Goal: Information Seeking & Learning: Learn about a topic

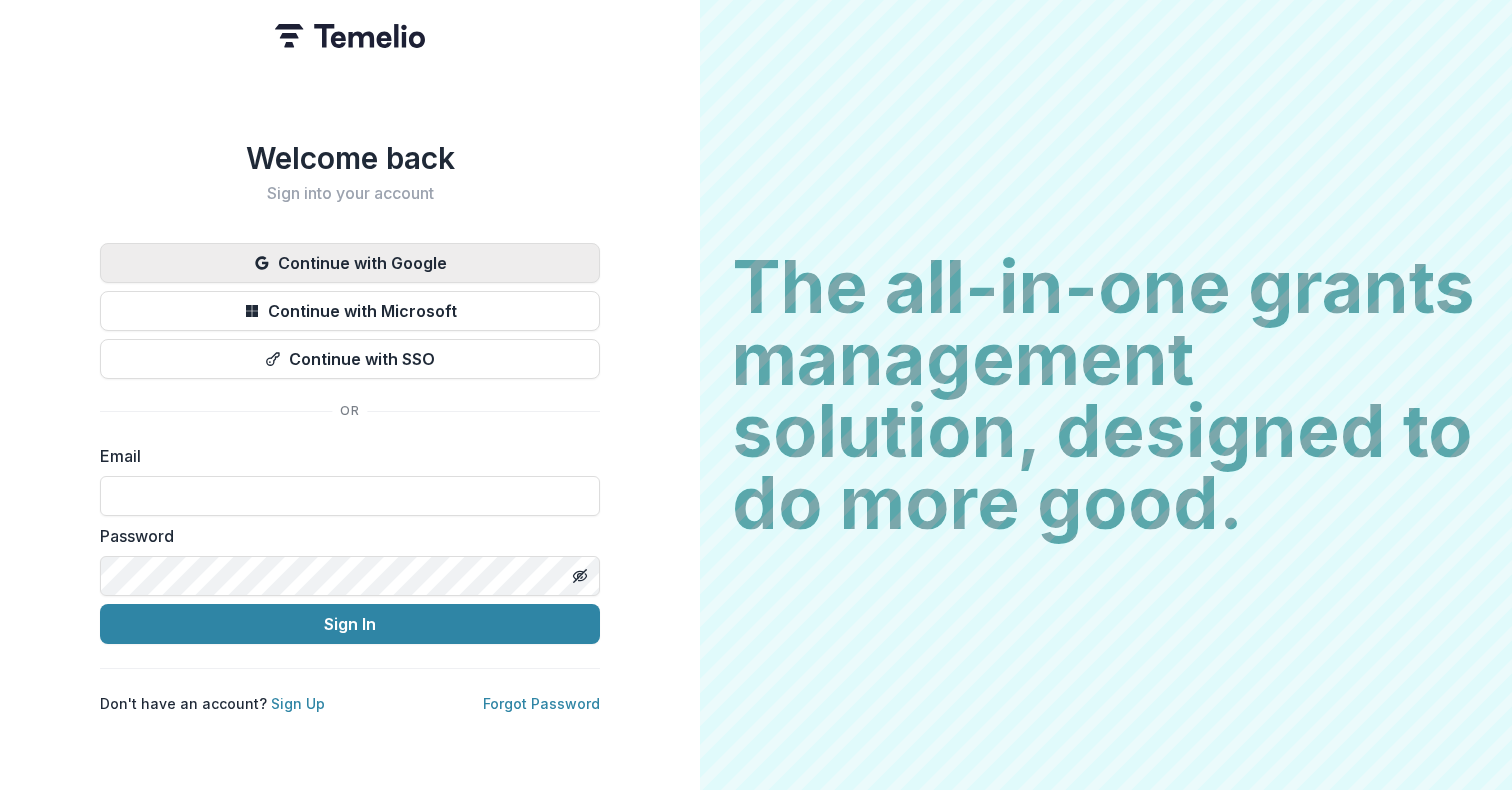
click at [362, 247] on button "Continue with Google" at bounding box center [350, 263] width 500 height 40
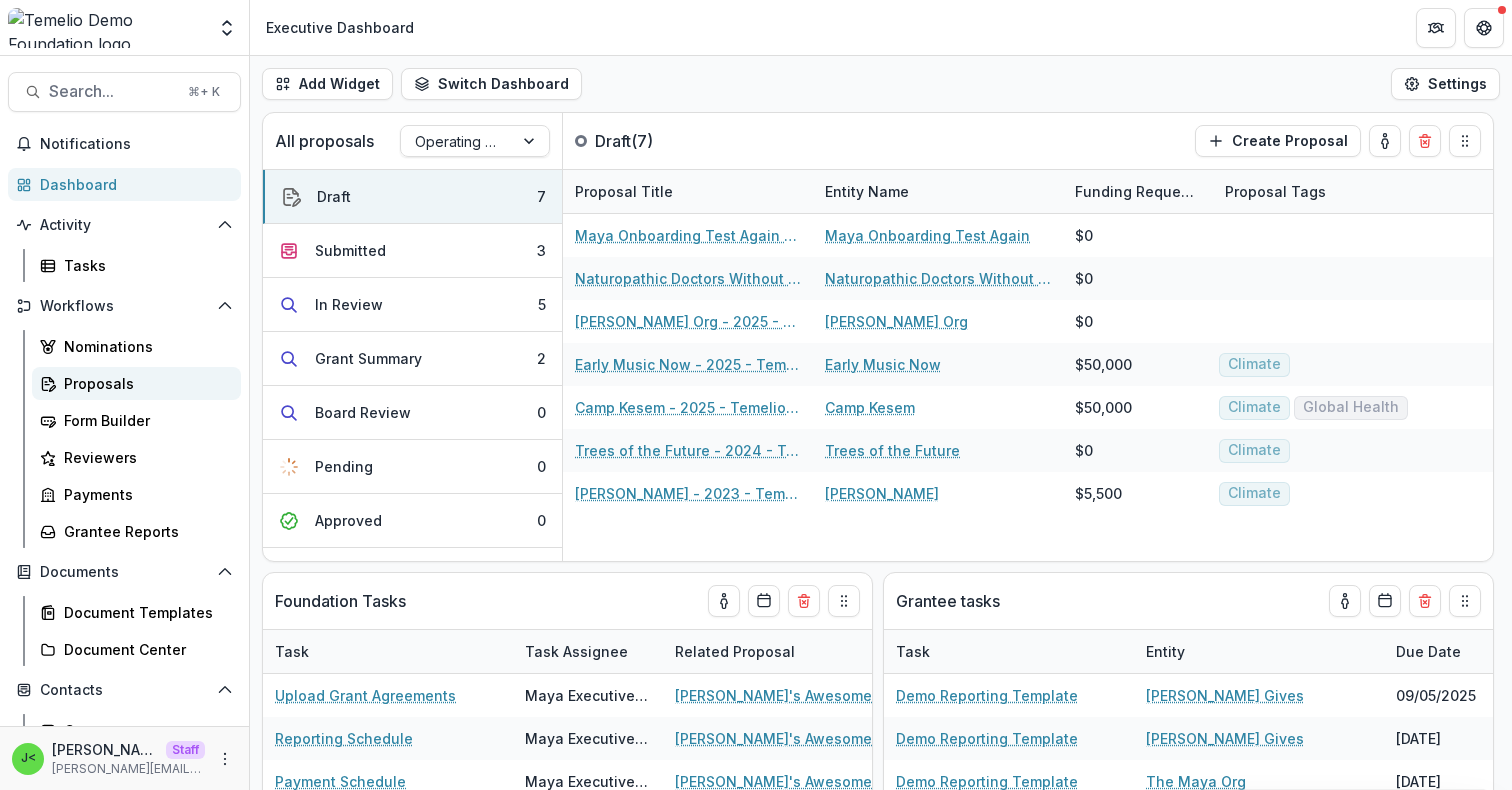
click at [136, 375] on div "Proposals" at bounding box center [144, 383] width 161 height 21
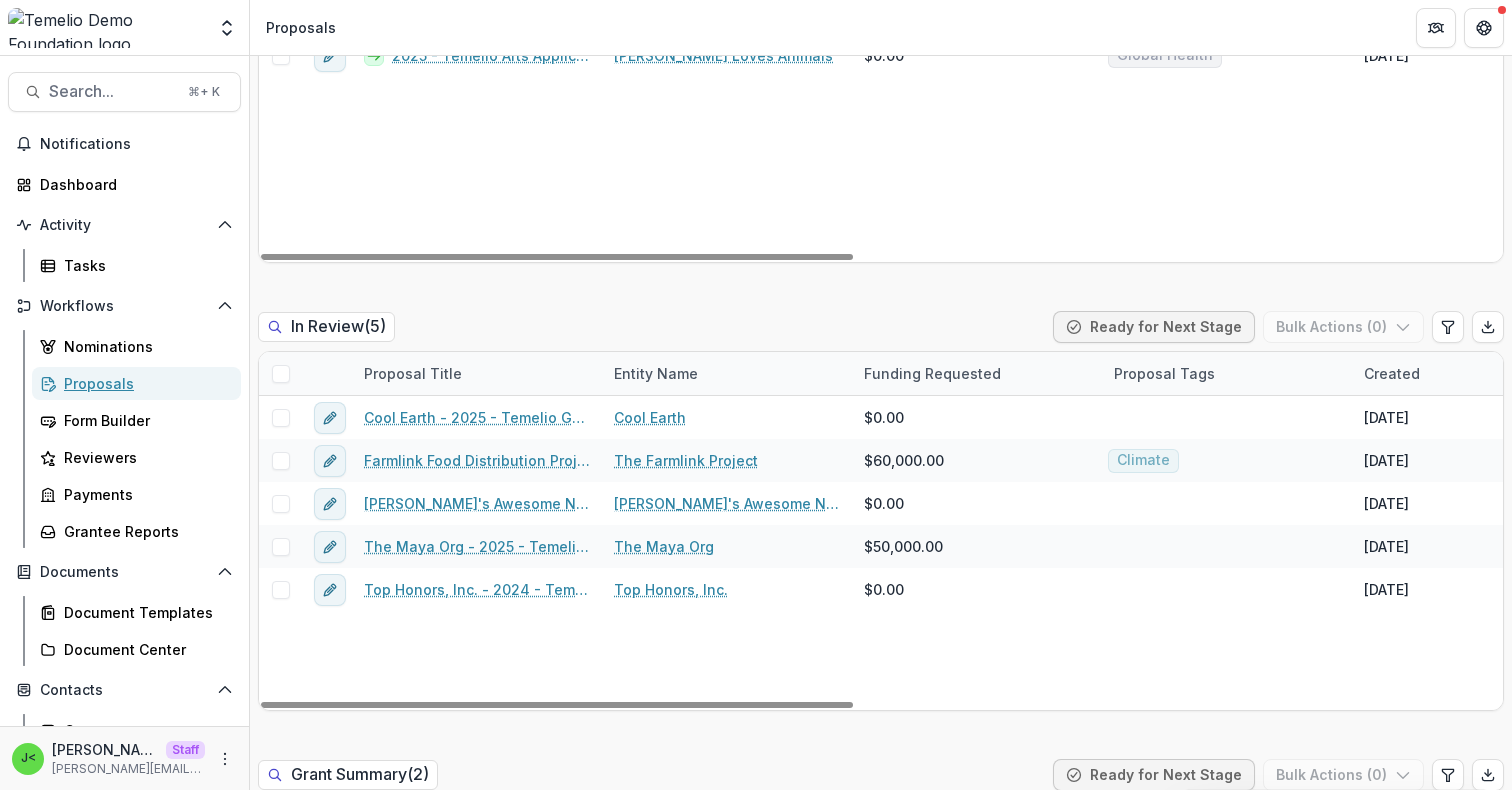
scroll to position [868, 0]
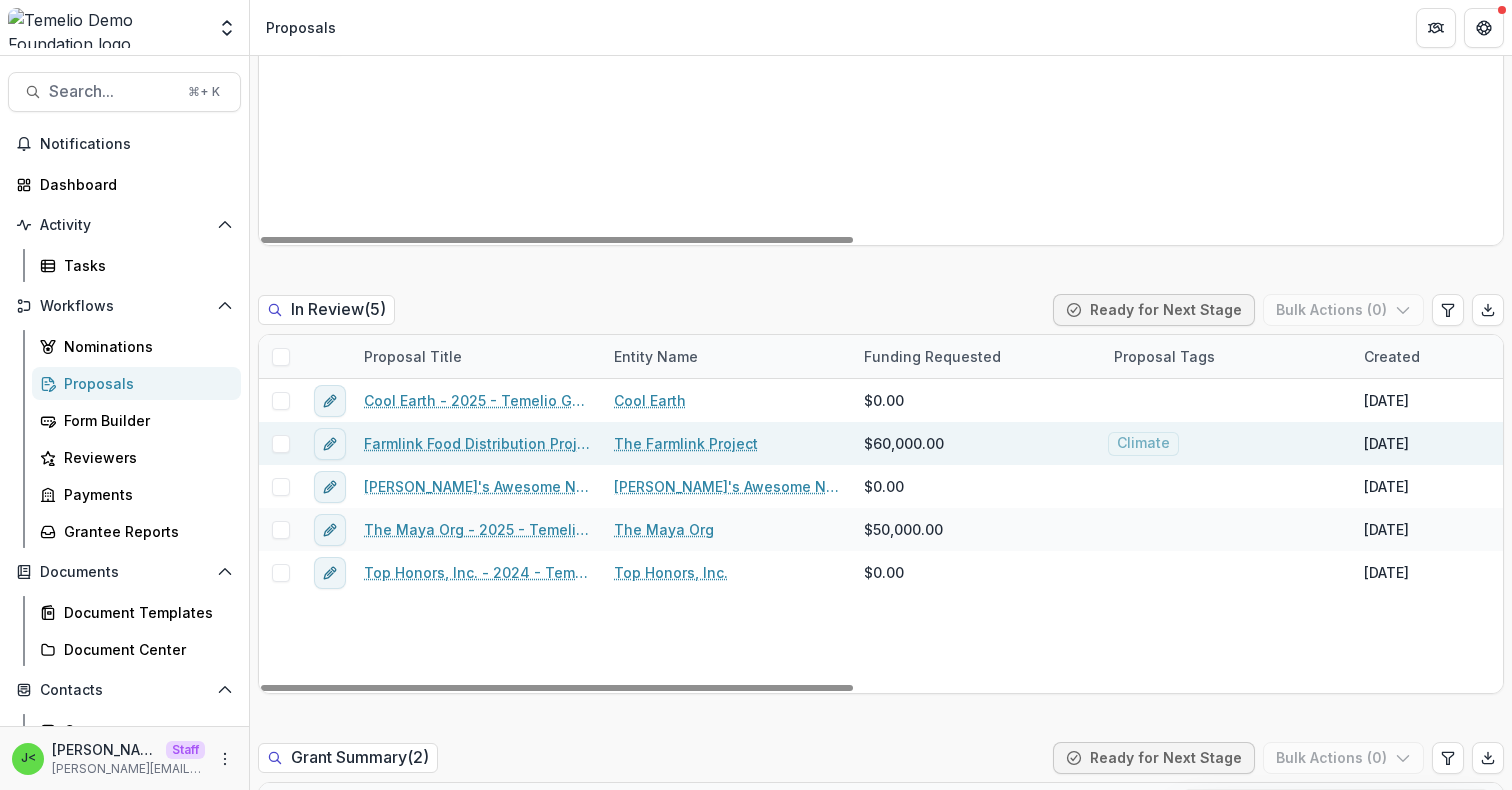
click at [462, 439] on link "Farmlink Food Distribution Project - updated" at bounding box center [477, 443] width 226 height 21
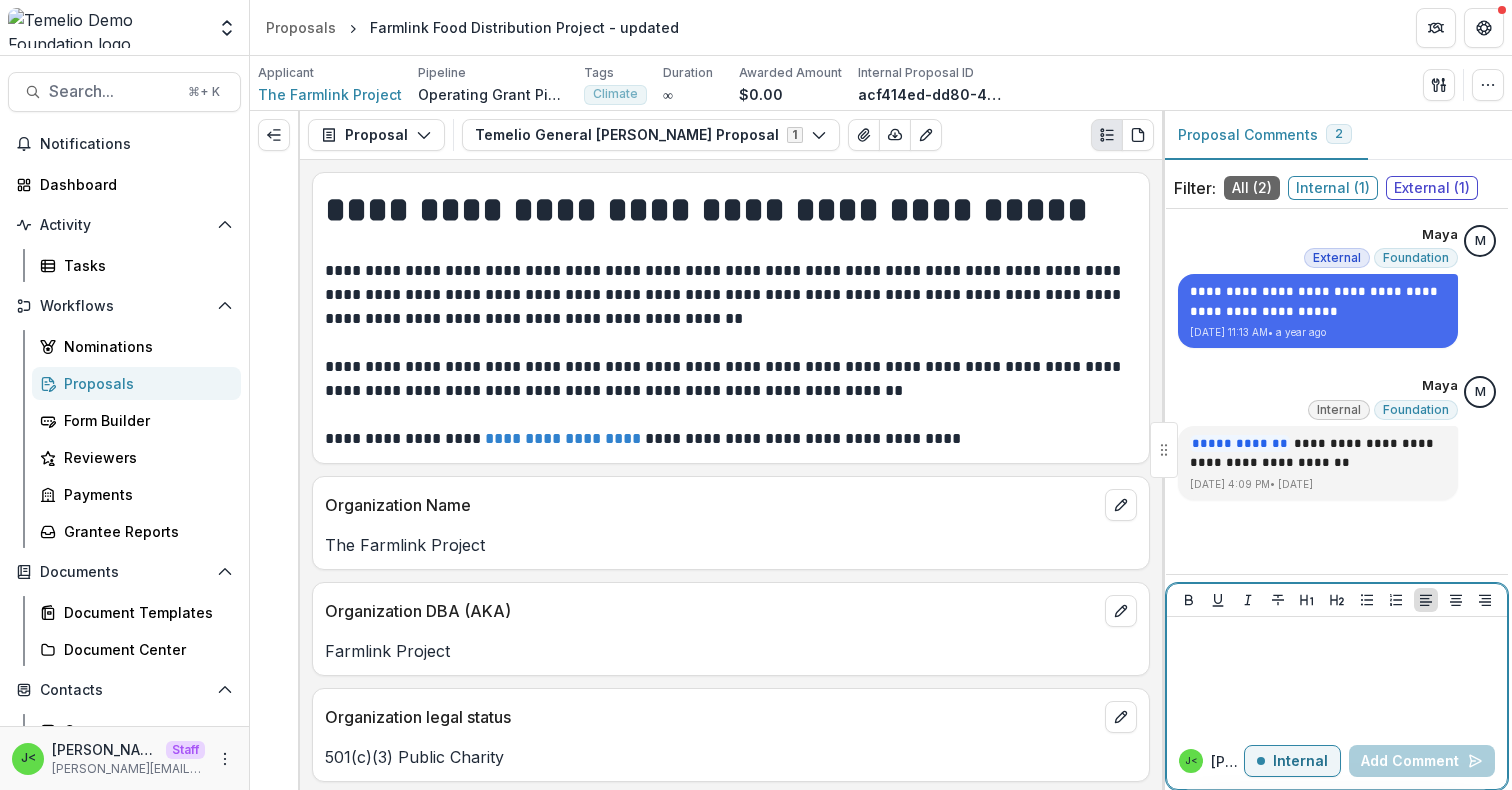
click at [1291, 668] on div at bounding box center [1337, 675] width 324 height 100
click at [1306, 768] on p "Internal" at bounding box center [1300, 761] width 55 height 17
click at [1306, 767] on p "External" at bounding box center [1299, 761] width 58 height 17
click at [1244, 673] on div at bounding box center [1337, 675] width 324 height 100
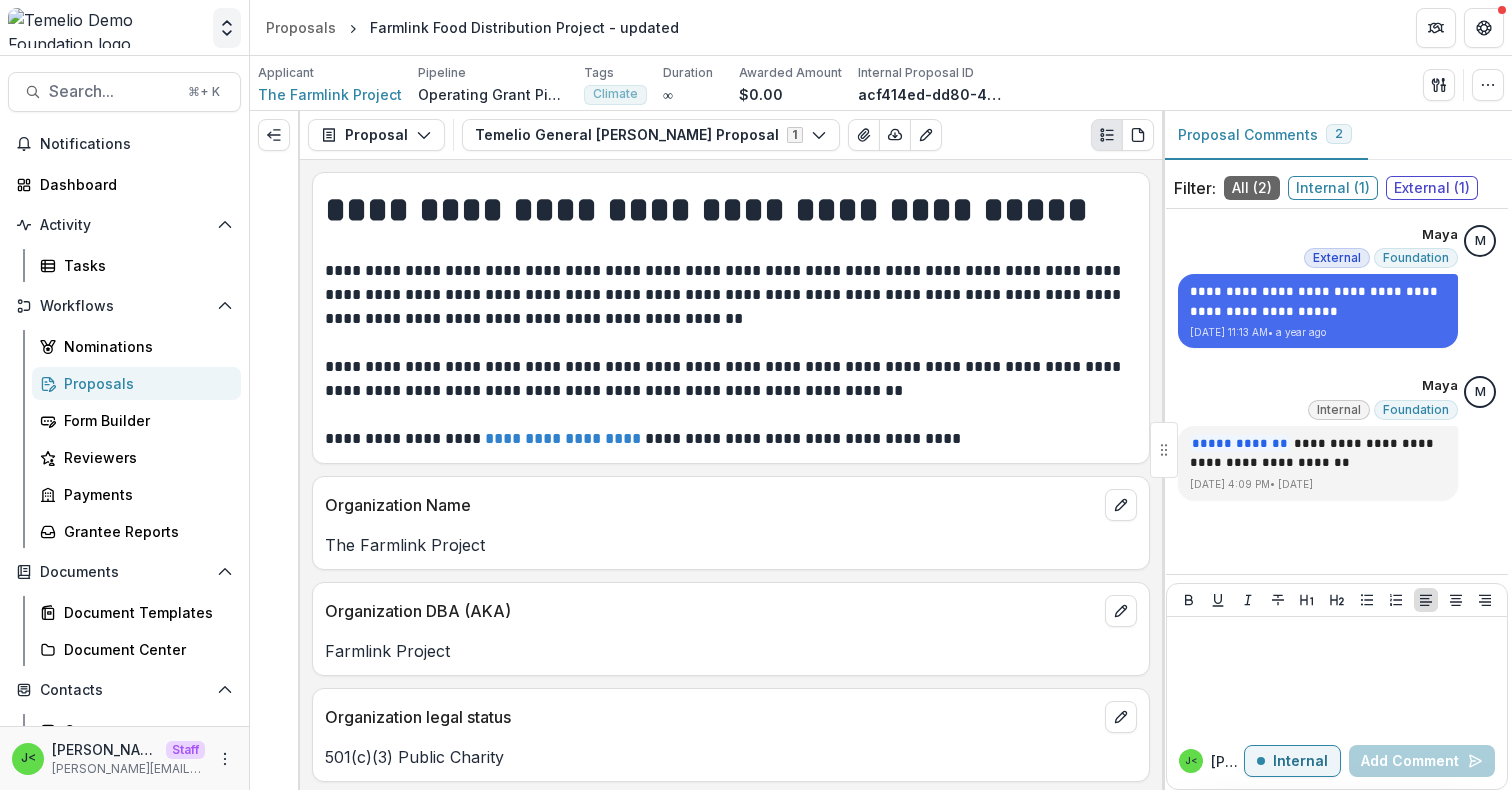
click at [231, 28] on icon "Open entity switcher" at bounding box center [227, 28] width 20 height 20
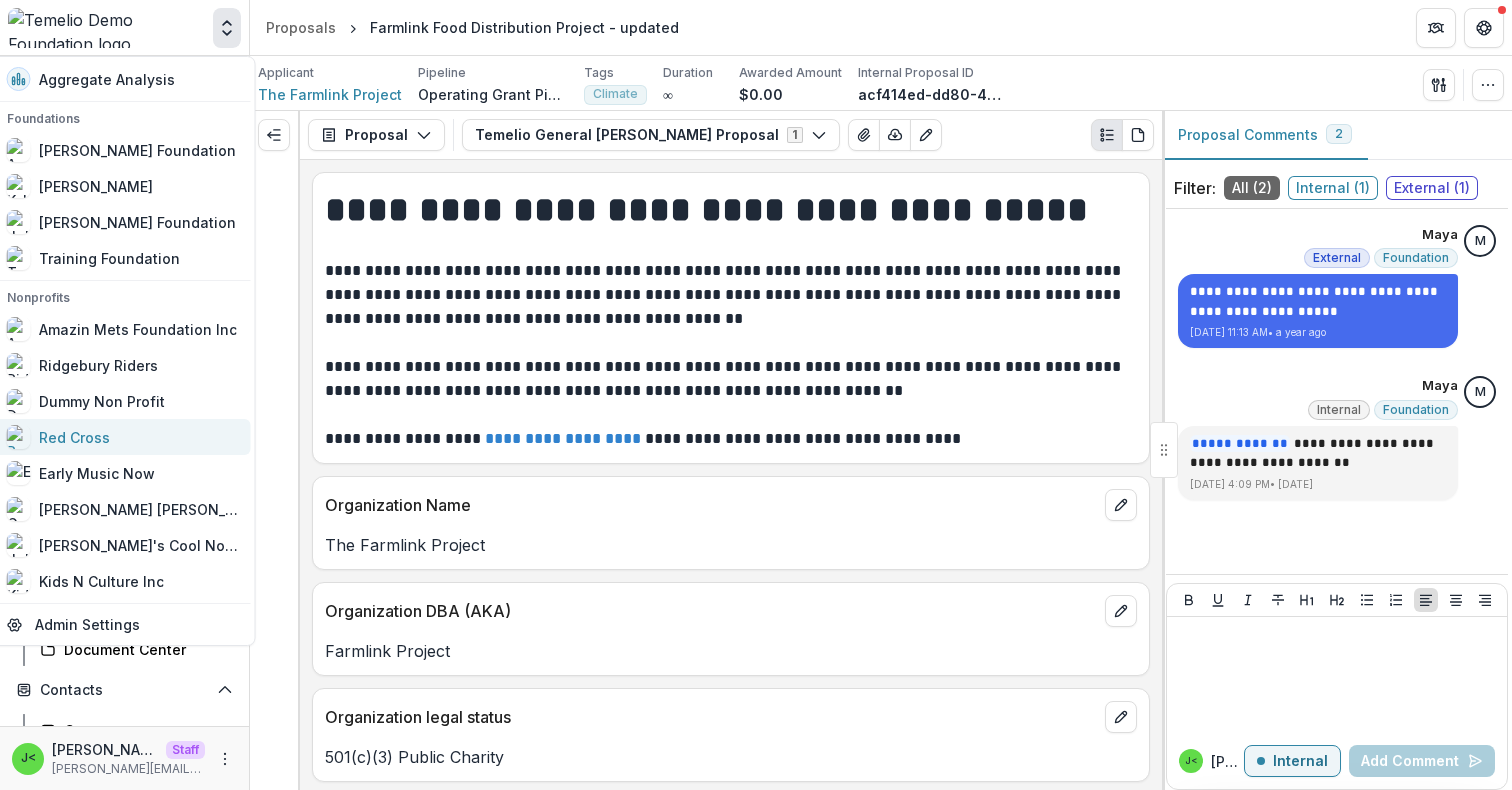
click at [123, 440] on div "Red Cross" at bounding box center [123, 437] width 232 height 24
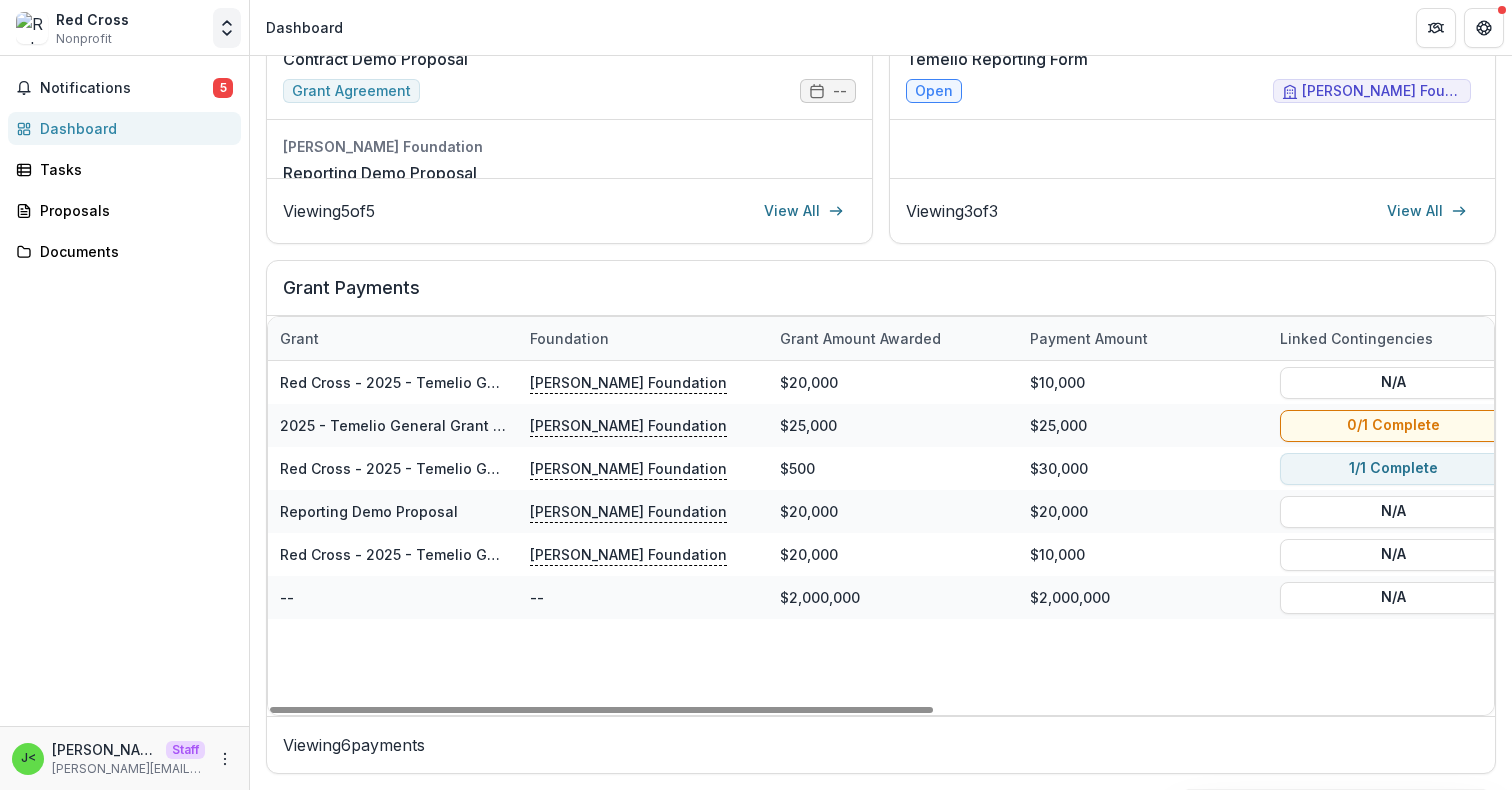
click at [235, 30] on icon "Open entity switcher" at bounding box center [227, 28] width 20 height 20
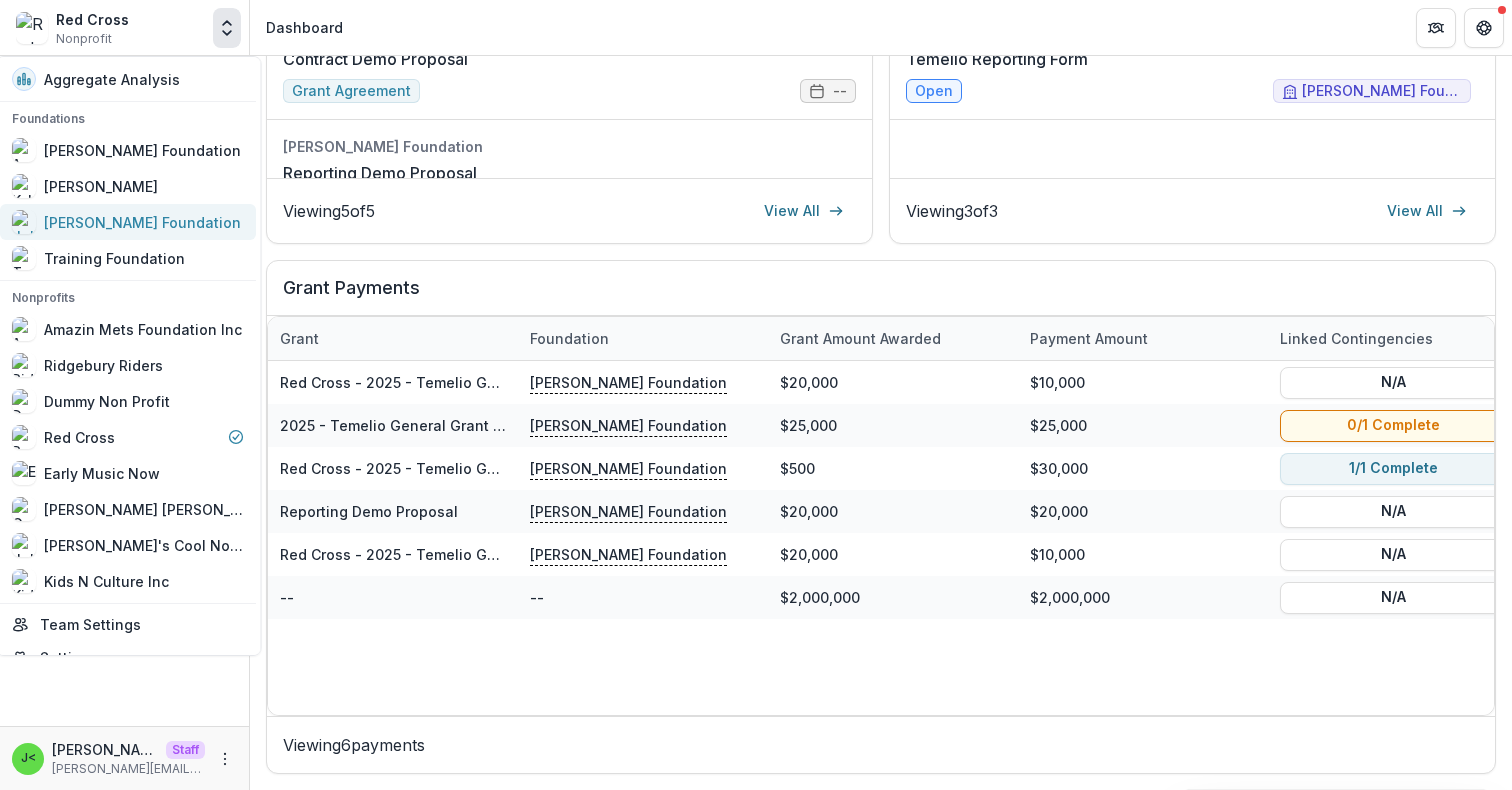
click at [142, 224] on div "[PERSON_NAME] Foundation" at bounding box center [143, 222] width 197 height 21
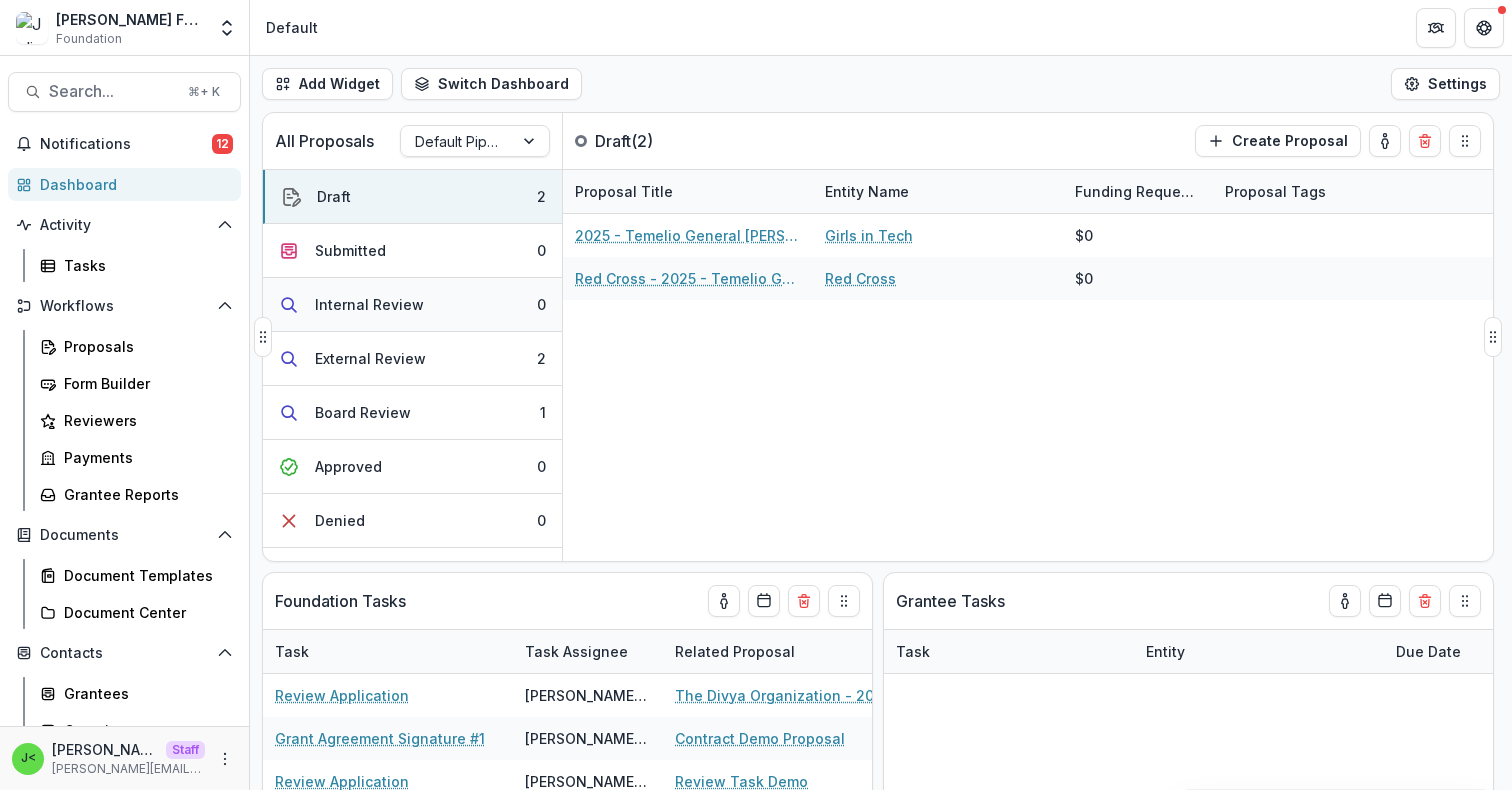
click at [418, 301] on button "Internal Review 0" at bounding box center [412, 305] width 299 height 54
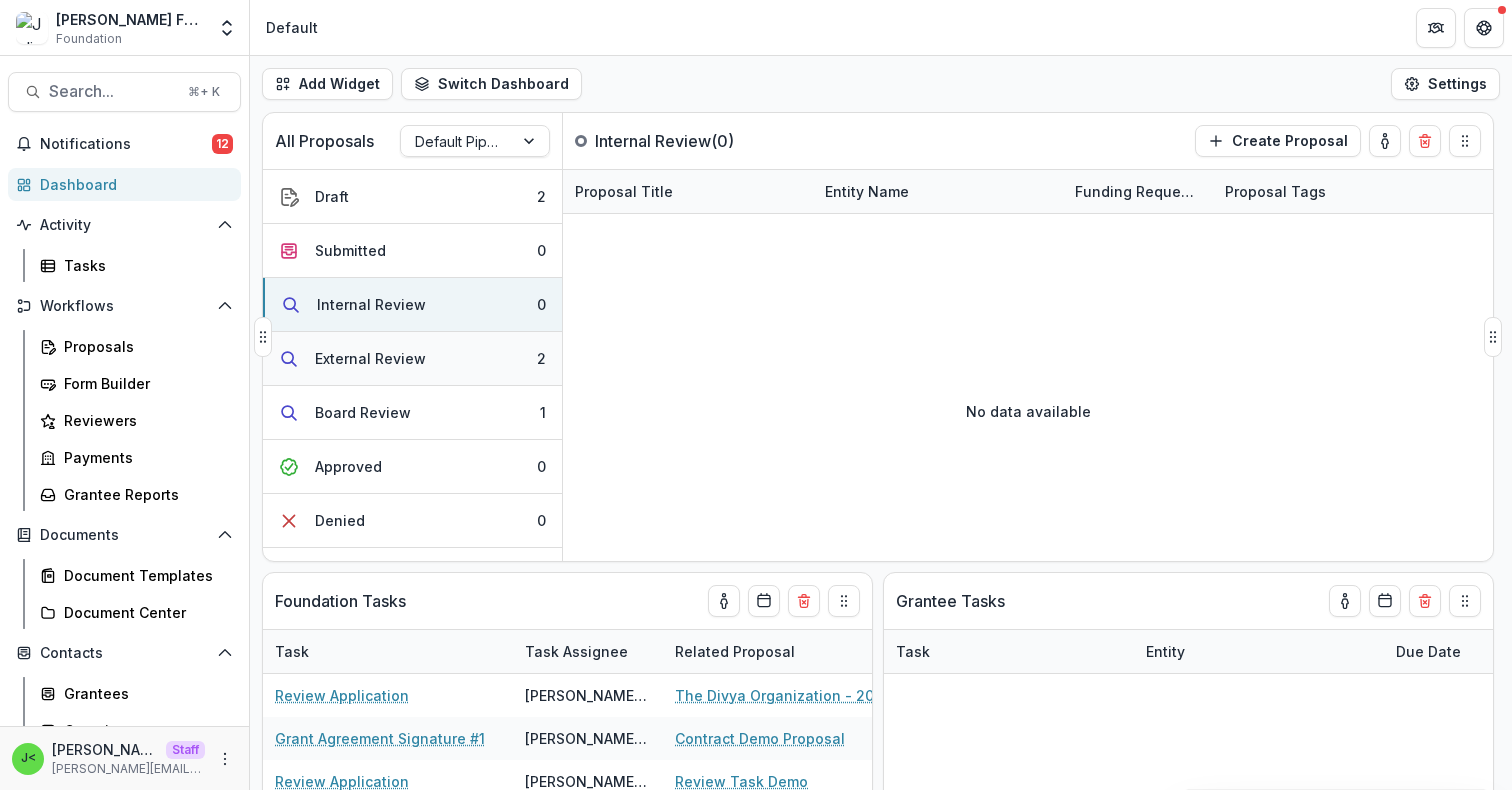
click at [422, 359] on button "External Review 2" at bounding box center [412, 359] width 299 height 54
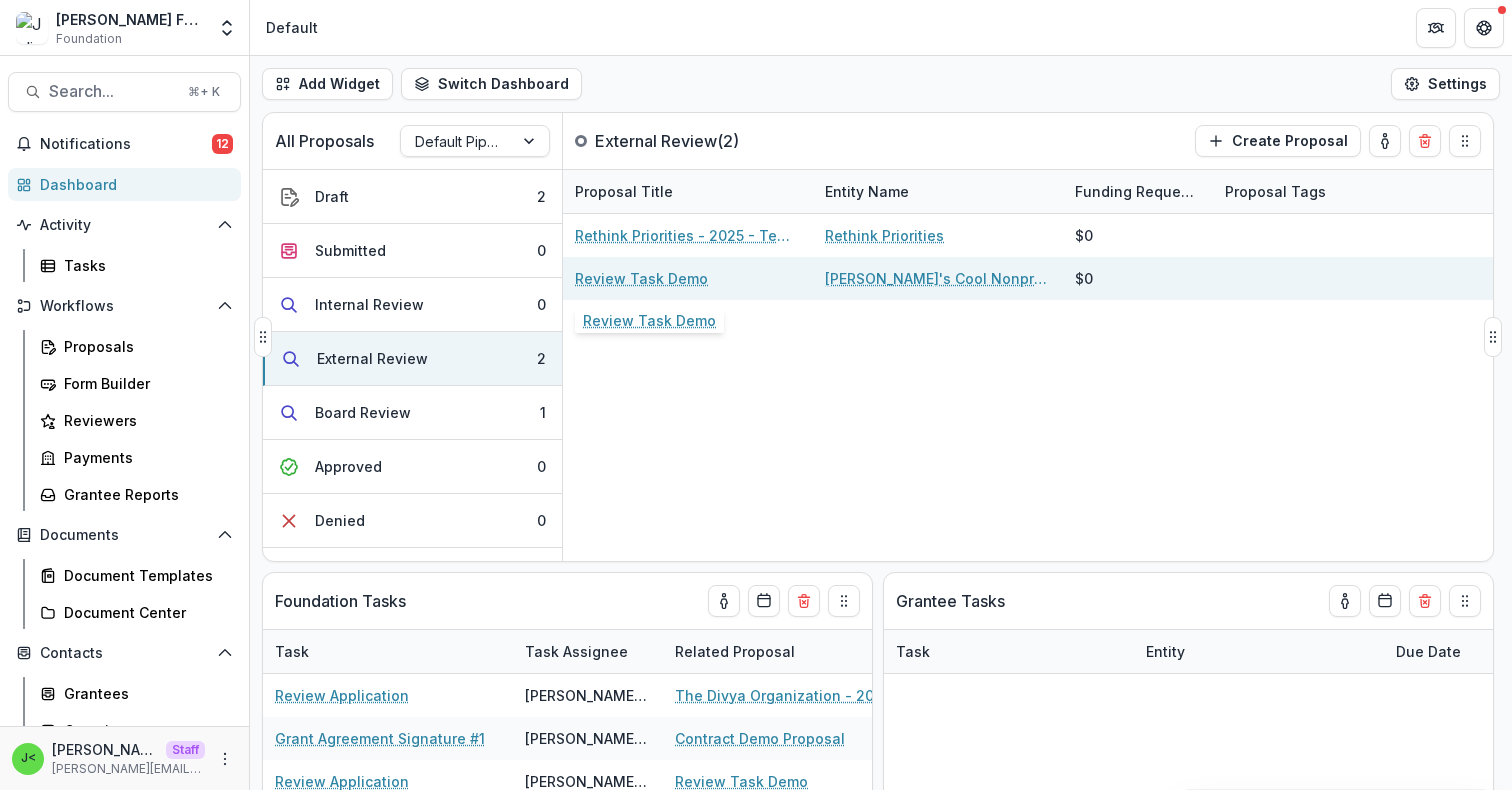
click at [672, 278] on link "Review Task Demo" at bounding box center [641, 278] width 133 height 21
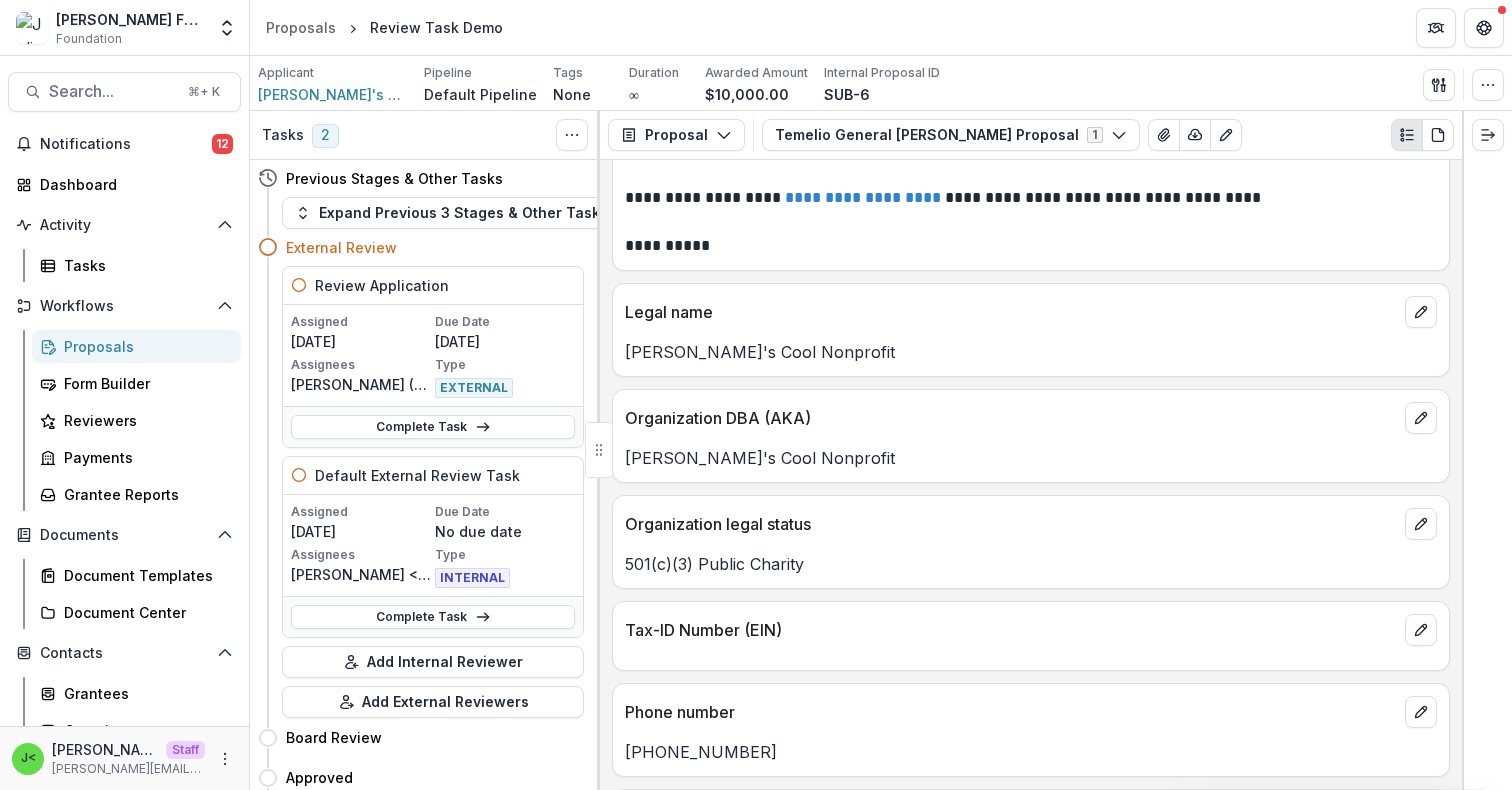
scroll to position [243, 0]
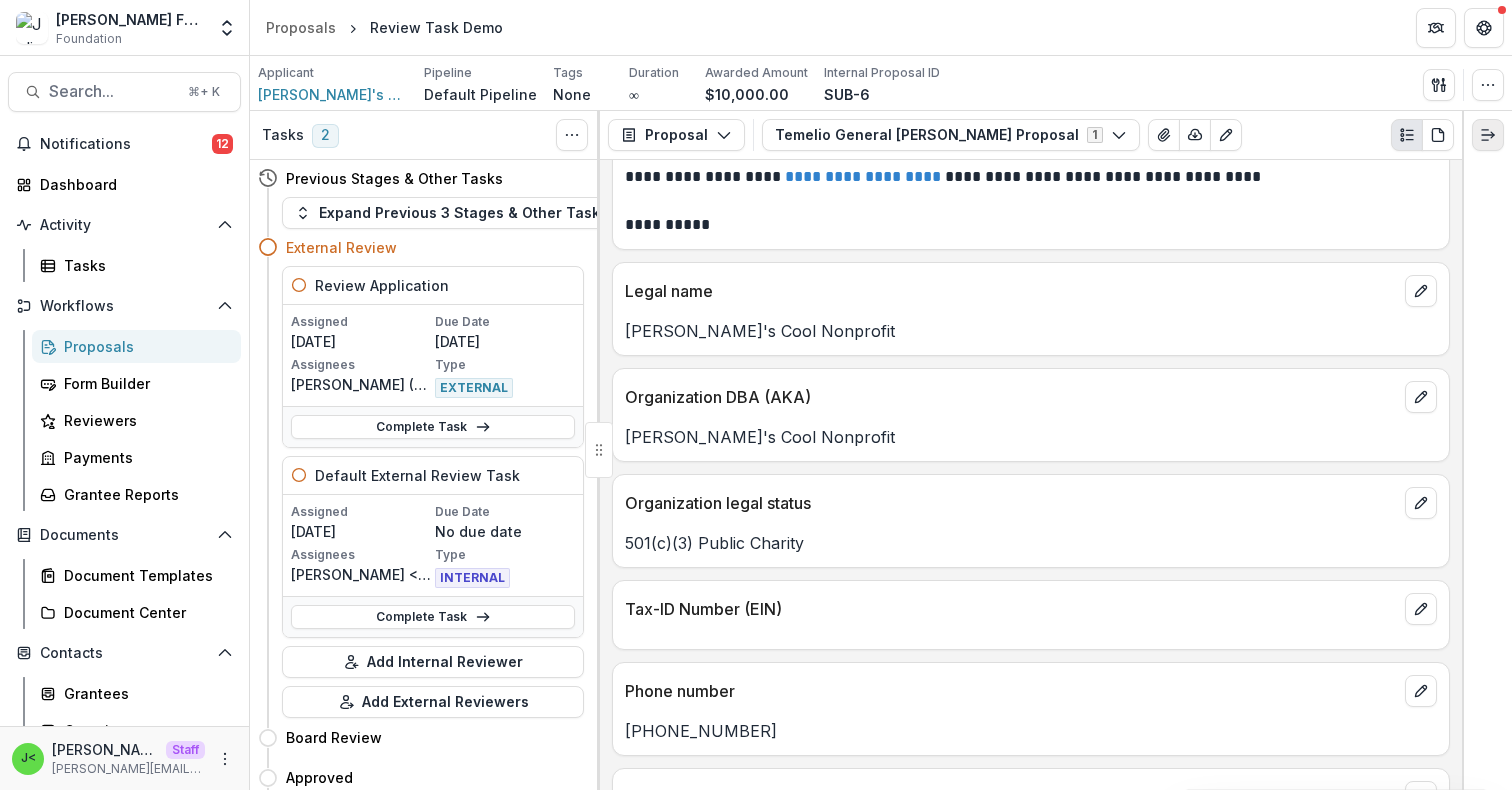
click at [1481, 133] on icon "Expand right" at bounding box center [1488, 135] width 16 height 16
drag, startPoint x: 1162, startPoint y: 451, endPoint x: 174, endPoint y: 4, distance: 1084.2
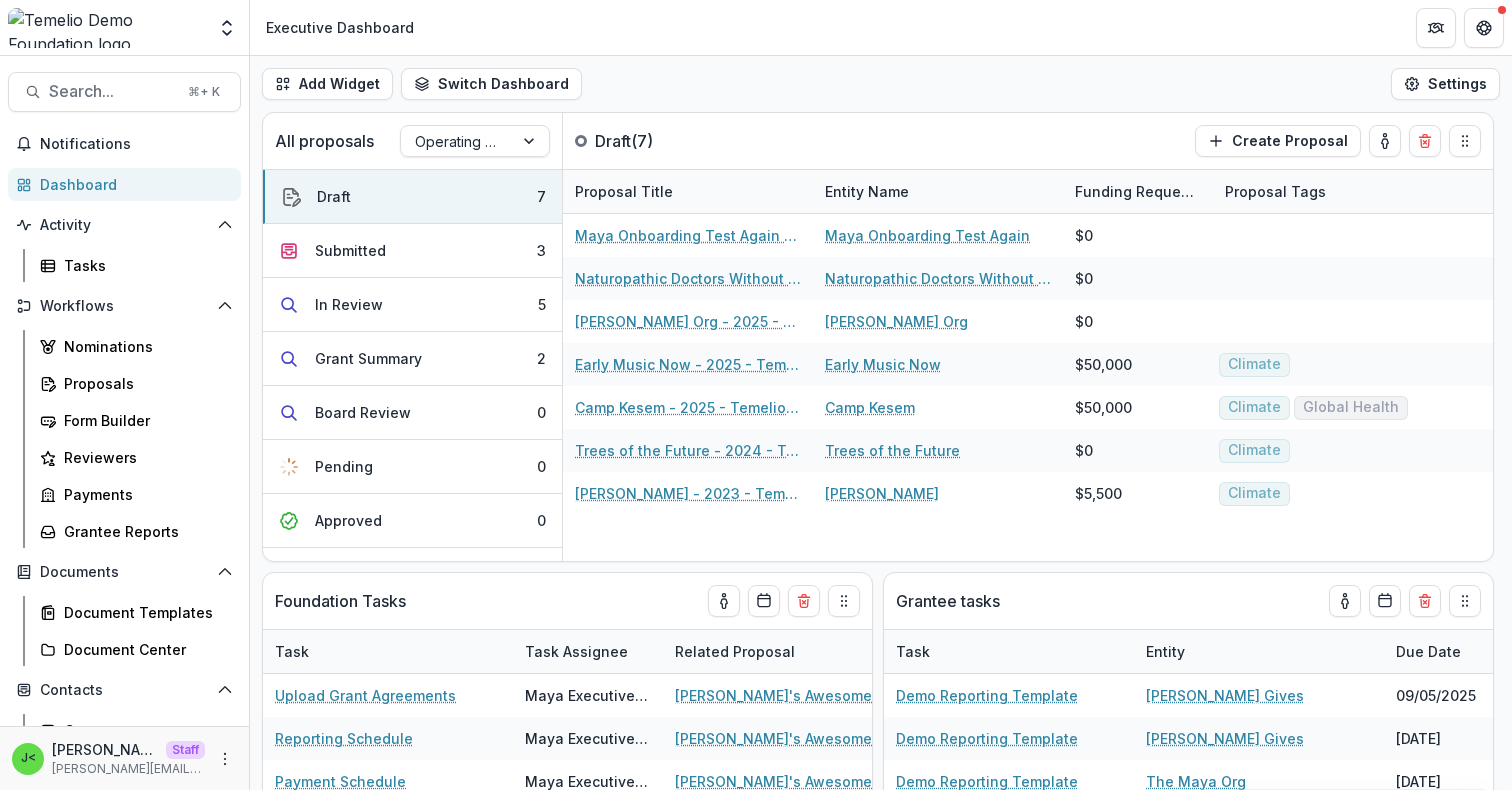
click at [694, 90] on div "Add Widget Switch Dashboard Executive Dashboard Default Program Officer New Das…" at bounding box center [881, 84] width 1262 height 56
click at [426, 251] on button "Submitted 3" at bounding box center [412, 251] width 299 height 54
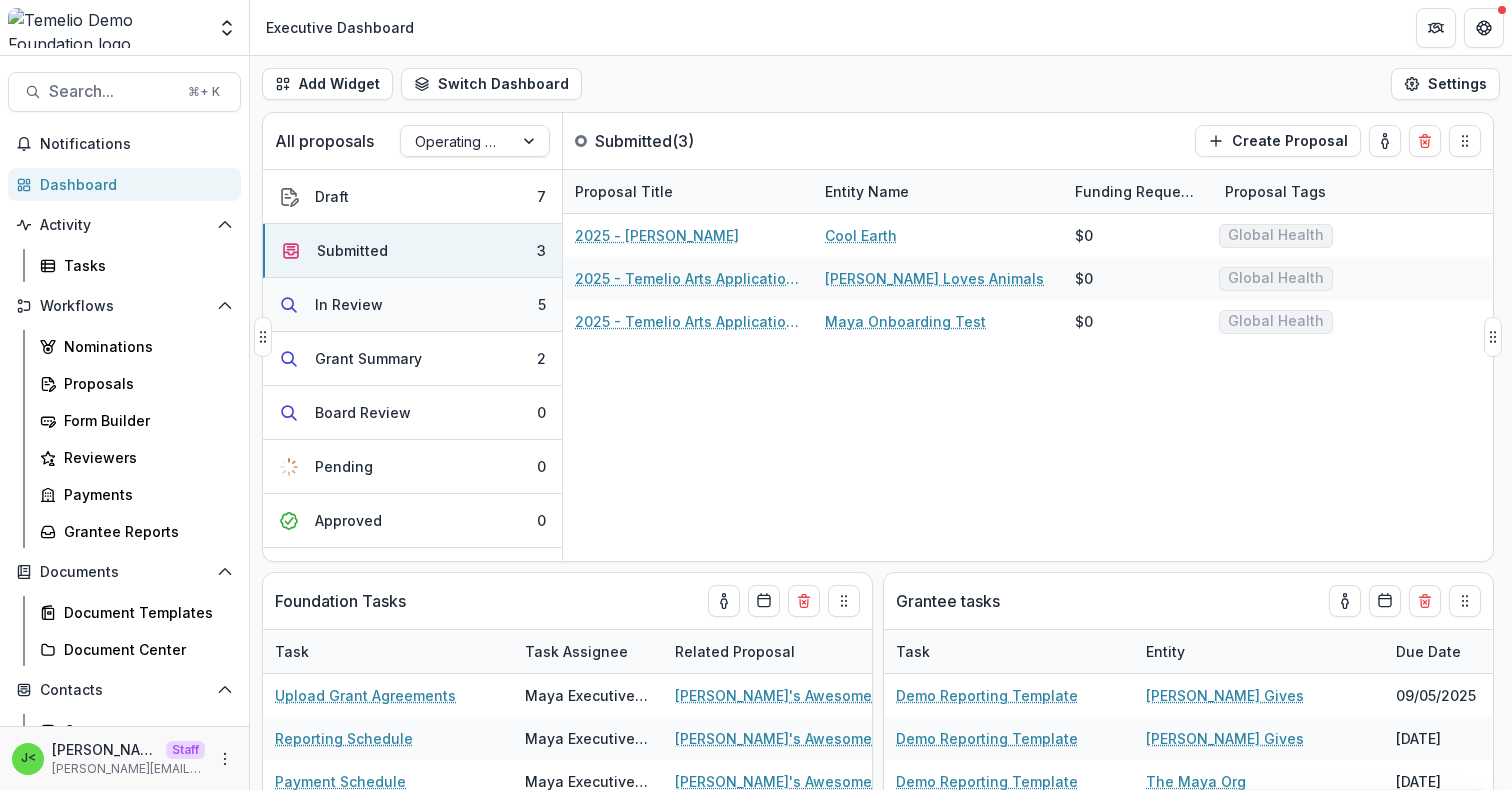
click at [397, 311] on button "In Review 5" at bounding box center [412, 305] width 299 height 54
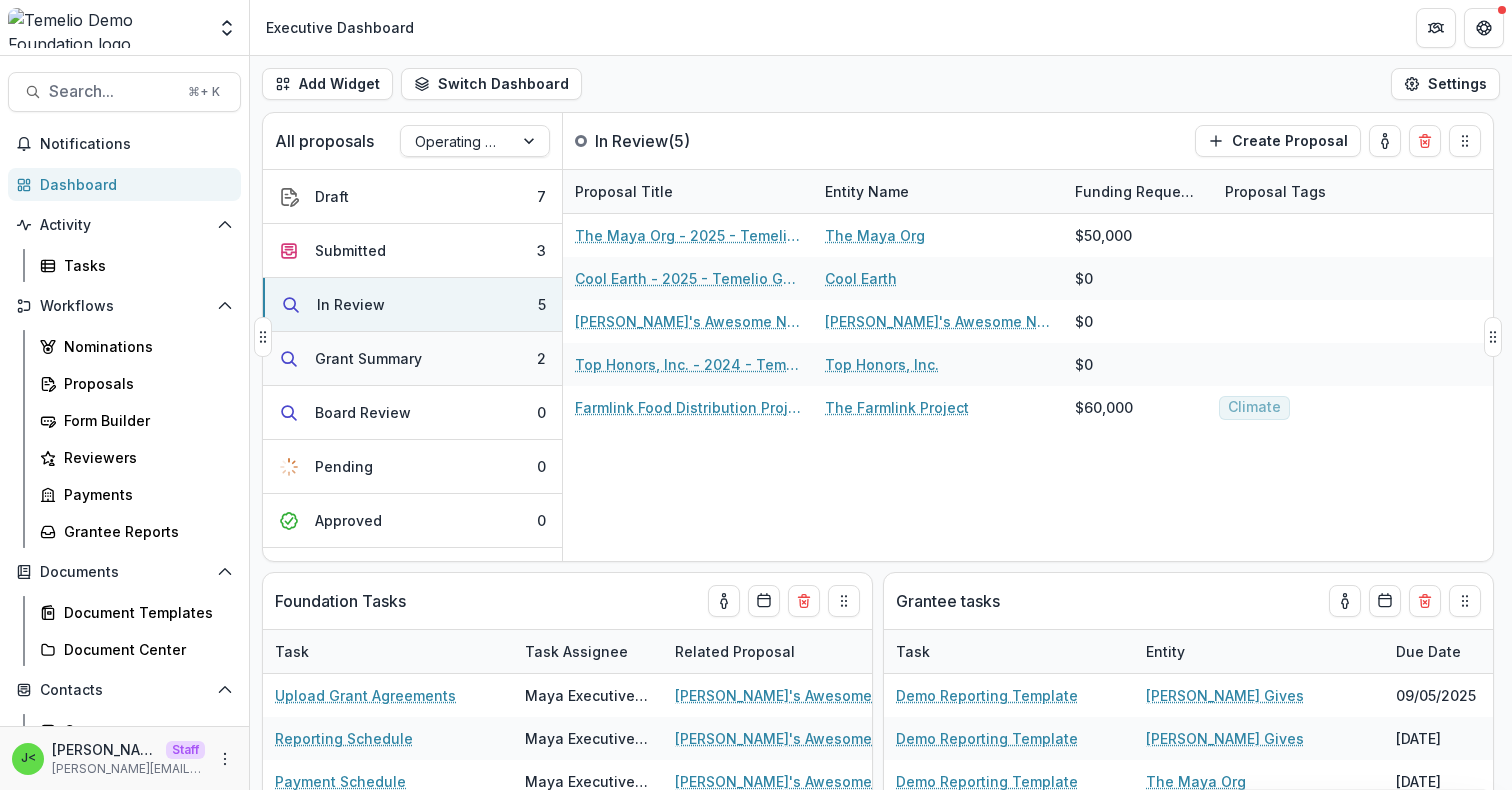
click at [393, 381] on button "Grant Summary 2" at bounding box center [412, 359] width 299 height 54
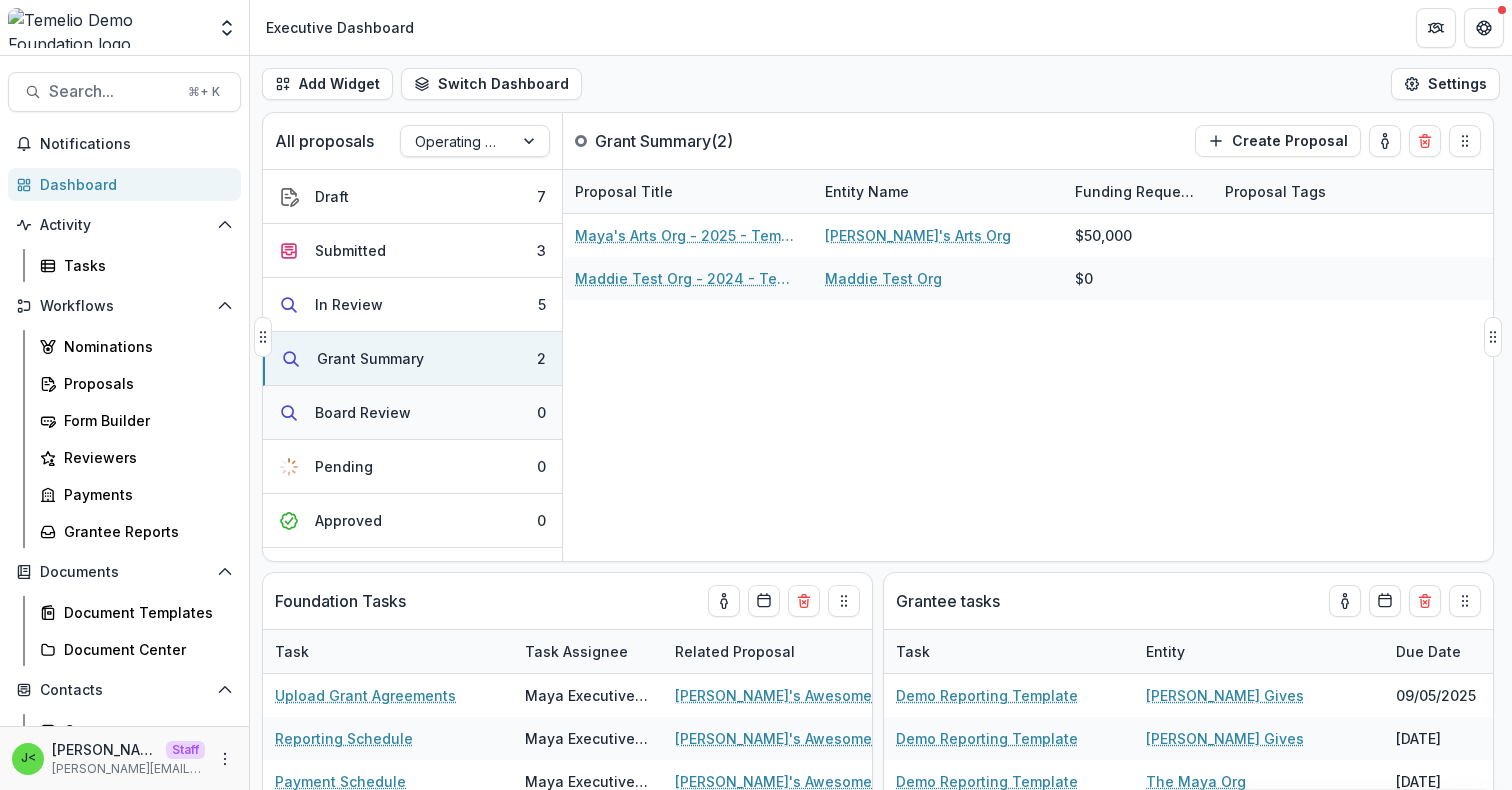
click at [391, 419] on div "Board Review" at bounding box center [363, 412] width 96 height 21
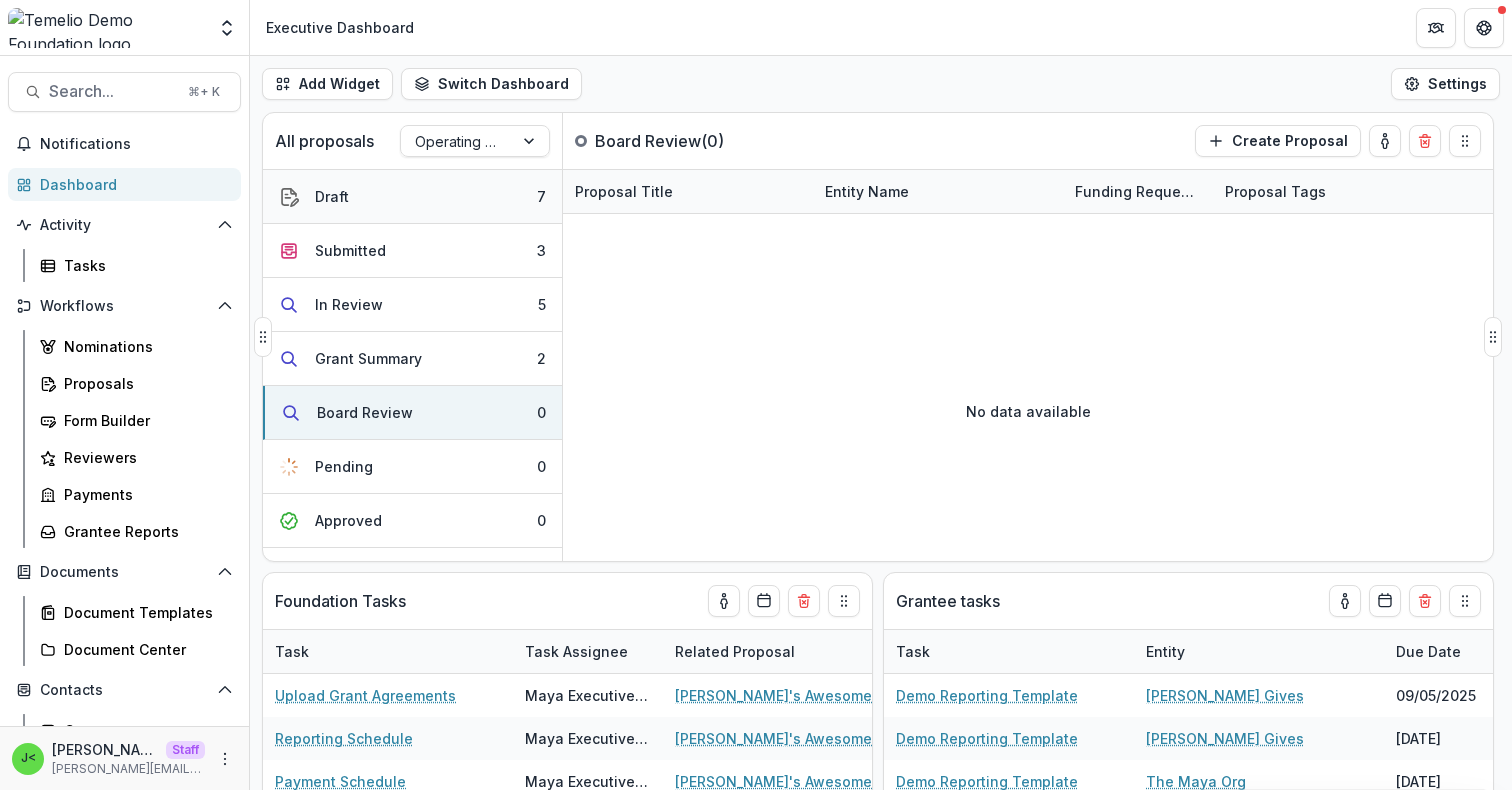
click at [395, 197] on button "Draft 7" at bounding box center [412, 197] width 299 height 54
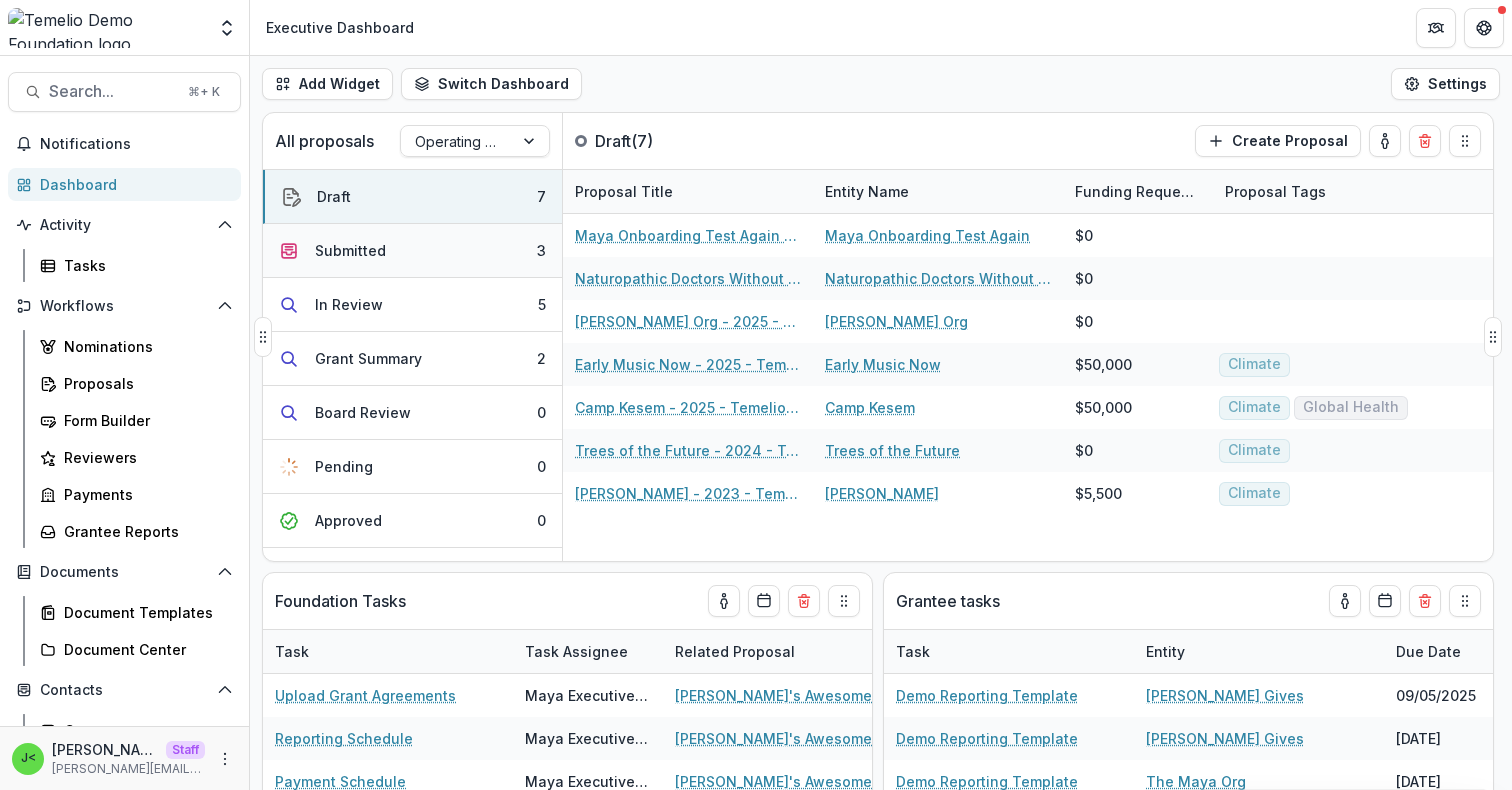
click at [395, 246] on button "Submitted 3" at bounding box center [412, 251] width 299 height 54
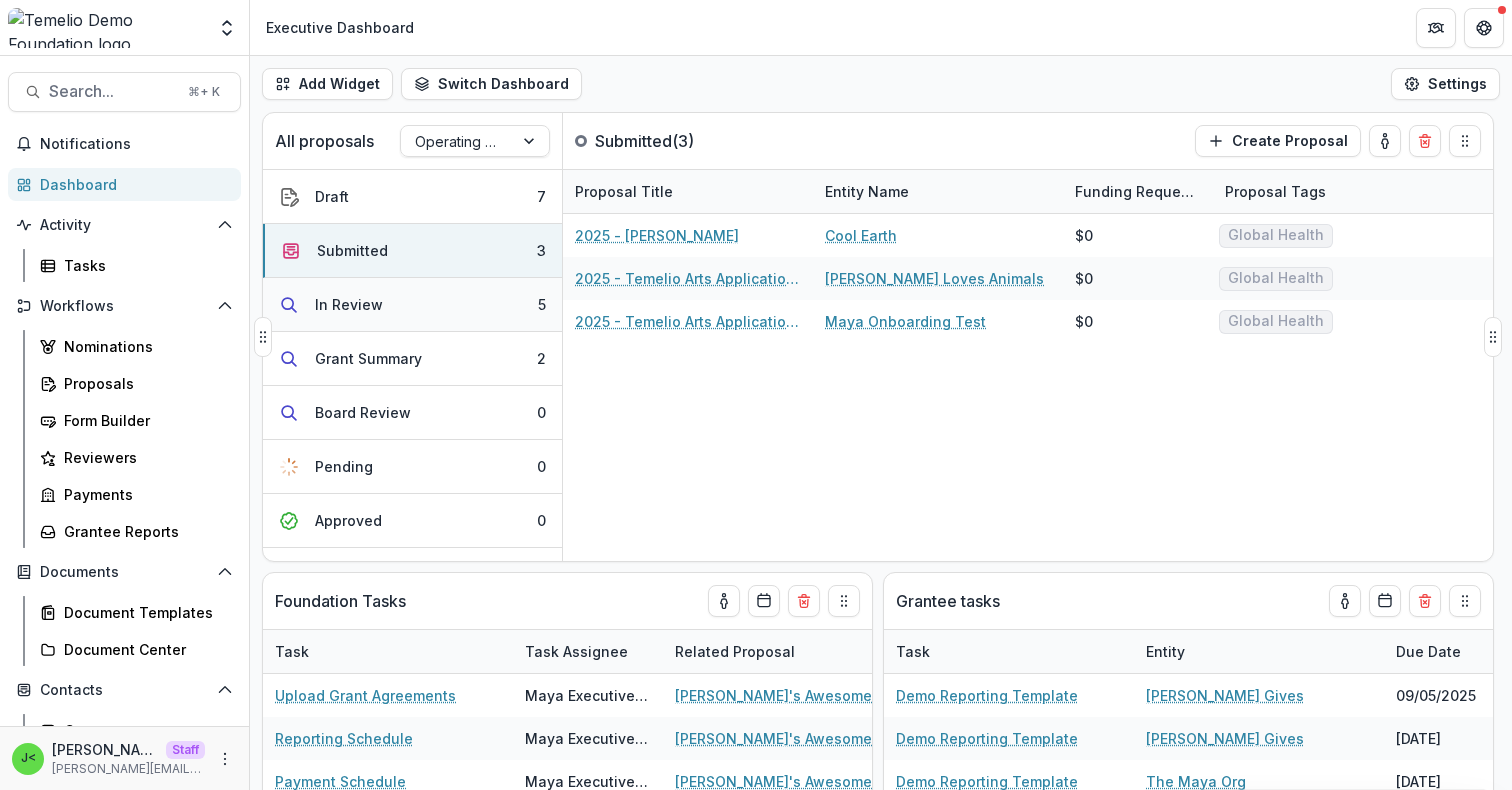
click at [388, 314] on button "In Review 5" at bounding box center [412, 305] width 299 height 54
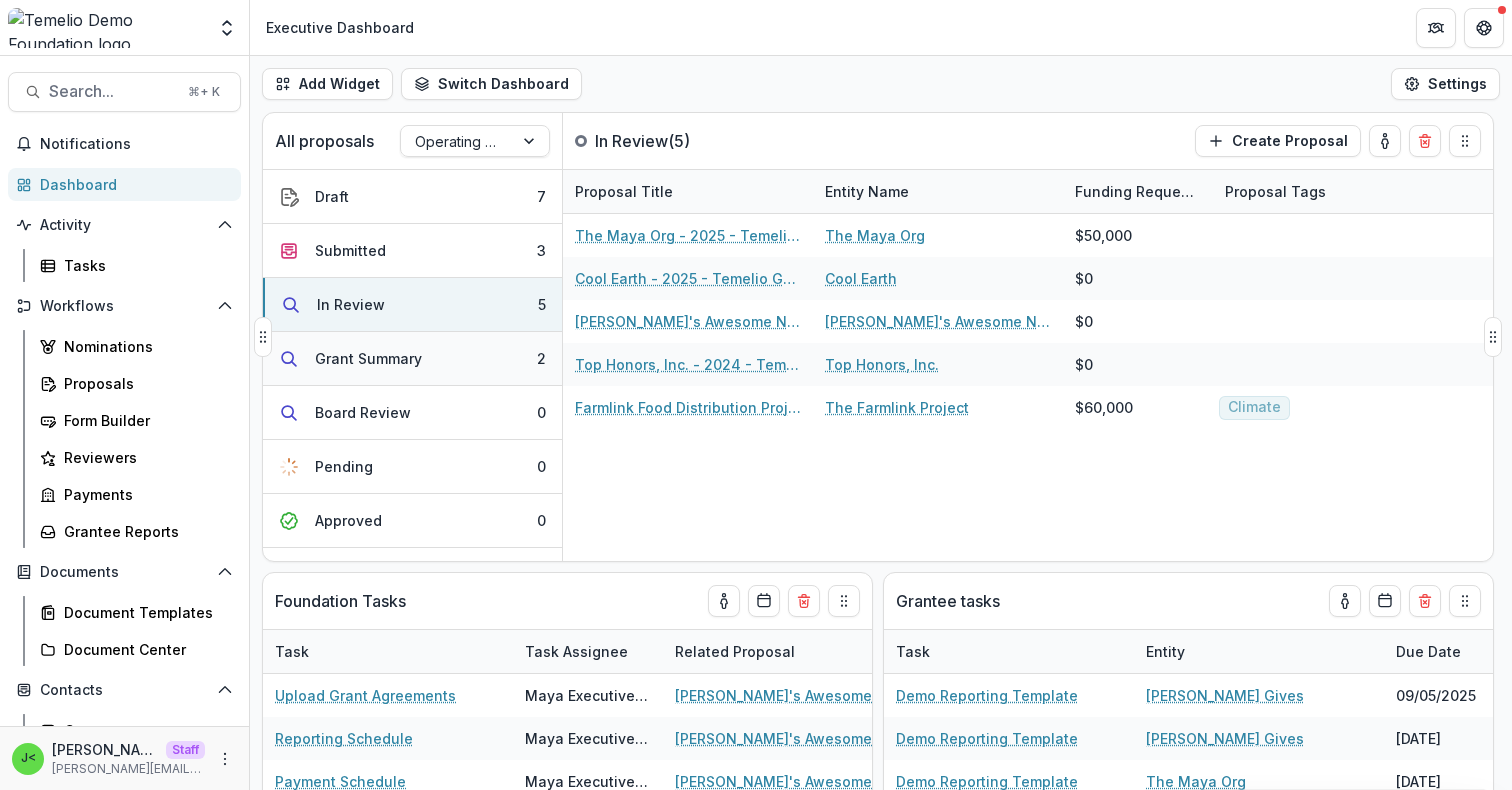
click at [393, 366] on div "Grant Summary" at bounding box center [368, 358] width 107 height 21
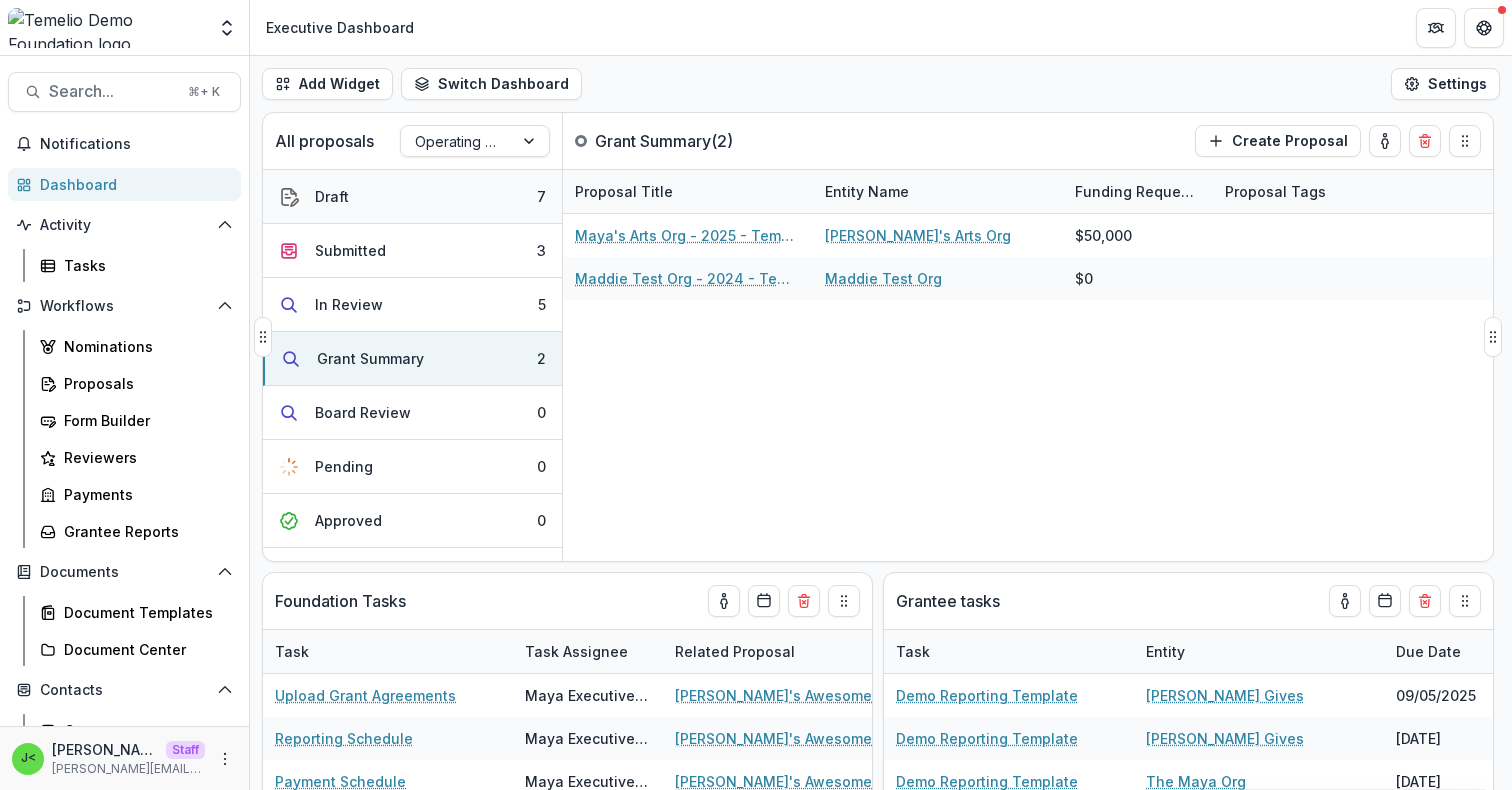
click at [374, 216] on button "Draft 7" at bounding box center [412, 197] width 299 height 54
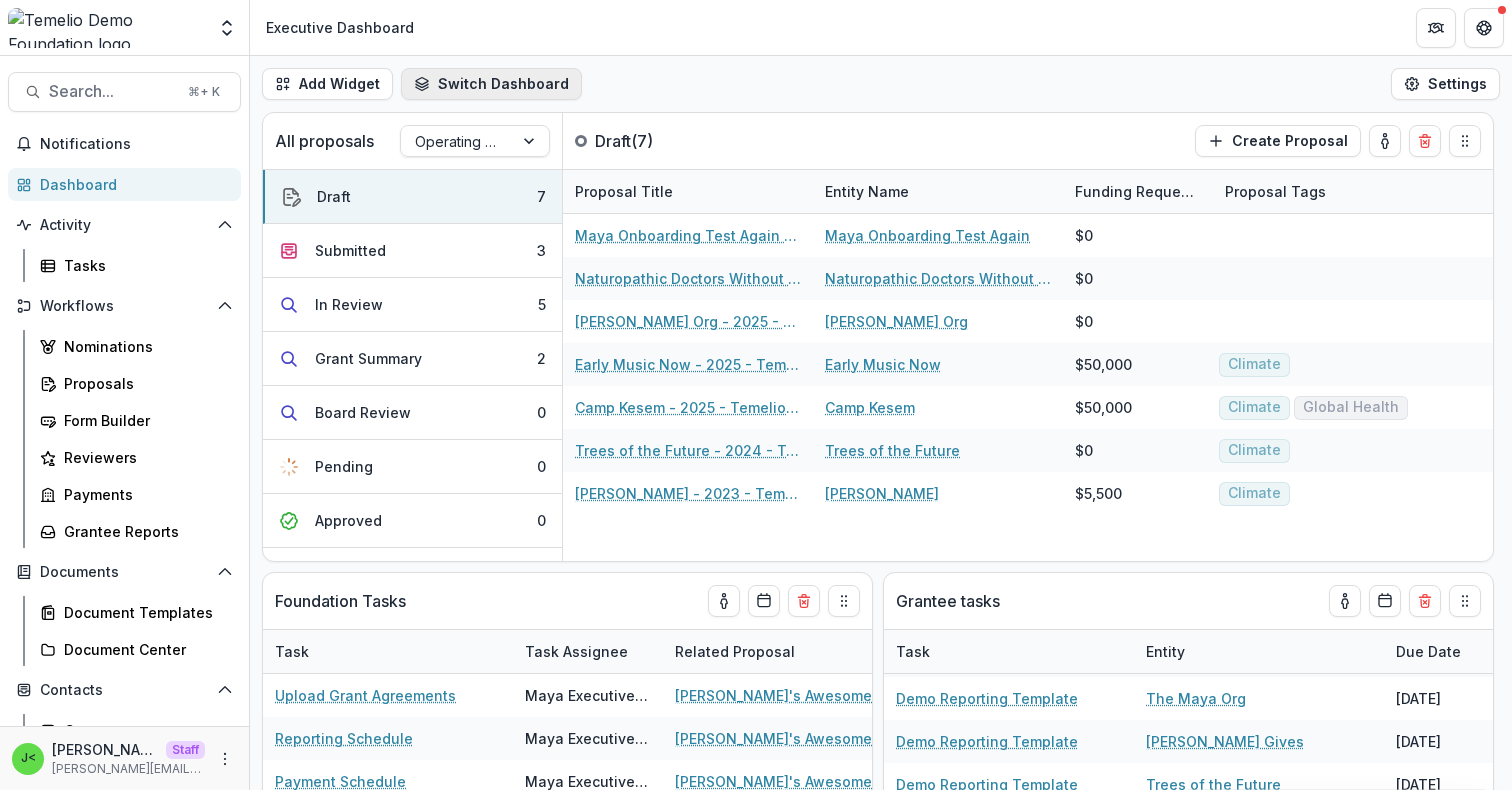
click at [462, 84] on button "Switch Dashboard" at bounding box center [491, 84] width 181 height 32
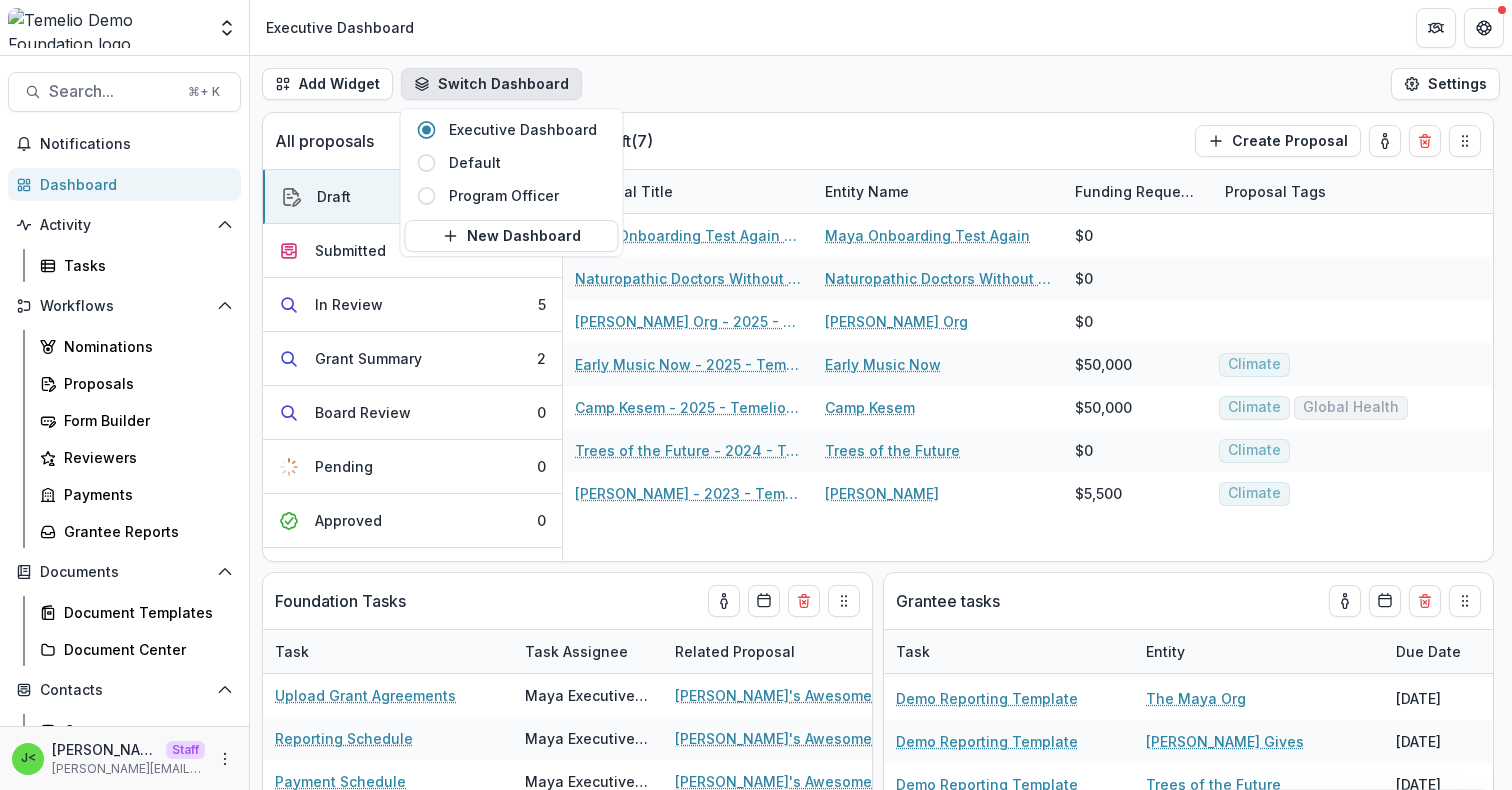
click at [462, 84] on button "Switch Dashboard" at bounding box center [491, 84] width 181 height 32
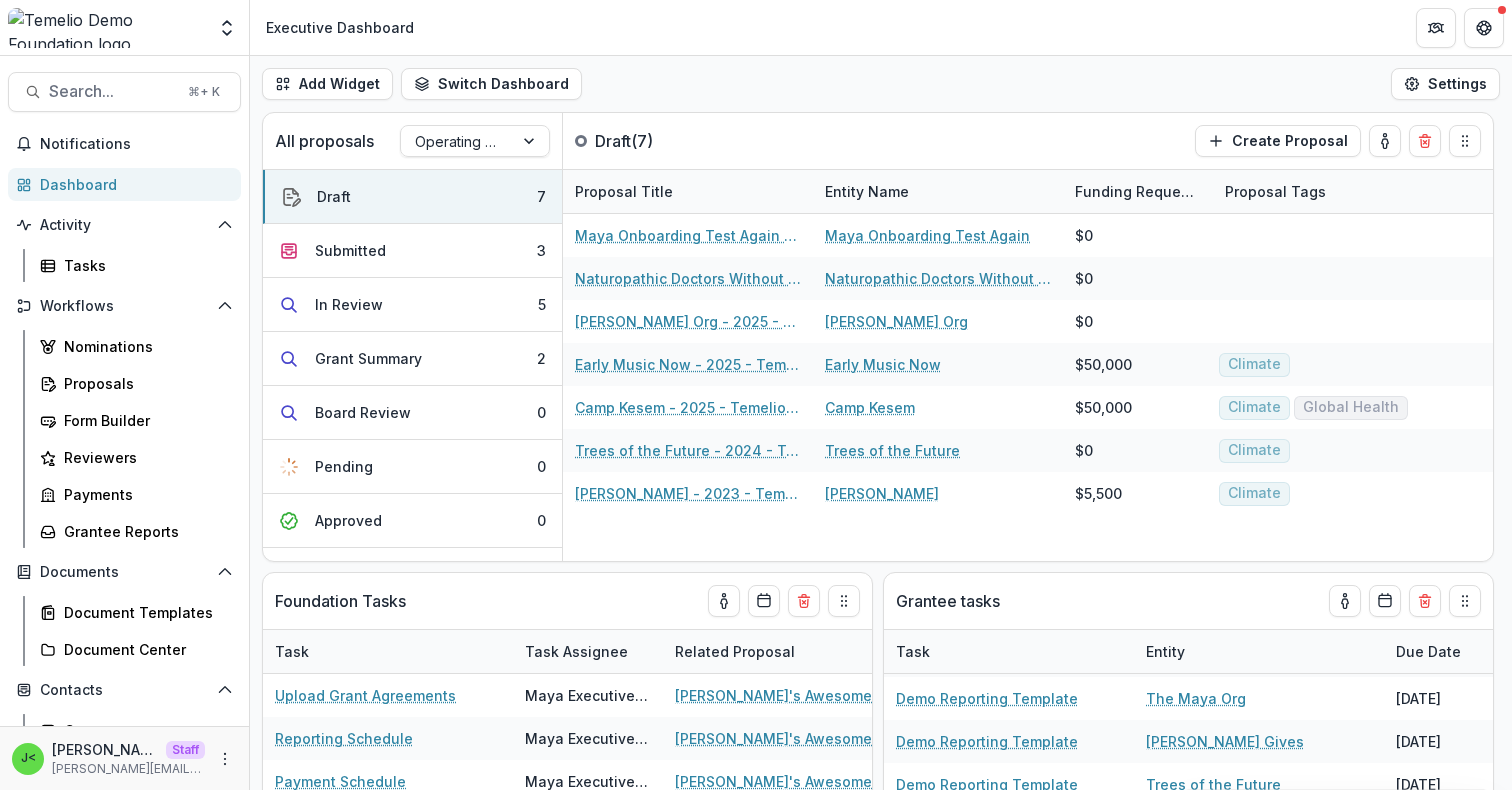
click at [743, 74] on div "Add Widget Switch Dashboard Executive Dashboard Default Program Officer New Das…" at bounding box center [881, 84] width 1262 height 56
click at [678, 93] on div "Add Widget Switch Dashboard Executive Dashboard Default Program Officer New Das…" at bounding box center [881, 84] width 1262 height 56
click at [147, 380] on div "Proposals" at bounding box center [144, 383] width 161 height 21
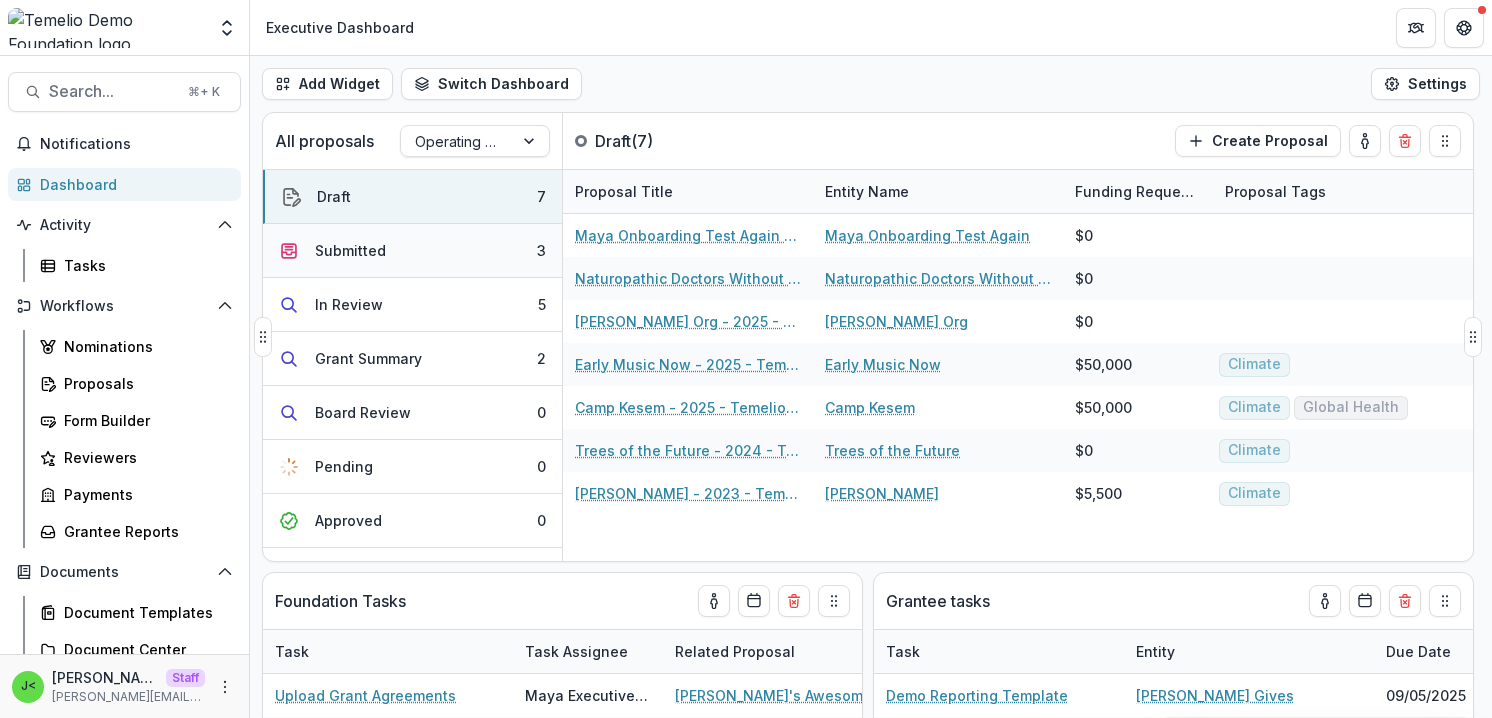
click at [359, 236] on button "Submitted 3" at bounding box center [412, 251] width 299 height 54
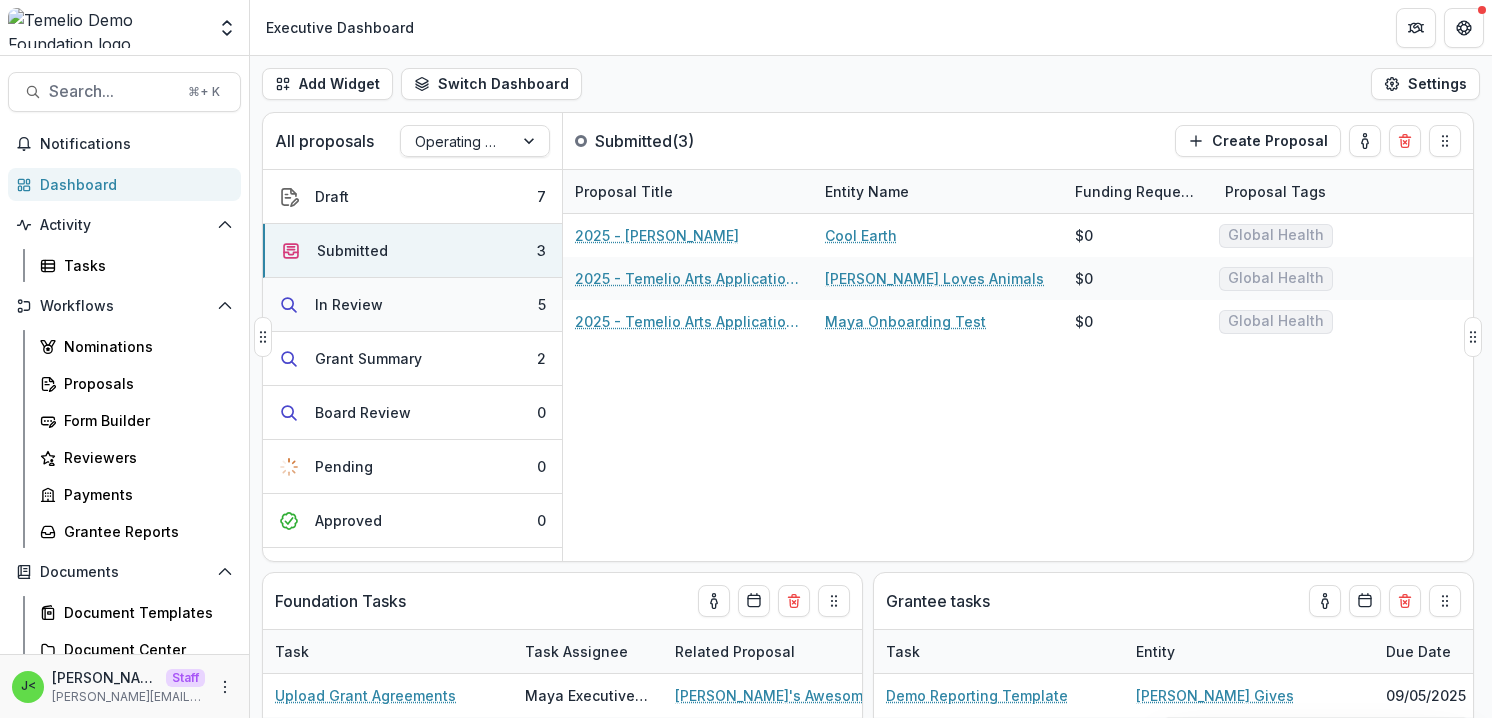
click at [362, 303] on div "In Review" at bounding box center [349, 304] width 68 height 21
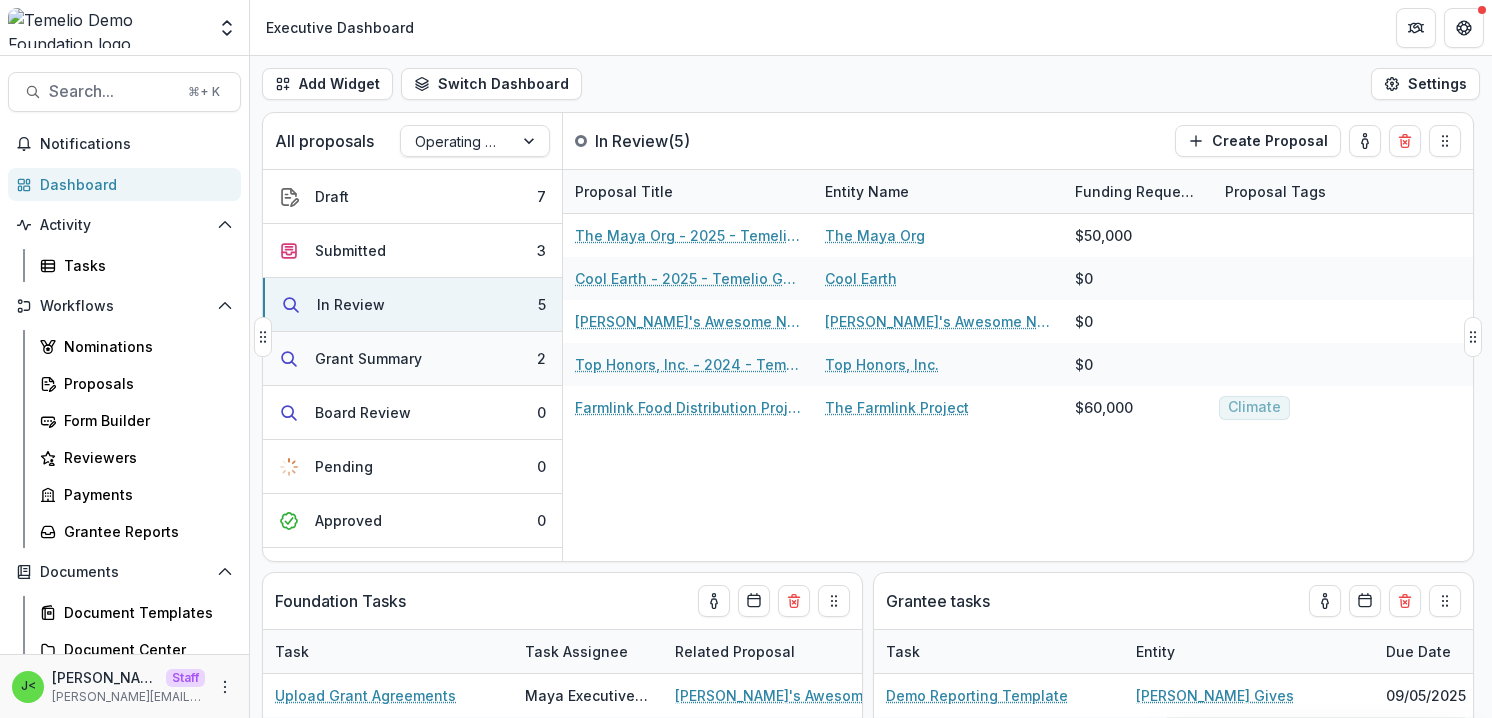
click at [362, 368] on div "Grant Summary" at bounding box center [368, 358] width 107 height 21
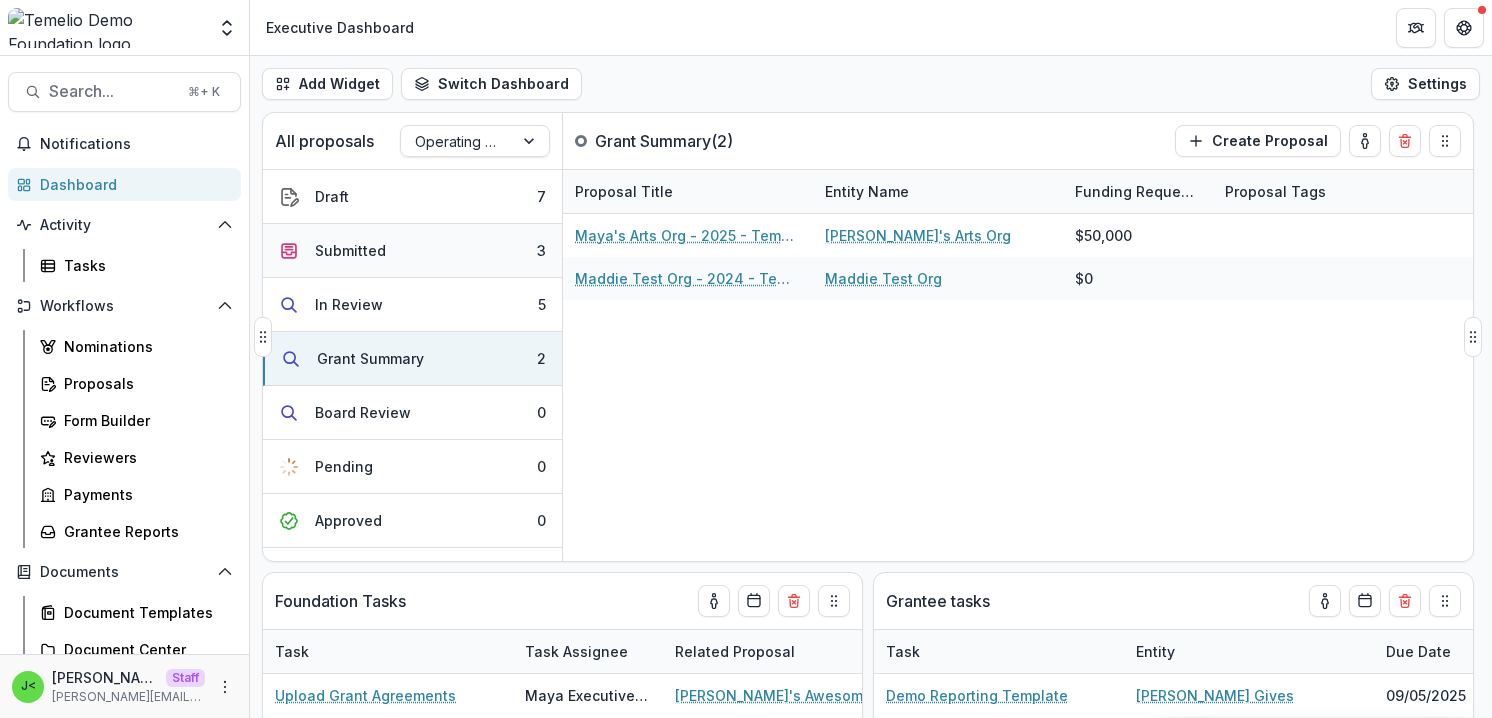
click at [353, 250] on div "Submitted" at bounding box center [350, 250] width 71 height 21
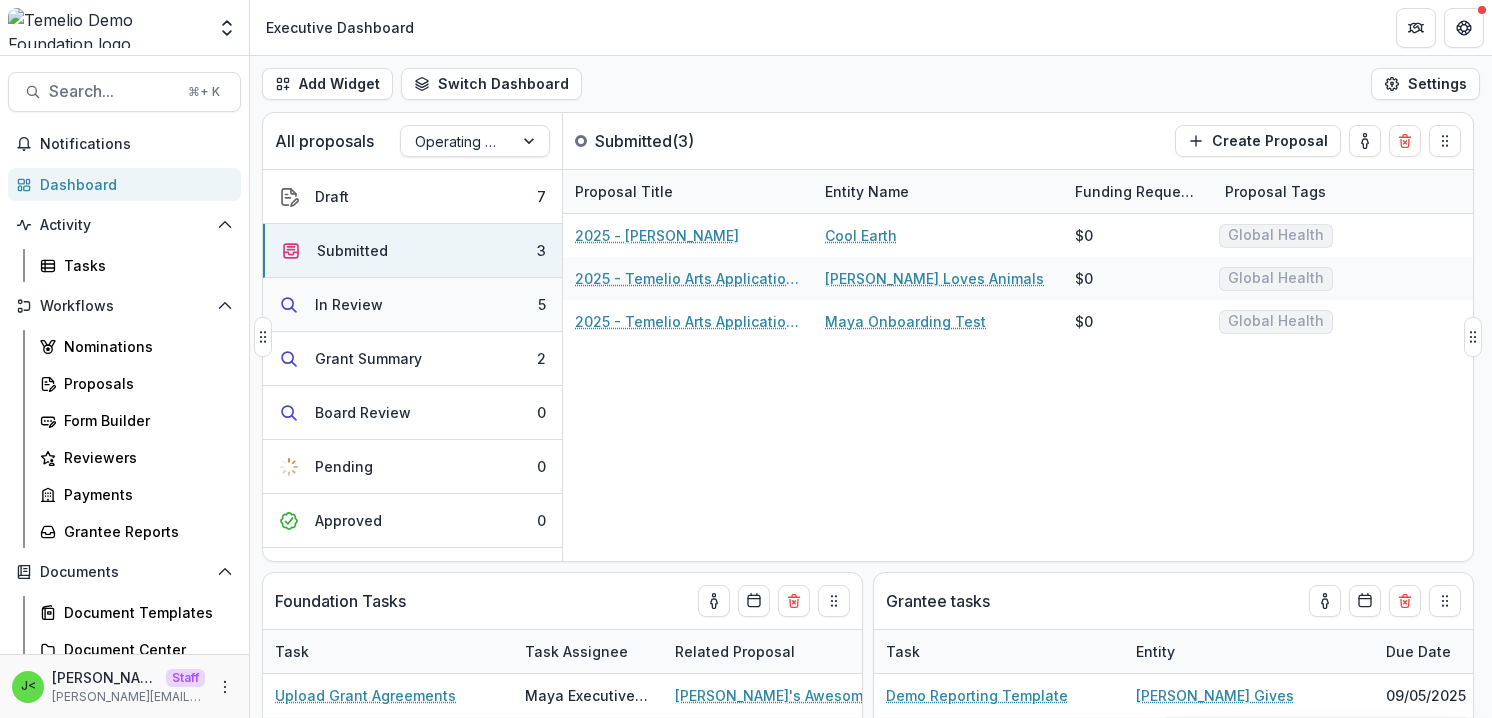
click at [363, 314] on div "In Review" at bounding box center [349, 304] width 68 height 21
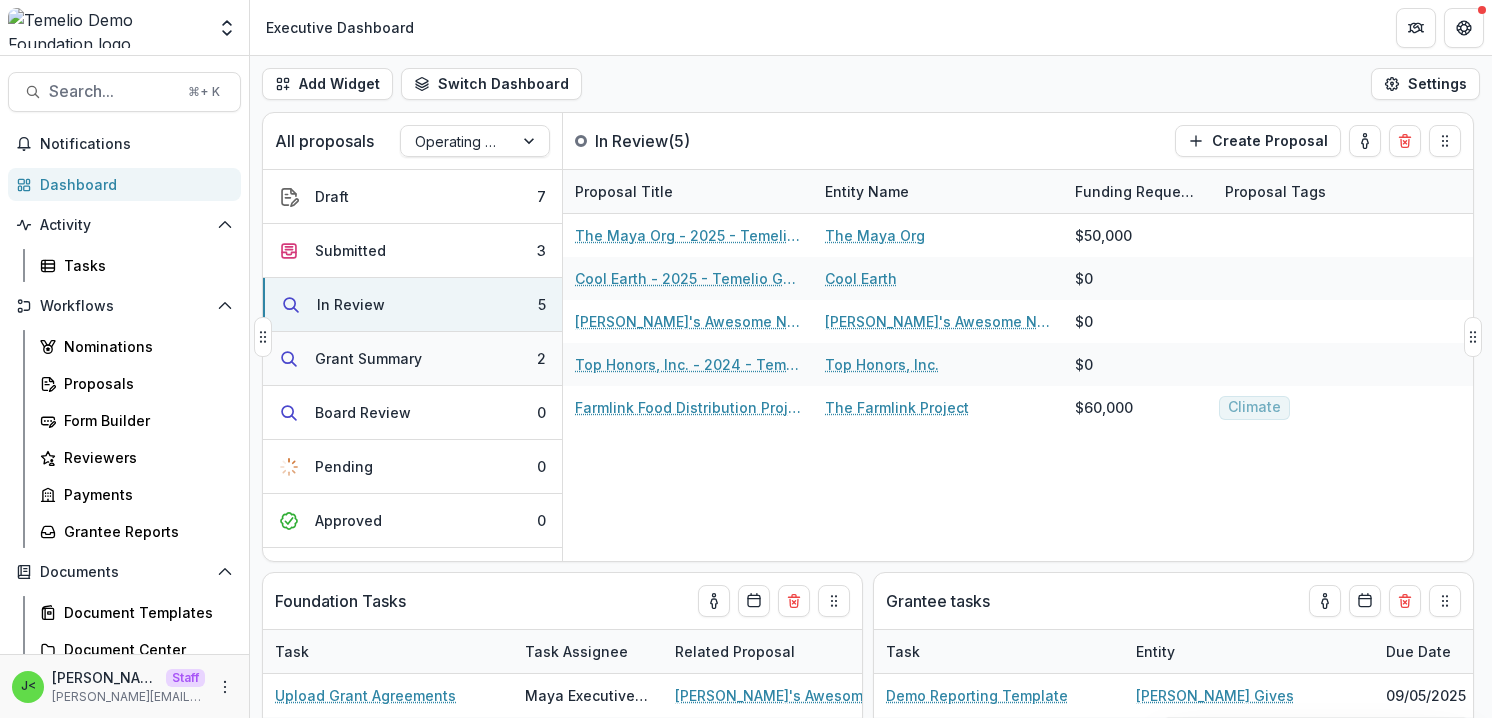
click at [379, 365] on div "Grant Summary" at bounding box center [368, 358] width 107 height 21
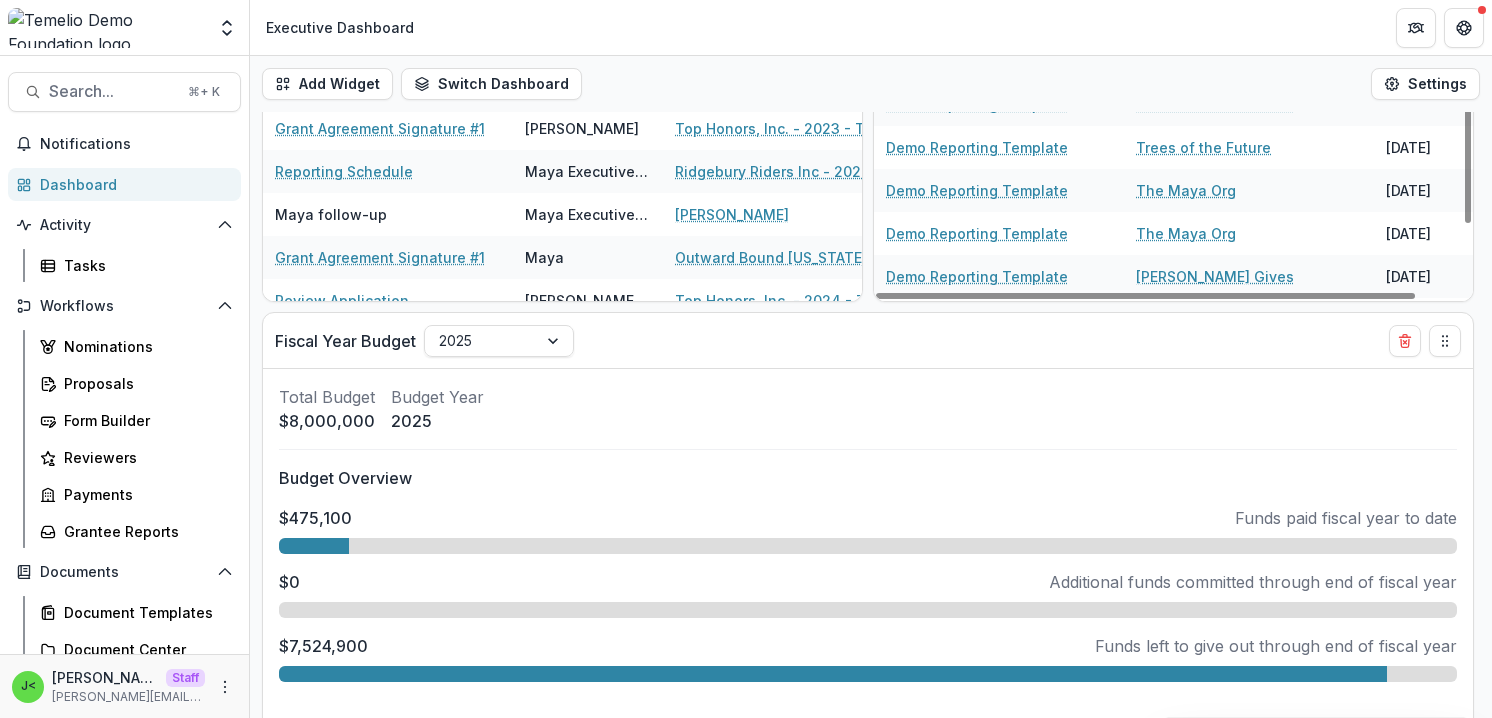
scroll to position [732, 0]
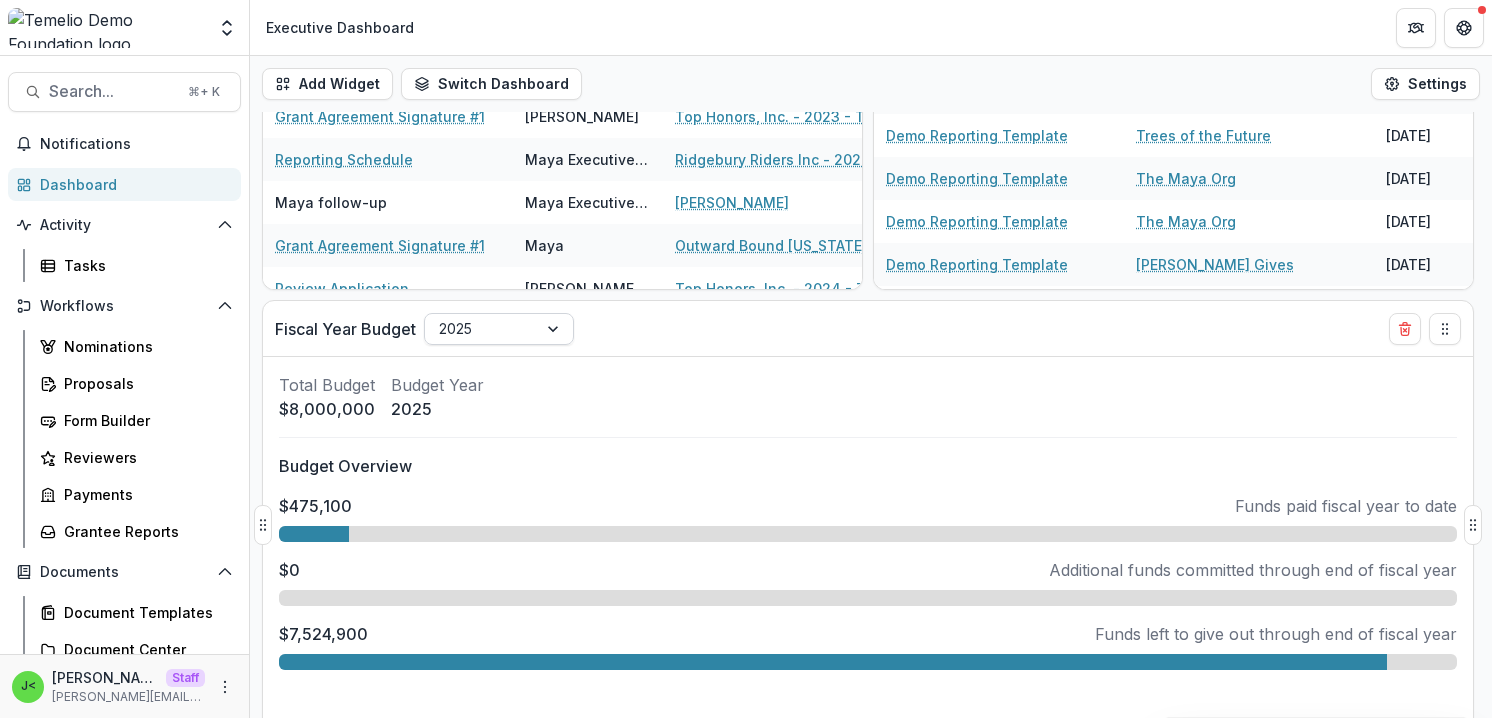
click at [553, 335] on div at bounding box center [555, 329] width 36 height 30
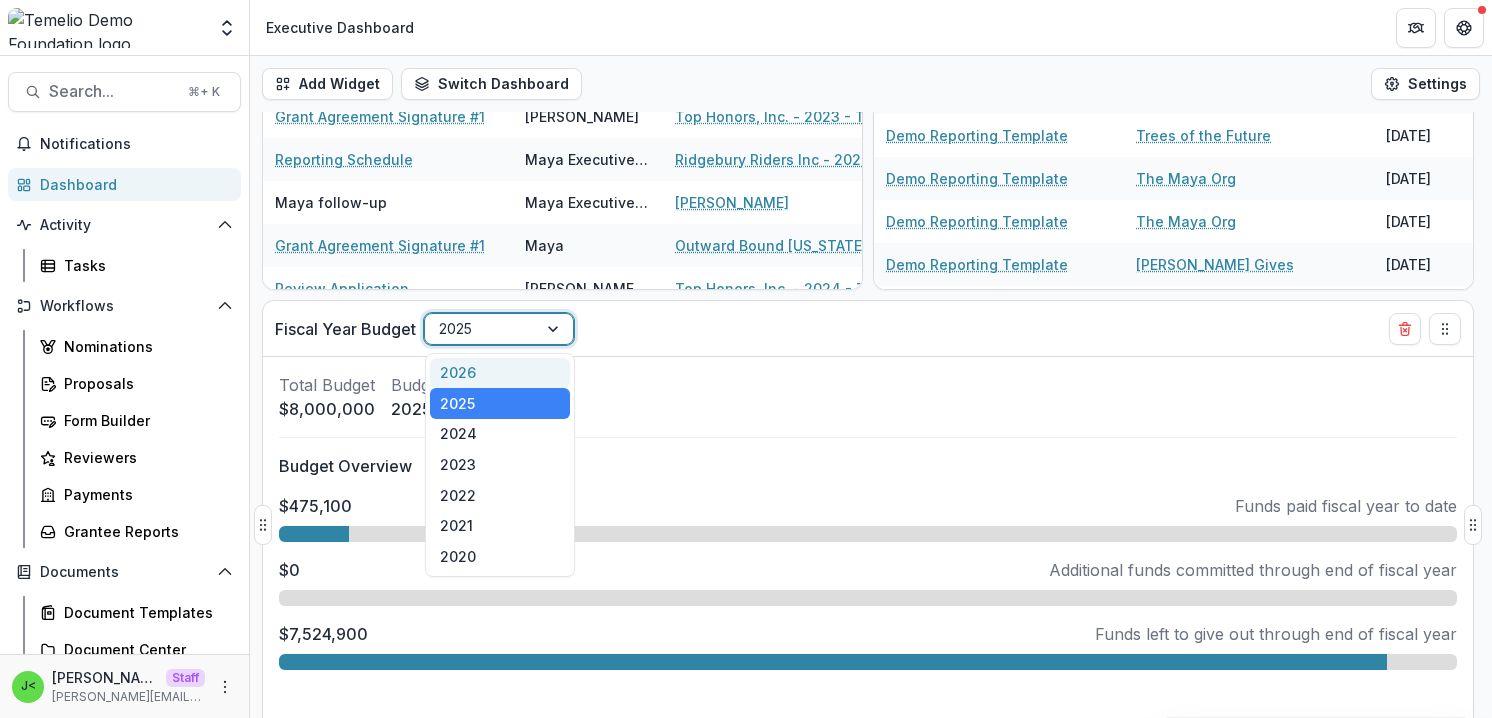
click at [553, 327] on div at bounding box center [555, 329] width 36 height 30
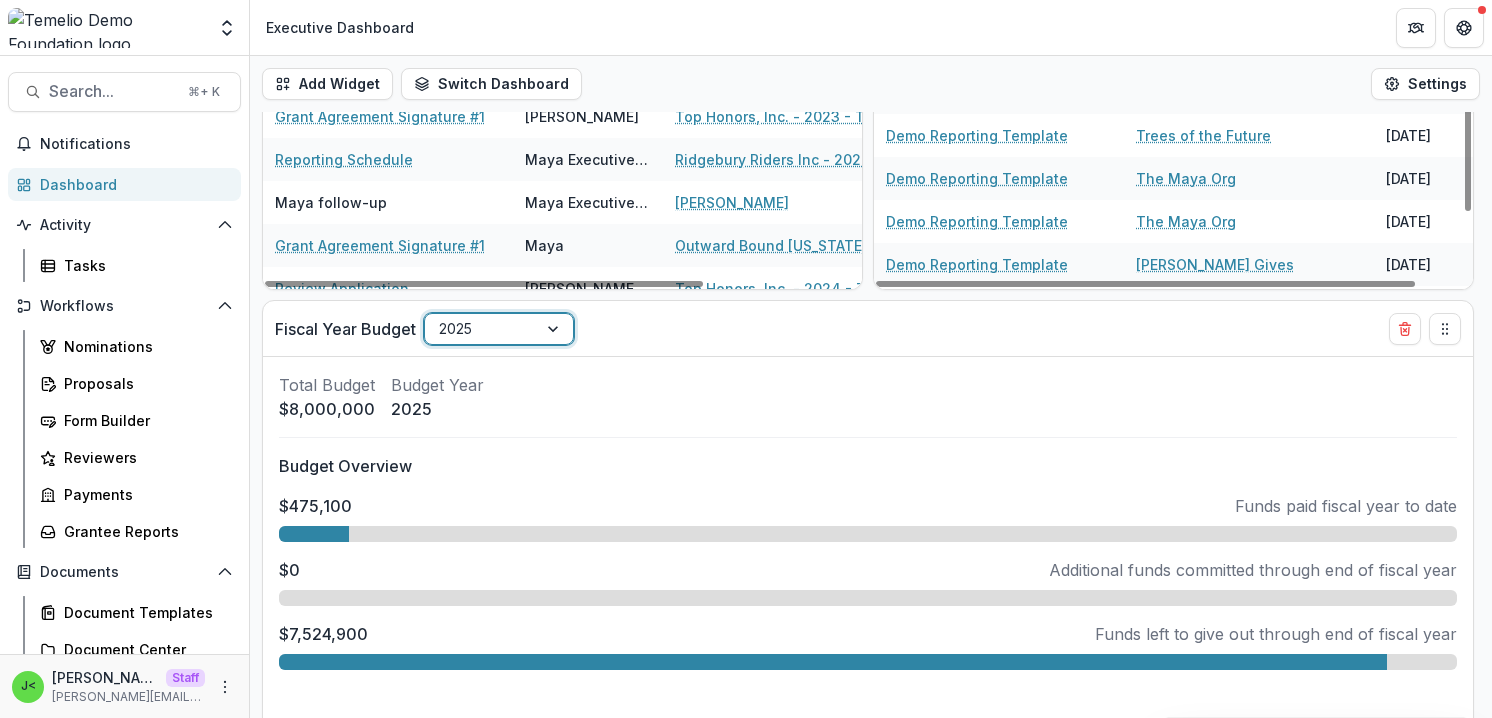
scroll to position [0, 0]
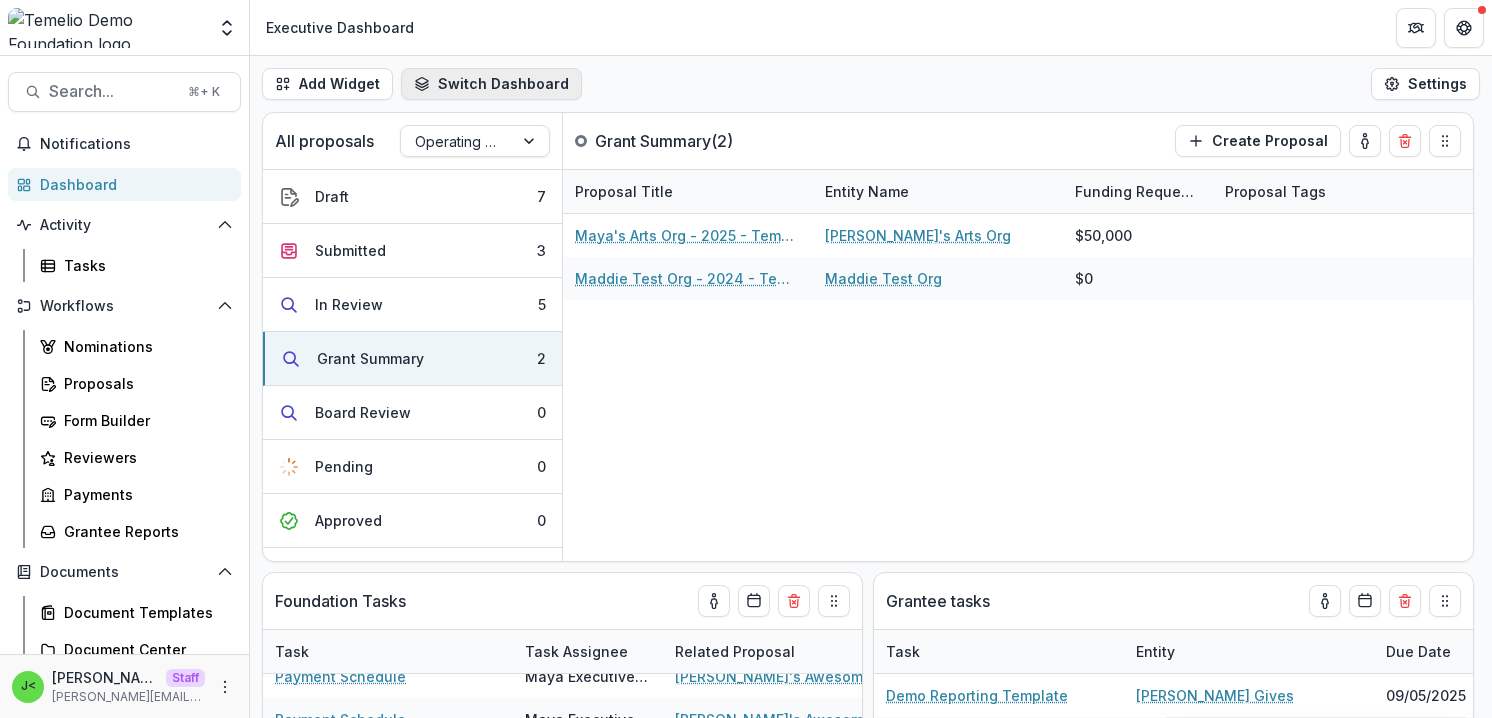
click at [455, 87] on button "Switch Dashboard" at bounding box center [491, 84] width 181 height 32
click at [617, 83] on div "Add Widget Switch Dashboard Executive Dashboard Default Program Officer New Das…" at bounding box center [871, 84] width 1242 height 56
click at [142, 383] on div "Proposals" at bounding box center [144, 383] width 161 height 21
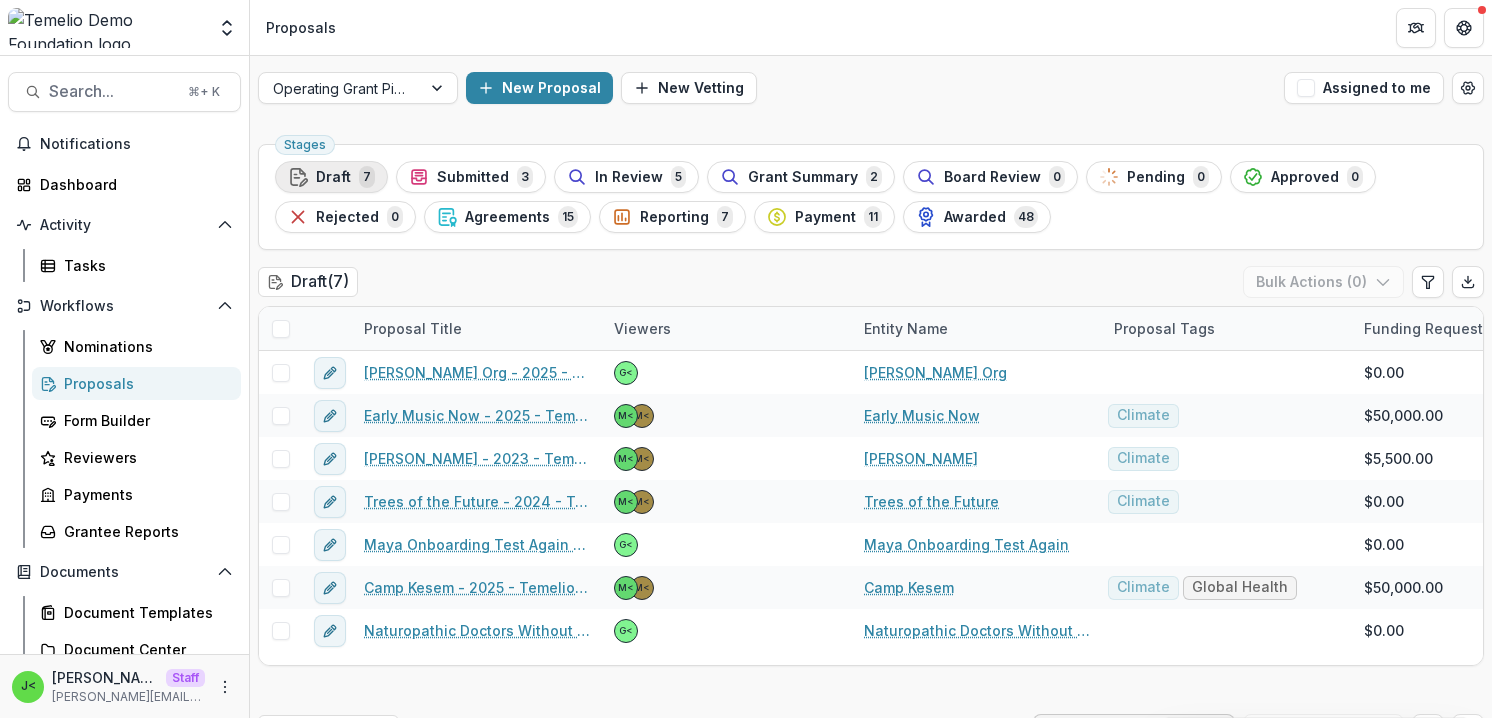
click at [352, 177] on div "Draft 7" at bounding box center [331, 177] width 87 height 22
click at [437, 179] on span "Submitted" at bounding box center [473, 177] width 72 height 17
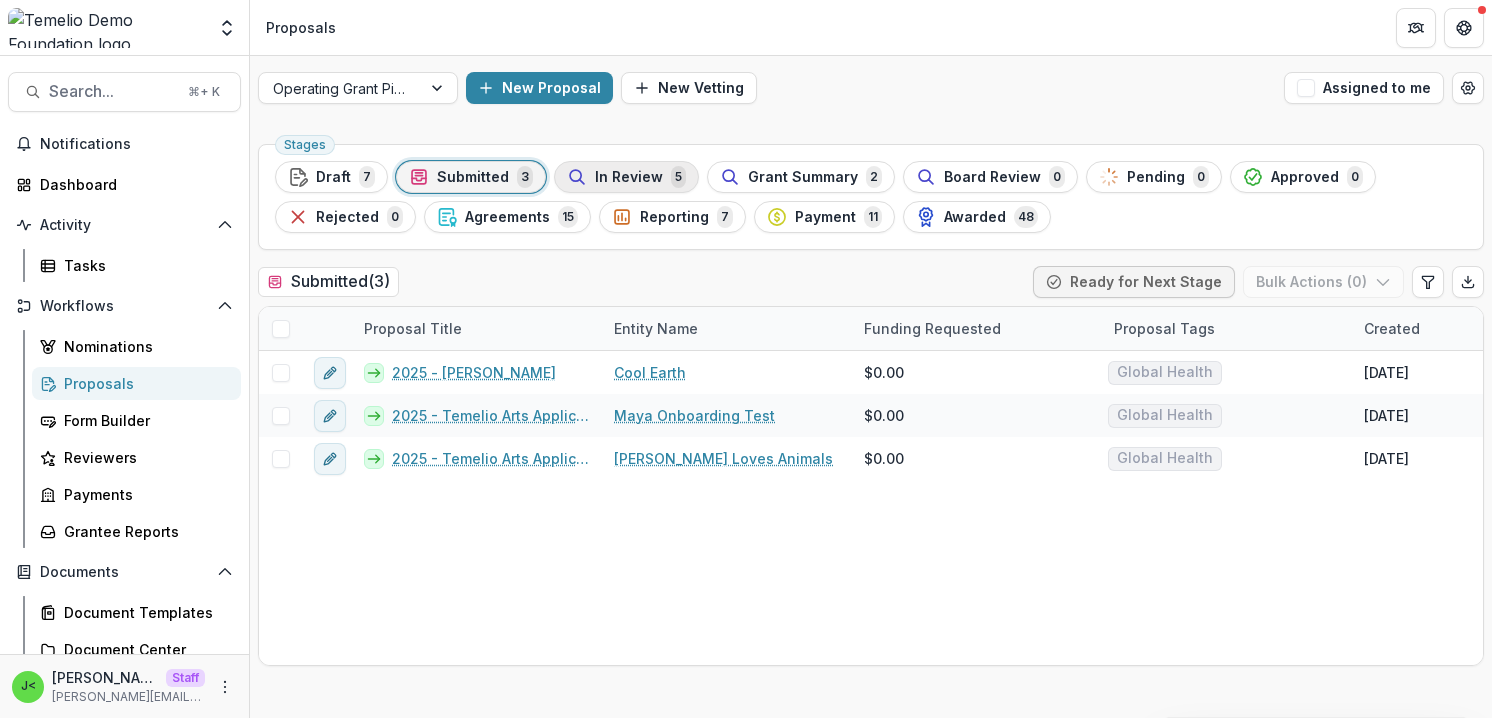
click at [605, 175] on span "In Review" at bounding box center [629, 177] width 68 height 17
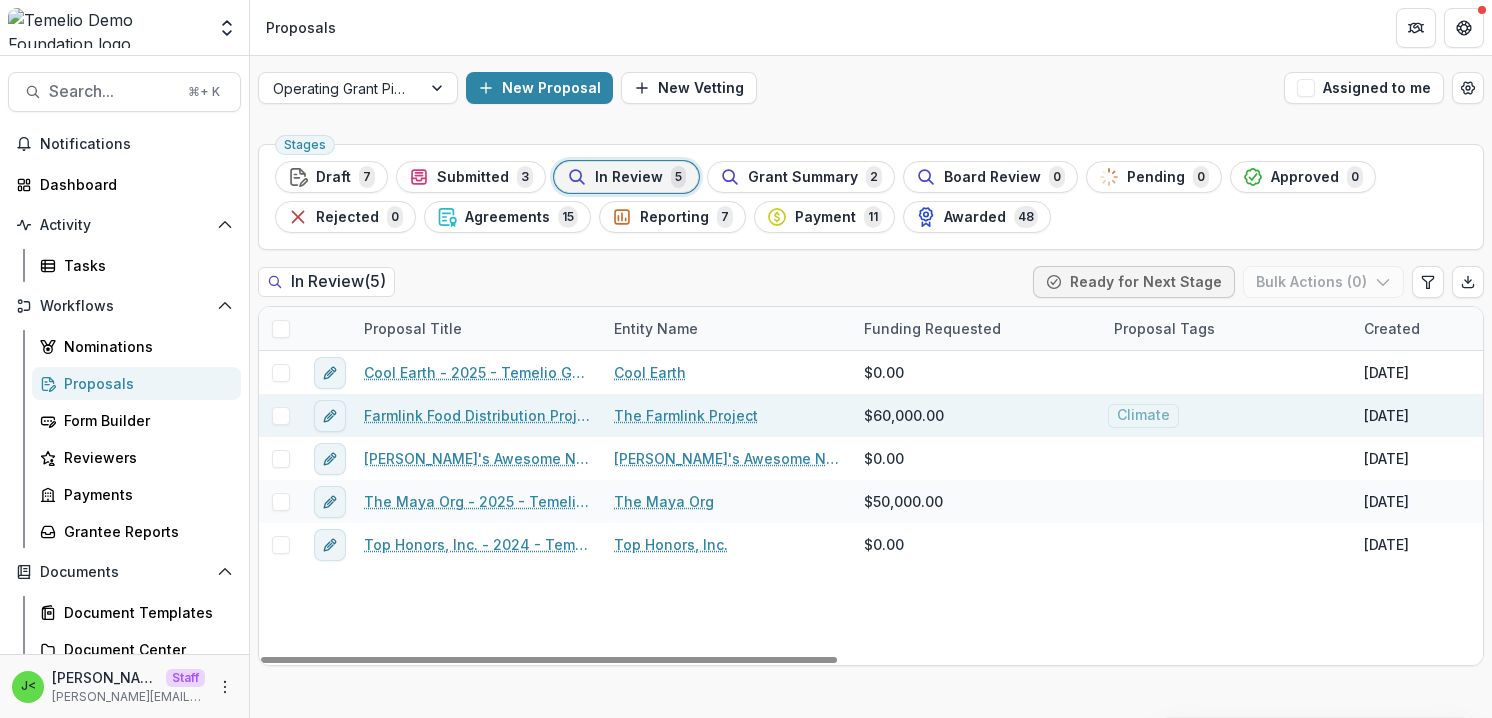
click at [438, 415] on link "Farmlink Food Distribution Project - updated" at bounding box center [477, 415] width 226 height 21
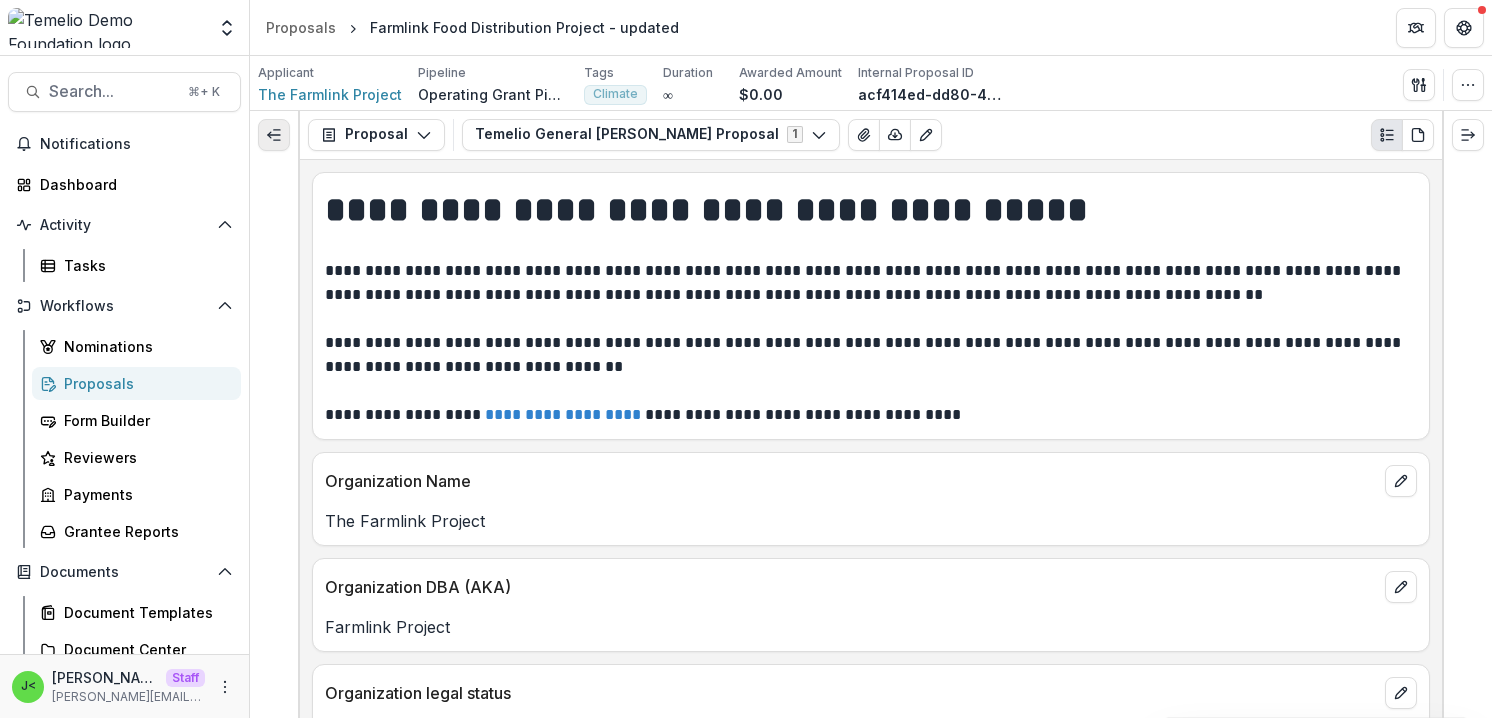
click at [272, 135] on icon "Expand left" at bounding box center [274, 135] width 16 height 16
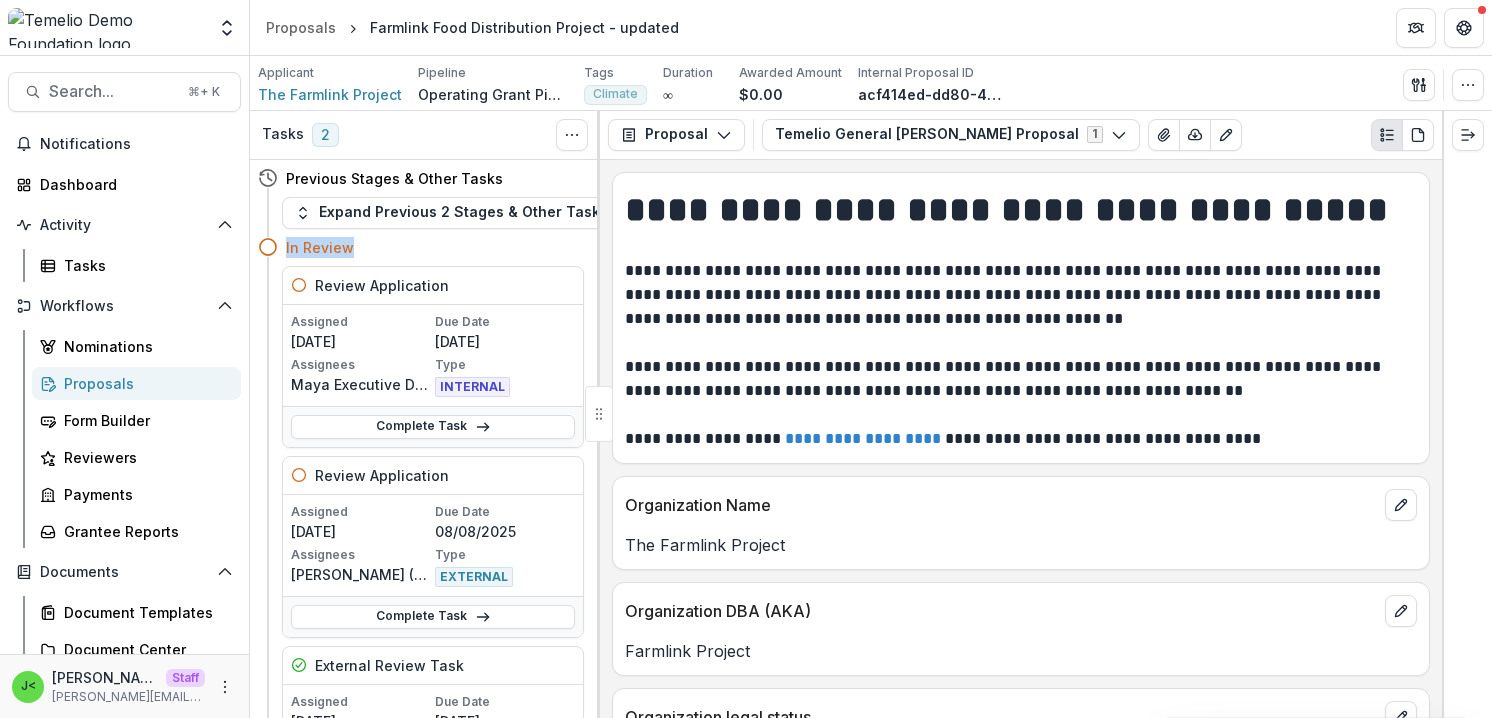
drag, startPoint x: 361, startPoint y: 254, endPoint x: 279, endPoint y: 241, distance: 83.0
click at [279, 241] on div "In Review" at bounding box center [421, 247] width 326 height 37
click at [485, 239] on div "In Review" at bounding box center [435, 247] width 298 height 21
click at [1421, 138] on icon "PDF view" at bounding box center [1418, 135] width 16 height 16
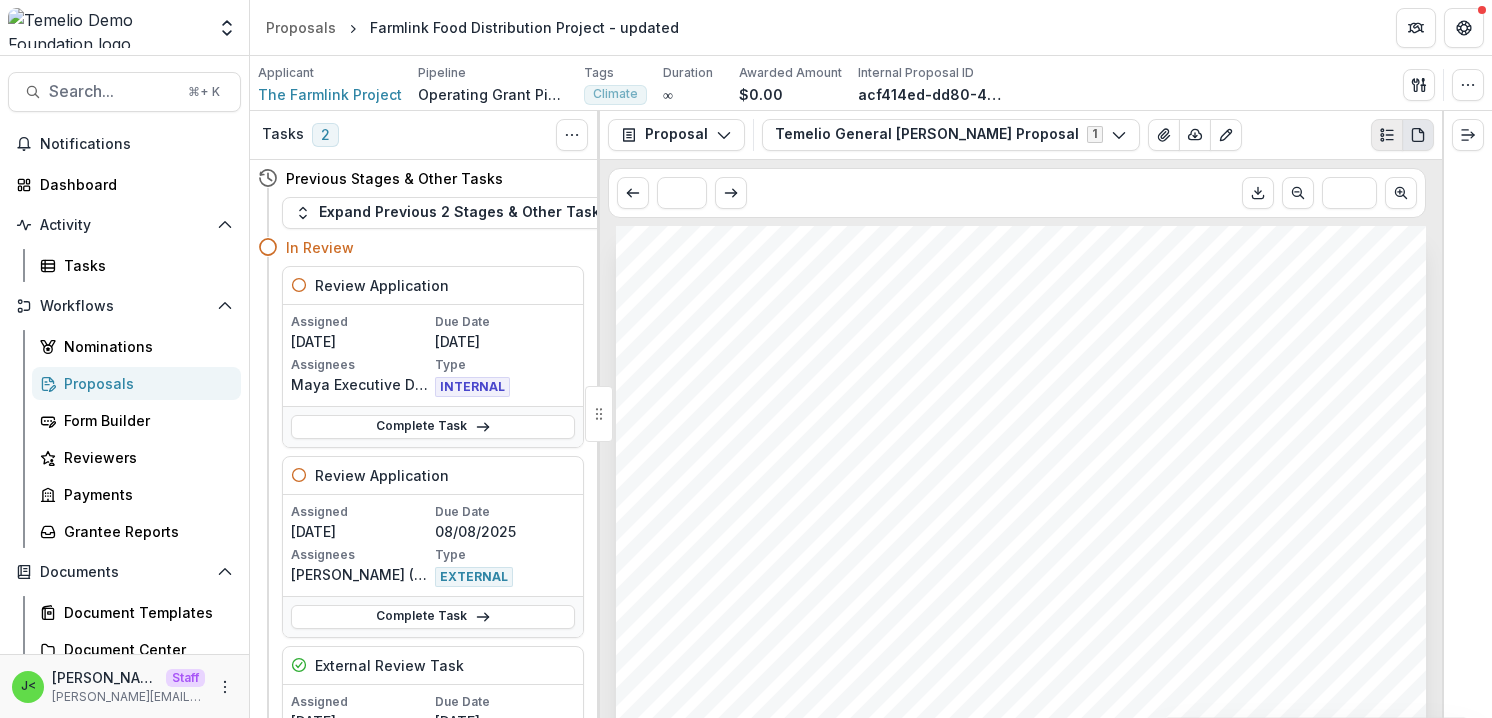
click at [1383, 137] on icon "Plaintext view" at bounding box center [1387, 135] width 16 height 16
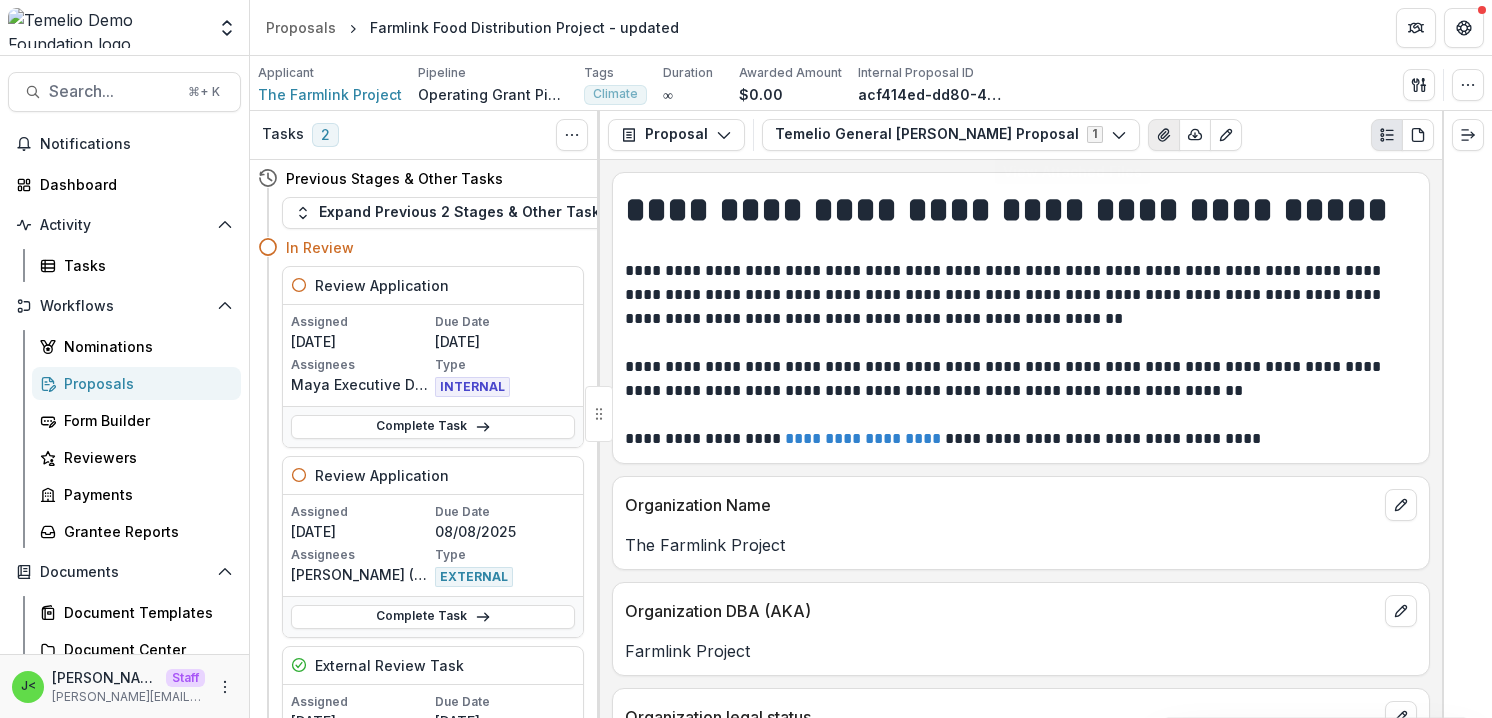
click at [1158, 140] on icon "View Attached Files" at bounding box center [1163, 135] width 11 height 12
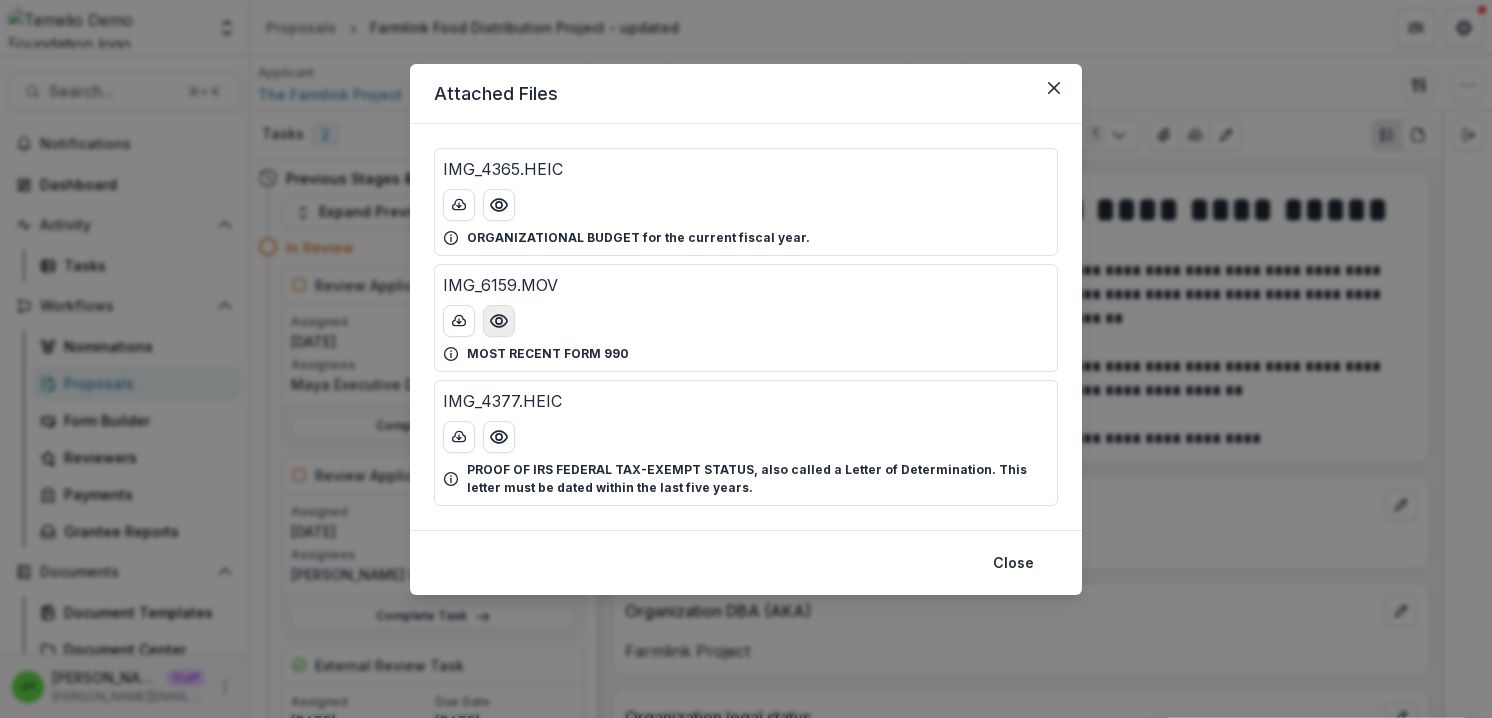
click at [506, 318] on icon "Preview IMG_6159.MOV" at bounding box center [499, 321] width 16 height 12
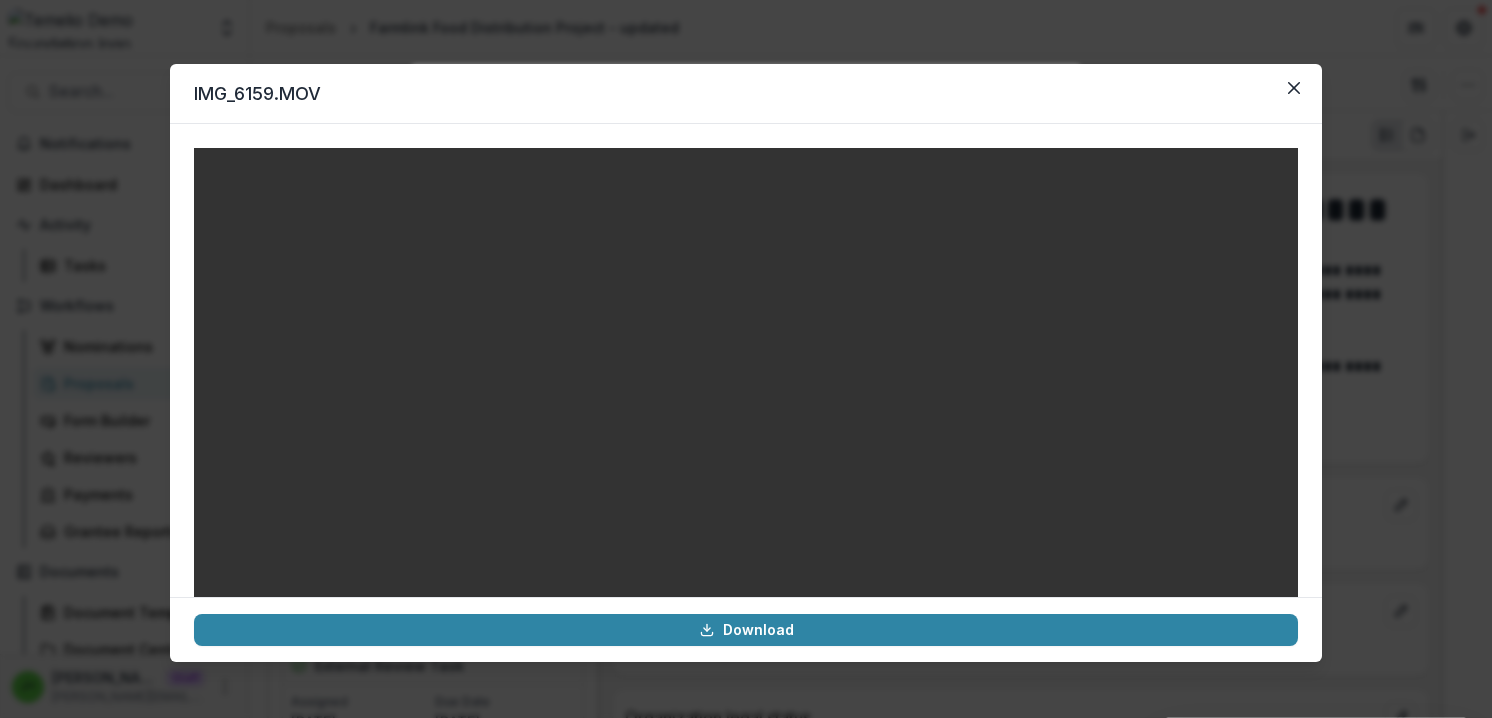
click at [749, 412] on video at bounding box center [746, 424] width 1104 height 552
click at [765, 339] on video at bounding box center [746, 424] width 1104 height 552
click at [1293, 93] on icon "Close" at bounding box center [1294, 88] width 12 height 12
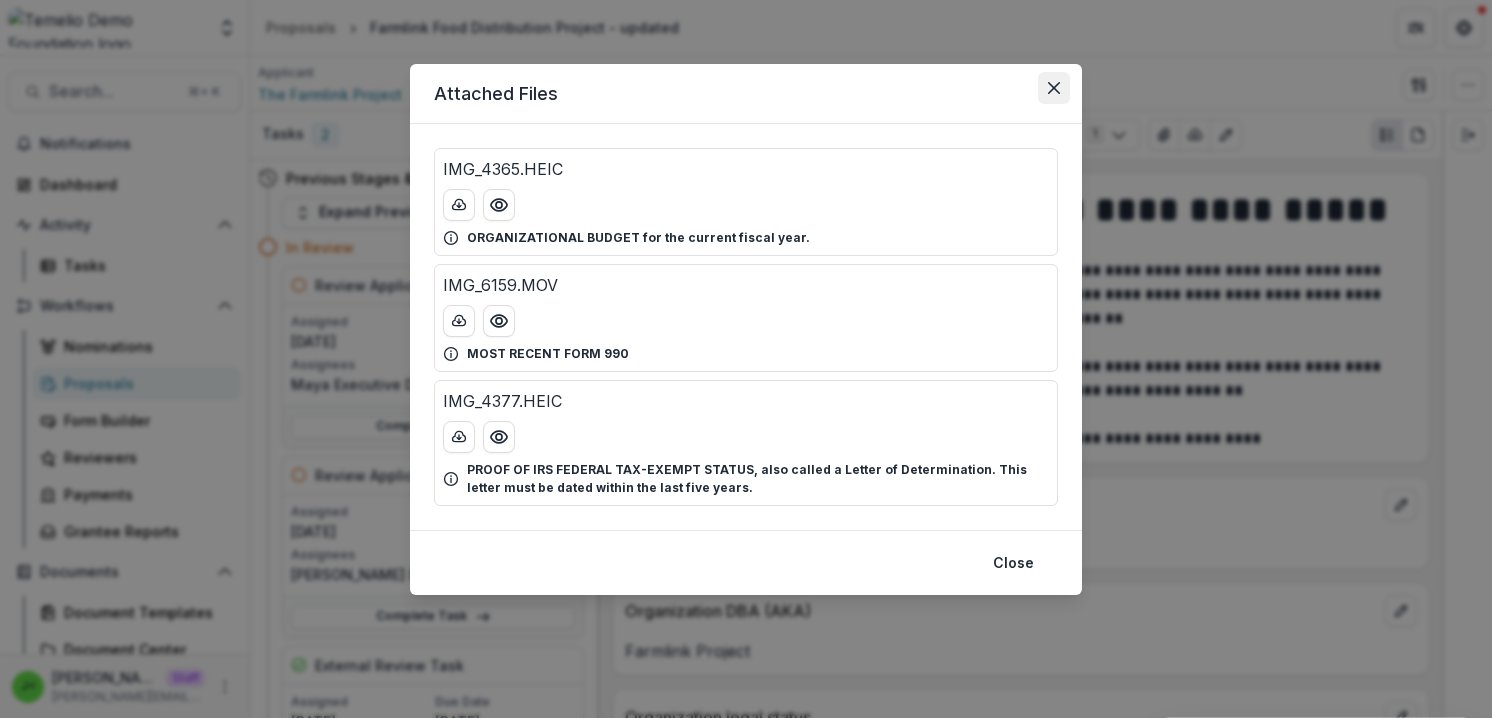
click at [1052, 91] on icon "Close" at bounding box center [1054, 88] width 12 height 12
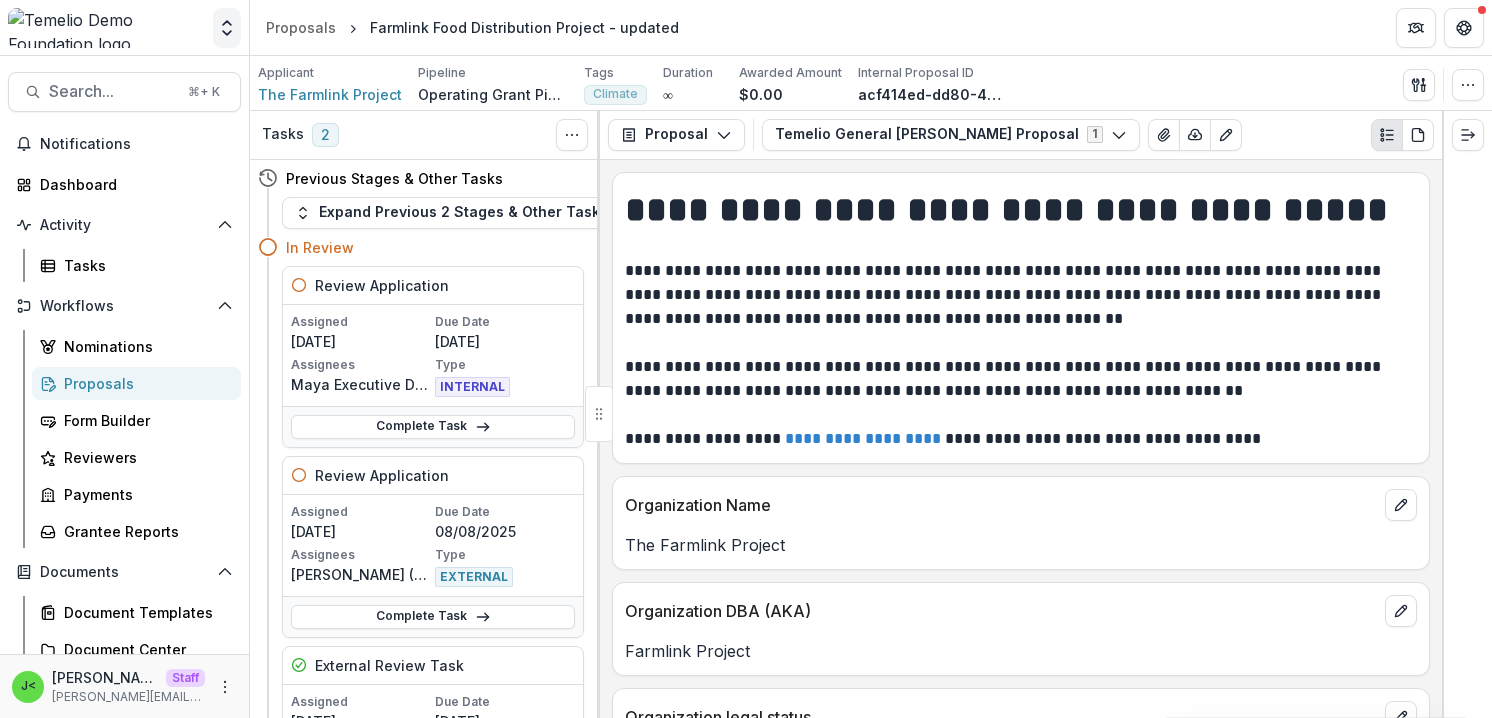
click at [222, 30] on icon "Open entity switcher" at bounding box center [227, 28] width 20 height 20
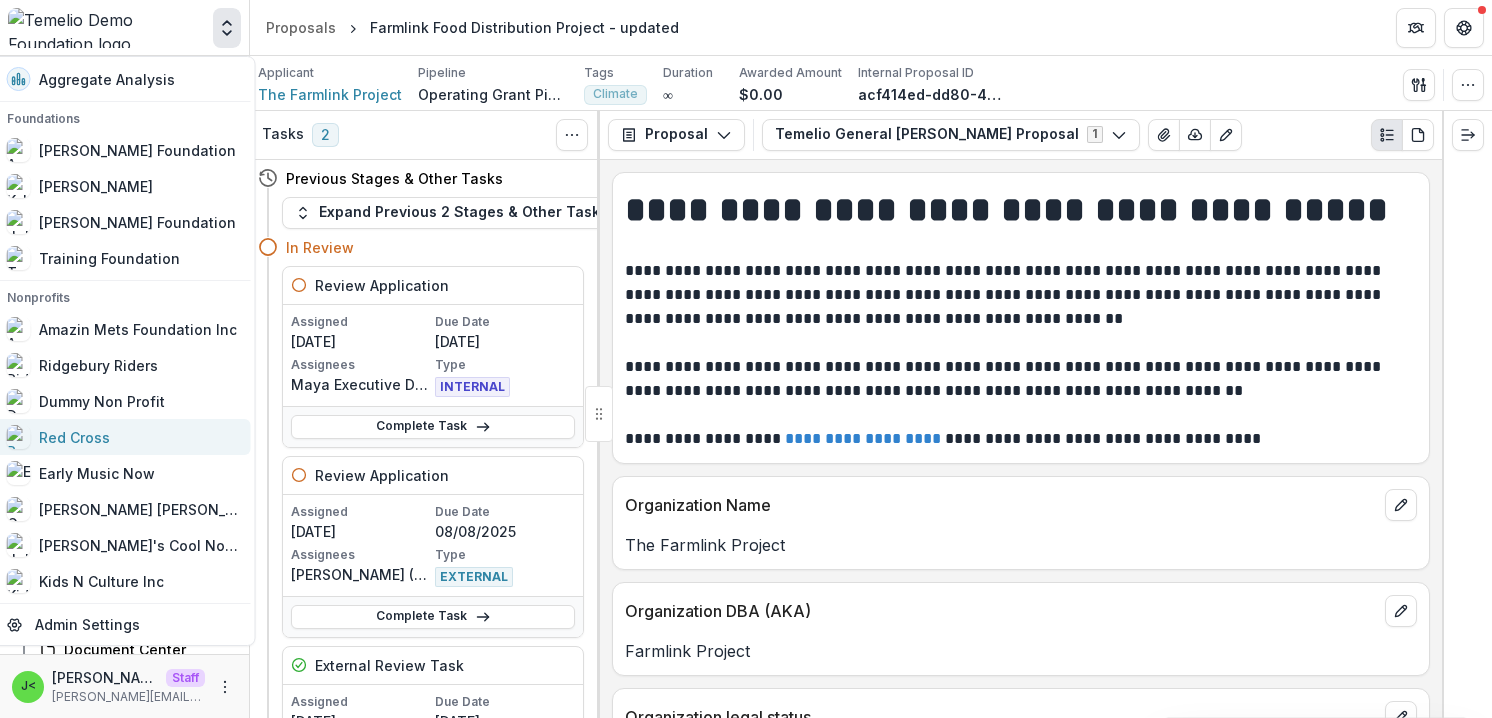
click at [83, 432] on div "Red Cross" at bounding box center [74, 437] width 71 height 21
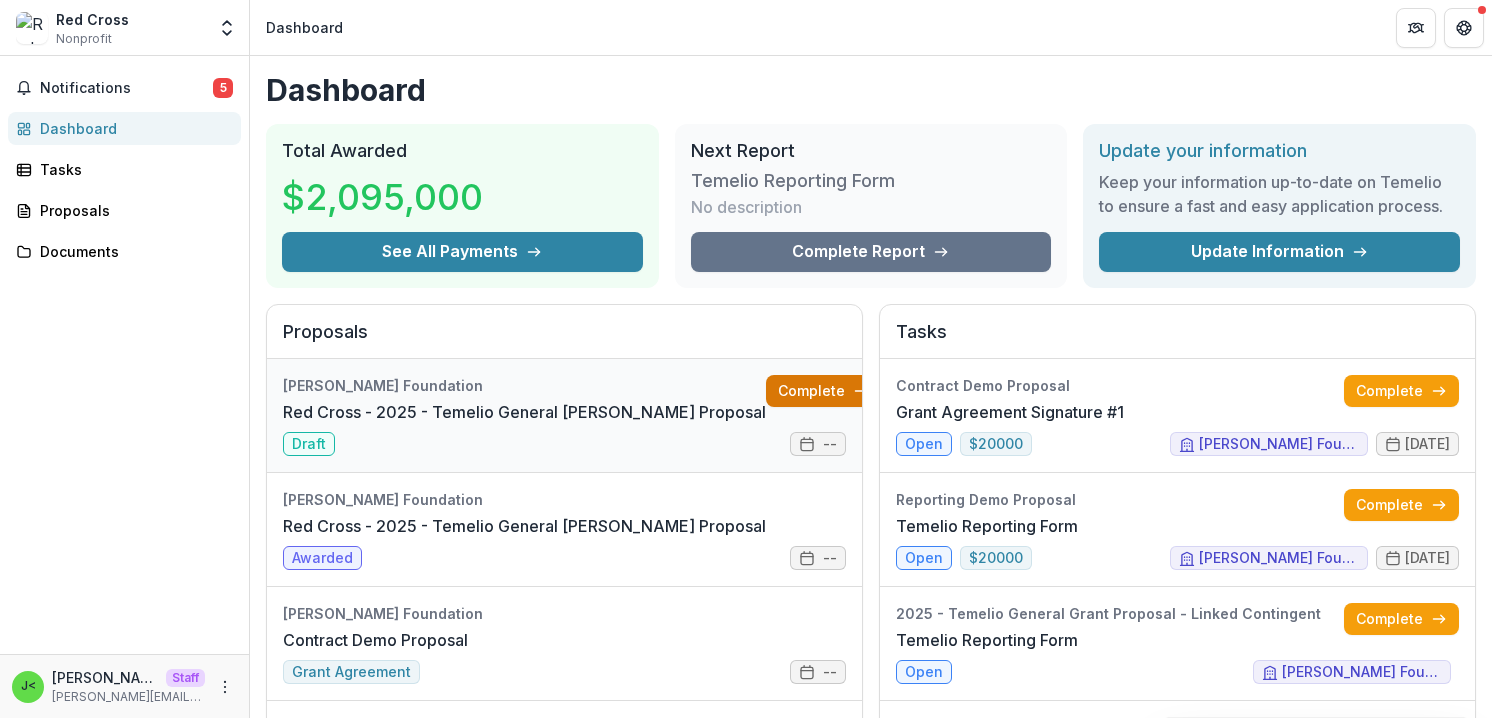
click at [766, 394] on link "Complete" at bounding box center [823, 391] width 115 height 32
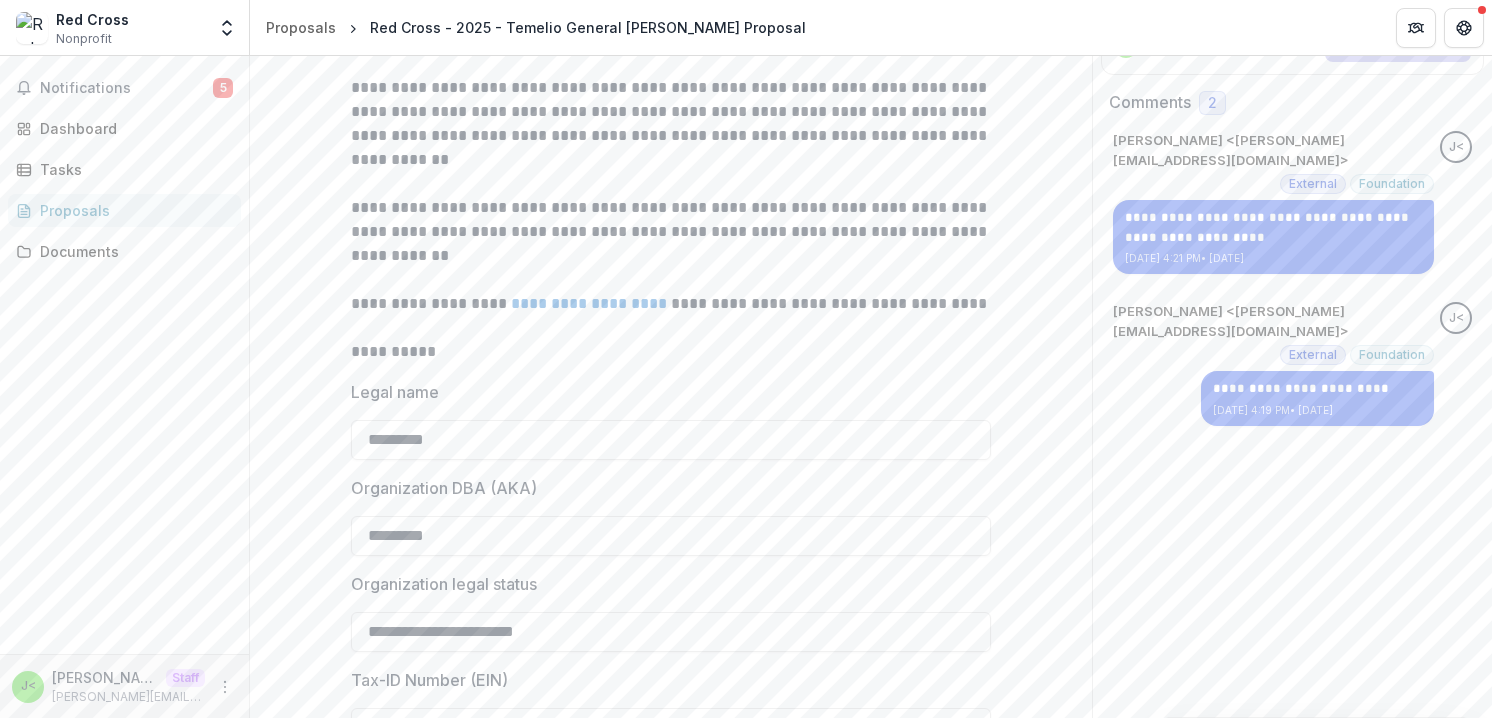
scroll to position [41, 0]
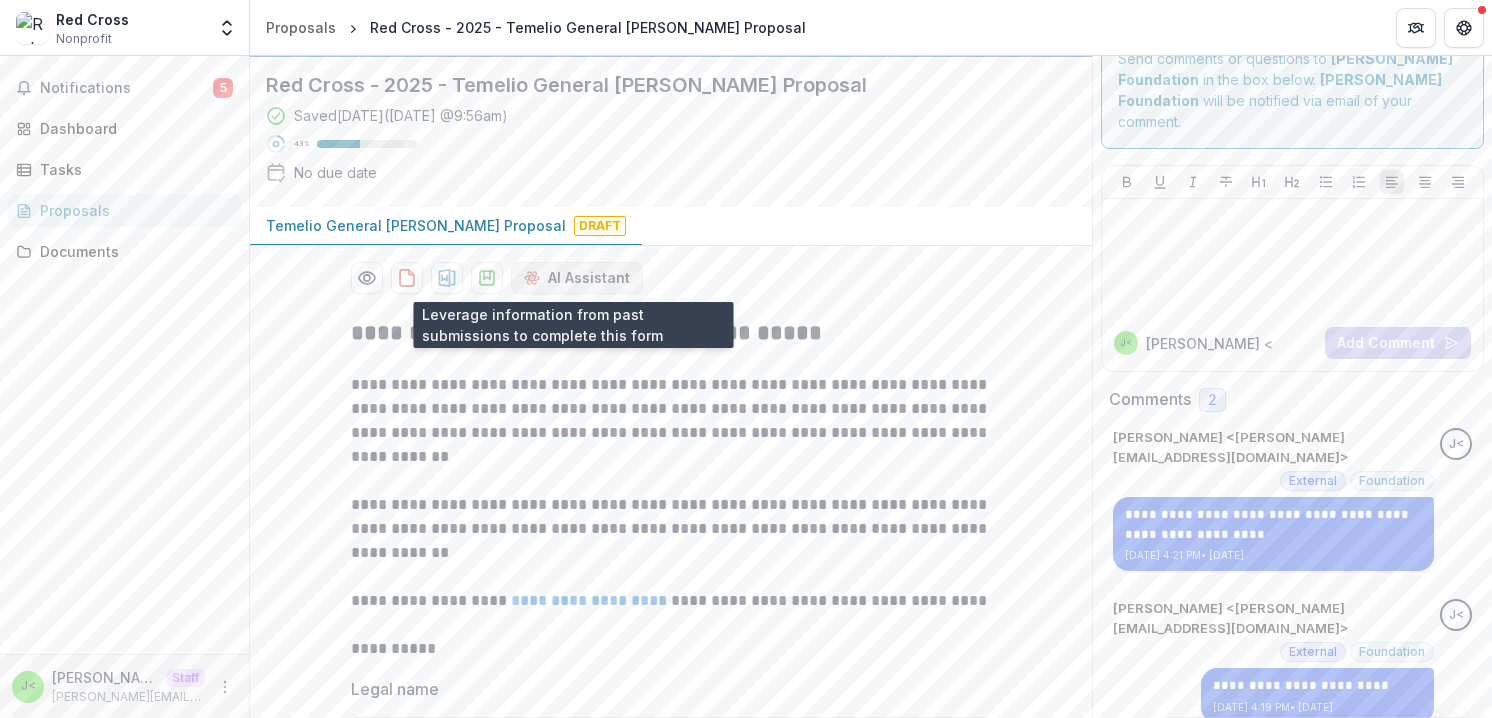
click at [572, 276] on button "AI Assistant" at bounding box center [577, 278] width 132 height 32
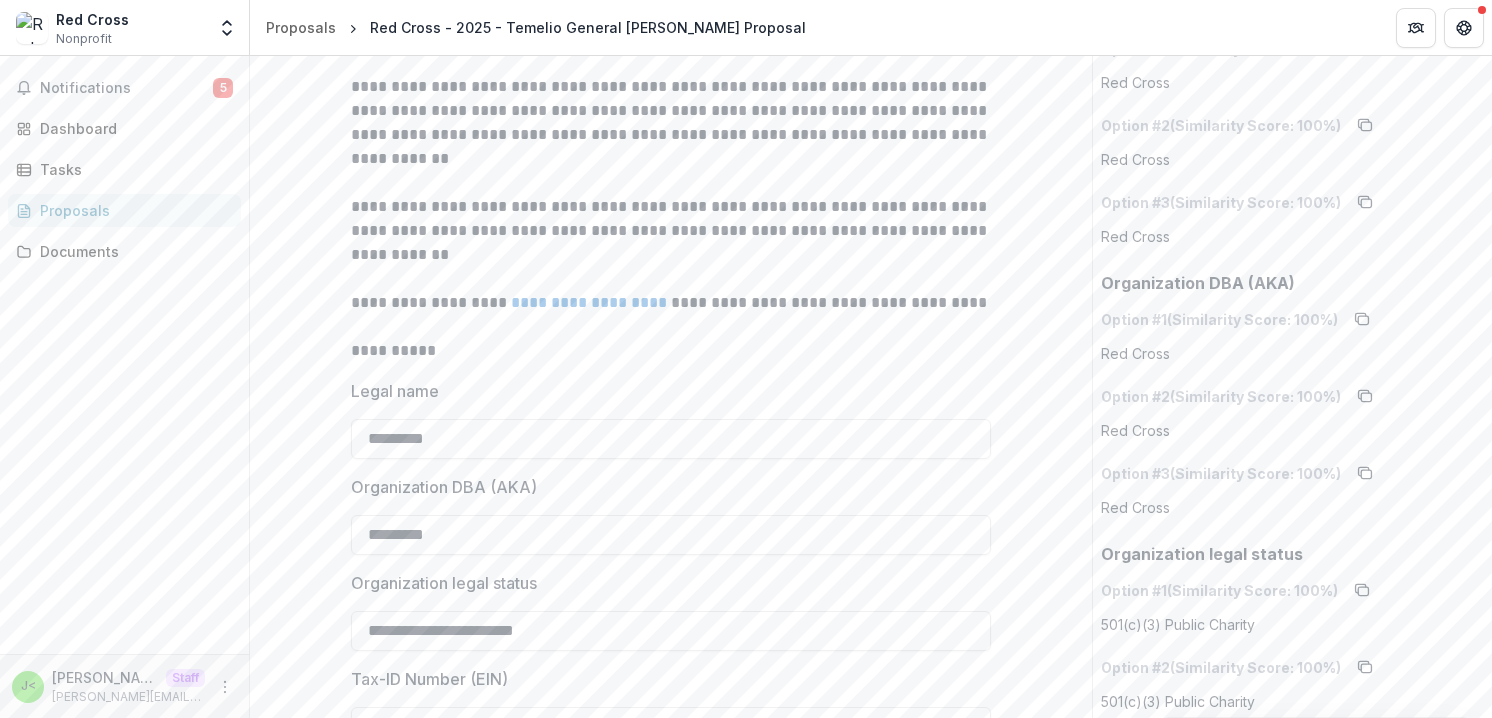
scroll to position [320, 0]
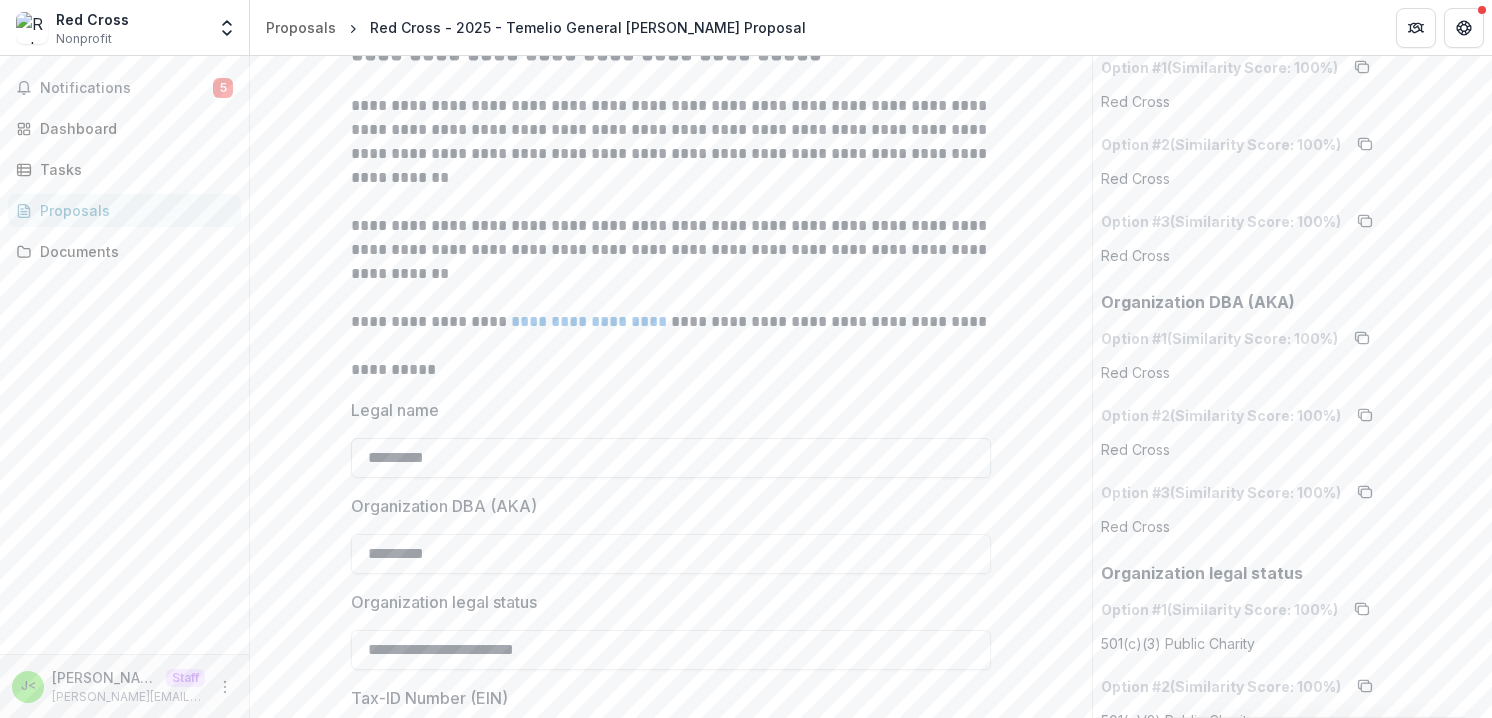
click at [496, 463] on input "*********" at bounding box center [671, 458] width 640 height 40
type input "*********"
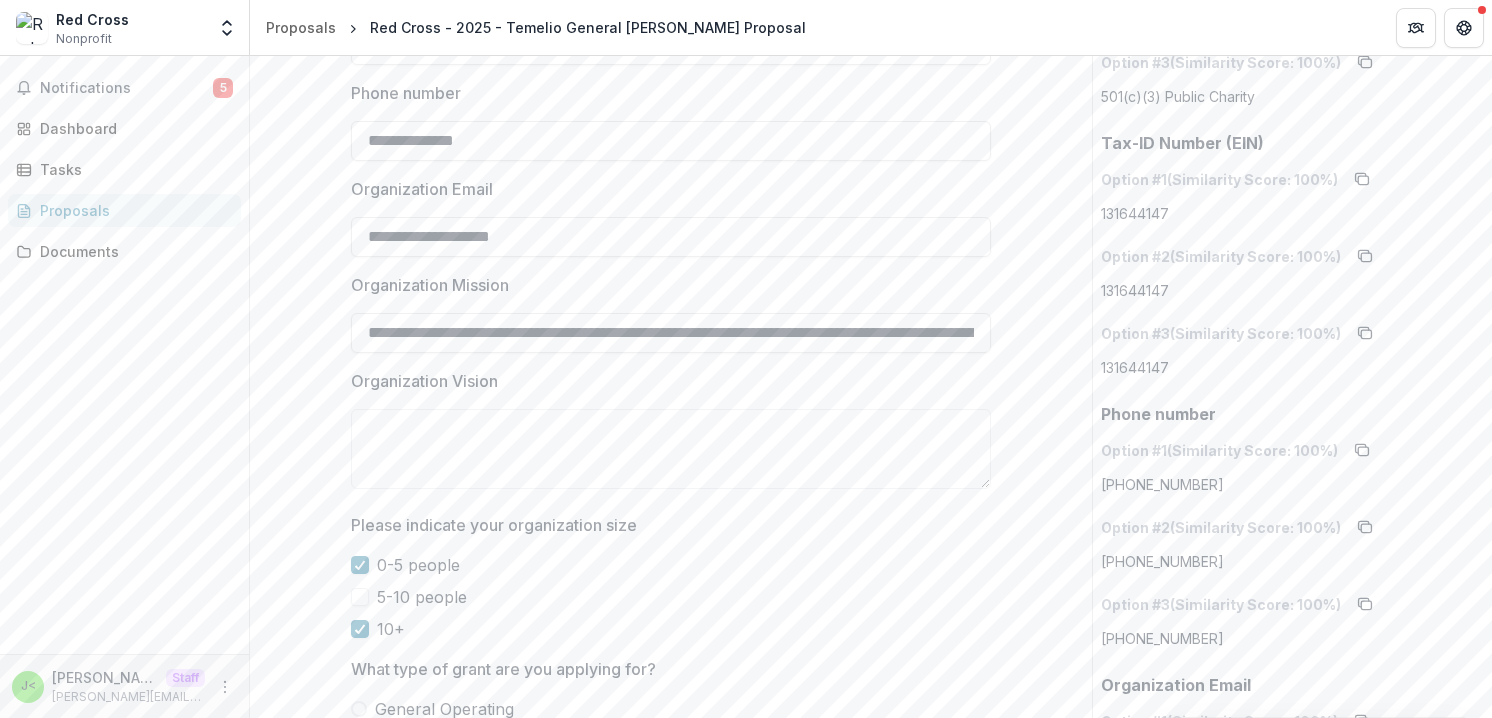
scroll to position [1037, 0]
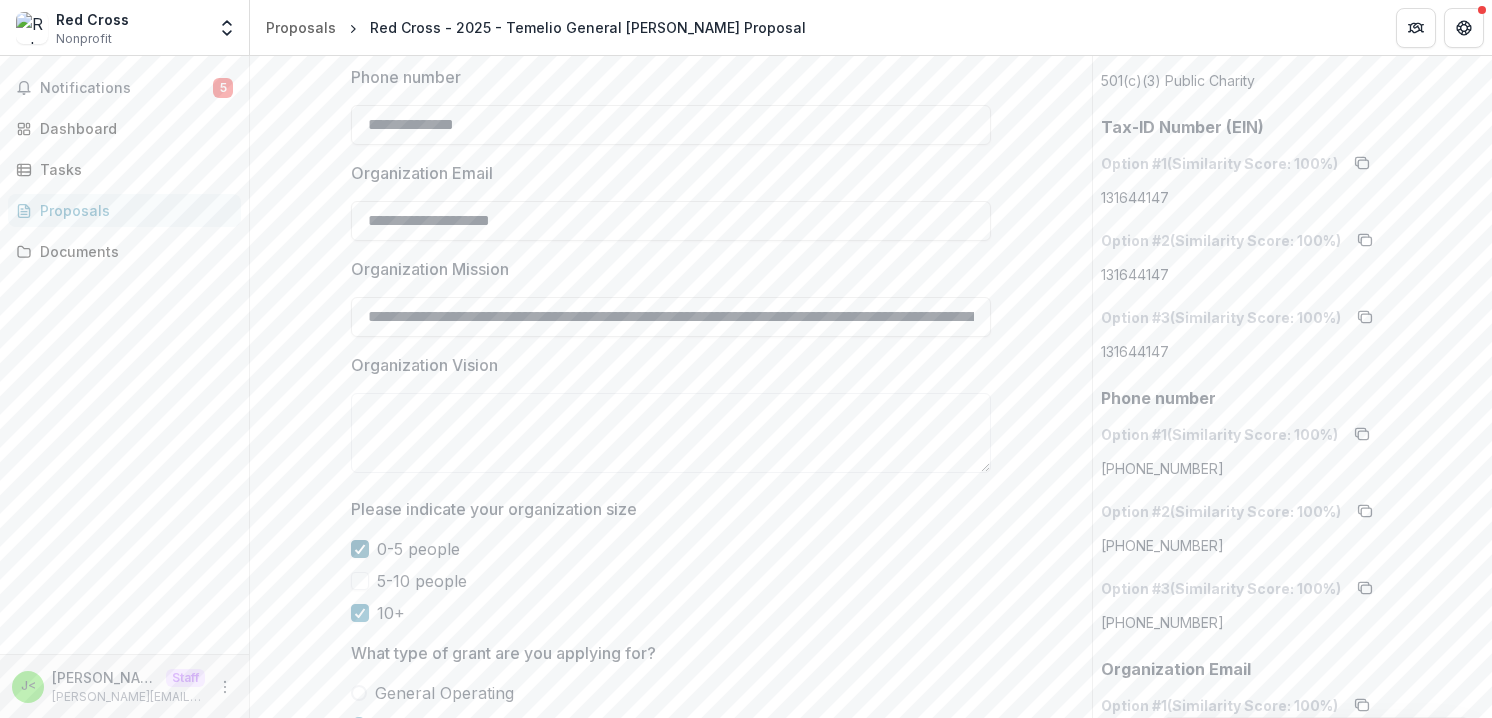
click at [362, 542] on div at bounding box center [360, 549] width 12 height 16
click at [359, 577] on span at bounding box center [360, 581] width 18 height 18
click at [358, 544] on span at bounding box center [360, 549] width 18 height 18
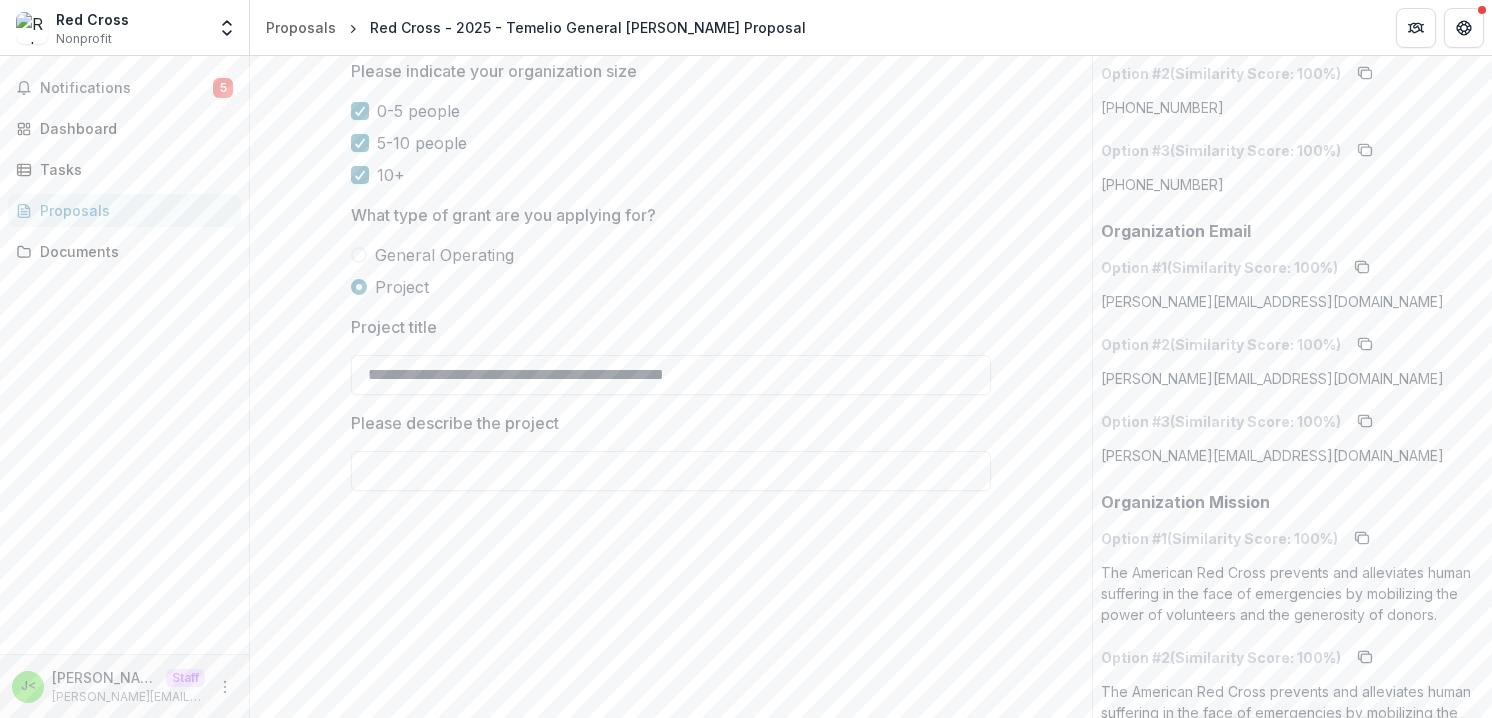
scroll to position [1489, 0]
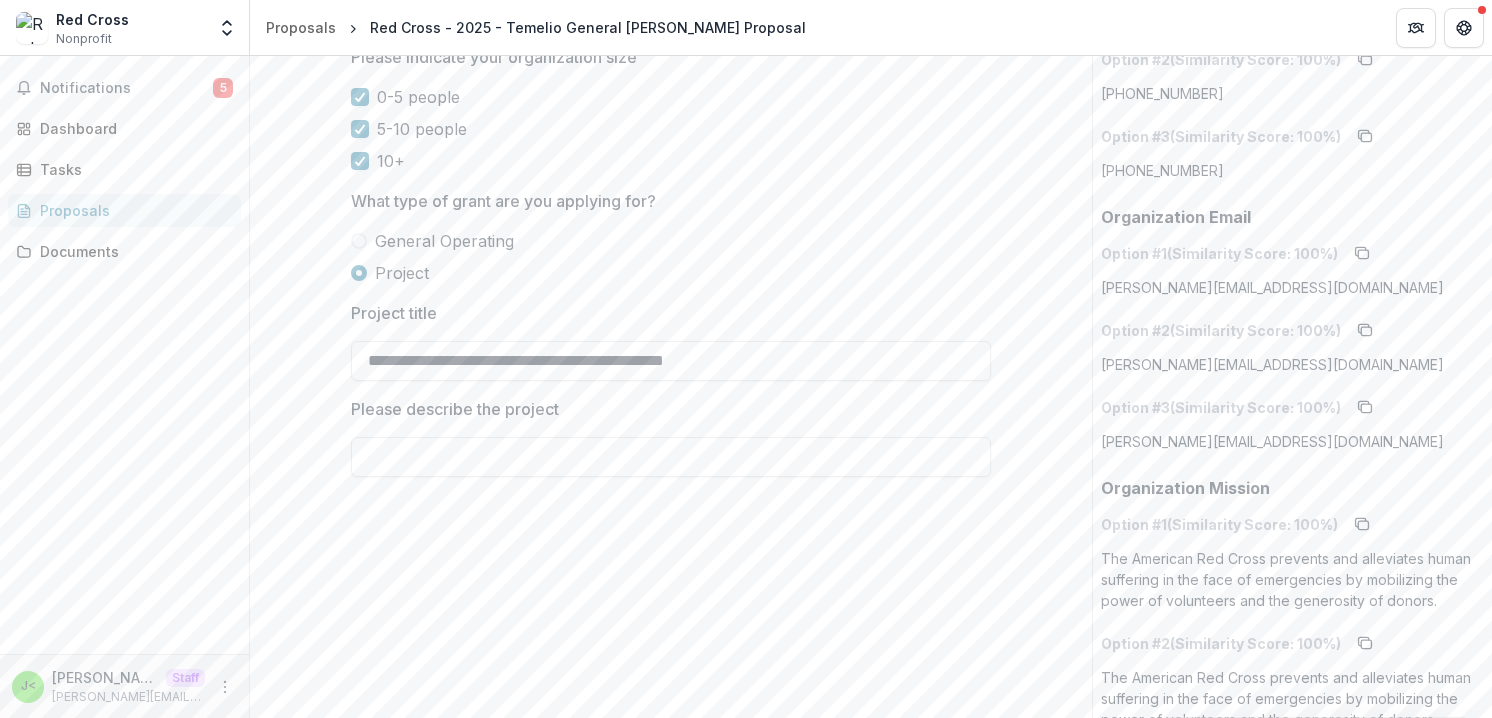
click at [382, 238] on span "General Operating" at bounding box center [444, 241] width 139 height 24
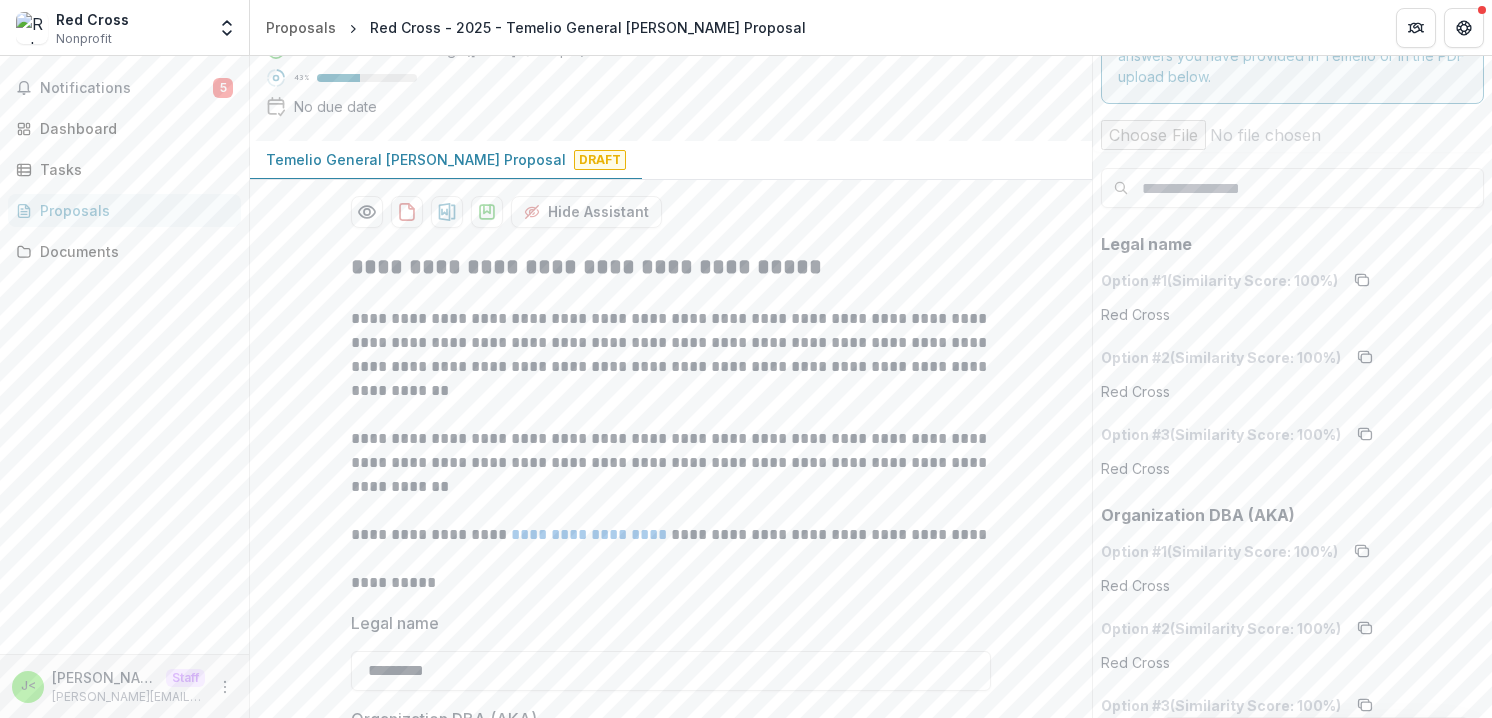
scroll to position [0, 0]
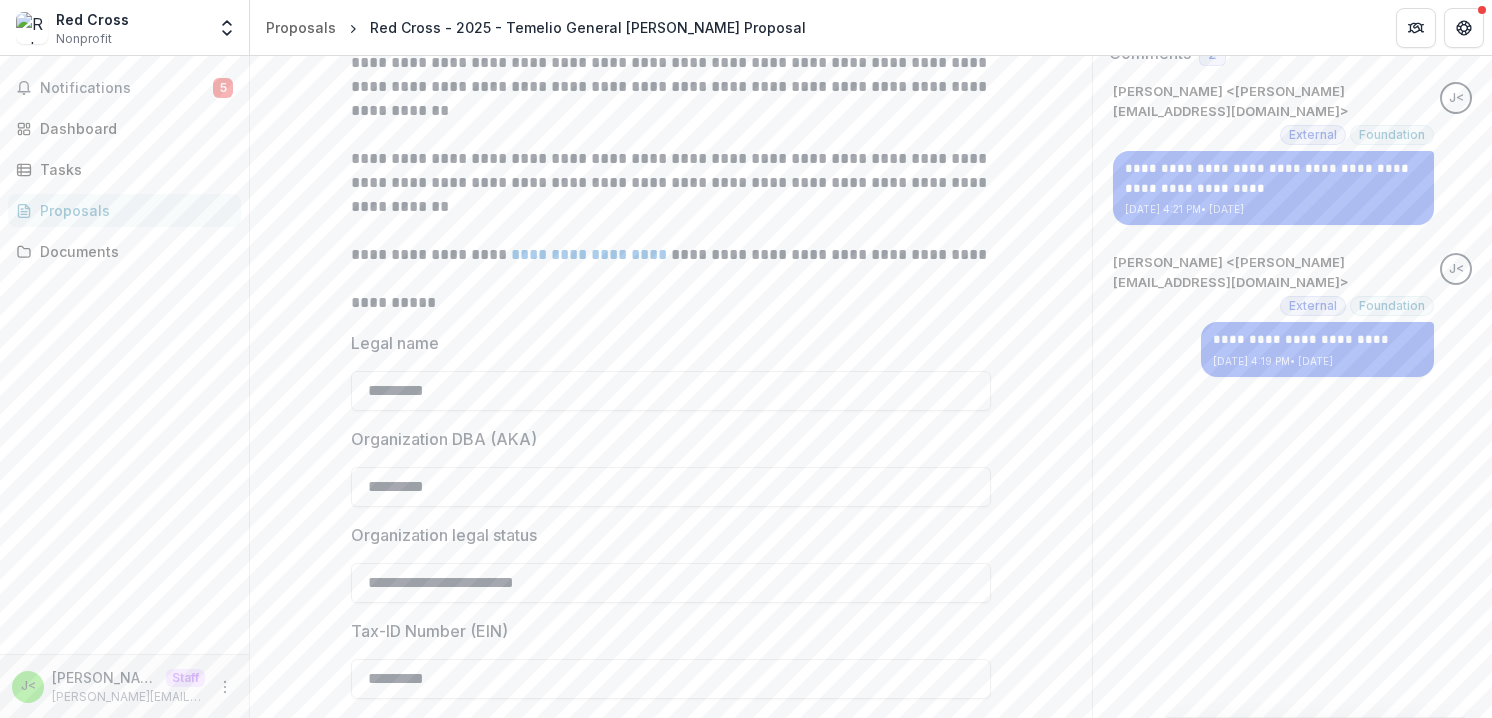
scroll to position [1337, 0]
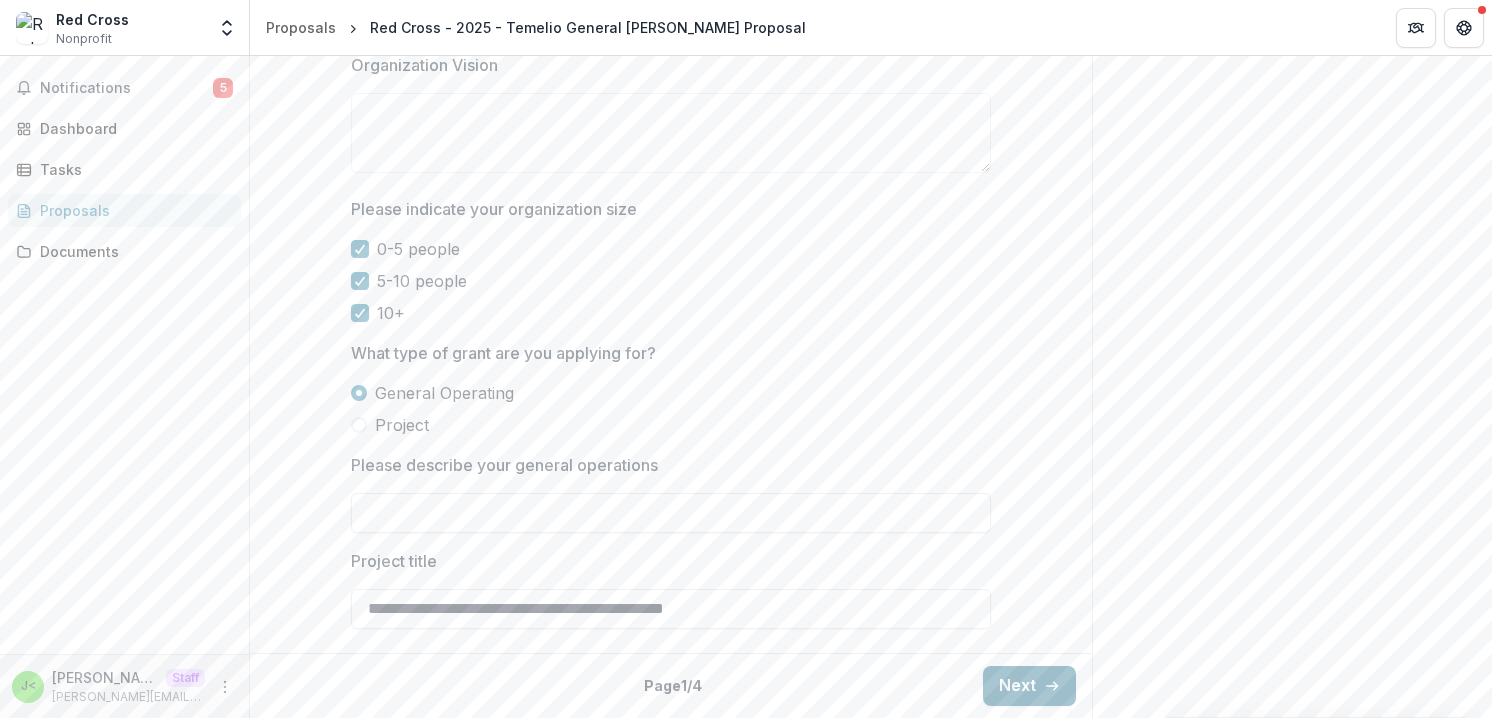
click at [1019, 684] on button "Next" at bounding box center [1029, 686] width 93 height 40
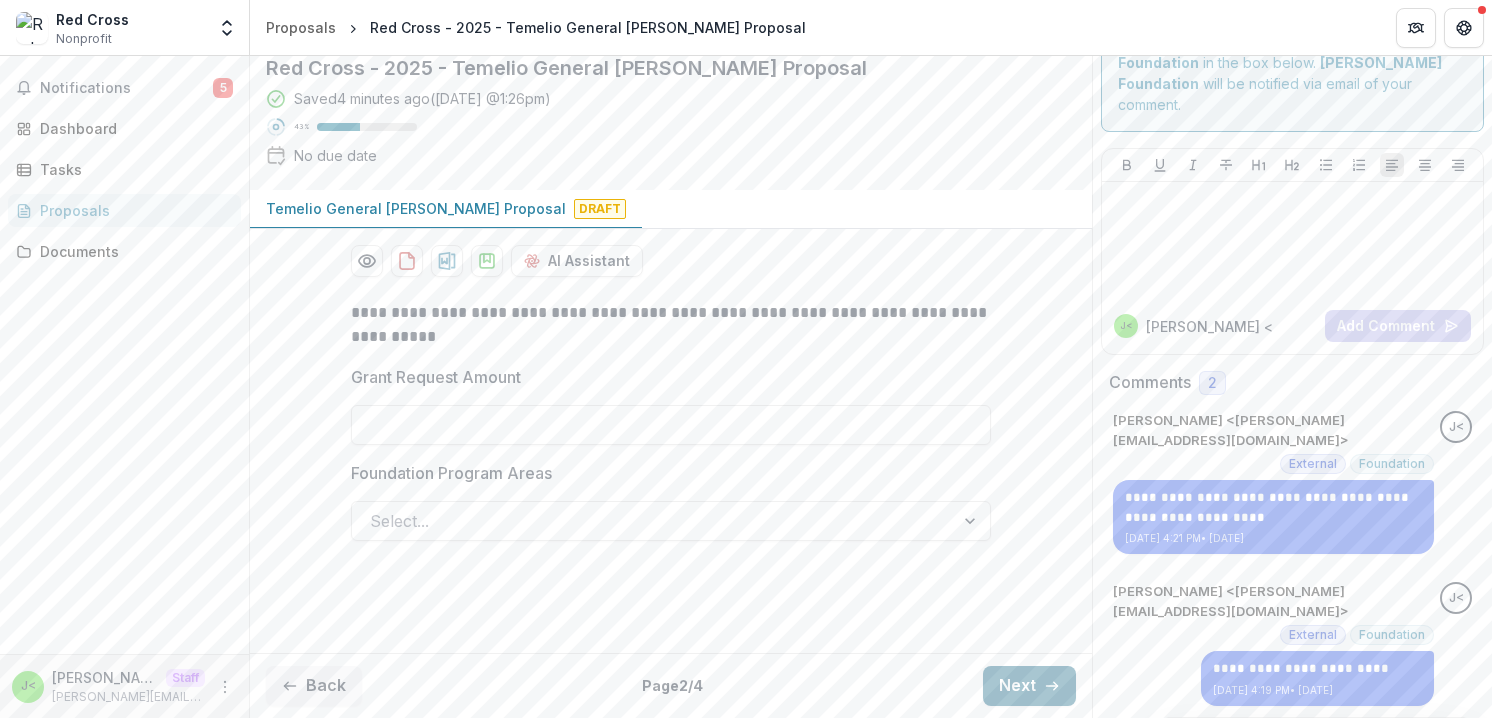
scroll to position [0, 0]
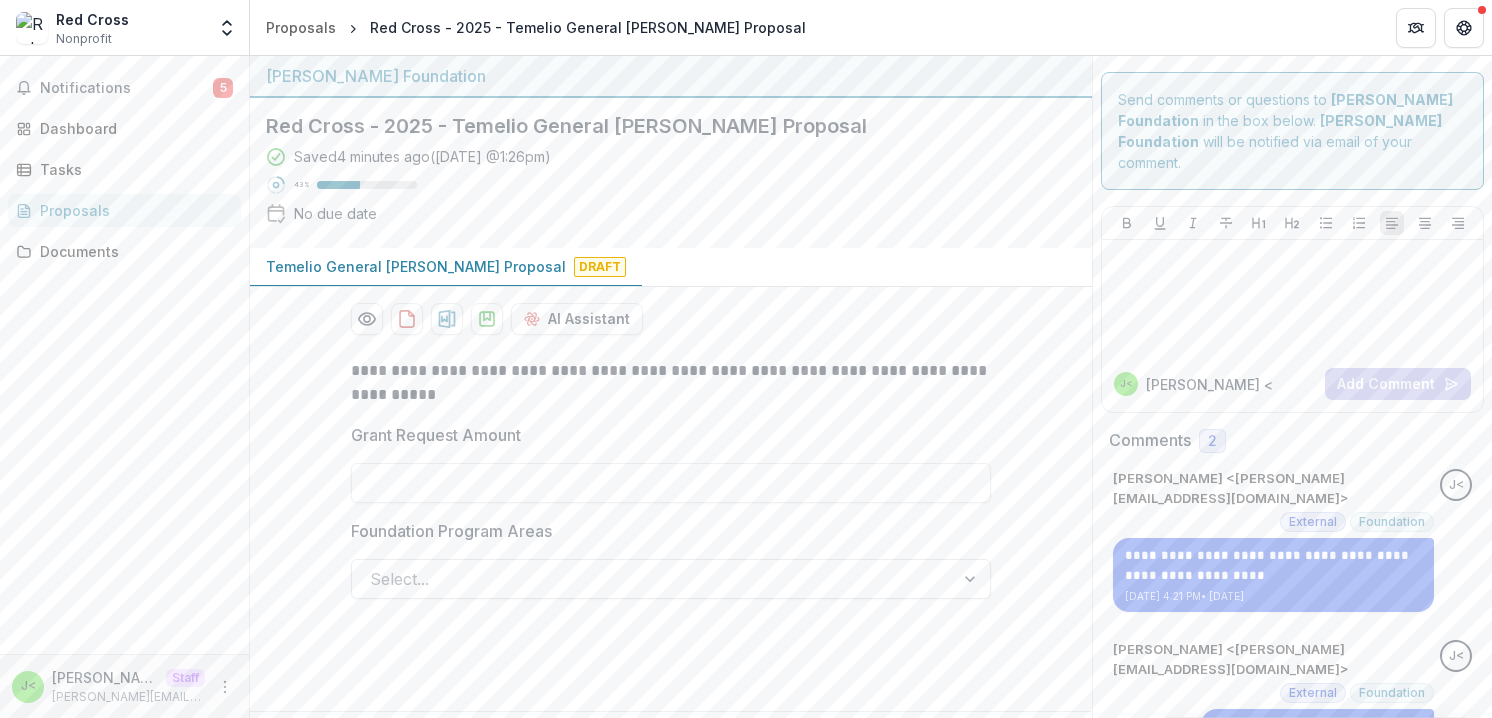
click at [832, 583] on div at bounding box center [653, 579] width 566 height 28
click at [1039, 494] on div "**********" at bounding box center [671, 523] width 842 height 360
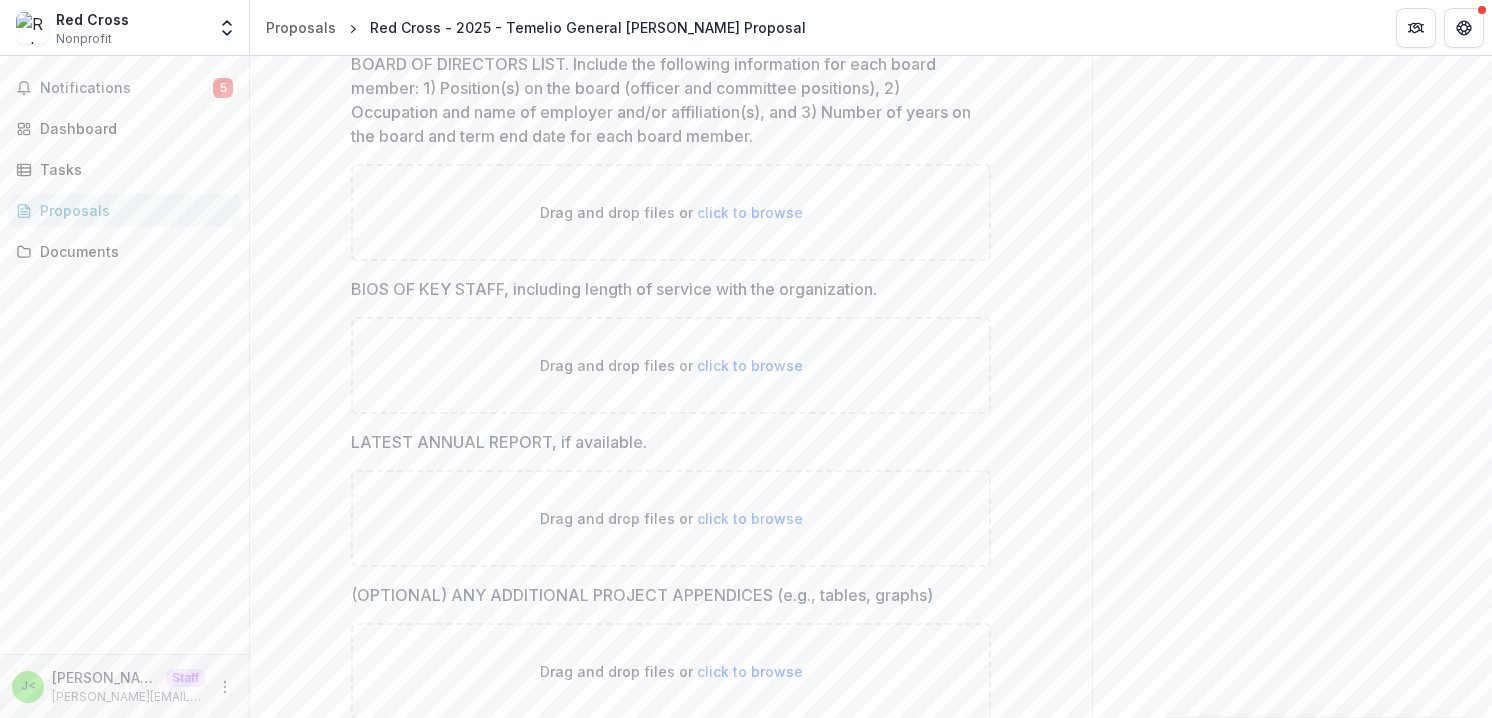
scroll to position [881, 0]
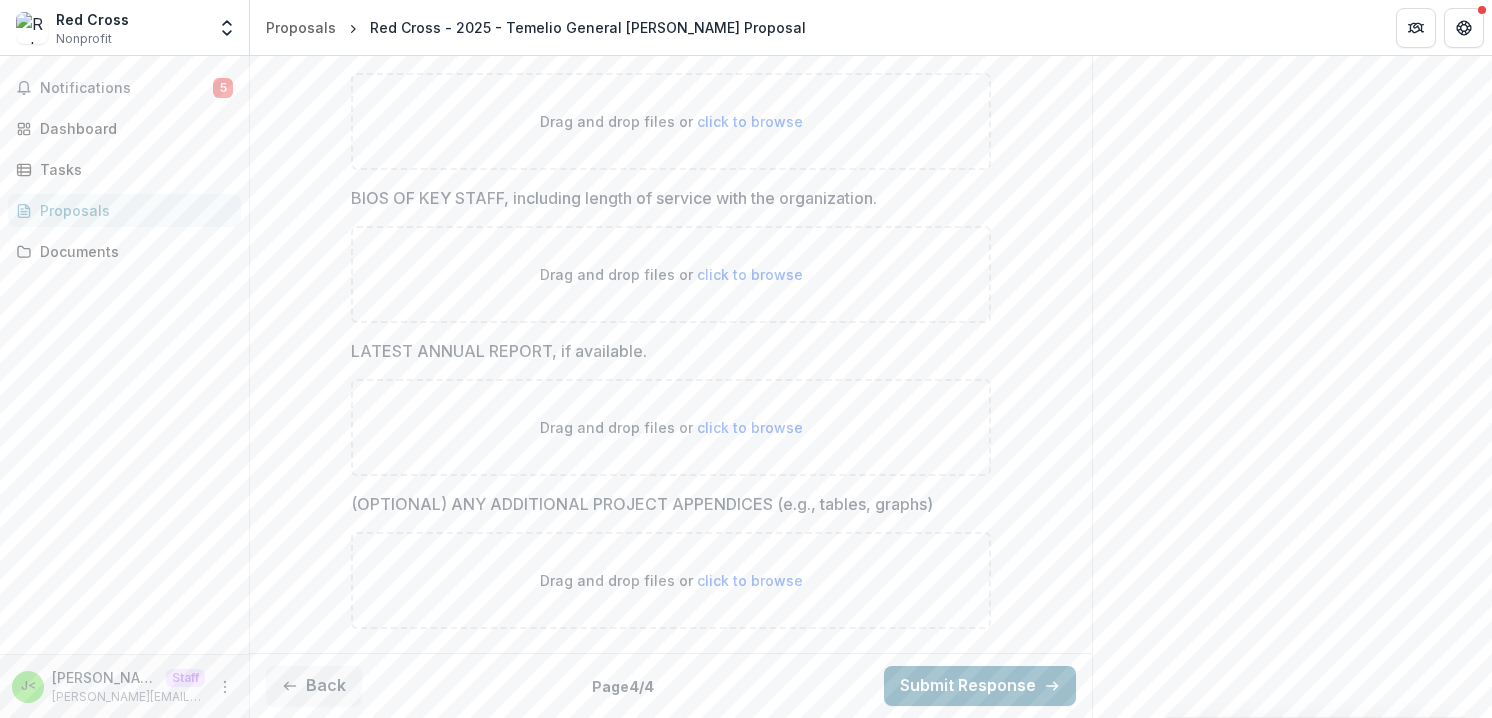
click at [974, 690] on button "Submit Response" at bounding box center [980, 686] width 192 height 40
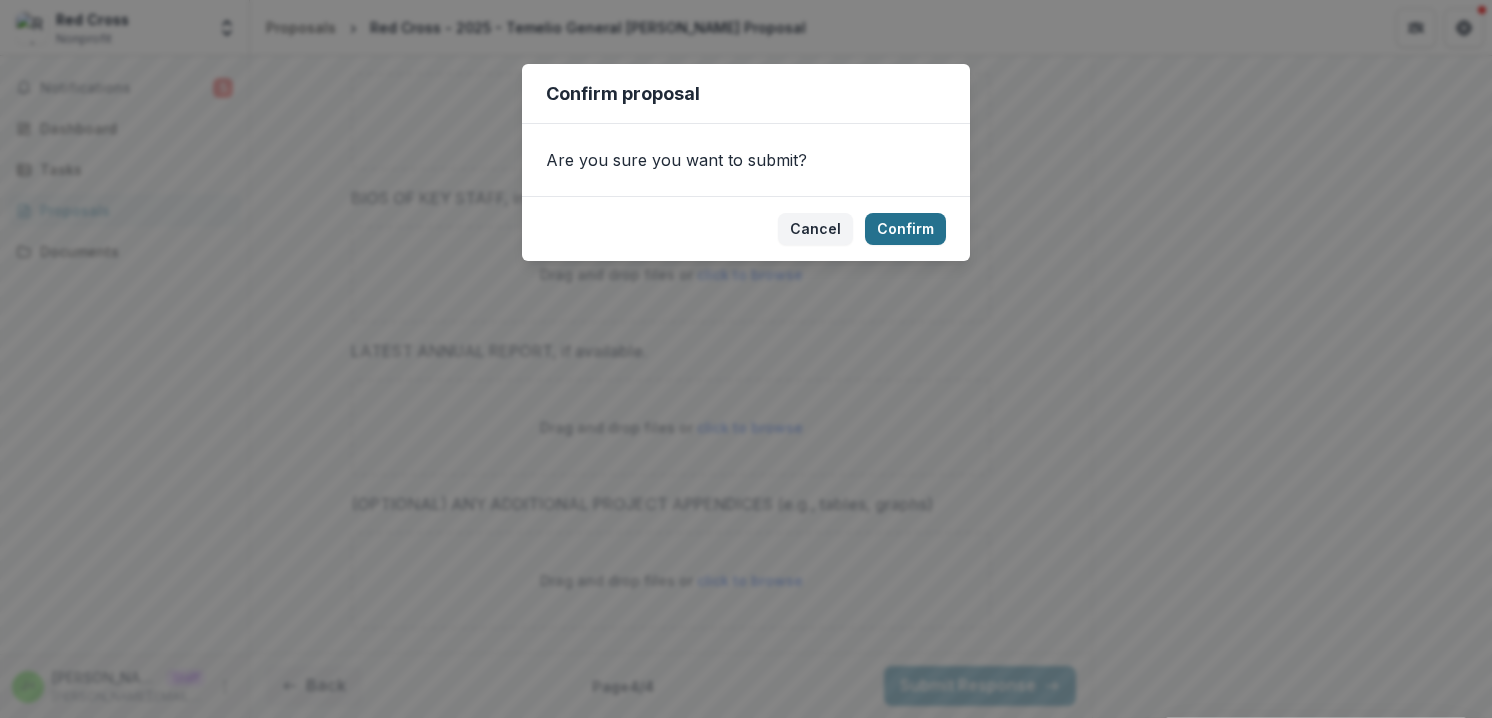
click at [913, 230] on button "Confirm" at bounding box center [905, 229] width 81 height 32
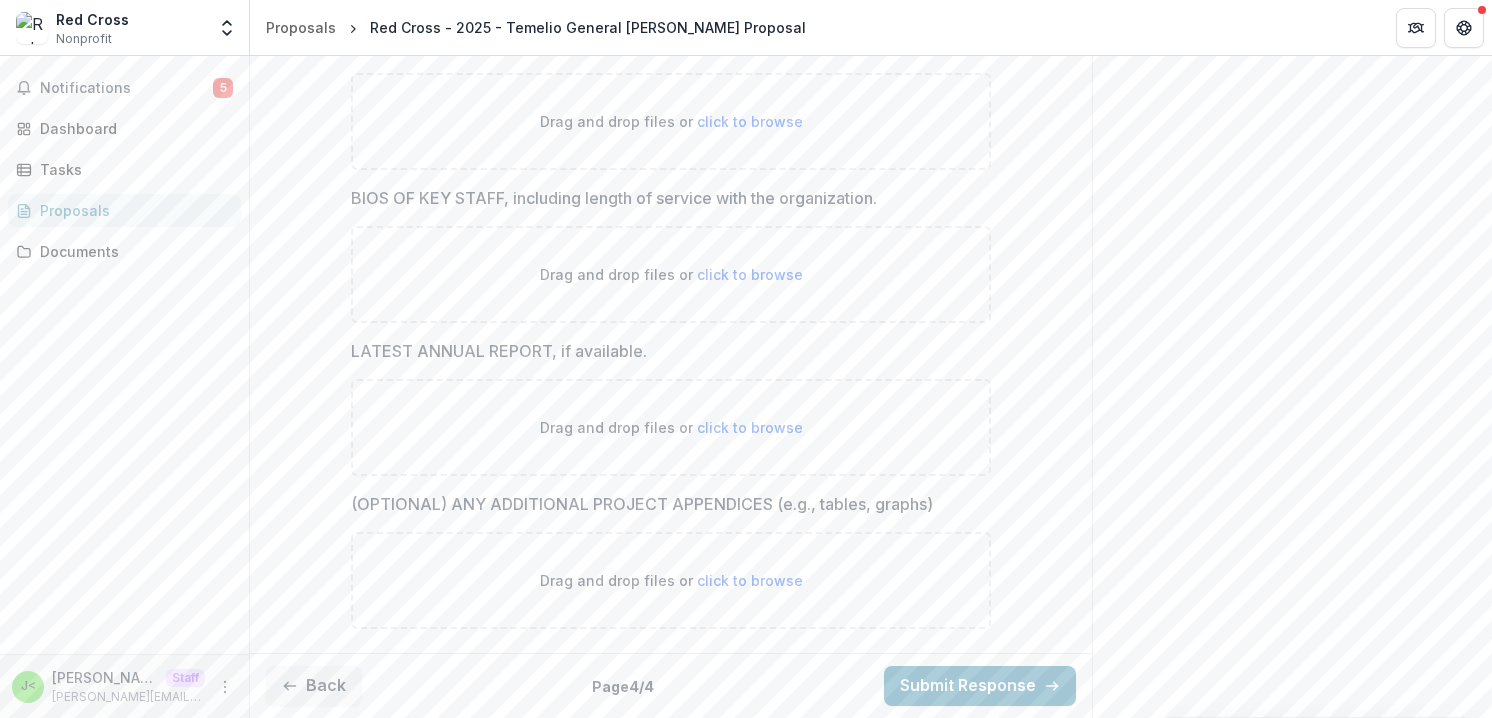
scroll to position [945, 0]
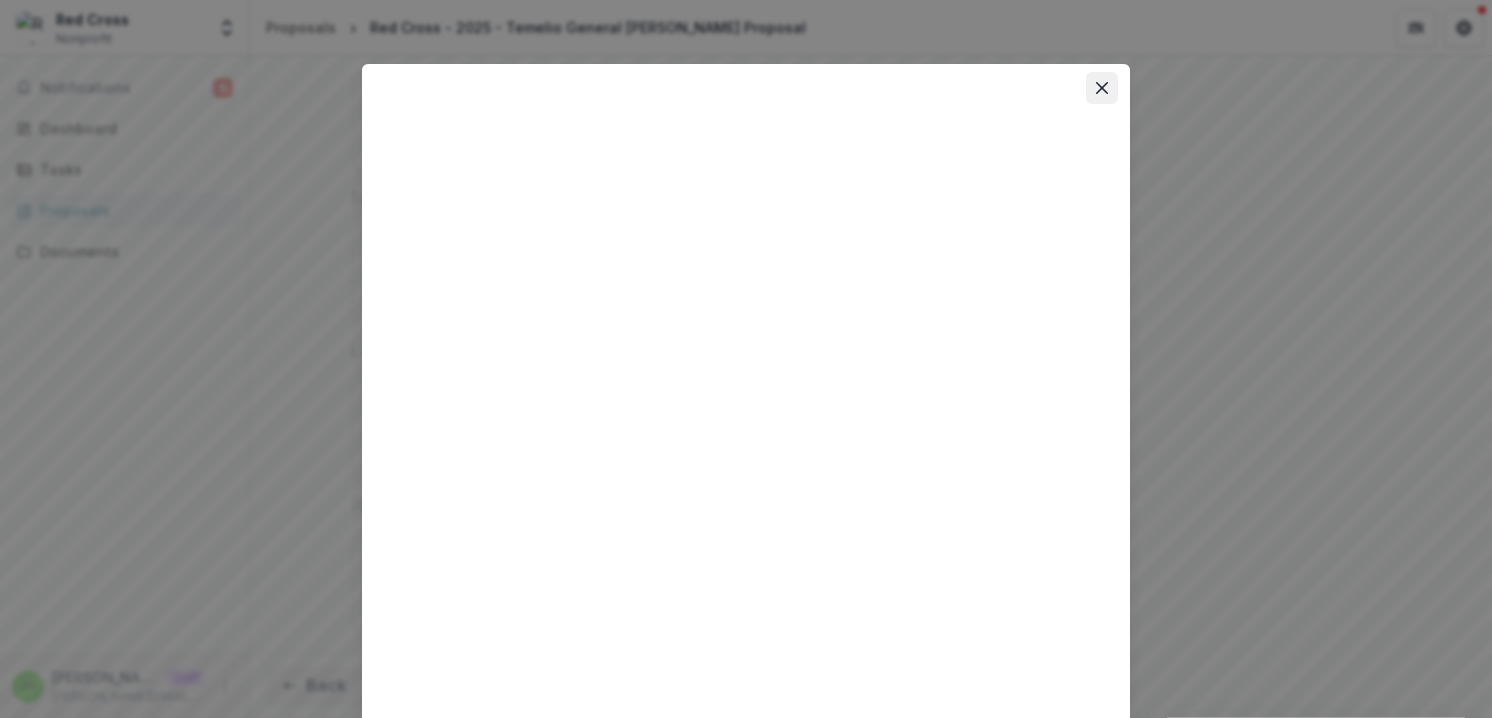
click at [1099, 89] on icon "Close" at bounding box center [1102, 88] width 12 height 12
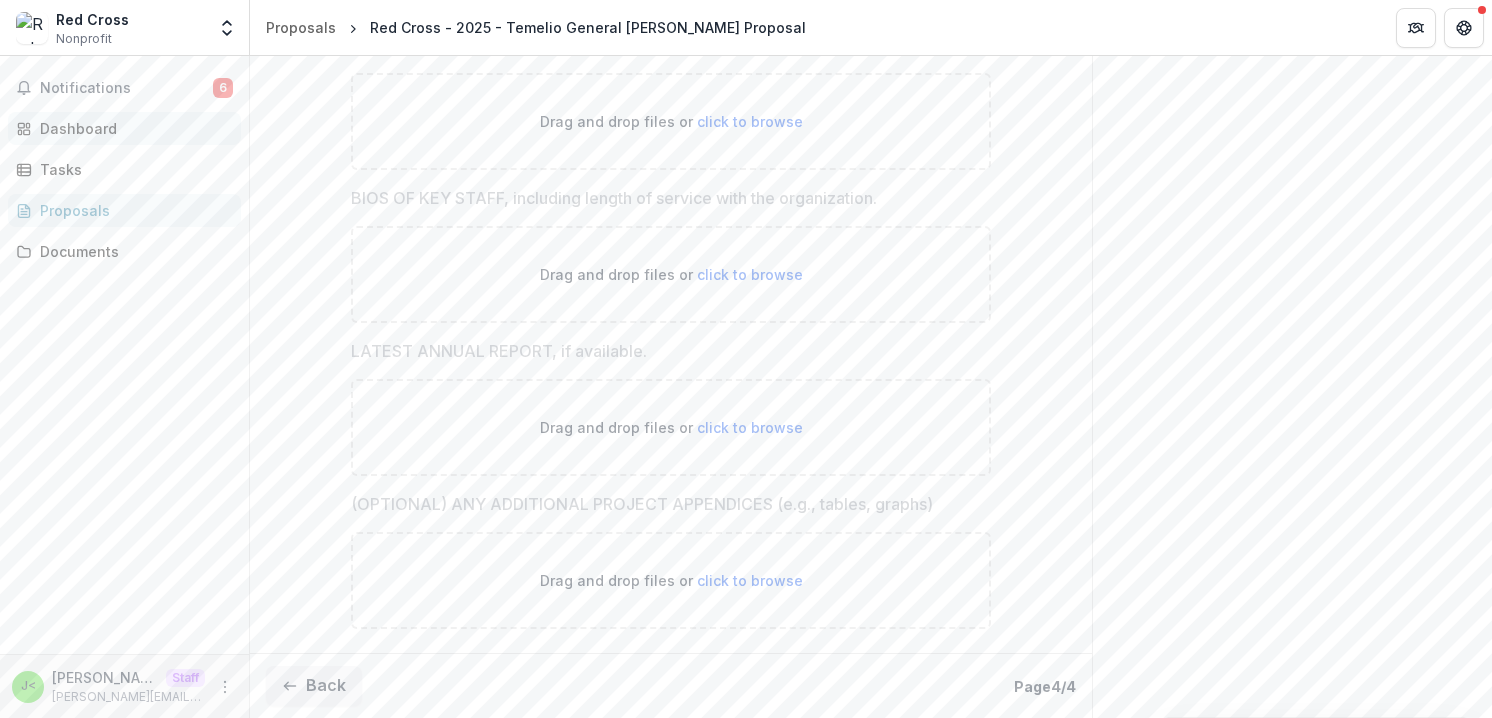
click at [94, 126] on div "Dashboard" at bounding box center [132, 128] width 185 height 21
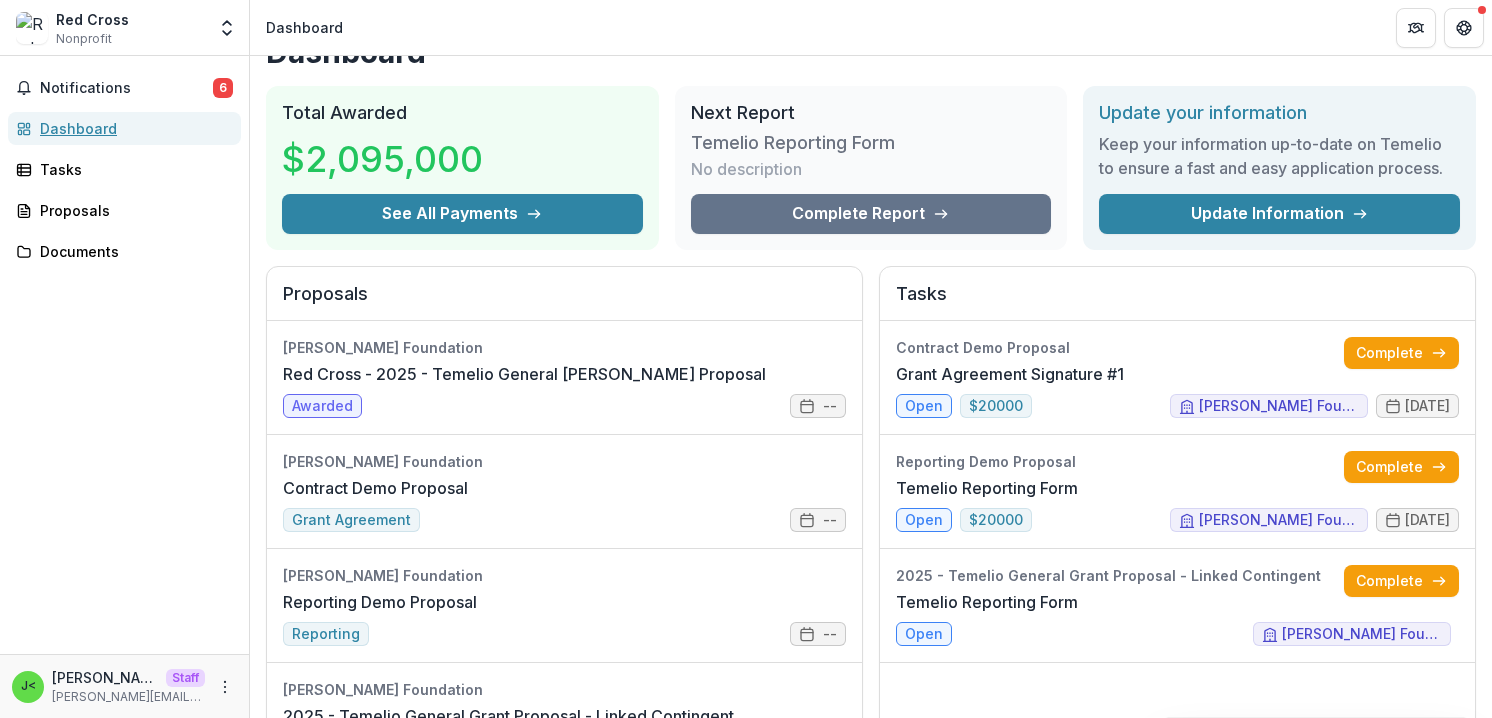
scroll to position [29, 0]
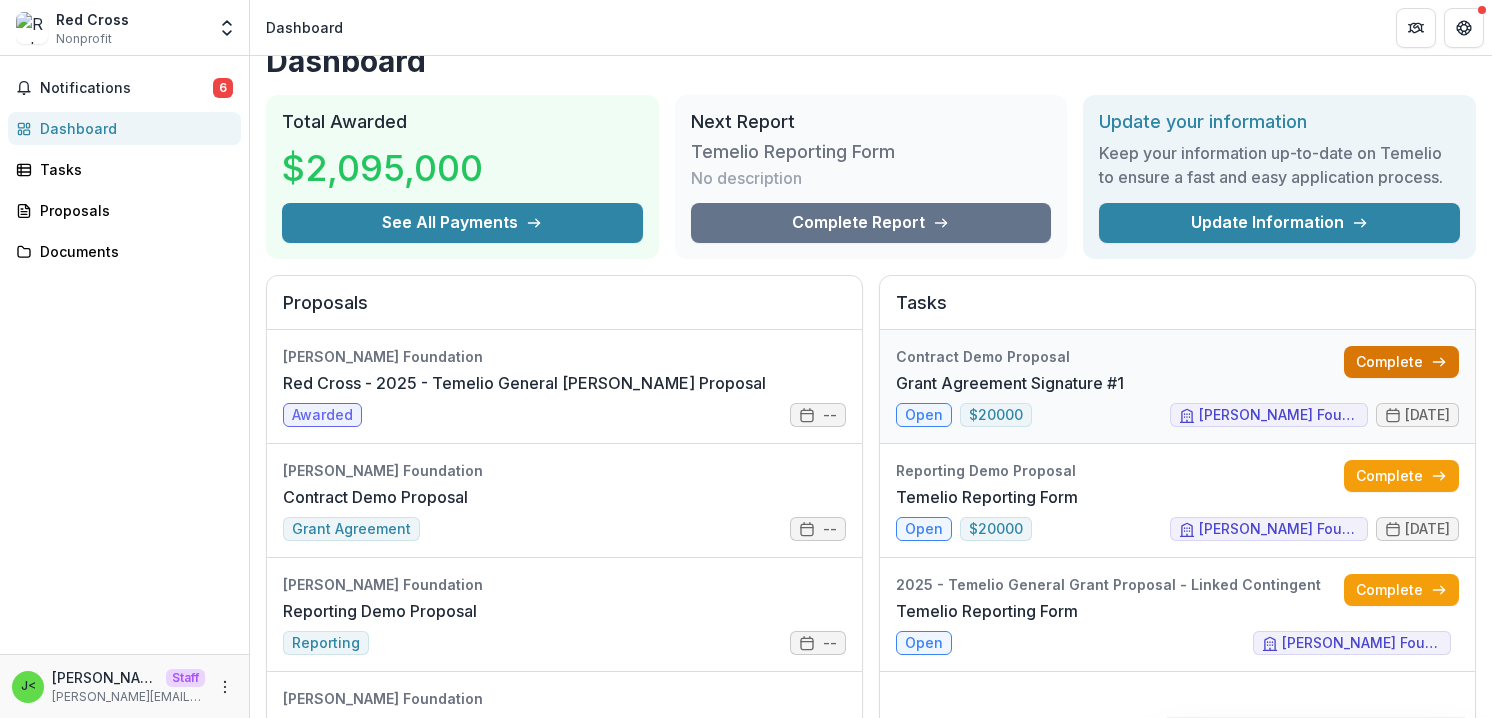
click at [1388, 358] on link "Complete" at bounding box center [1401, 362] width 115 height 32
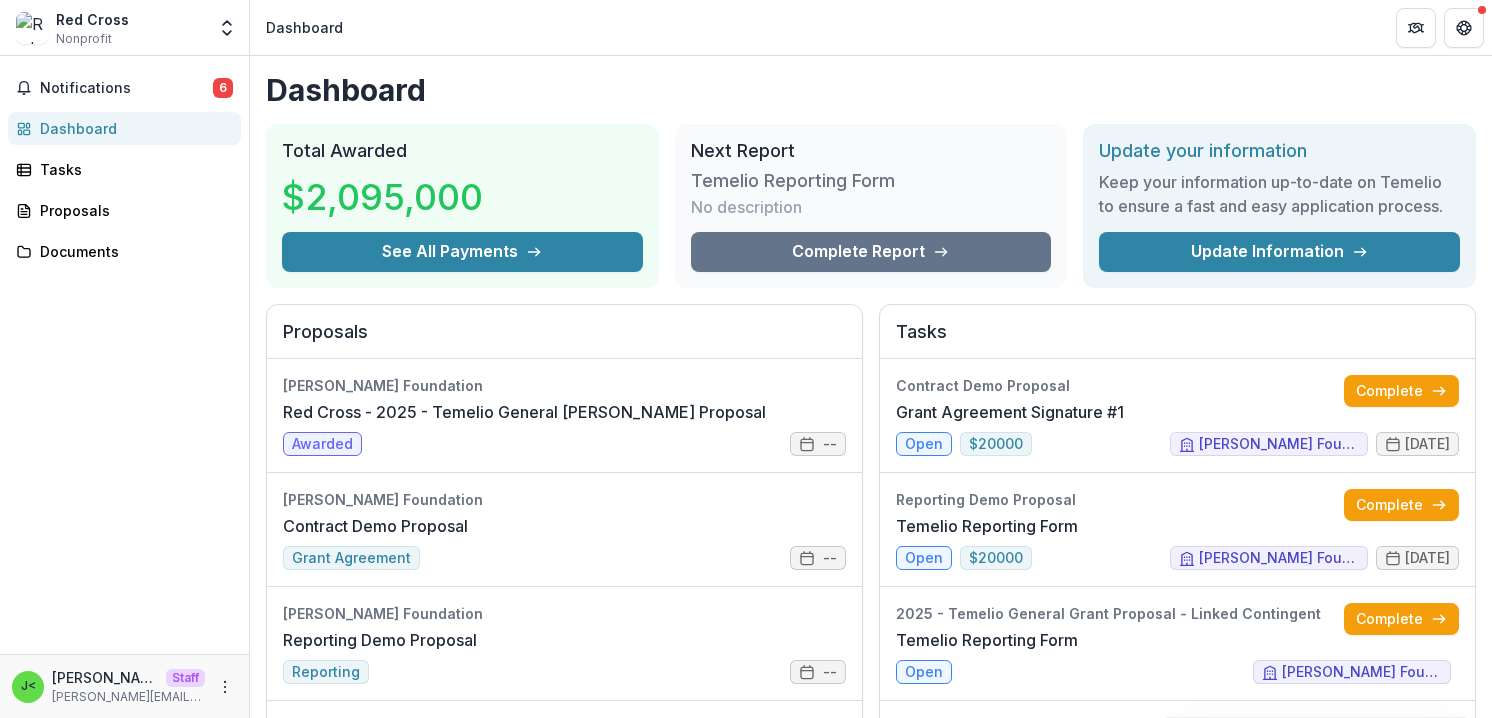
drag, startPoint x: 560, startPoint y: 412, endPoint x: 677, endPoint y: 15, distance: 413.8
click at [1381, 391] on link "Complete" at bounding box center [1401, 391] width 115 height 32
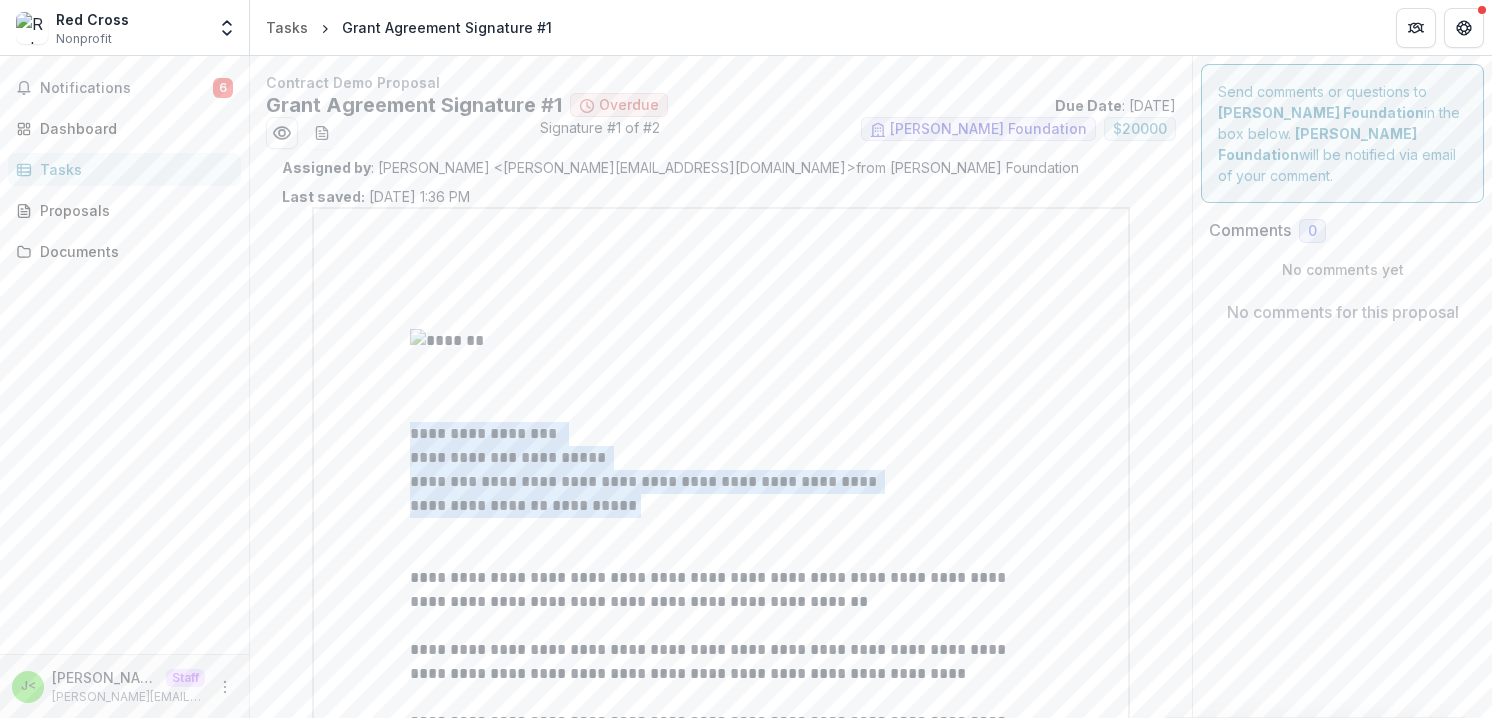
drag, startPoint x: 679, startPoint y: 518, endPoint x: 392, endPoint y: 436, distance: 298.4
click at [637, 435] on p "**********" at bounding box center [721, 434] width 622 height 24
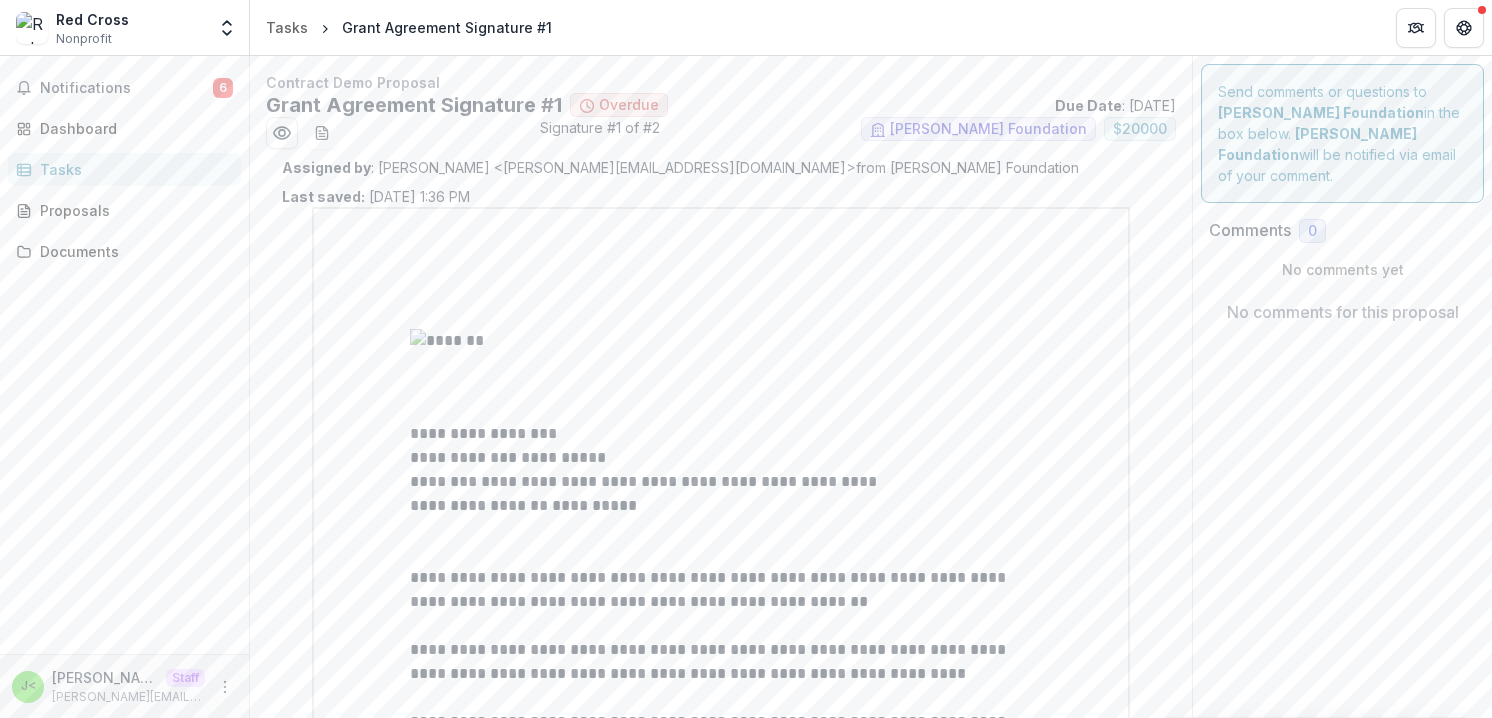
click at [723, 516] on p "**********" at bounding box center [721, 506] width 622 height 24
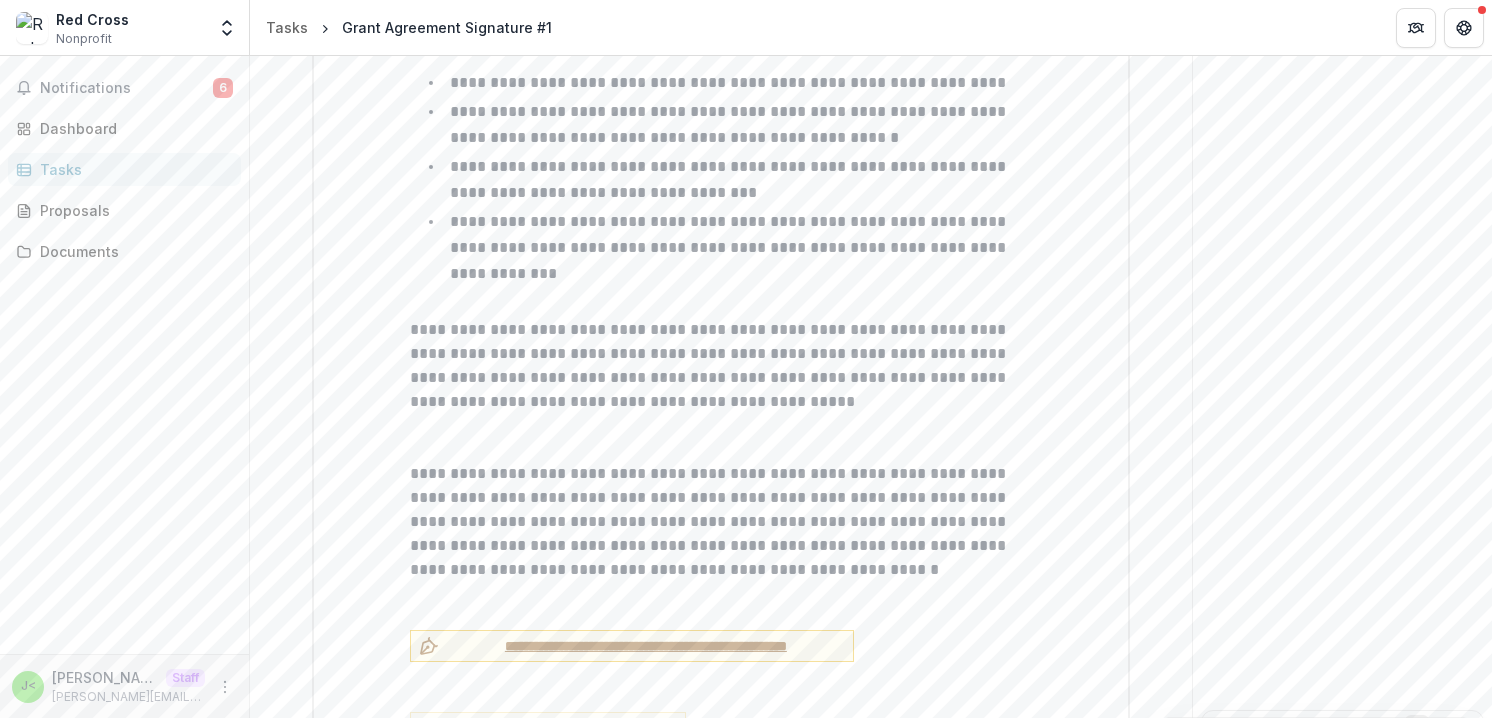
scroll to position [1920, 0]
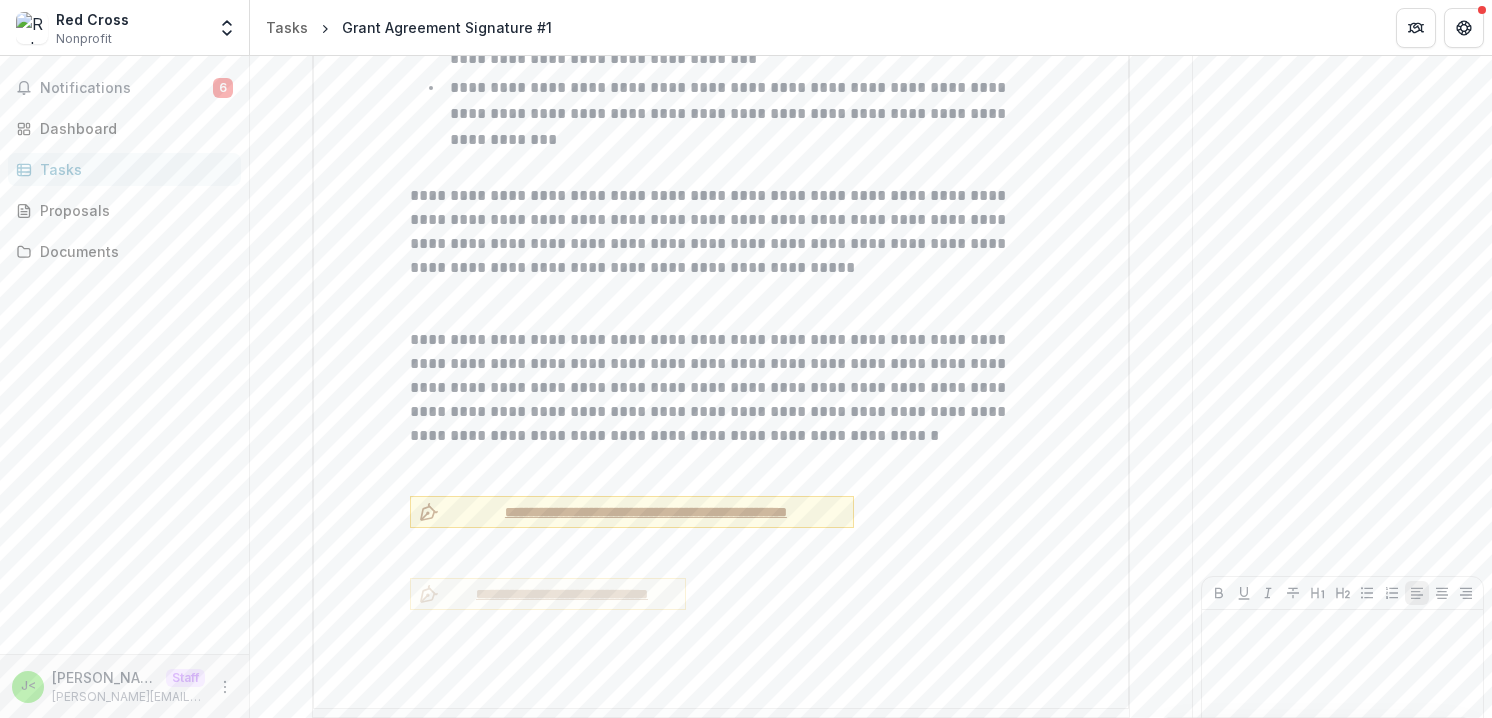
click at [613, 502] on span "**********" at bounding box center [646, 512] width 398 height 21
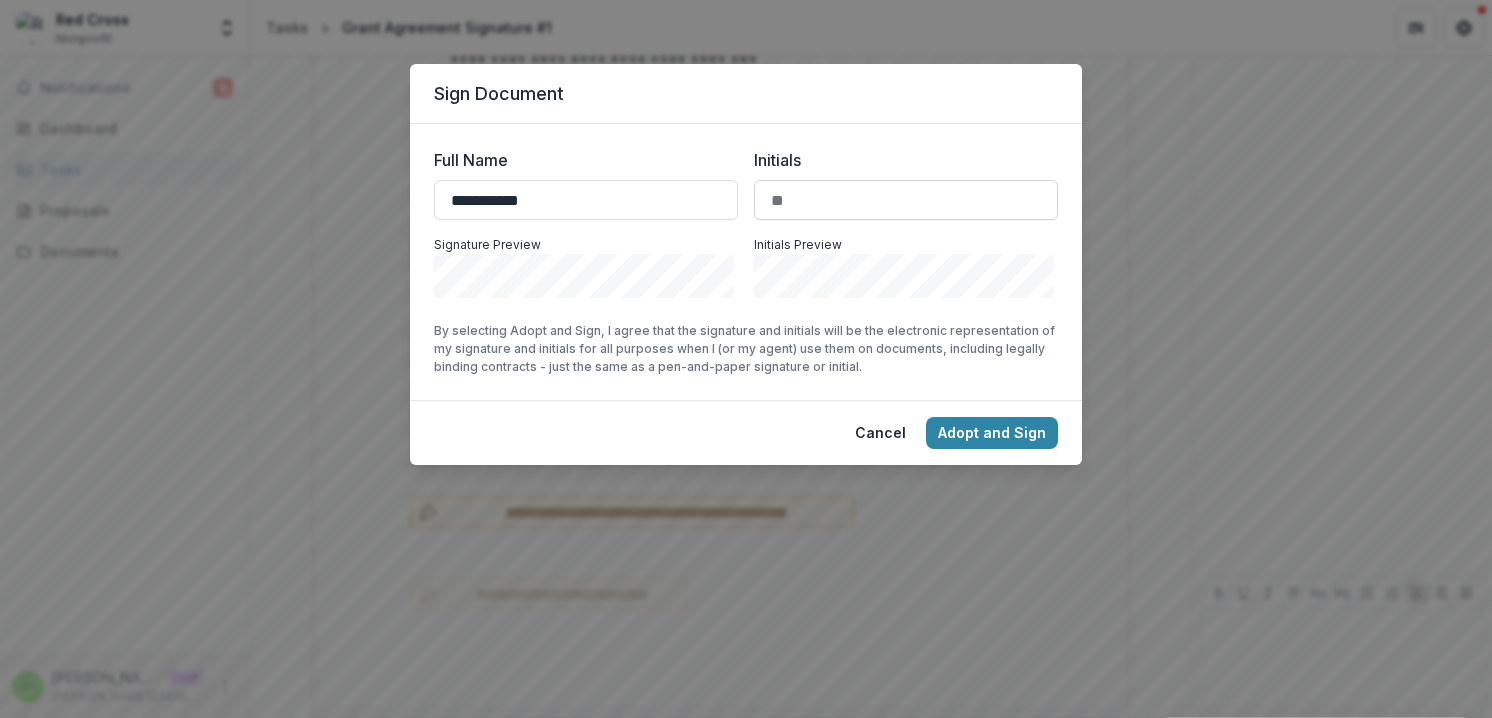
type input "**********"
click at [859, 195] on input "Initials" at bounding box center [906, 200] width 304 height 40
type input "**"
click at [892, 428] on button "Cancel" at bounding box center [880, 433] width 75 height 32
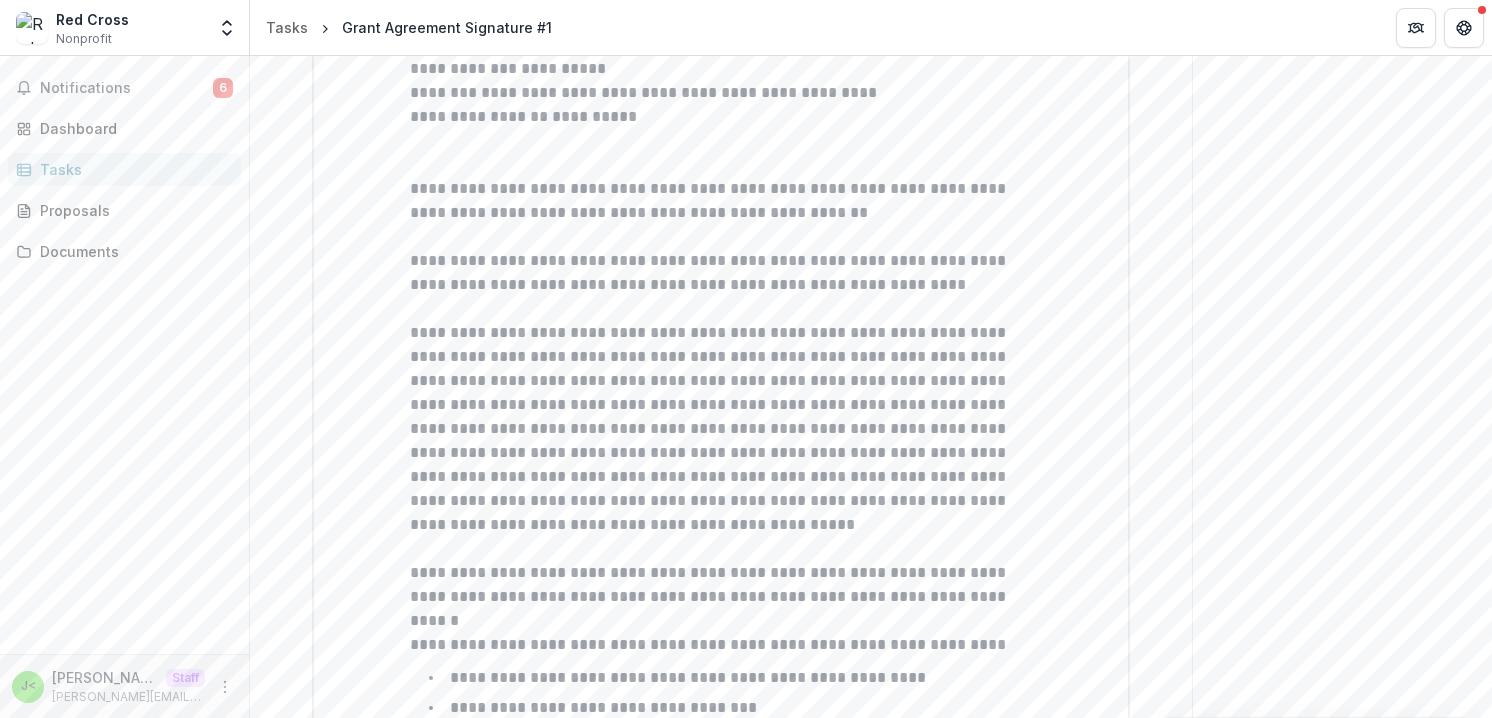
scroll to position [0, 0]
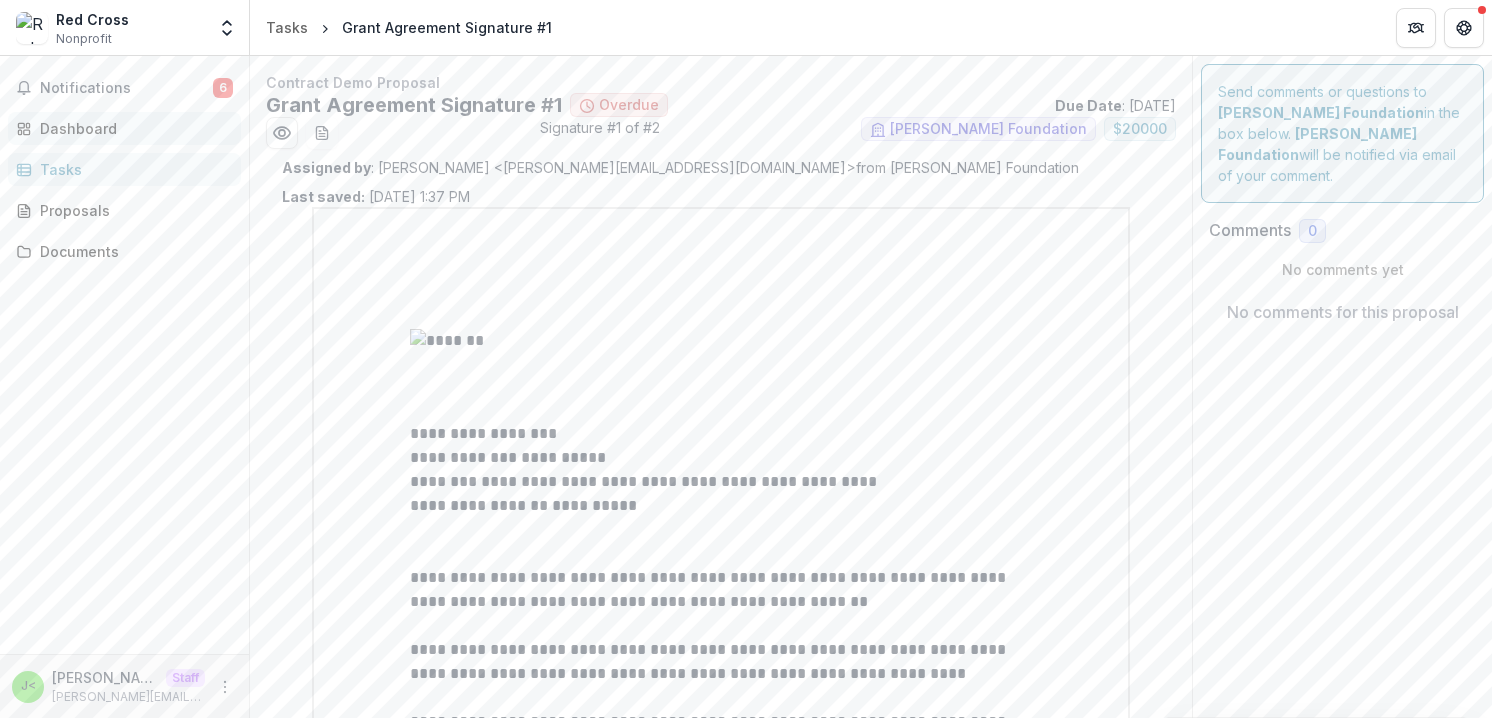
click at [120, 121] on div "Dashboard" at bounding box center [132, 128] width 185 height 21
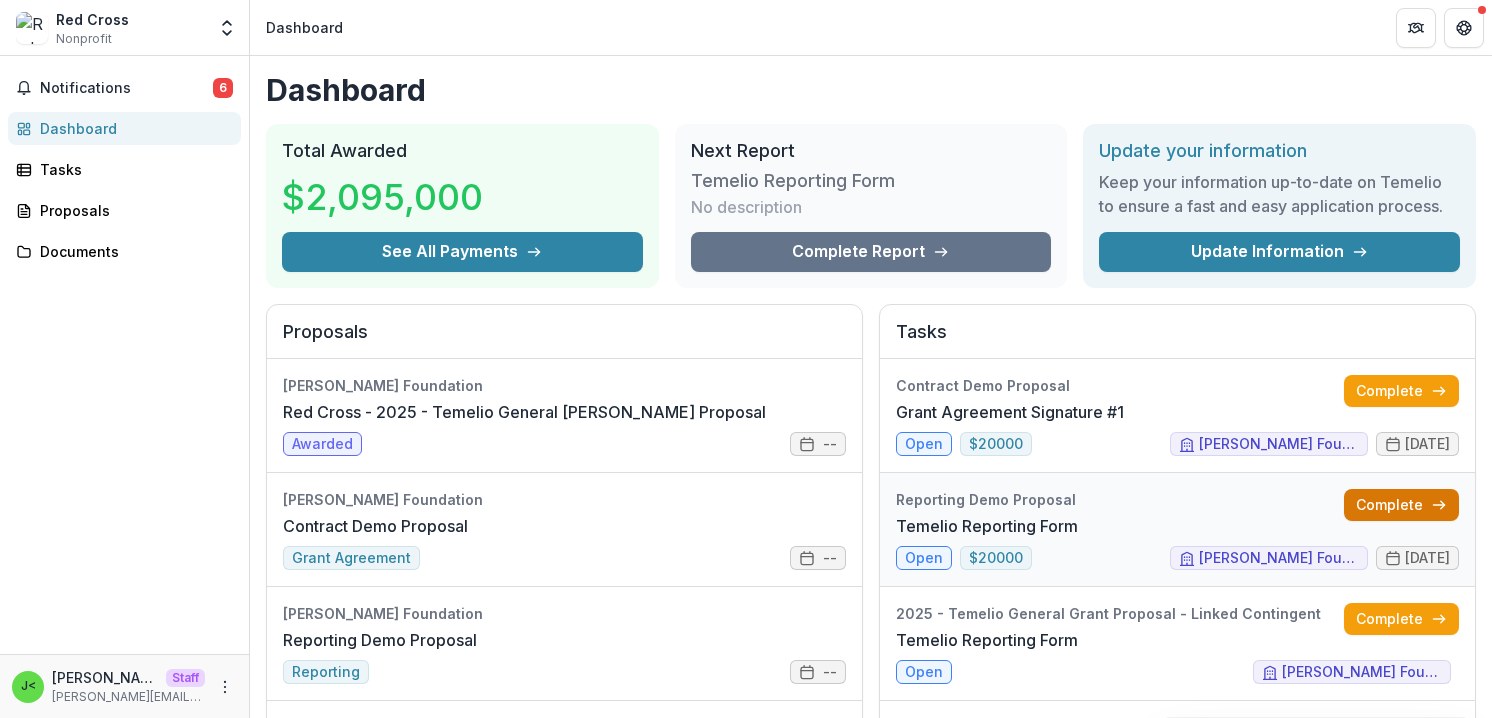
click at [1384, 513] on link "Complete" at bounding box center [1401, 505] width 115 height 32
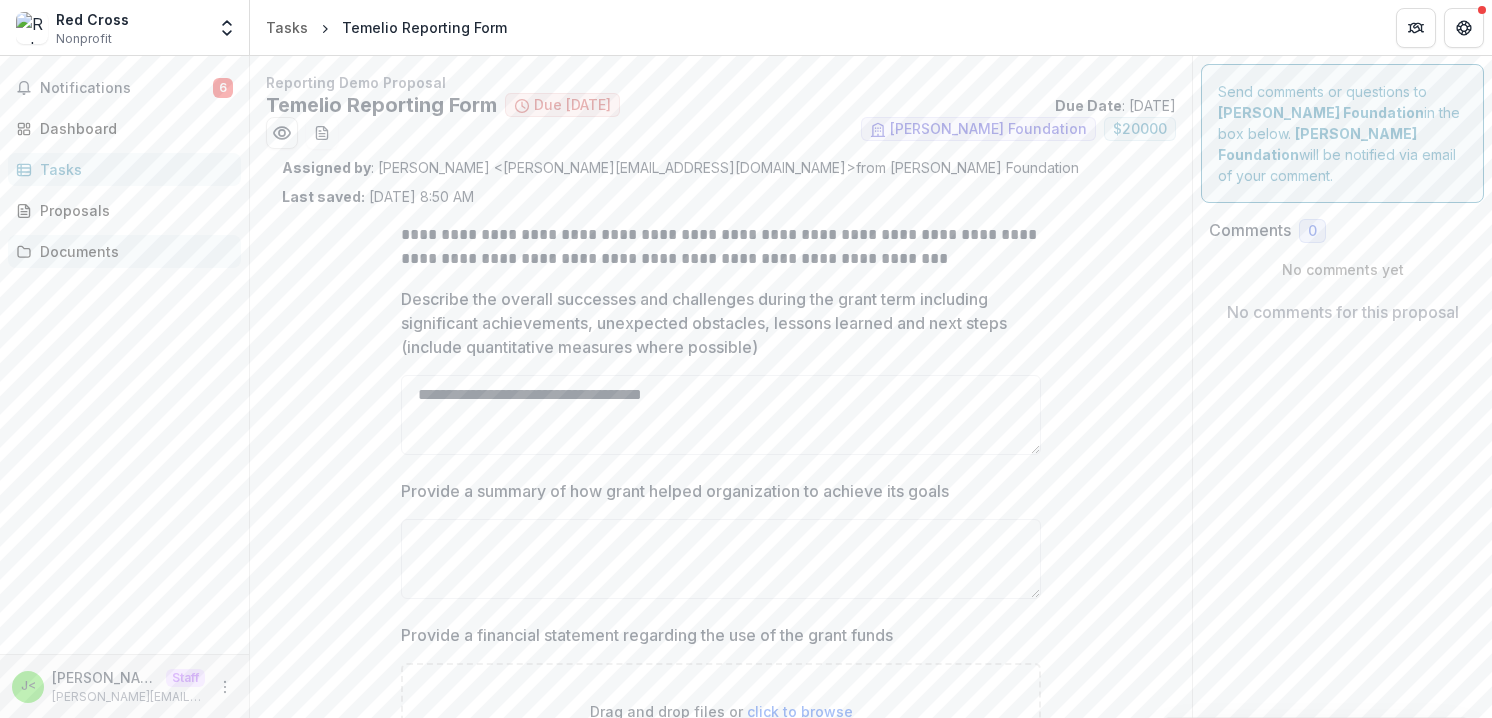
click at [119, 251] on div "Documents" at bounding box center [132, 251] width 185 height 21
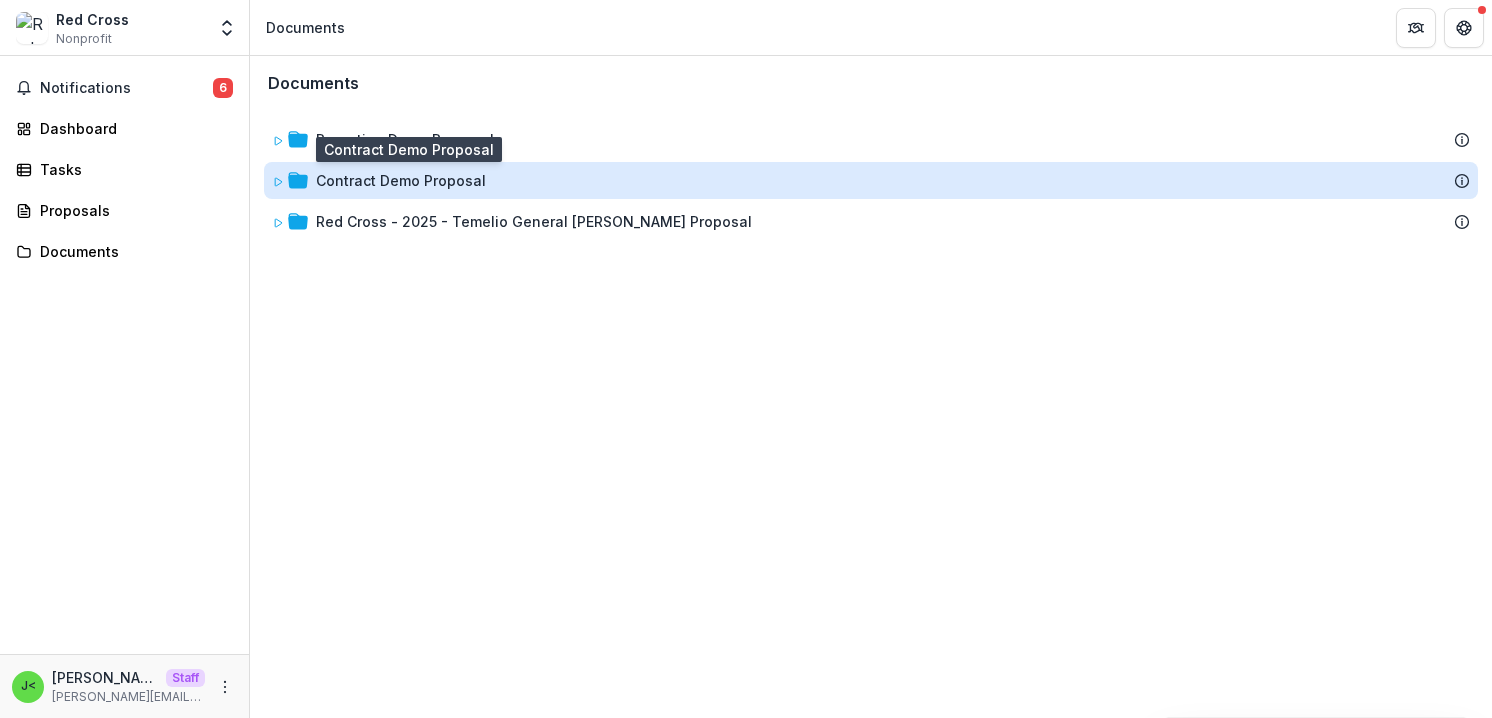
click at [455, 187] on div "Contract Demo Proposal" at bounding box center [401, 180] width 170 height 21
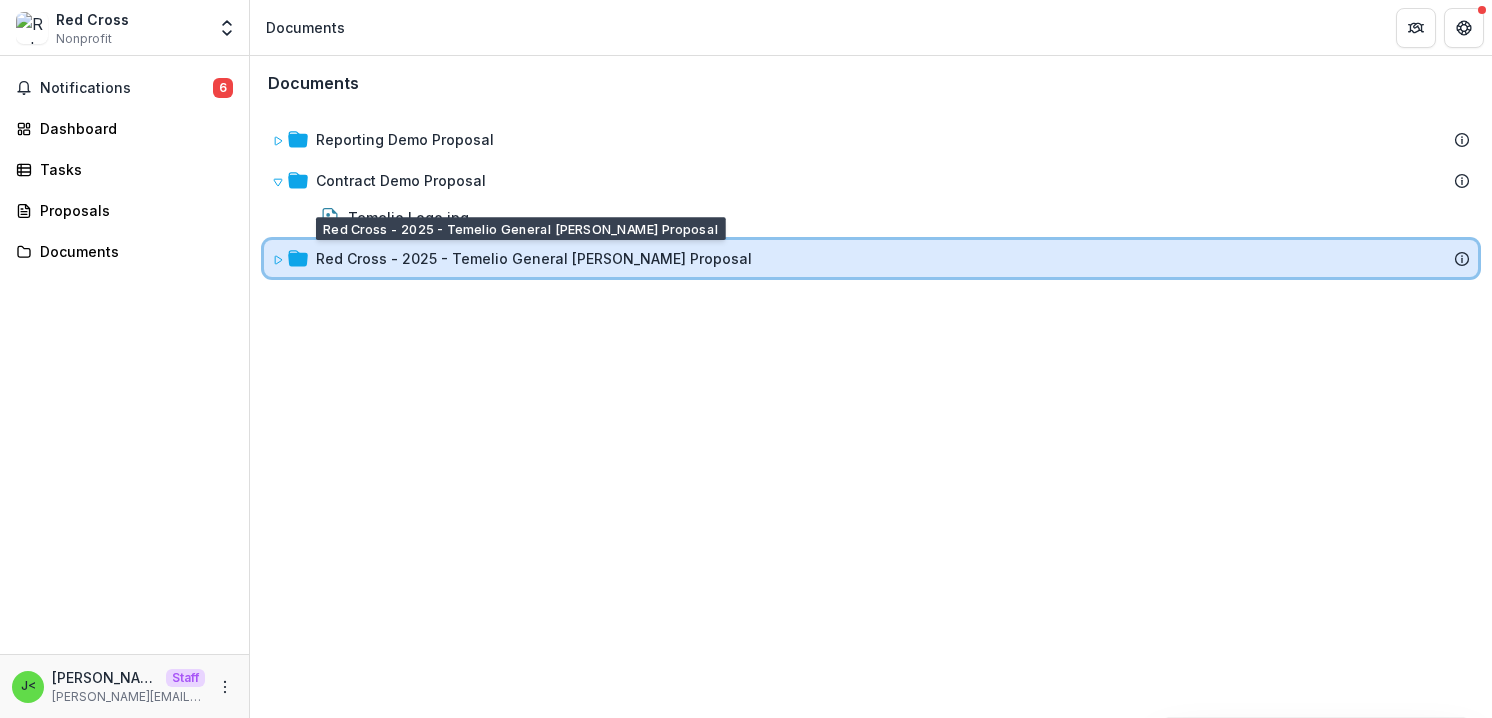
click at [465, 270] on div "Red Cross - 2025 - Temelio General Grant Proposal" at bounding box center [871, 258] width 1214 height 37
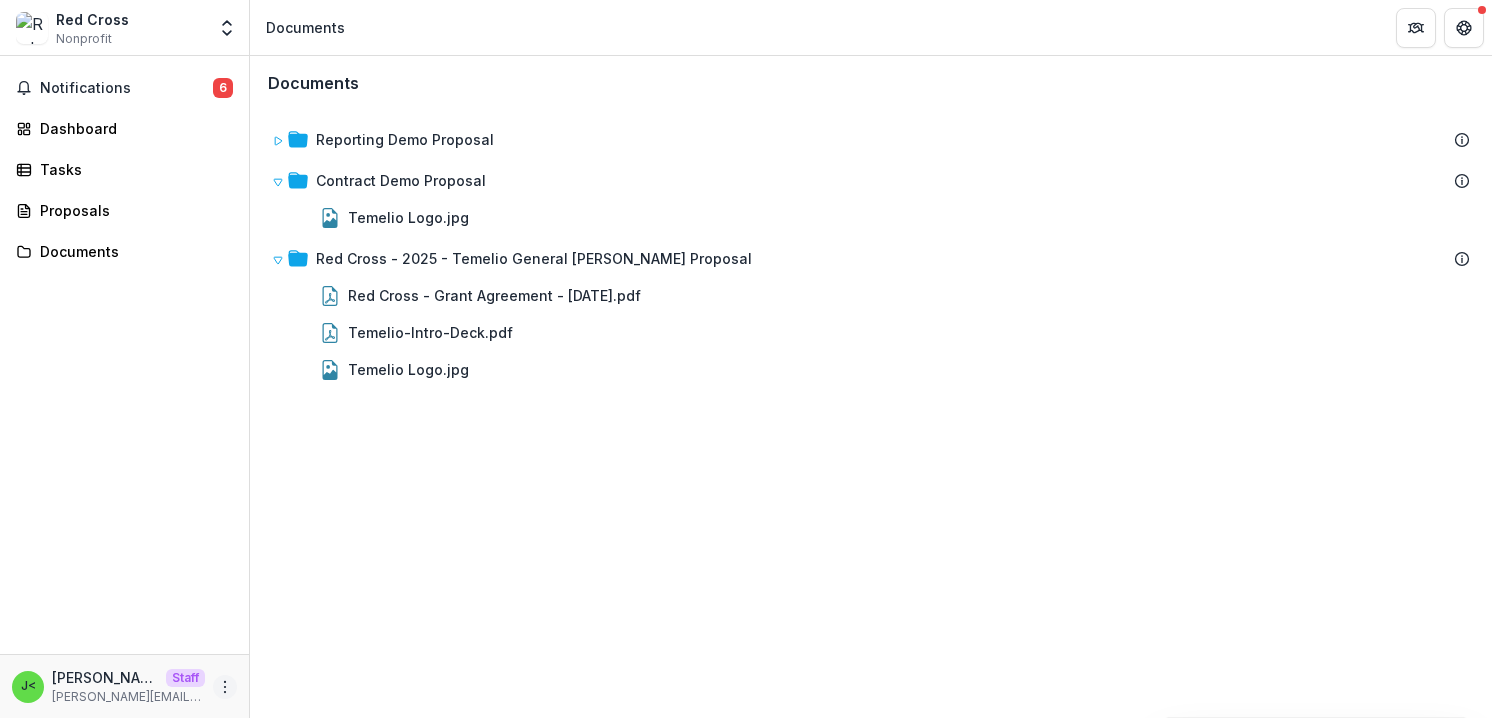
click at [222, 685] on icon "More" at bounding box center [225, 687] width 16 height 16
click at [326, 641] on link "Settings" at bounding box center [357, 644] width 214 height 33
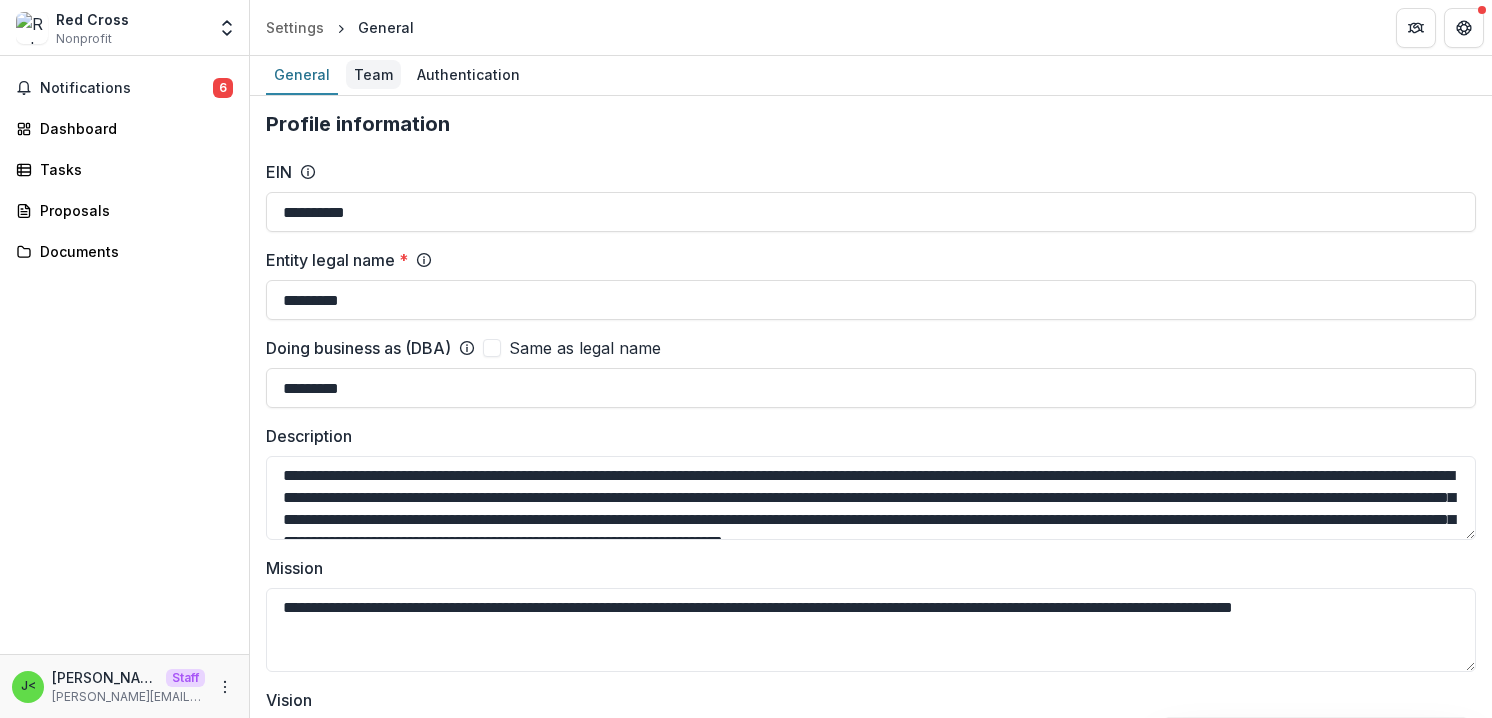
click at [376, 74] on div "Team" at bounding box center [373, 74] width 55 height 29
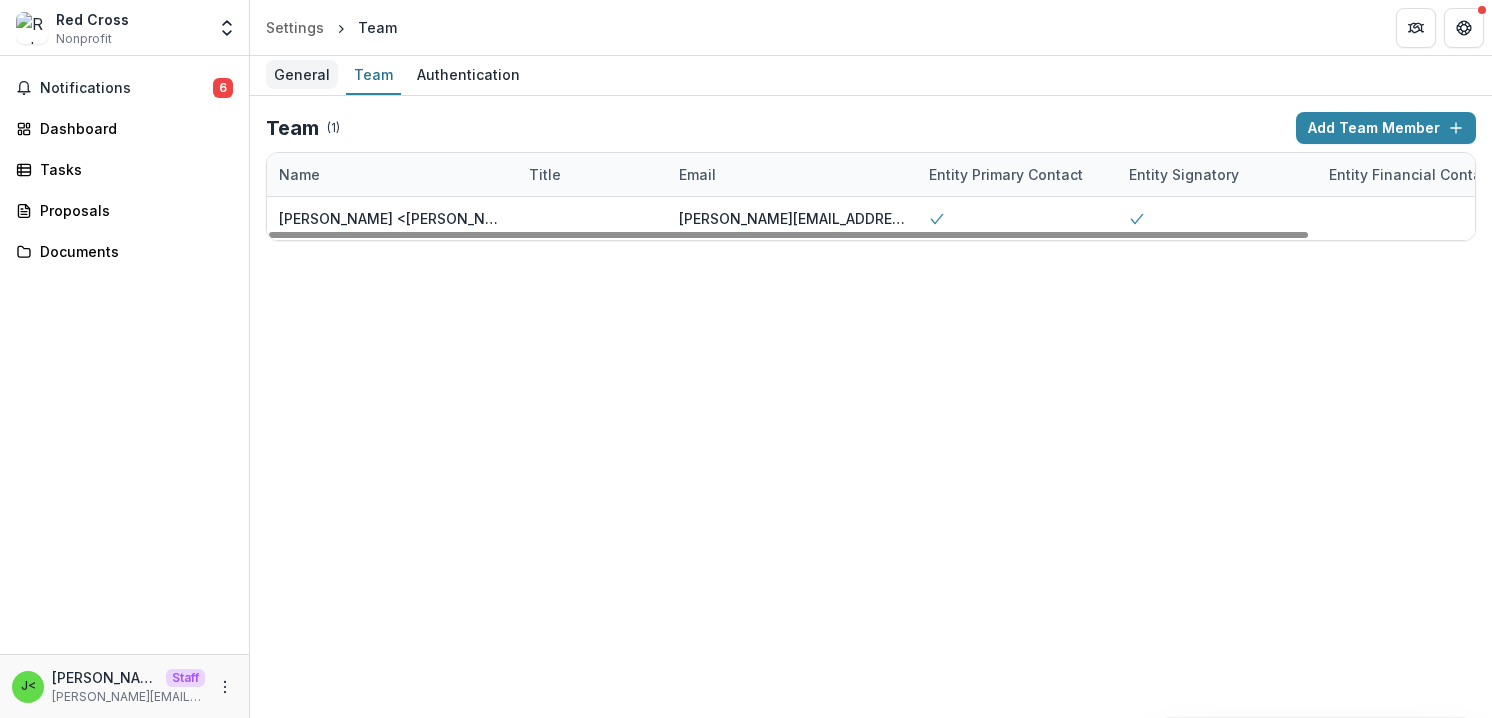
click at [294, 80] on div "General" at bounding box center [302, 74] width 72 height 29
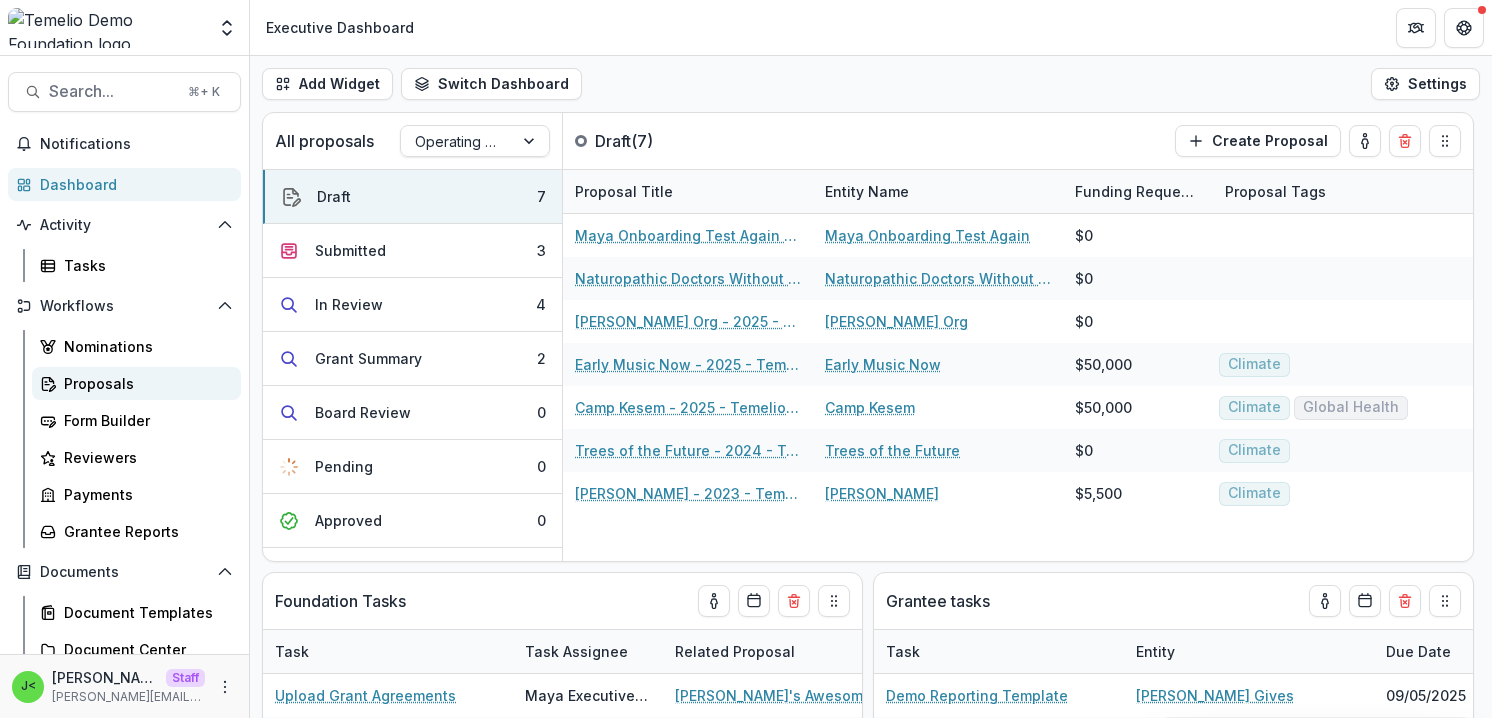
click at [140, 384] on div "Proposals" at bounding box center [144, 383] width 161 height 21
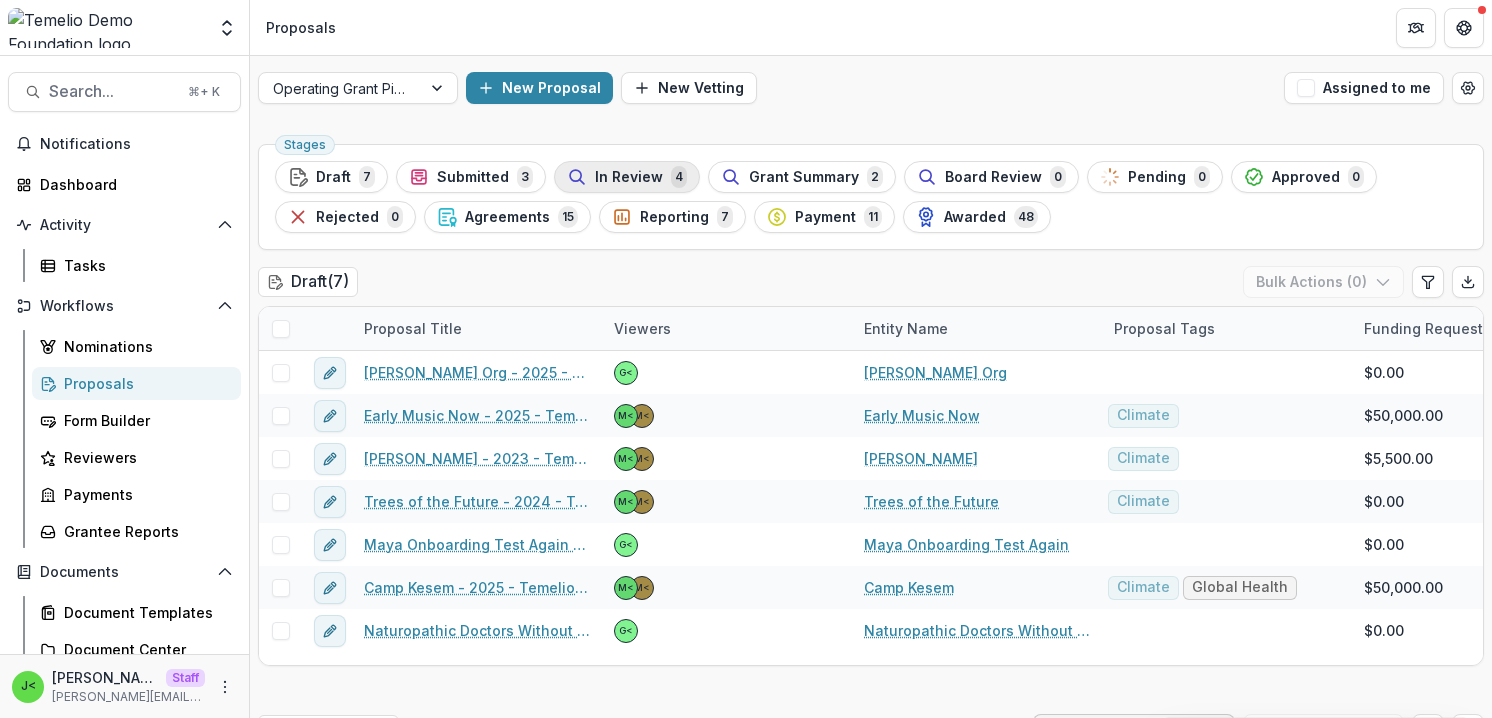
click at [631, 181] on span "In Review" at bounding box center [629, 177] width 68 height 17
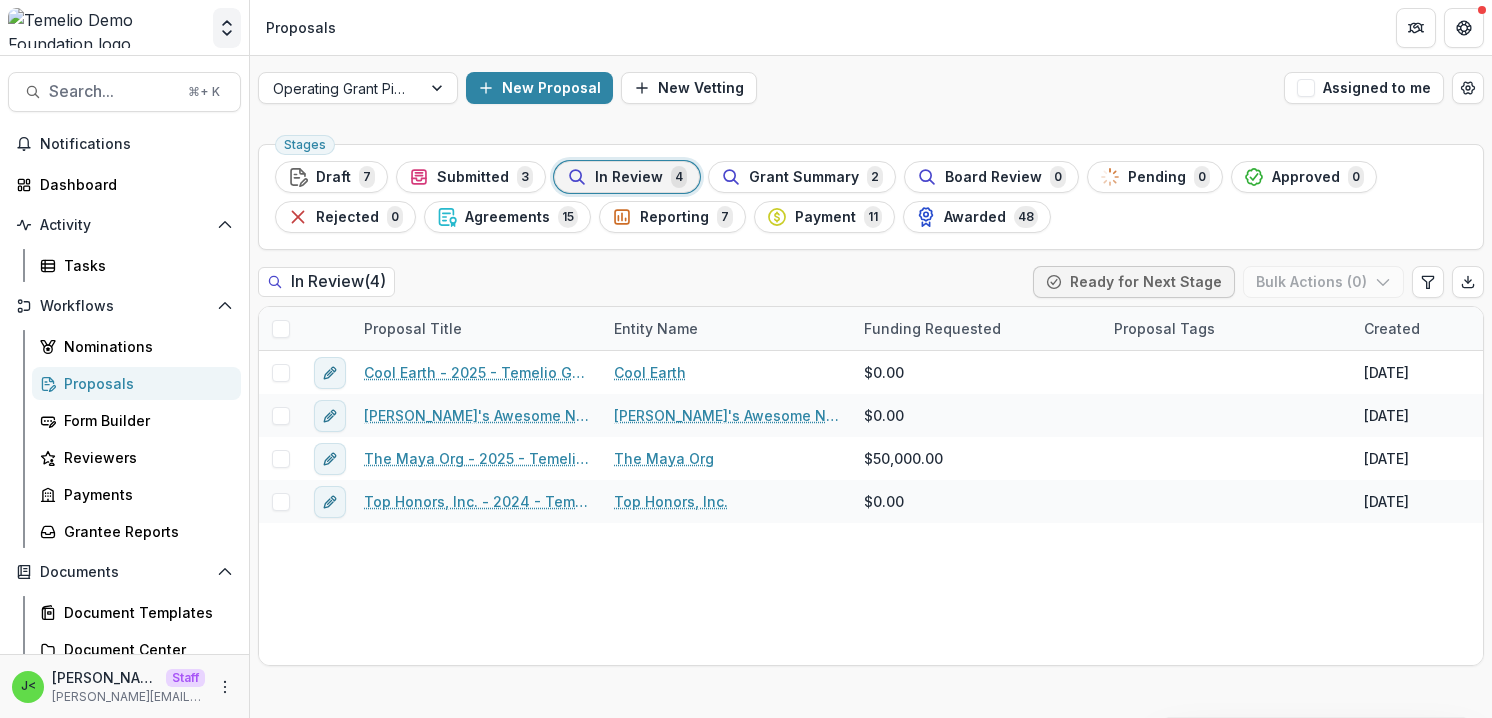
click at [227, 23] on icon "Open entity switcher" at bounding box center [227, 28] width 20 height 20
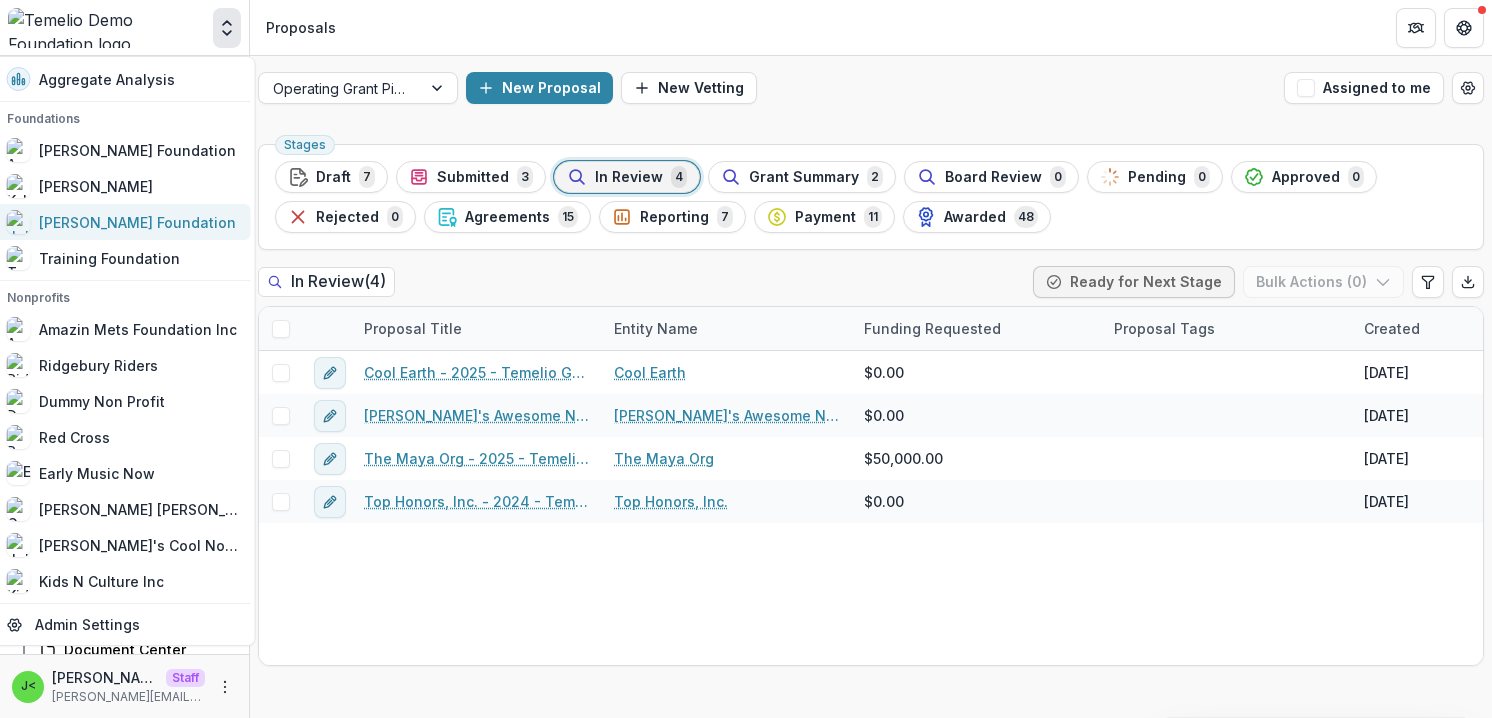
click at [136, 224] on div "[PERSON_NAME] Foundation" at bounding box center [137, 222] width 197 height 21
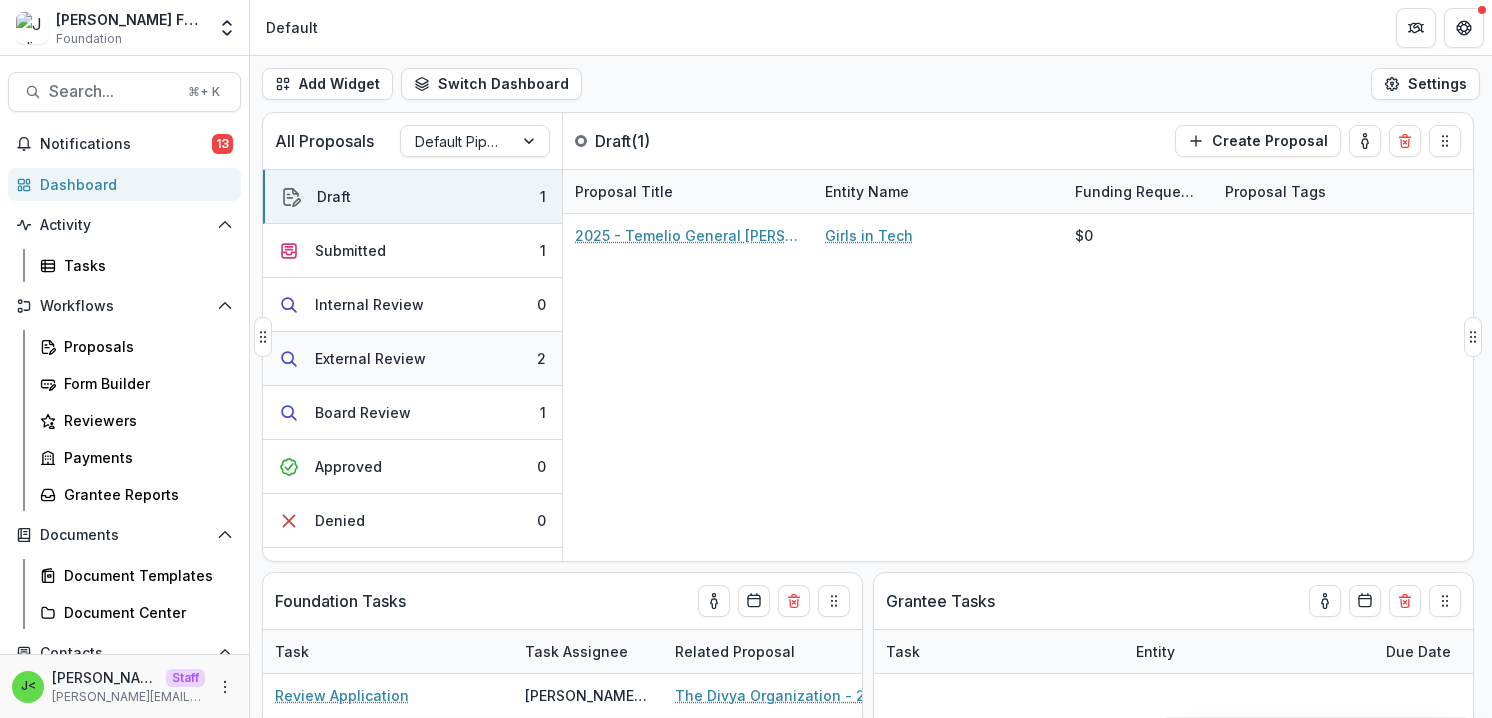
click at [439, 356] on button "External Review 2" at bounding box center [412, 359] width 299 height 54
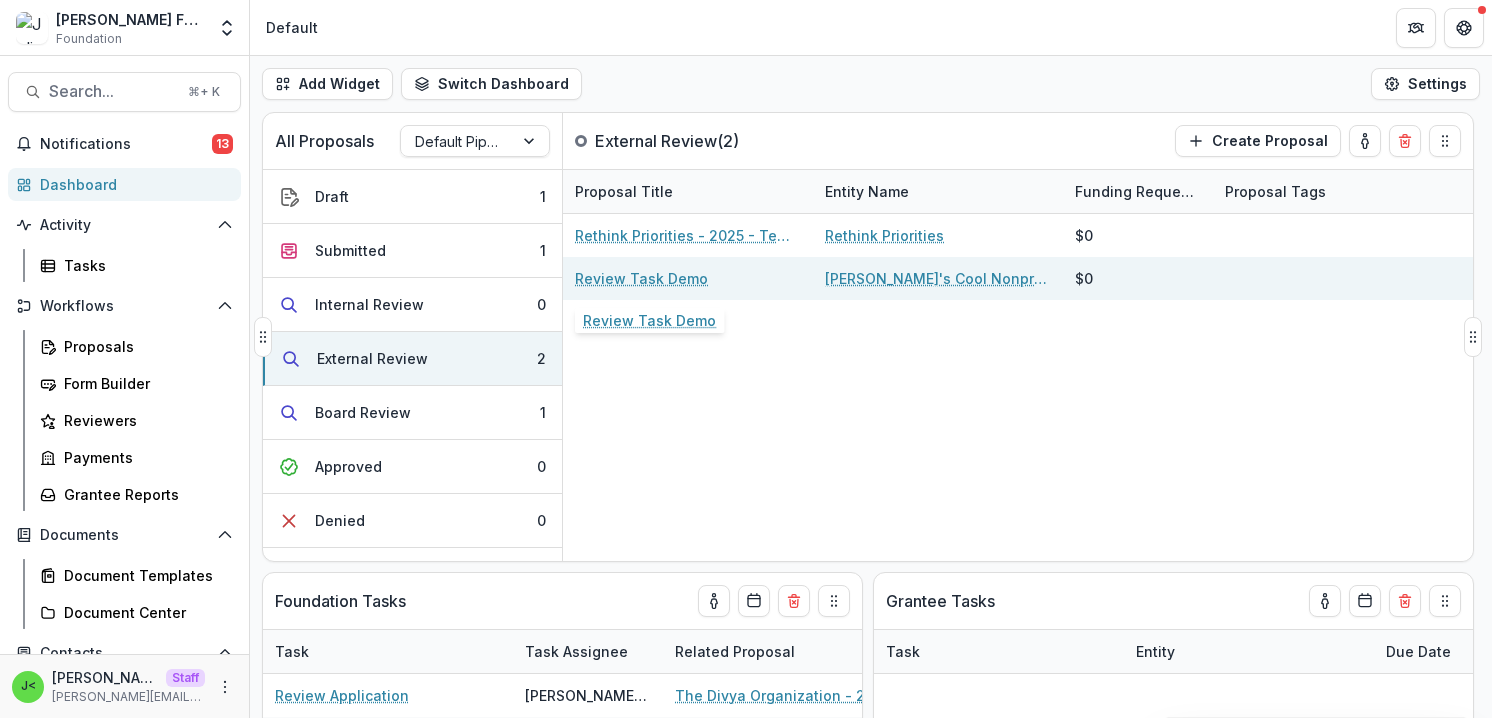
click at [665, 280] on link "Review Task Demo" at bounding box center [641, 278] width 133 height 21
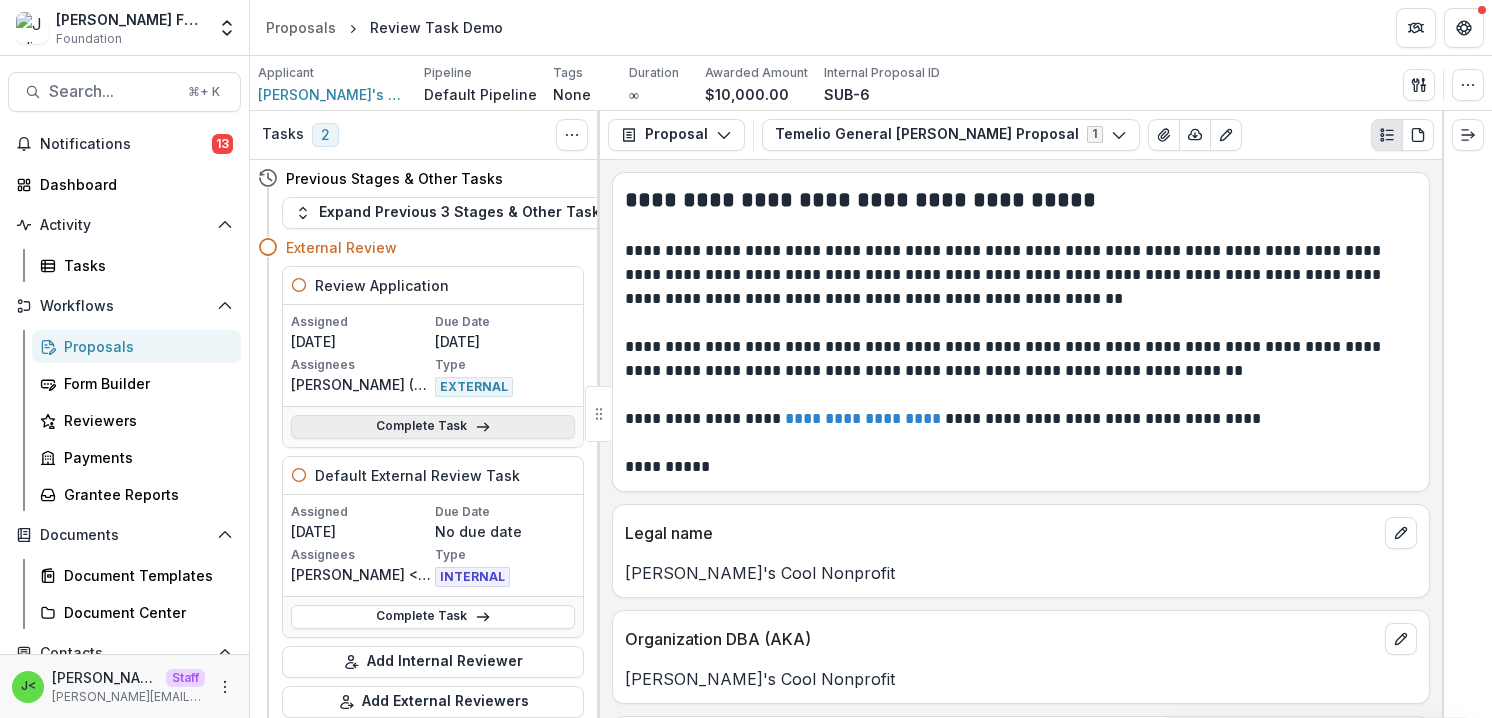
click at [425, 425] on link "Complete Task" at bounding box center [433, 427] width 284 height 24
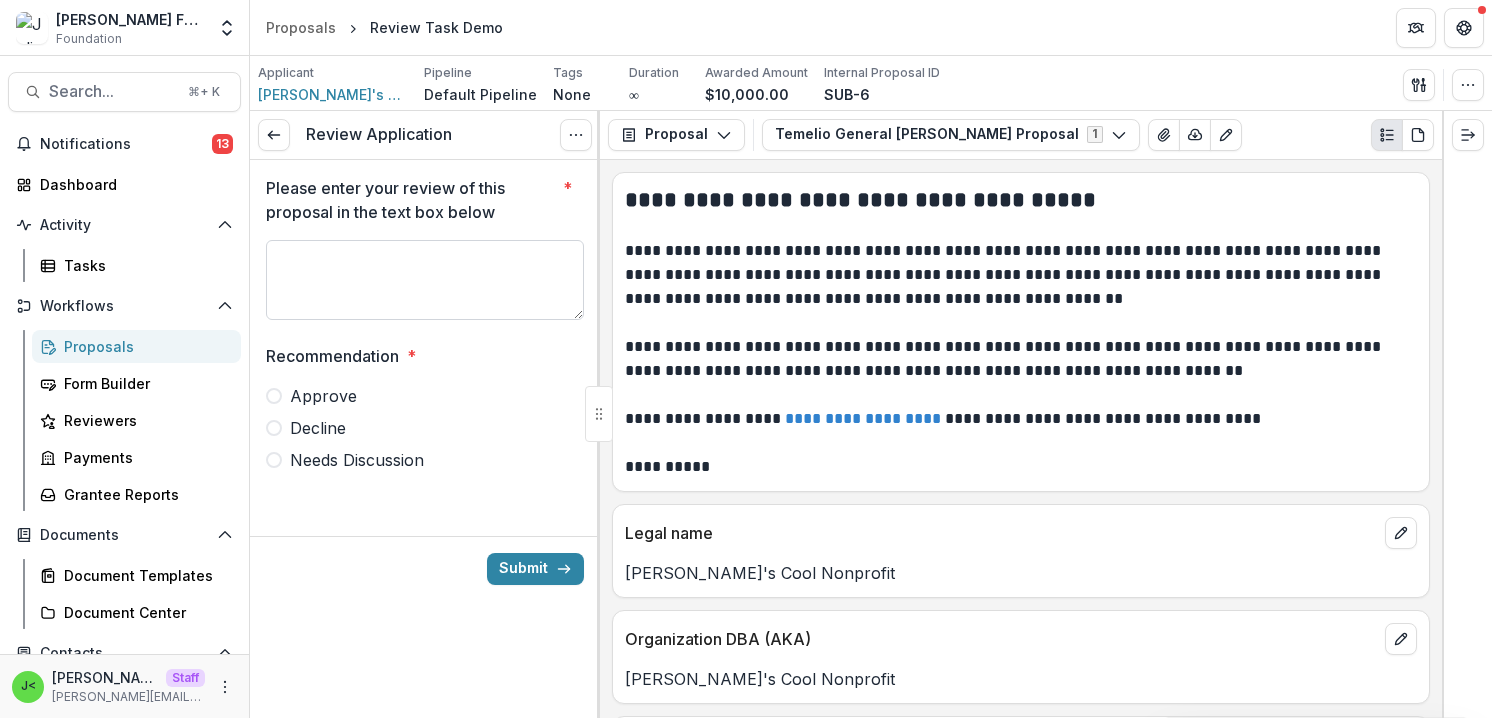
click at [355, 285] on textarea "Please enter your review of this proposal in the text box below *" at bounding box center [425, 280] width 318 height 80
type textarea "*"
click at [326, 398] on span "Approve" at bounding box center [323, 396] width 67 height 24
type textarea "********"
click at [270, 135] on line at bounding box center [273, 135] width 11 height 0
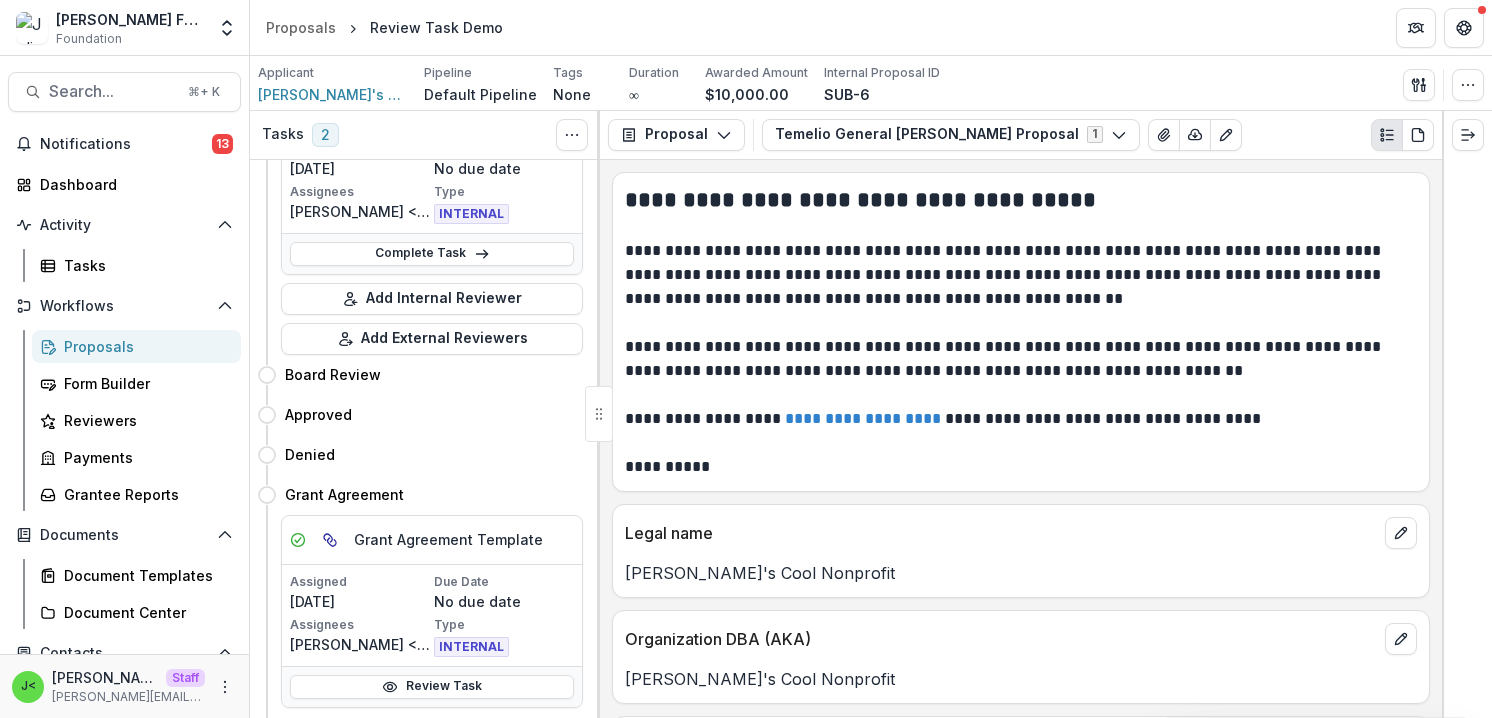
scroll to position [364, 3]
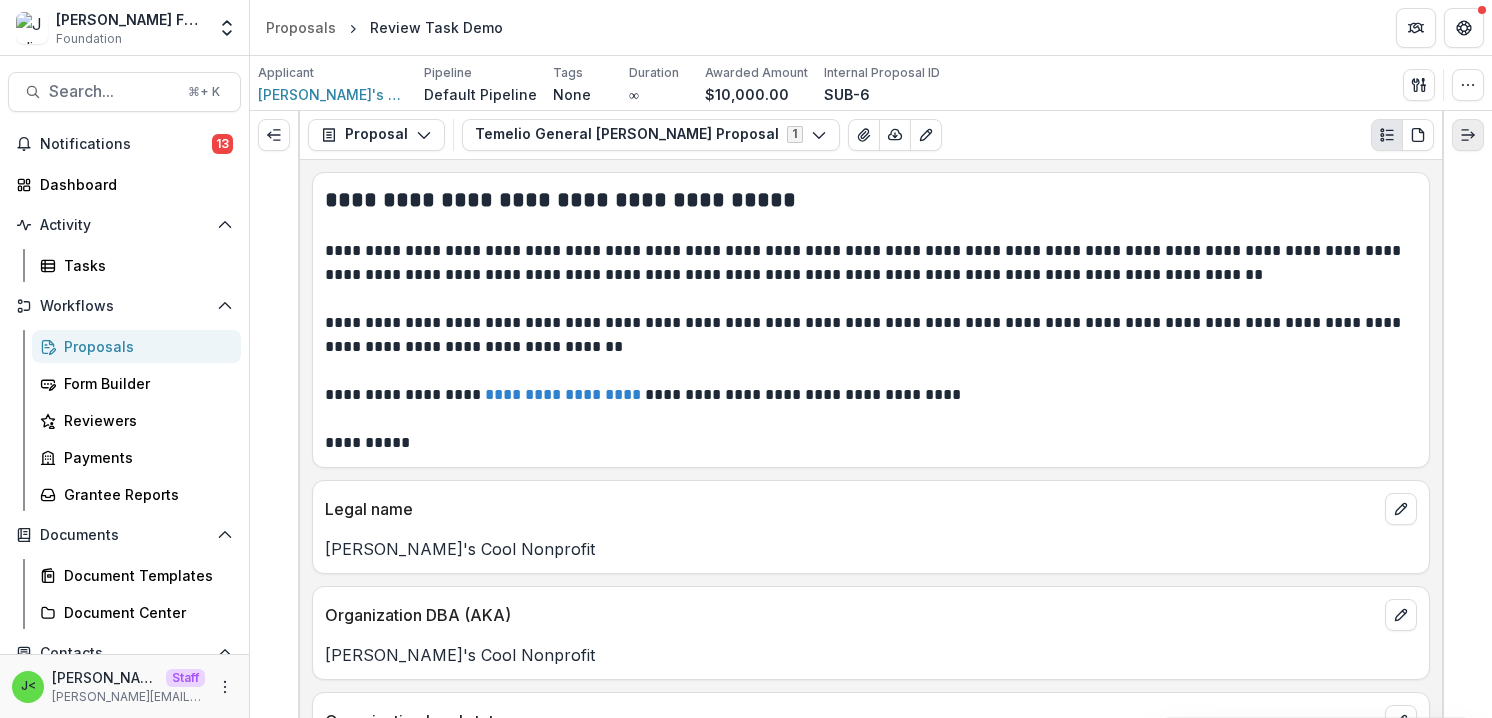
click at [1469, 135] on line "Expand right" at bounding box center [1468, 135] width 12 height 0
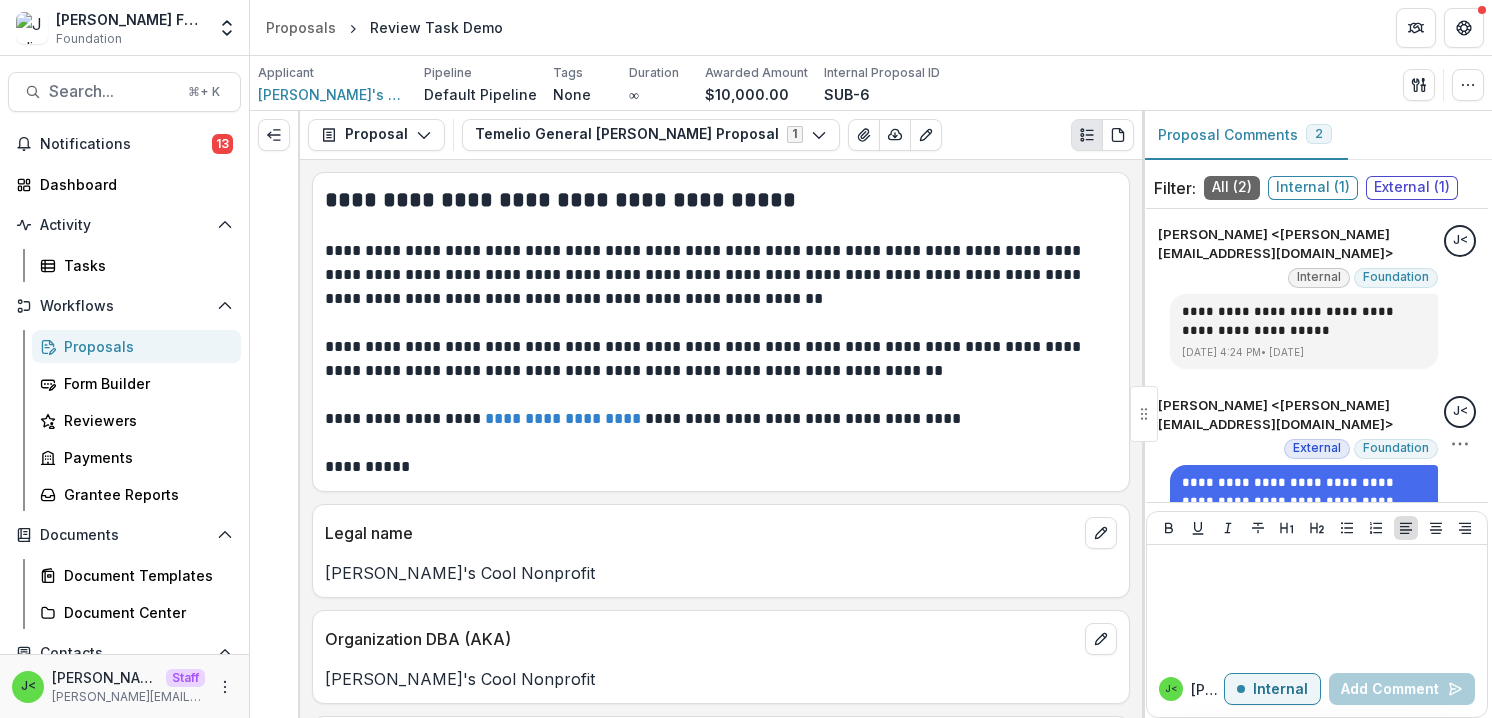
scroll to position [28, 0]
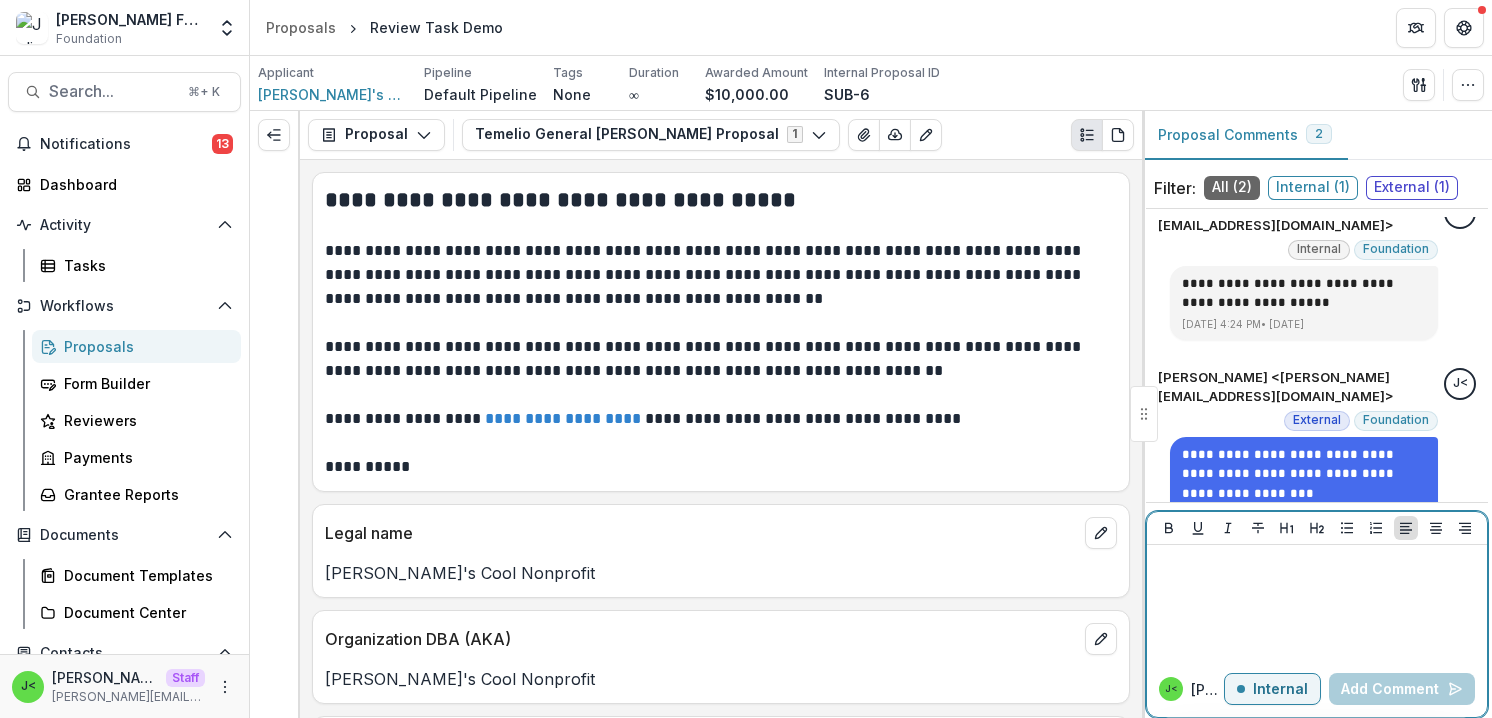
click at [1233, 559] on p at bounding box center [1317, 564] width 324 height 22
click at [1263, 693] on p "Internal" at bounding box center [1280, 689] width 55 height 17
click at [1237, 605] on div at bounding box center [1317, 603] width 324 height 100
click at [1396, 688] on button "Add Comment" at bounding box center [1402, 689] width 146 height 32
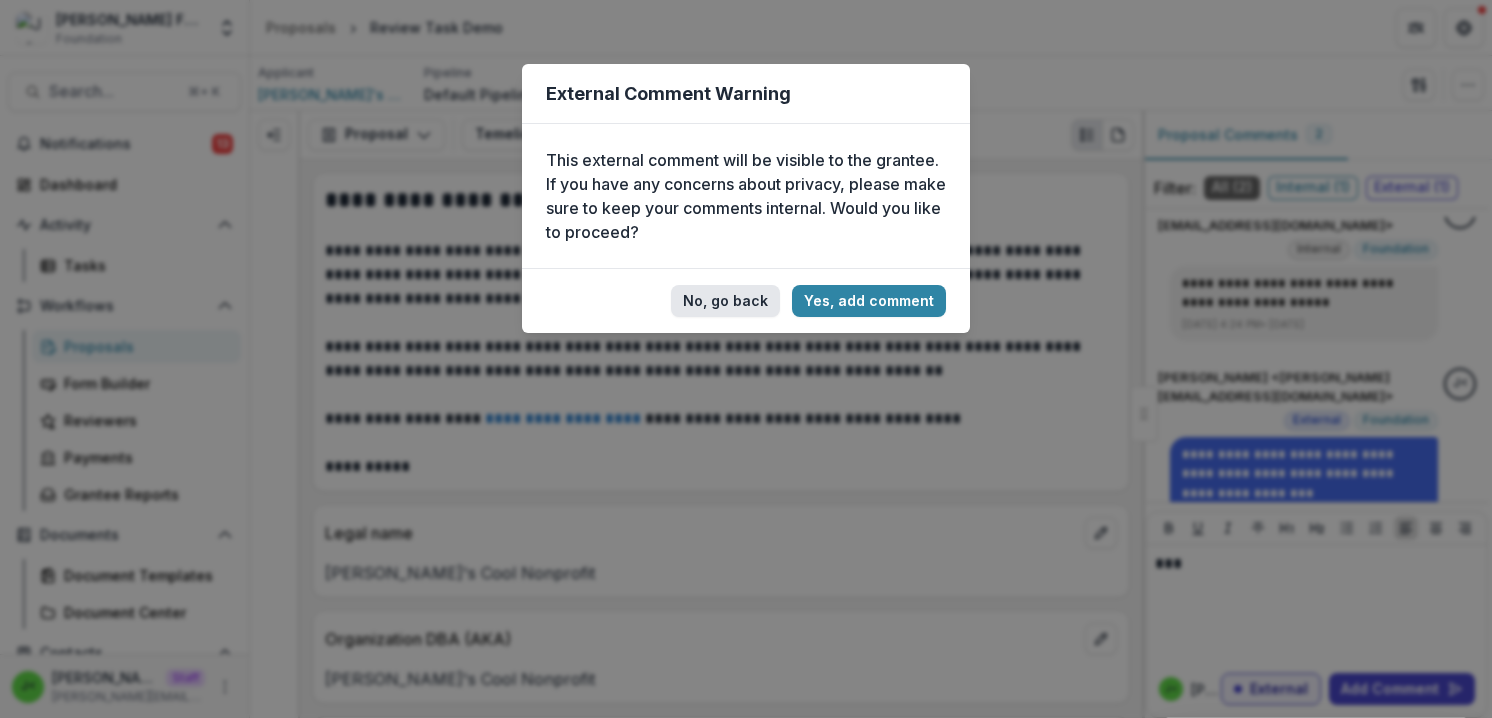
click at [722, 305] on button "No, go back" at bounding box center [725, 301] width 109 height 32
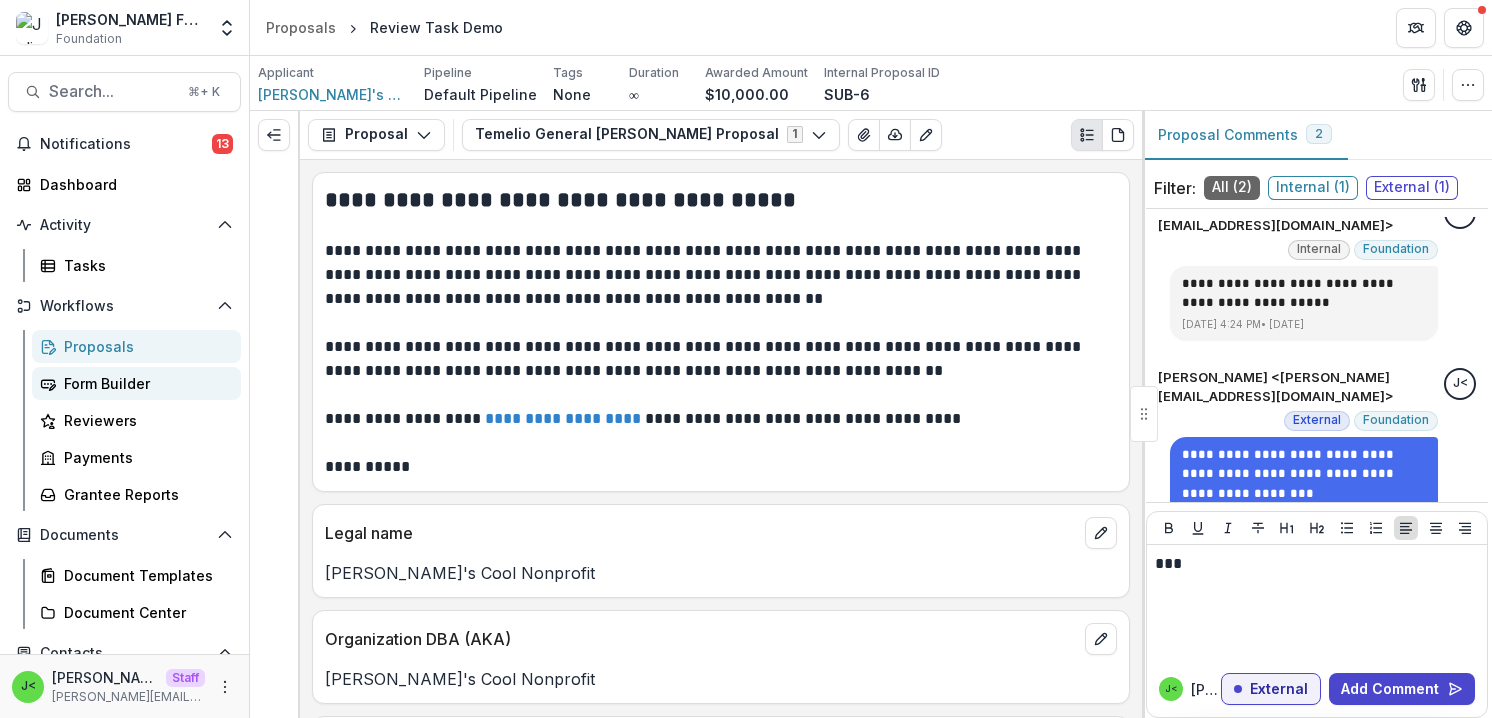
click at [108, 381] on div "Form Builder" at bounding box center [144, 383] width 161 height 21
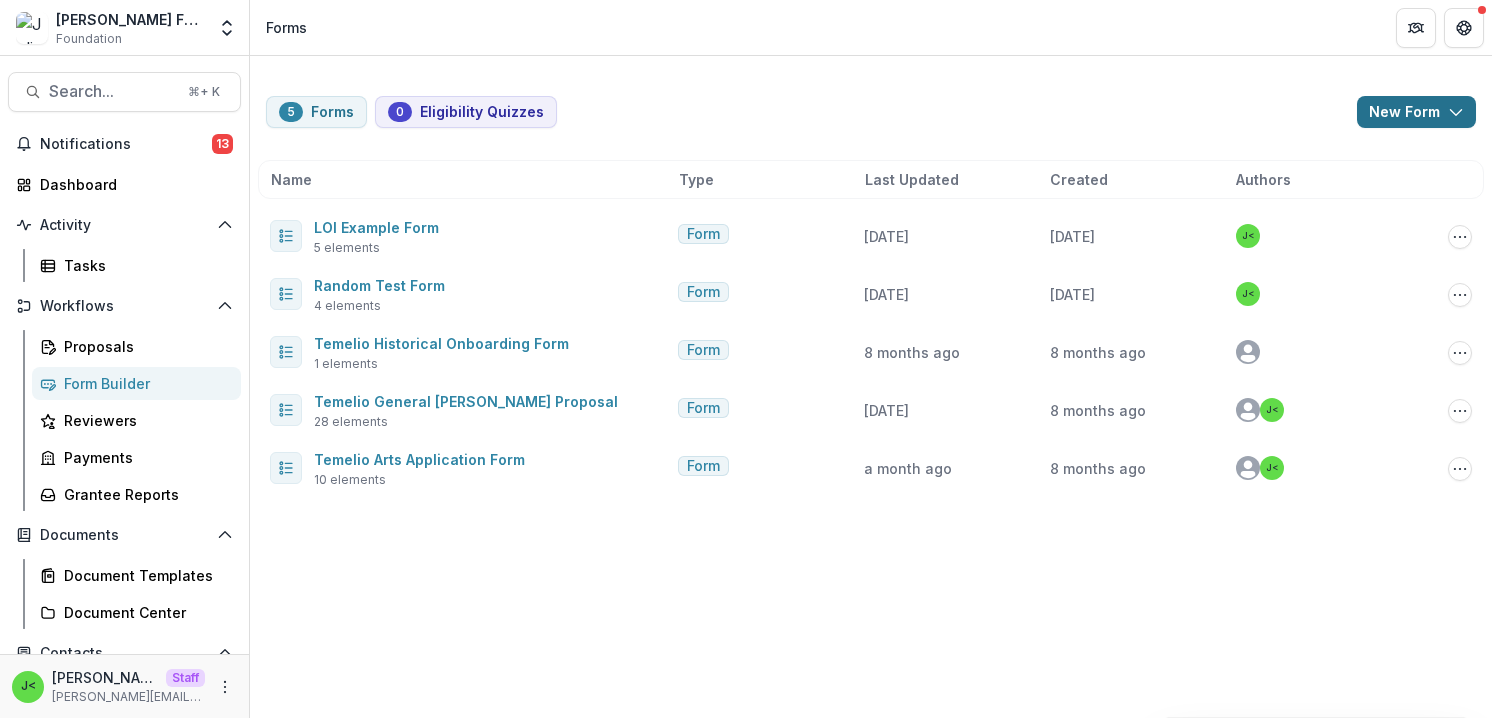
click at [1401, 118] on button "New Form" at bounding box center [1416, 112] width 119 height 32
click at [1067, 85] on div "5 Forms 0 Eligibility Quizzes New Form New Eligibility Quiz New Form Name Type …" at bounding box center [871, 284] width 1242 height 457
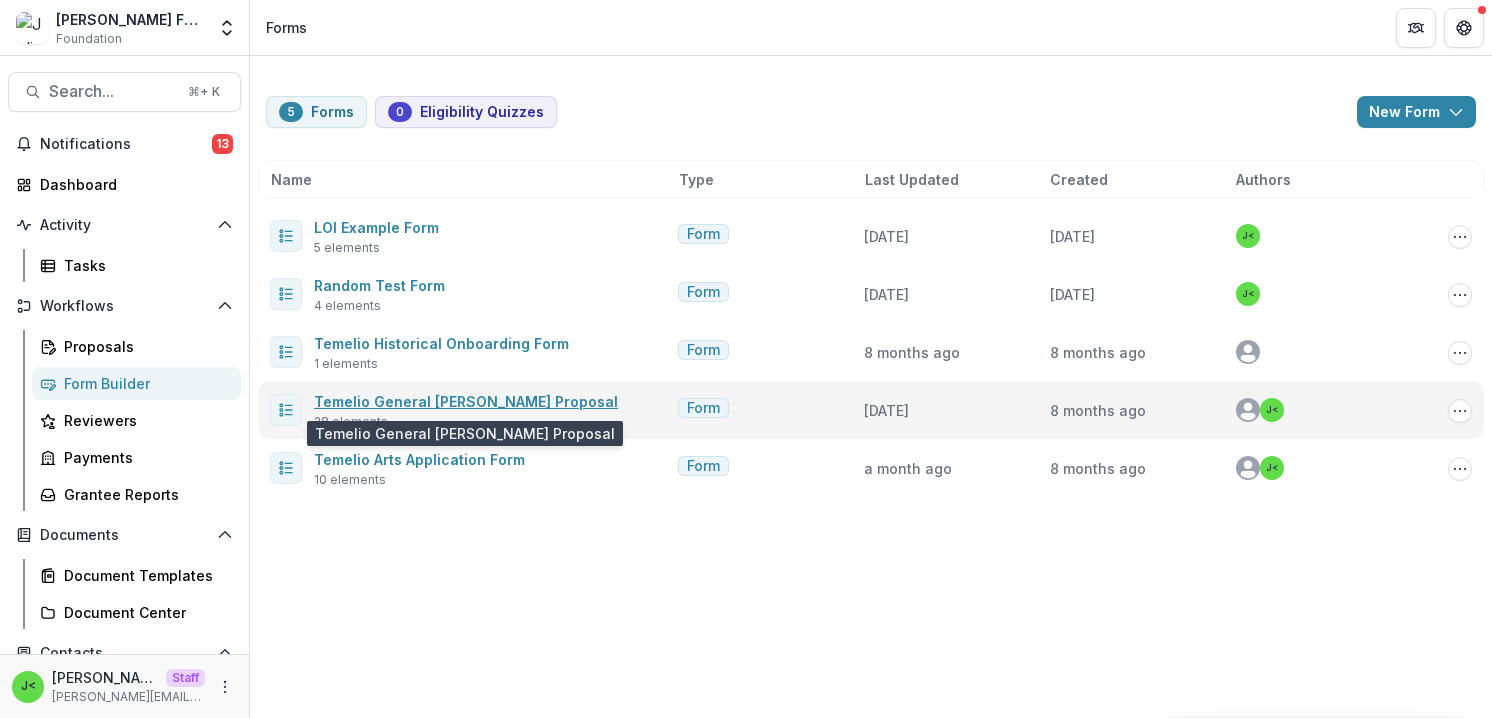
click at [438, 397] on link "Temelio General [PERSON_NAME] Proposal" at bounding box center [466, 401] width 304 height 17
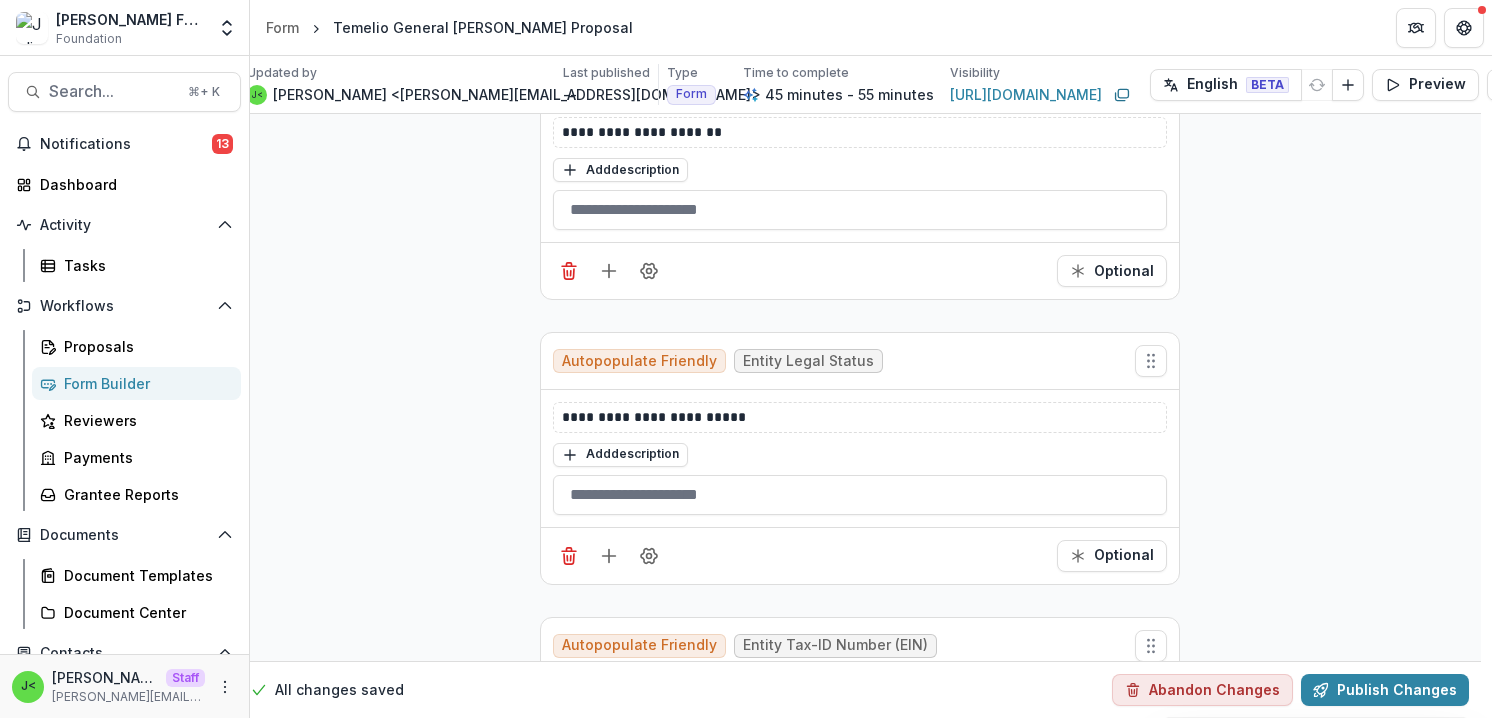
scroll to position [932, 17]
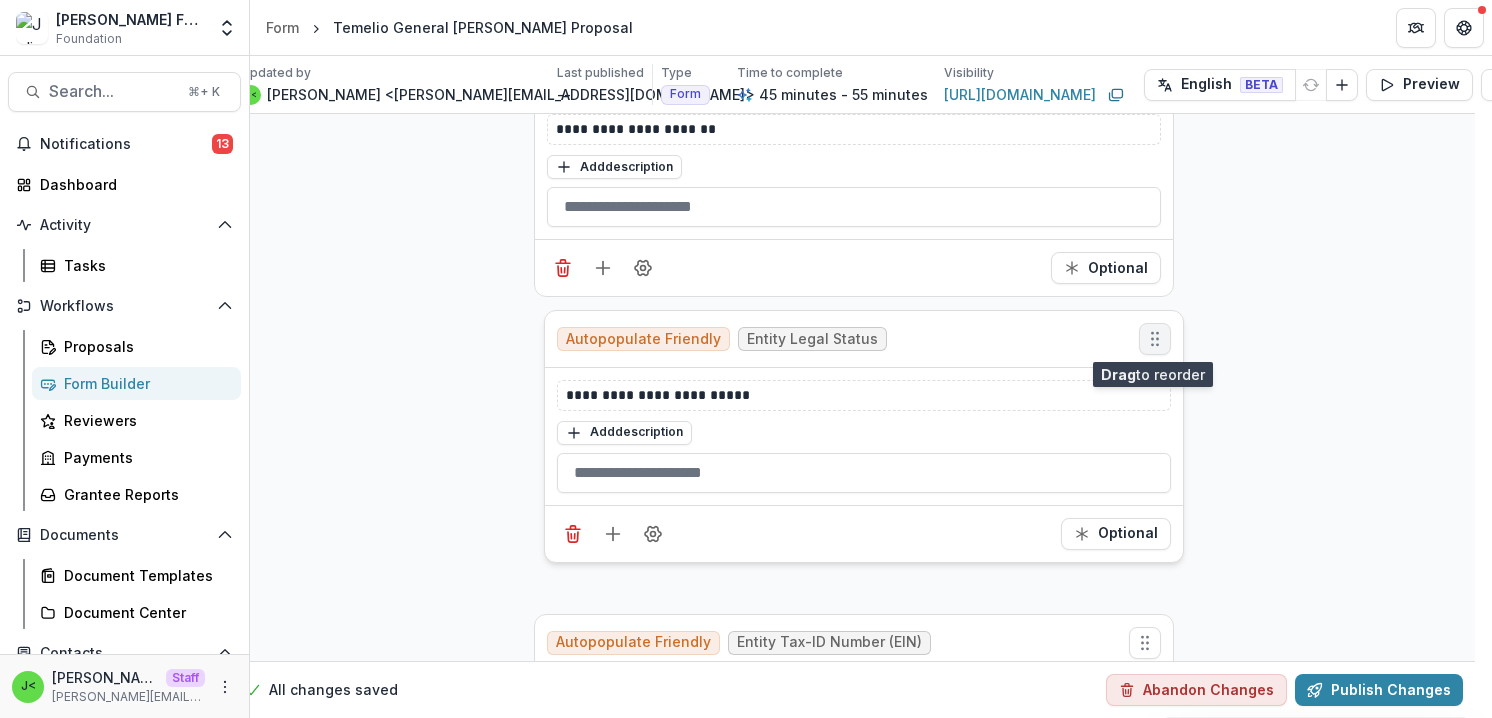
drag, startPoint x: 1142, startPoint y: 357, endPoint x: 1152, endPoint y: 338, distance: 21.5
click at [1152, 338] on icon "Move field" at bounding box center [1155, 339] width 20 height 20
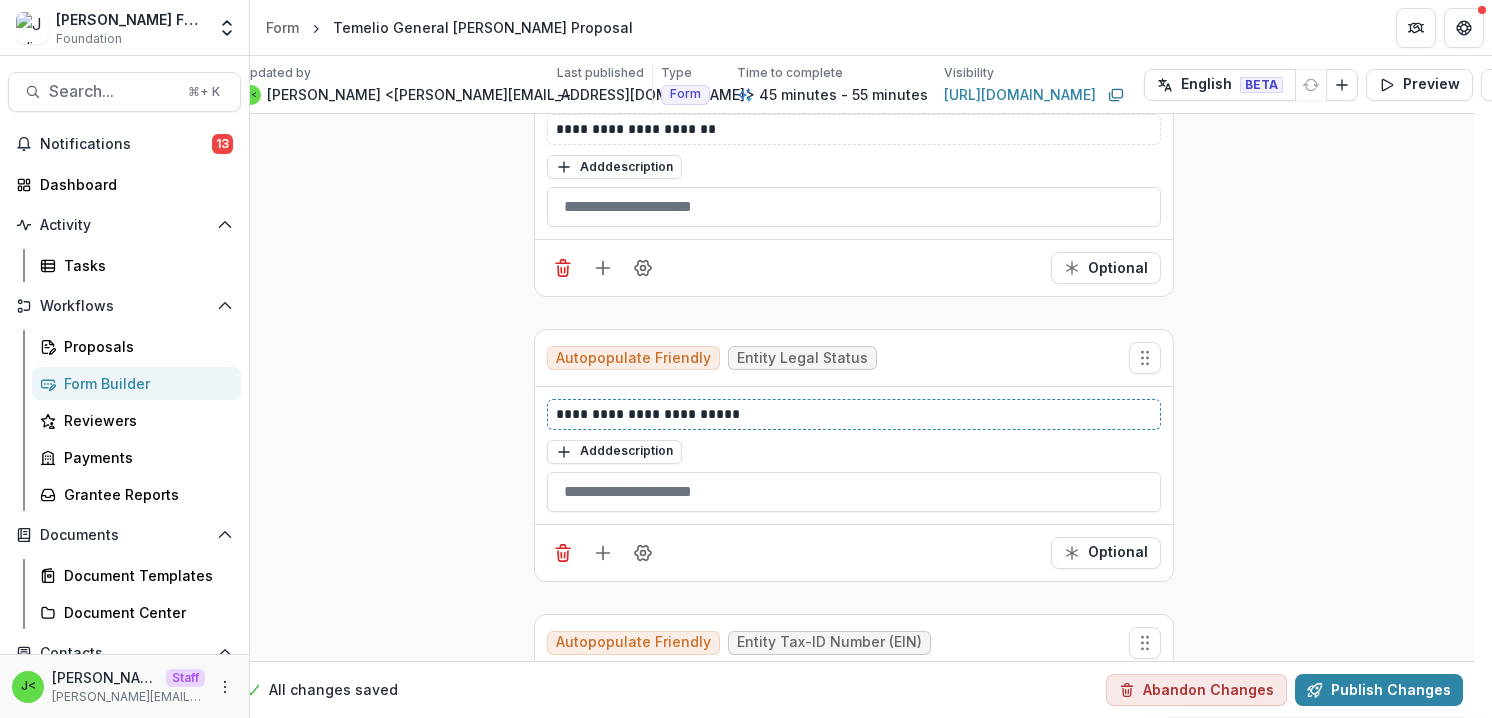
click at [764, 412] on p "**********" at bounding box center [854, 414] width 596 height 21
click at [601, 552] on icon "Add field" at bounding box center [603, 553] width 20 height 20
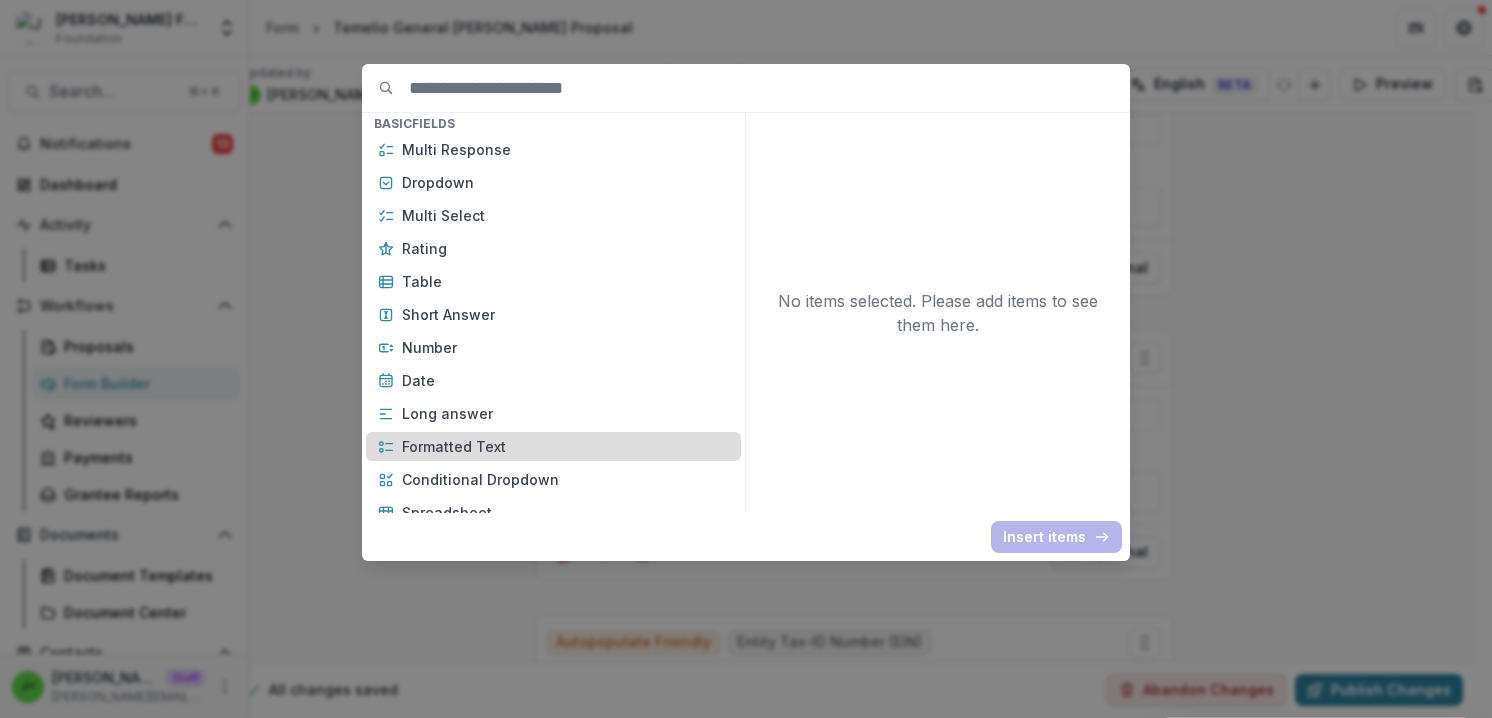
scroll to position [301, 0]
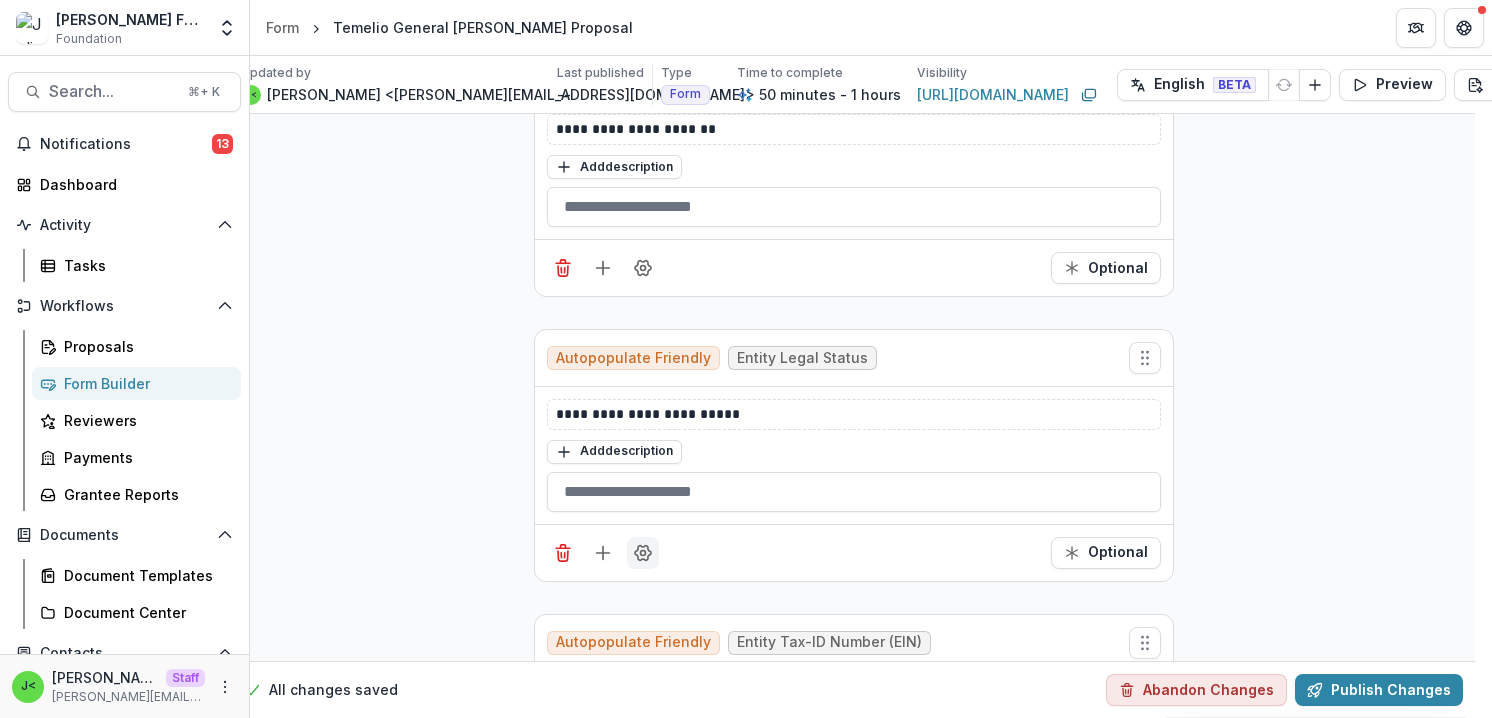
click at [641, 550] on circle "Field Settings" at bounding box center [643, 552] width 5 height 5
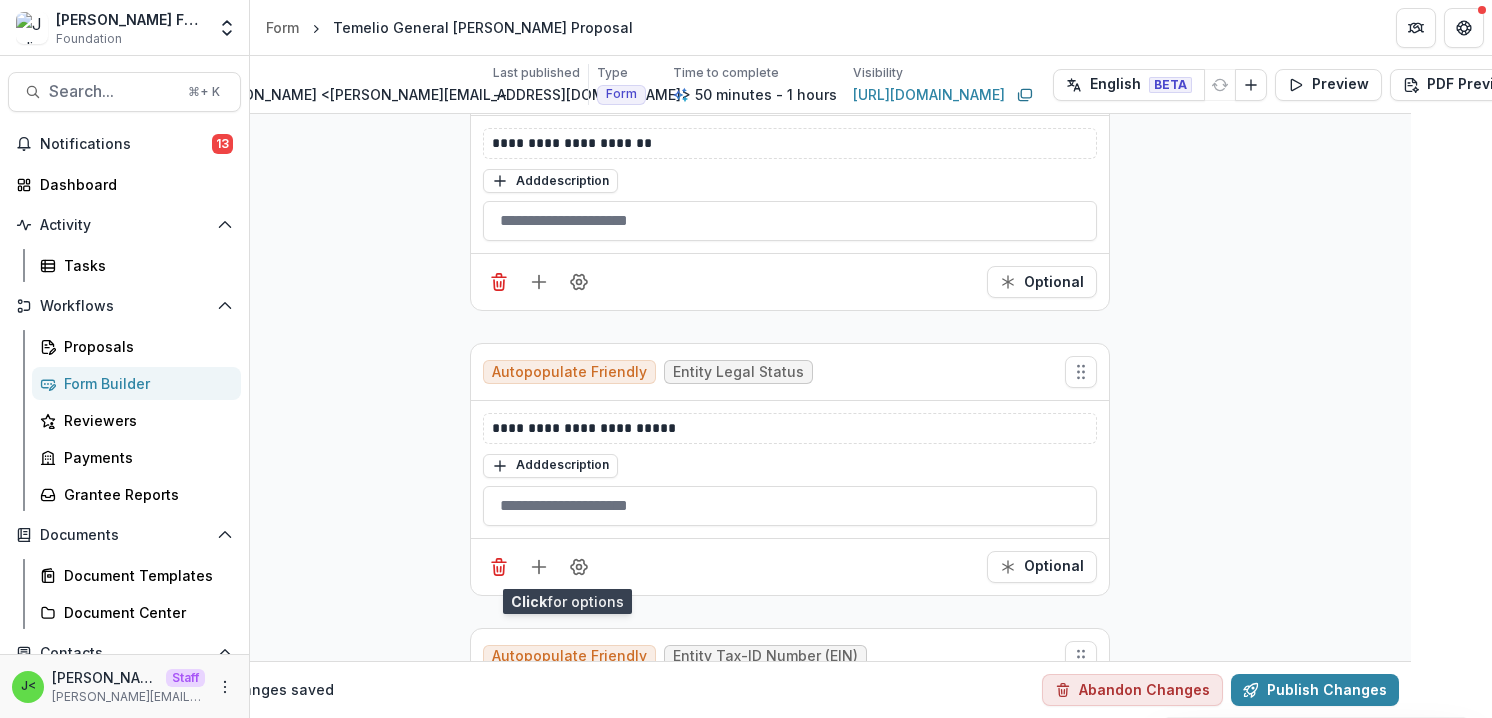
scroll to position [918, 91]
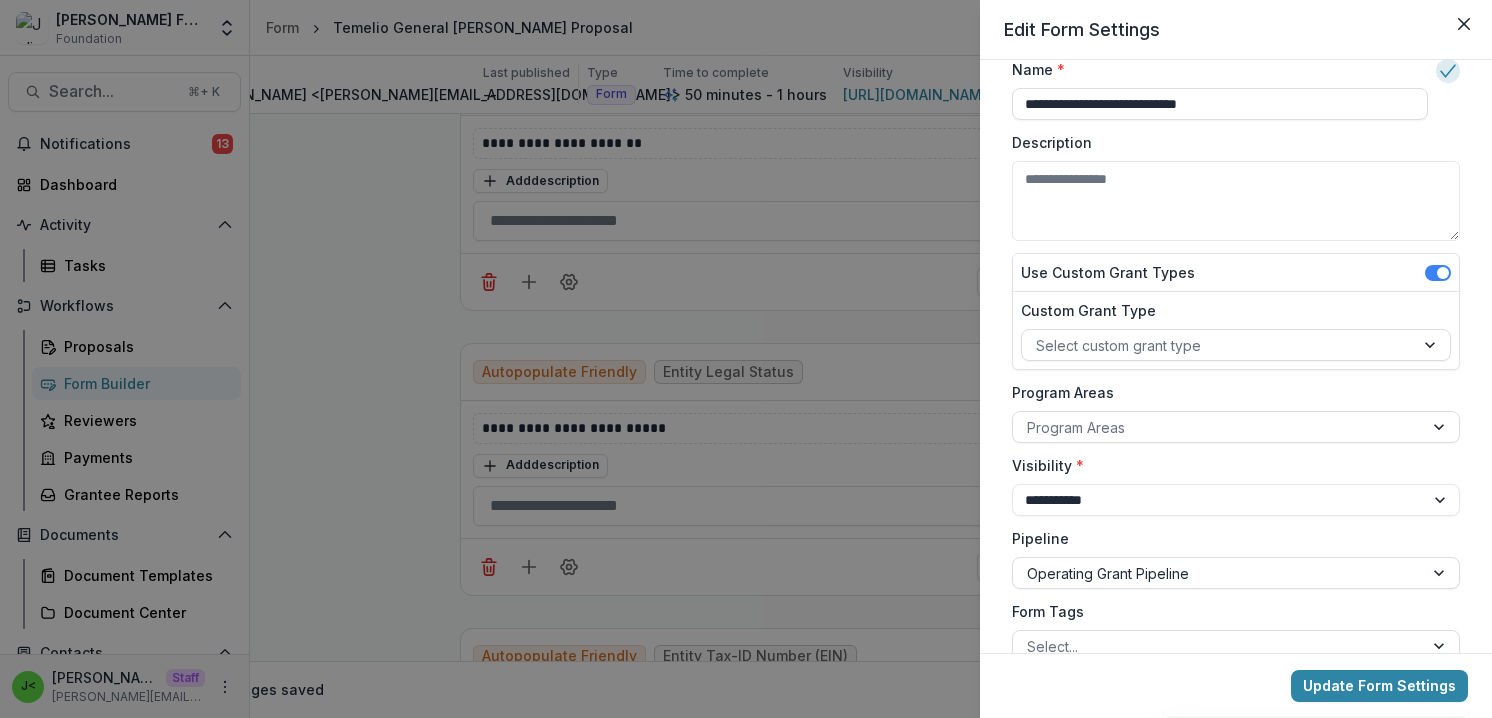
scroll to position [75, 0]
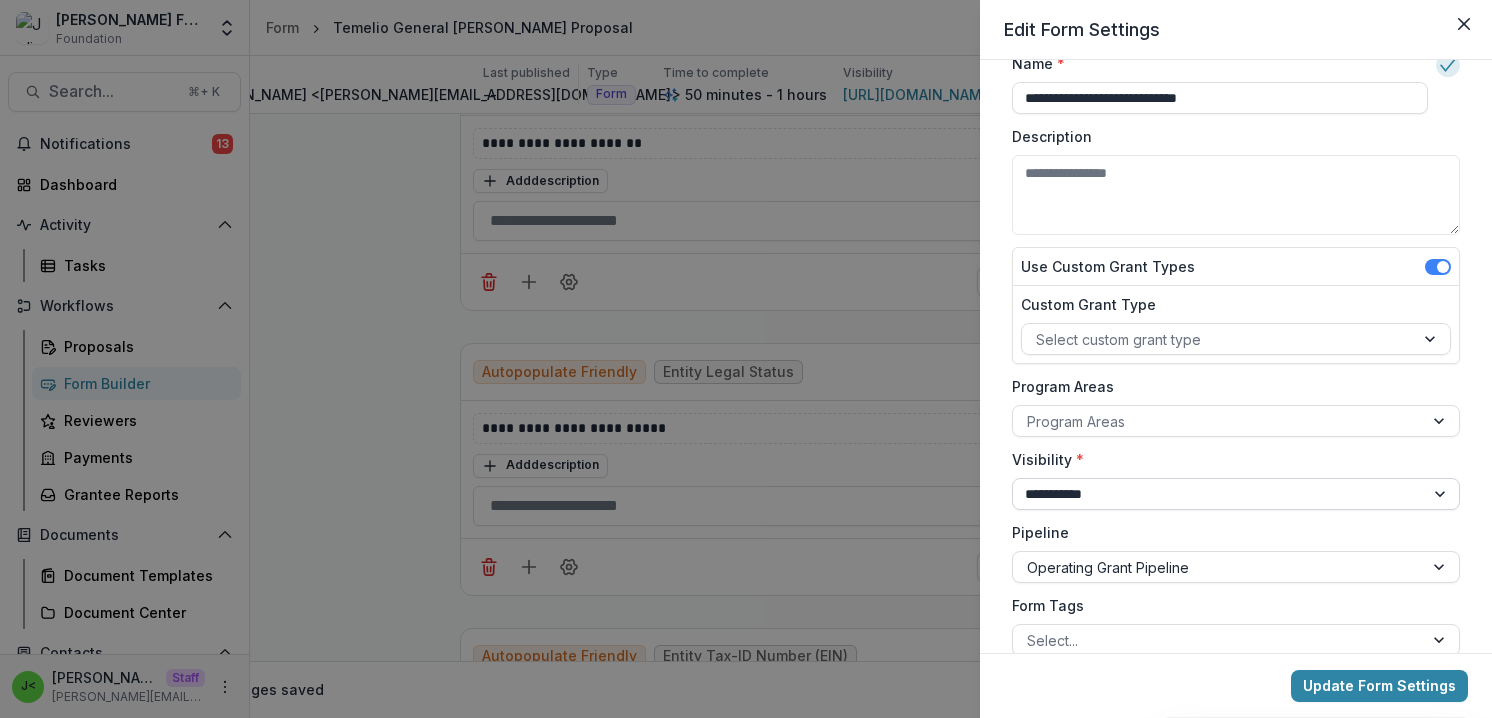
click at [1103, 497] on select "**********" at bounding box center [1236, 494] width 448 height 32
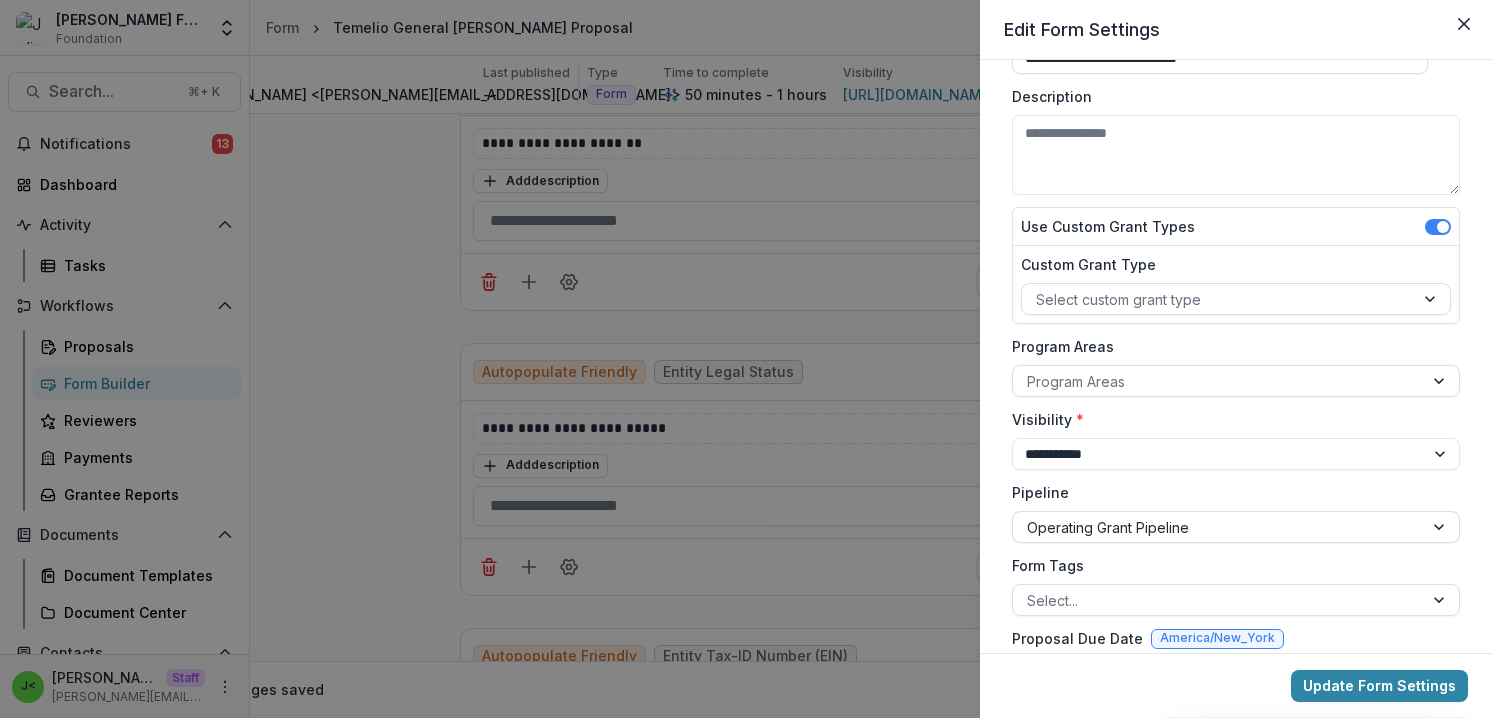
scroll to position [83, 0]
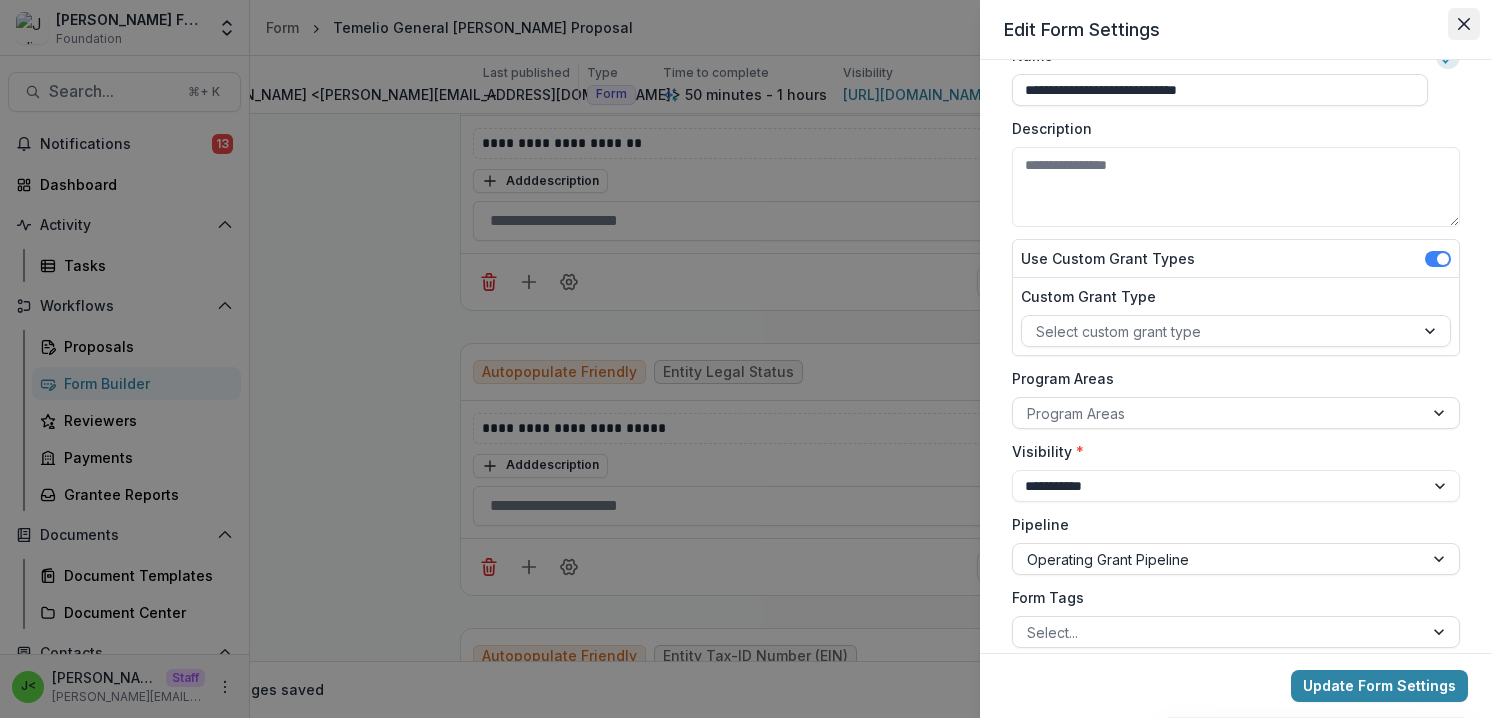
click at [1466, 21] on icon "Close" at bounding box center [1464, 24] width 12 height 12
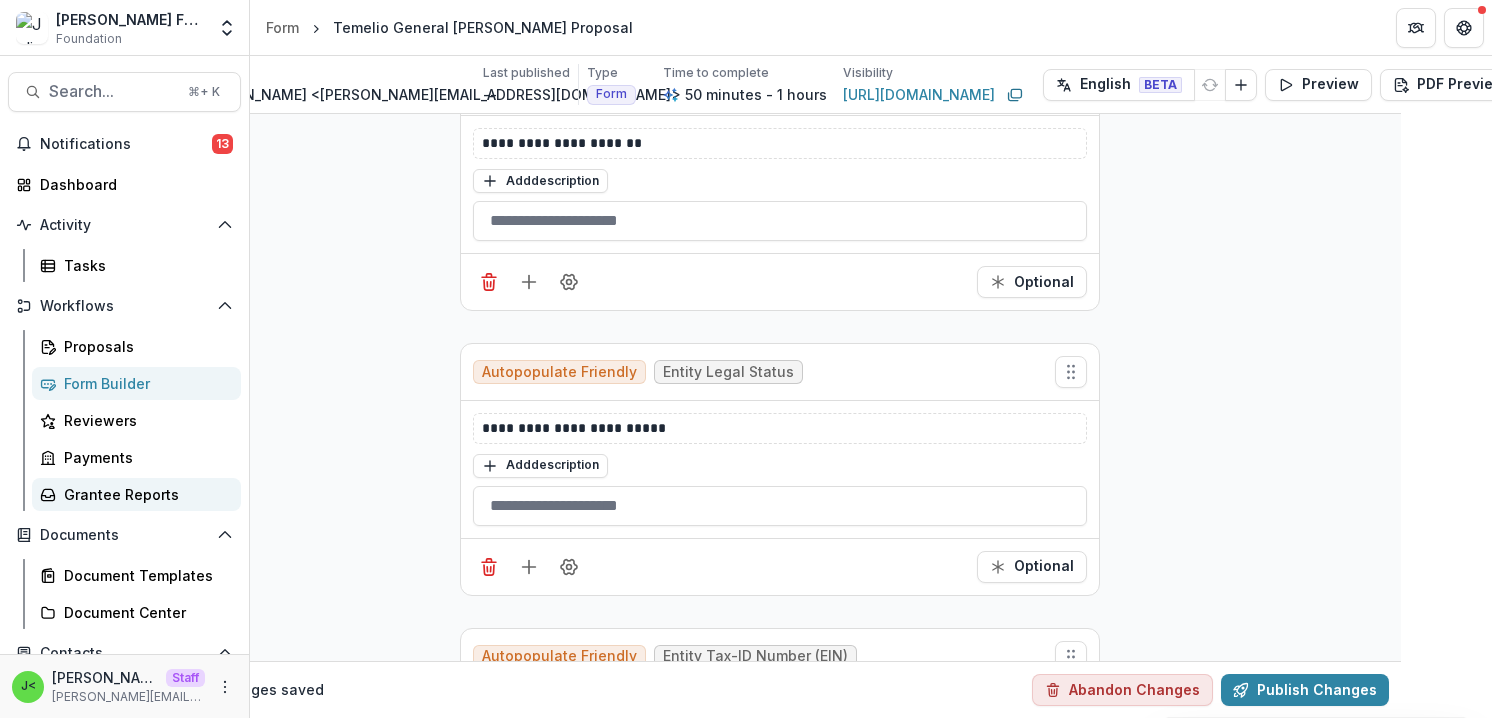
click at [107, 495] on div "Grantee Reports" at bounding box center [144, 494] width 161 height 21
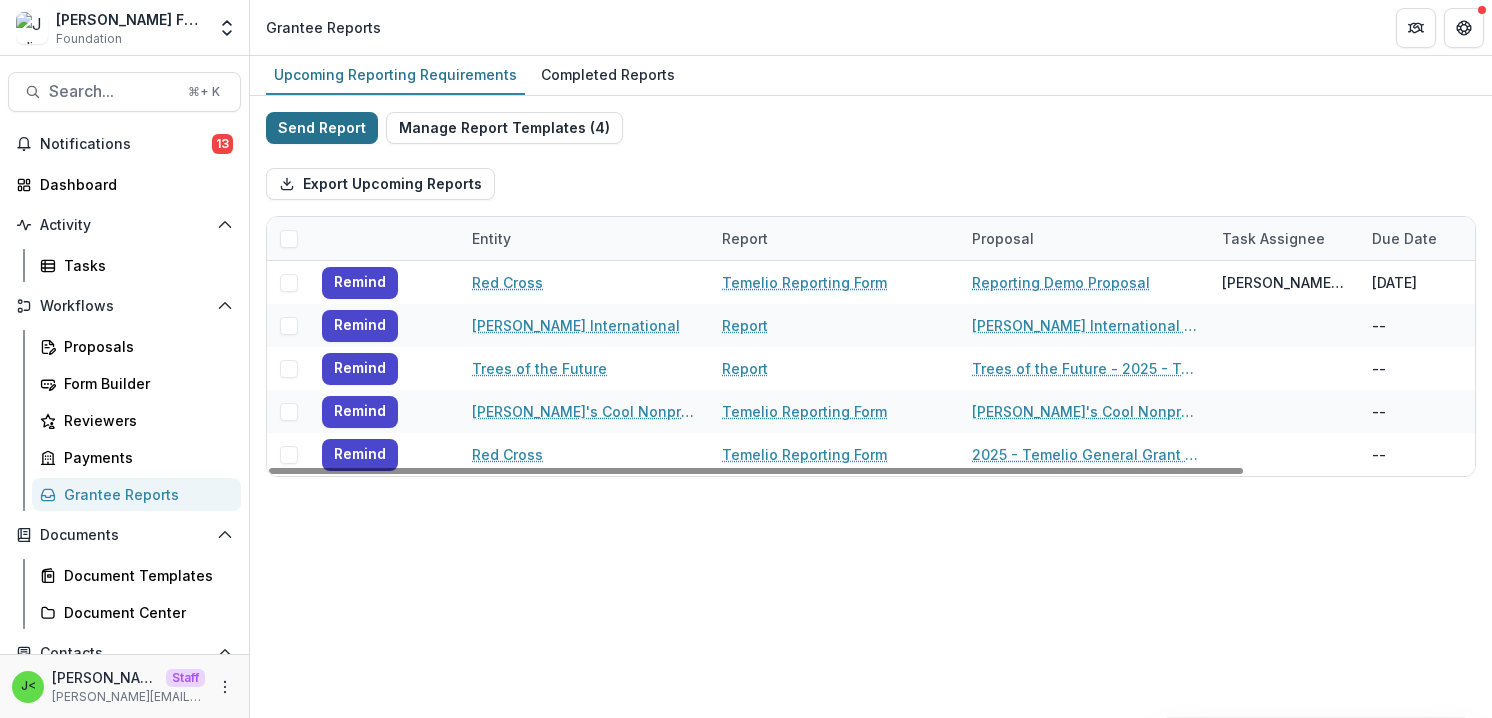
click at [319, 128] on button "Send Report" at bounding box center [322, 128] width 112 height 32
select select "********"
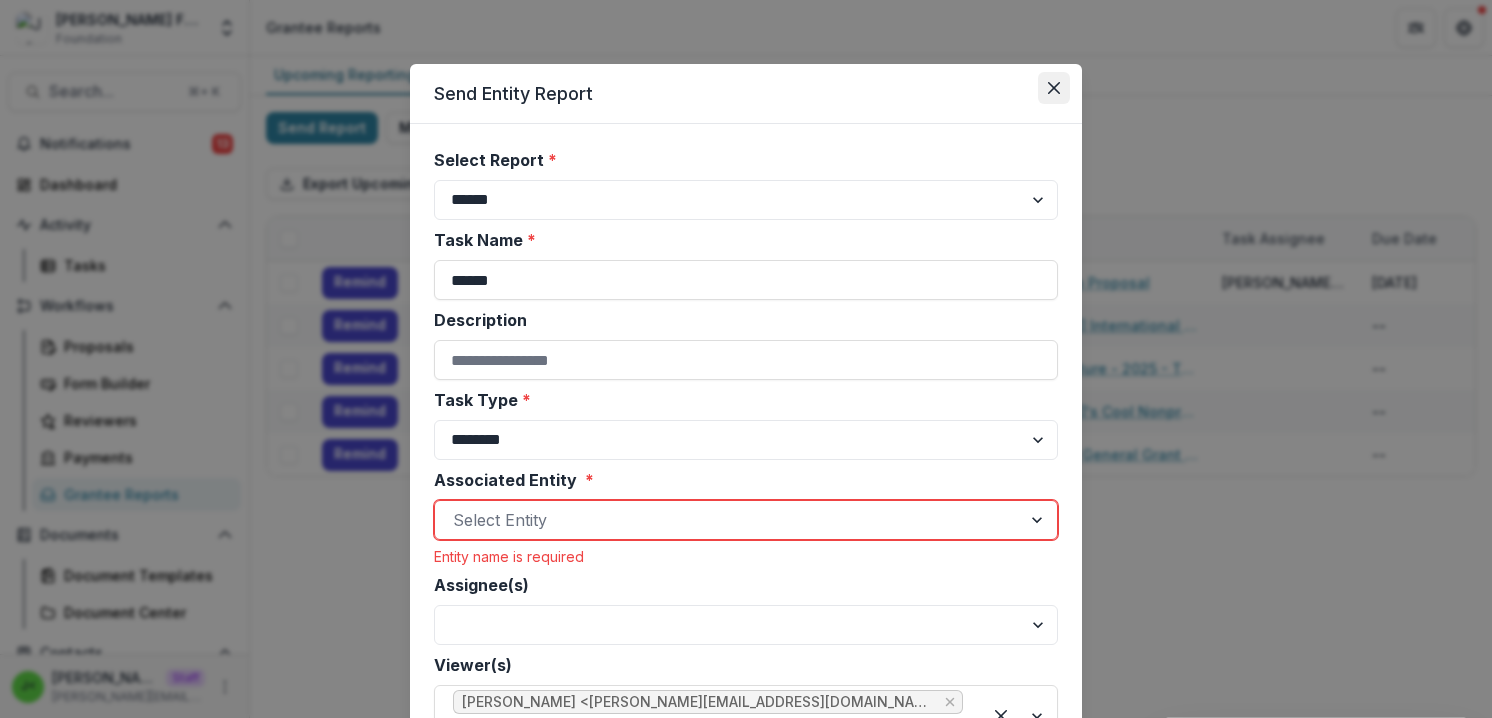
click at [1048, 89] on icon "Close" at bounding box center [1054, 88] width 12 height 12
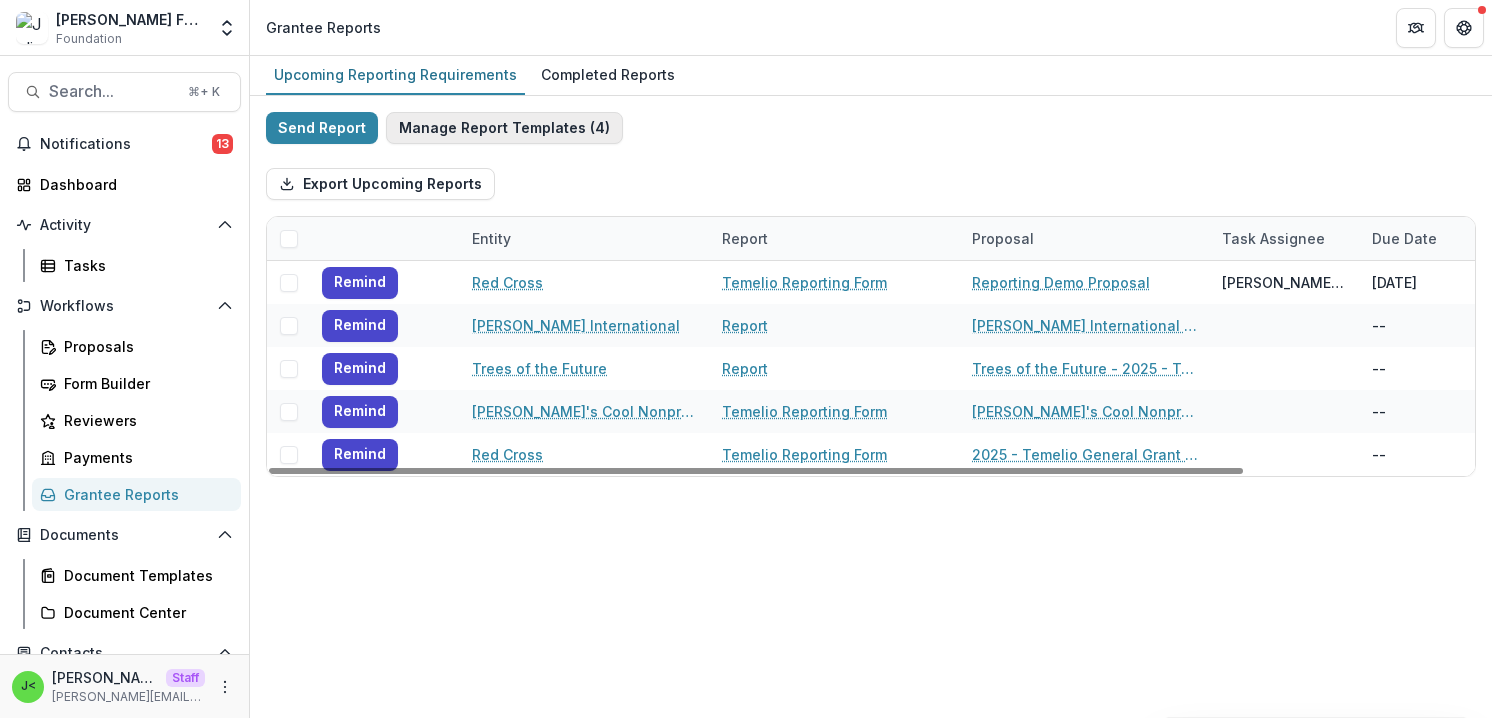
click at [507, 127] on button "Manage Report Templates ( 4 )" at bounding box center [504, 128] width 237 height 32
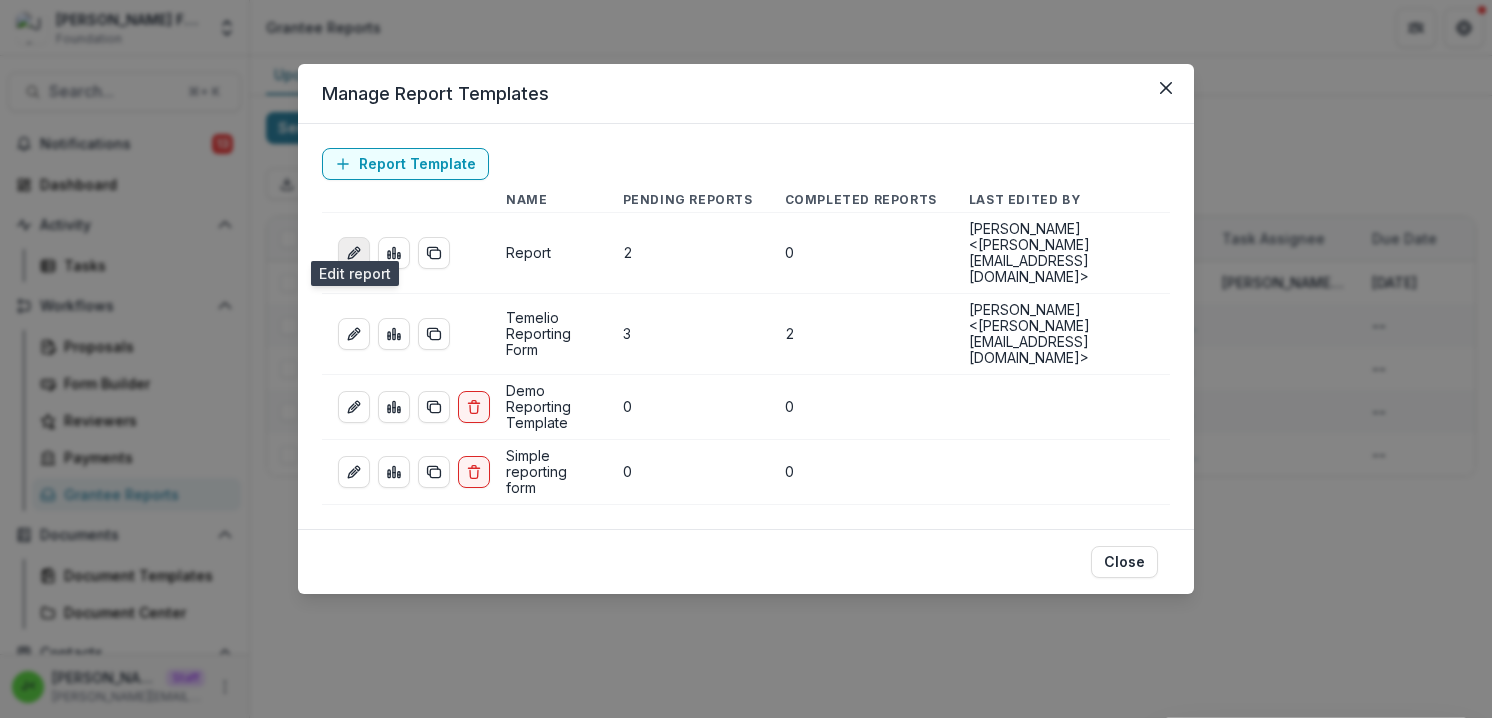
click at [354, 245] on icon "edit-report" at bounding box center [354, 253] width 16 height 16
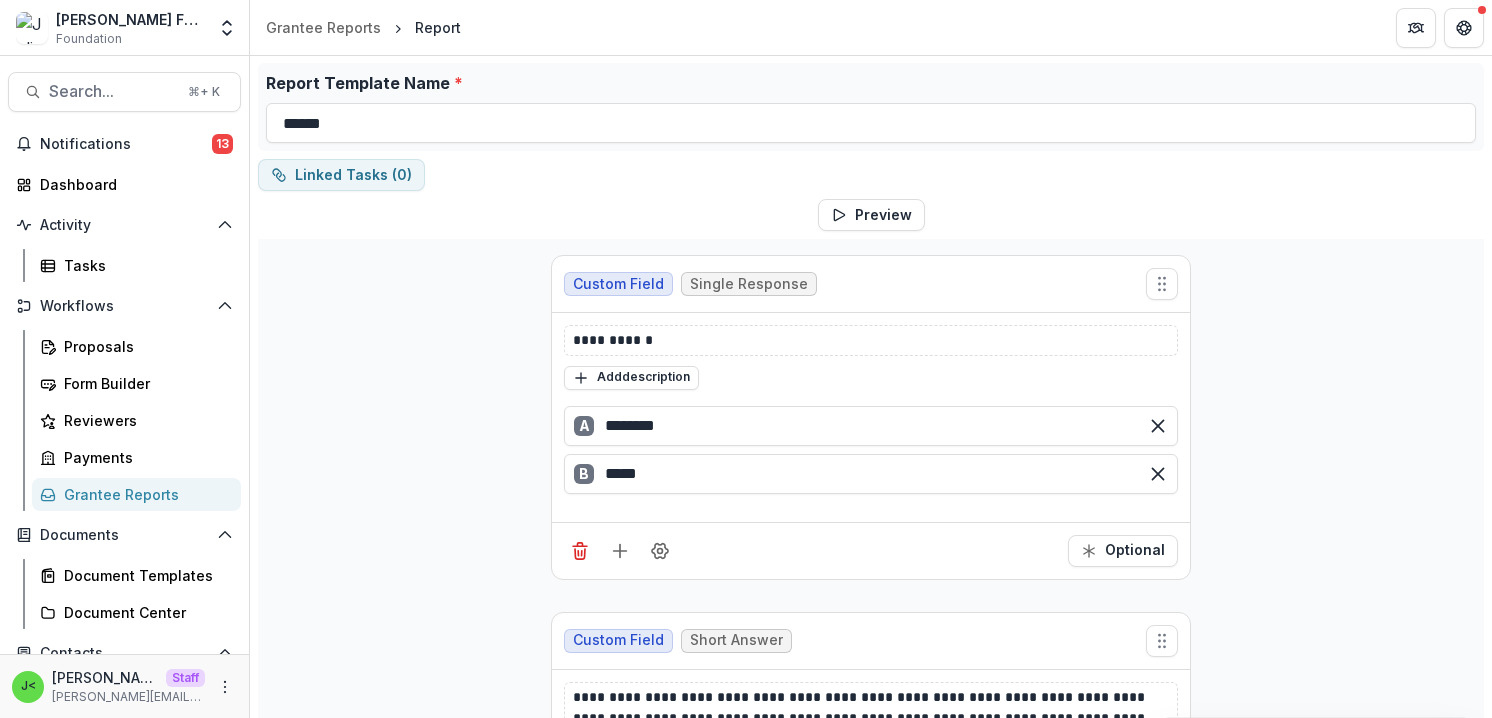
scroll to position [65, 0]
click at [149, 576] on div "Document Templates" at bounding box center [144, 575] width 161 height 21
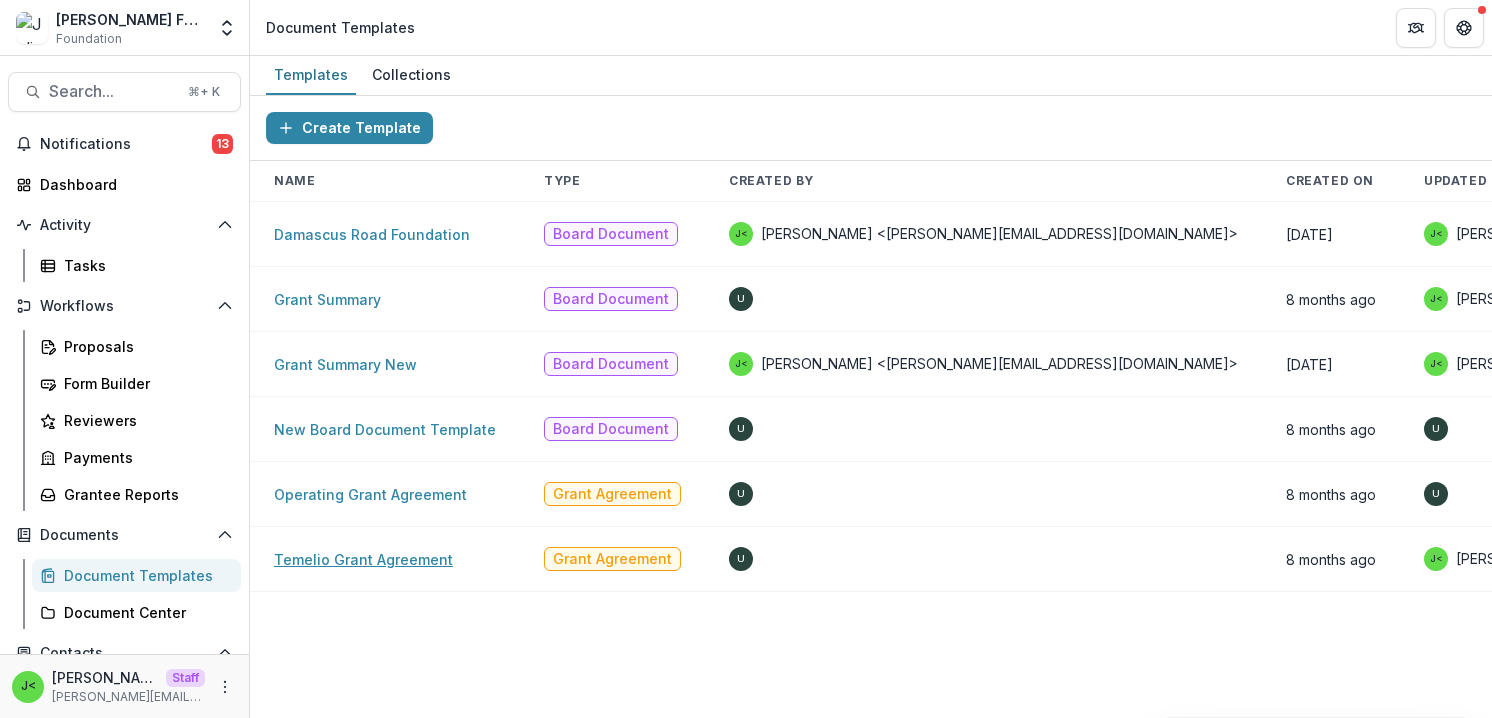
click at [375, 565] on link "Temelio Grant Agreement" at bounding box center [363, 559] width 179 height 17
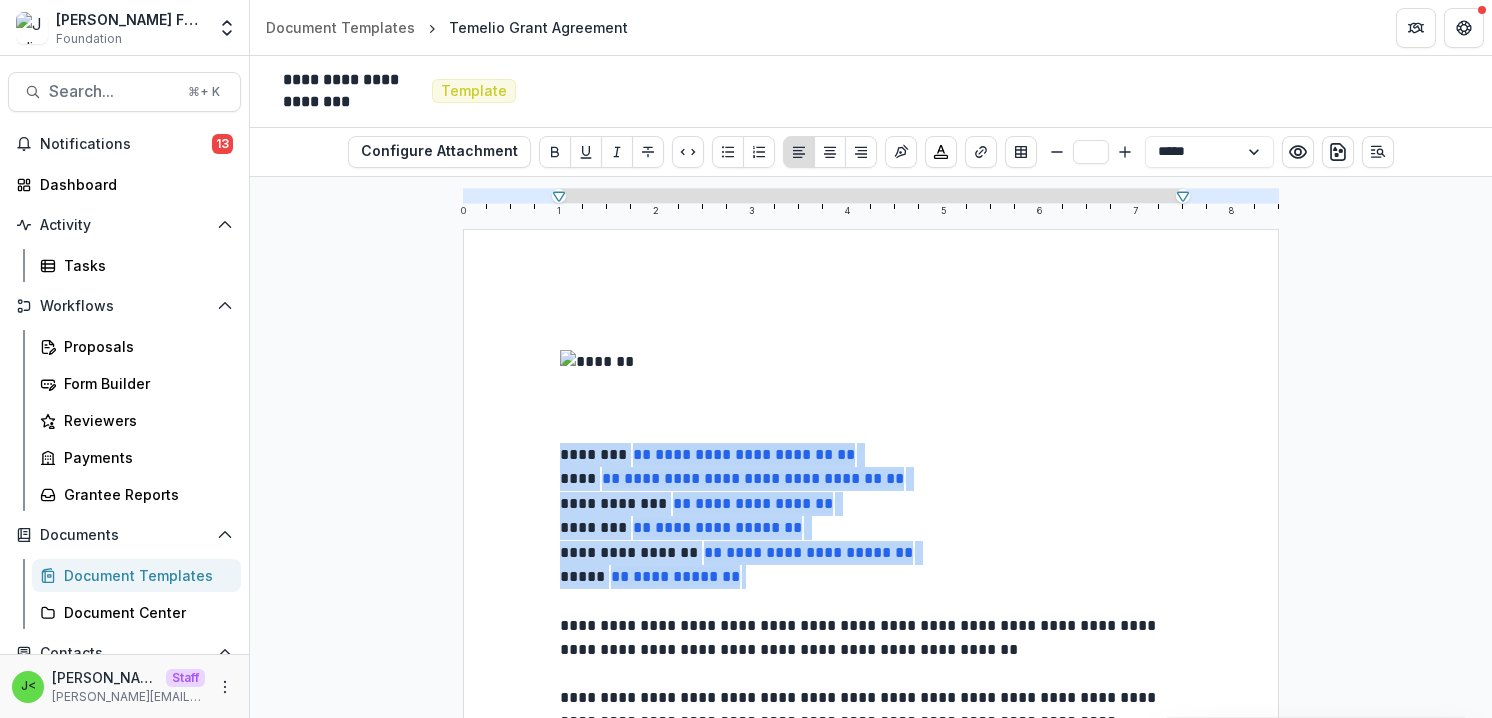
drag, startPoint x: 747, startPoint y: 586, endPoint x: 535, endPoint y: 468, distance: 242.6
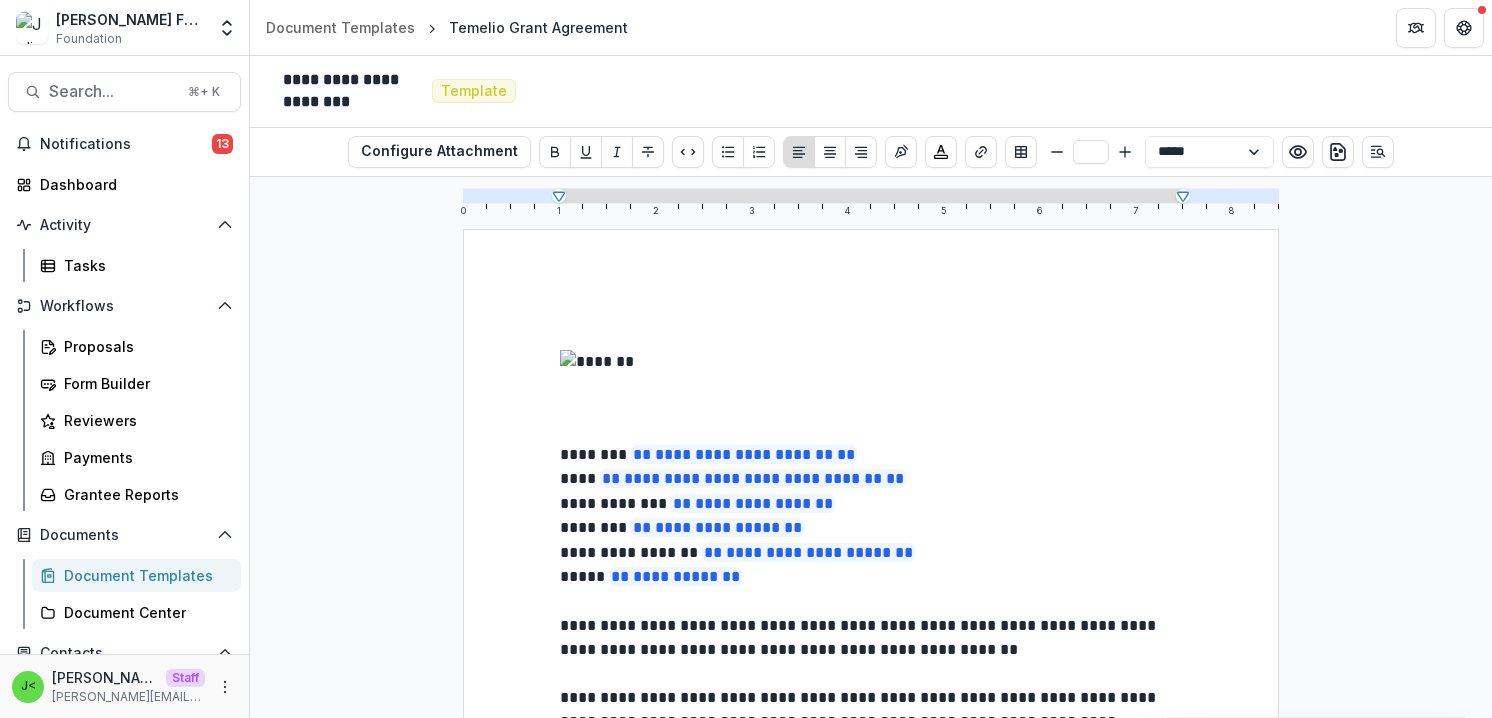
click at [782, 590] on p "**********" at bounding box center [871, 577] width 622 height 25
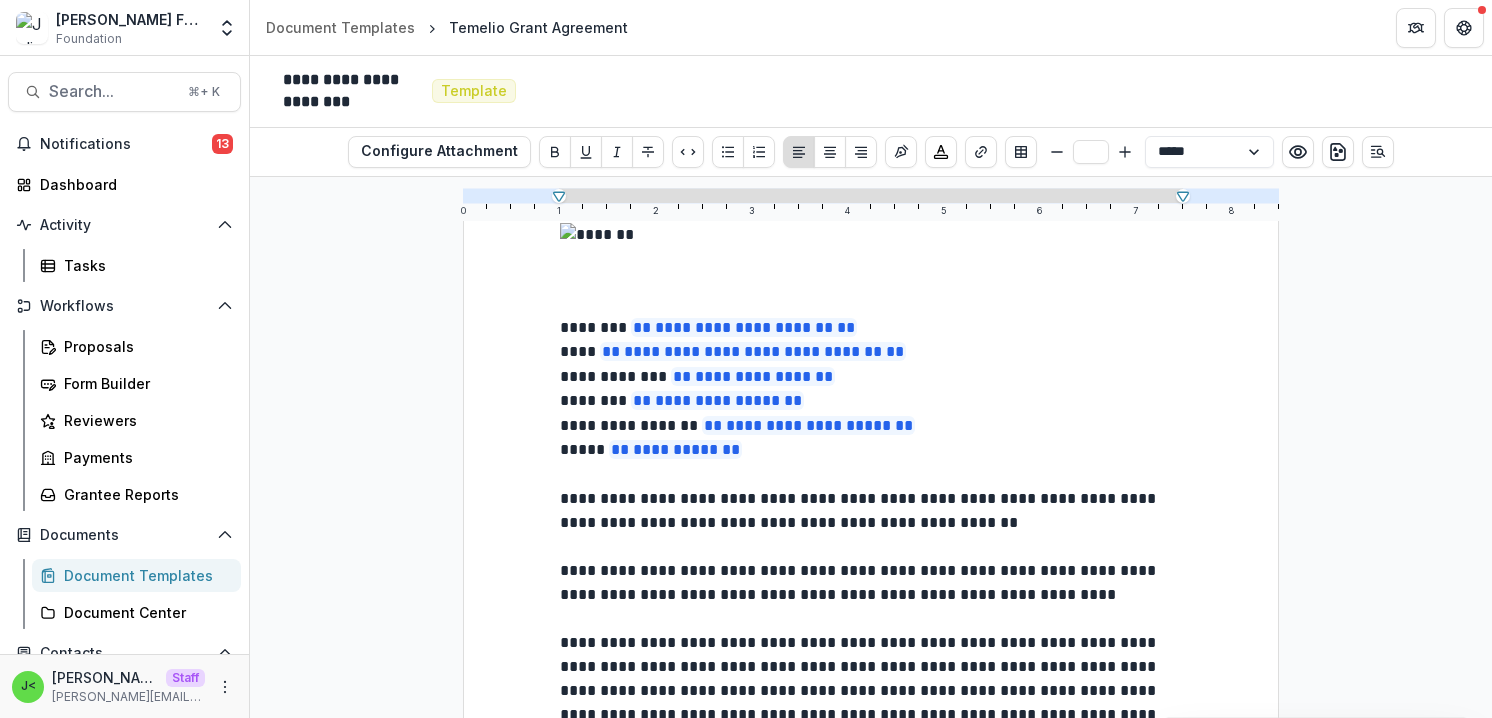
scroll to position [129, 0]
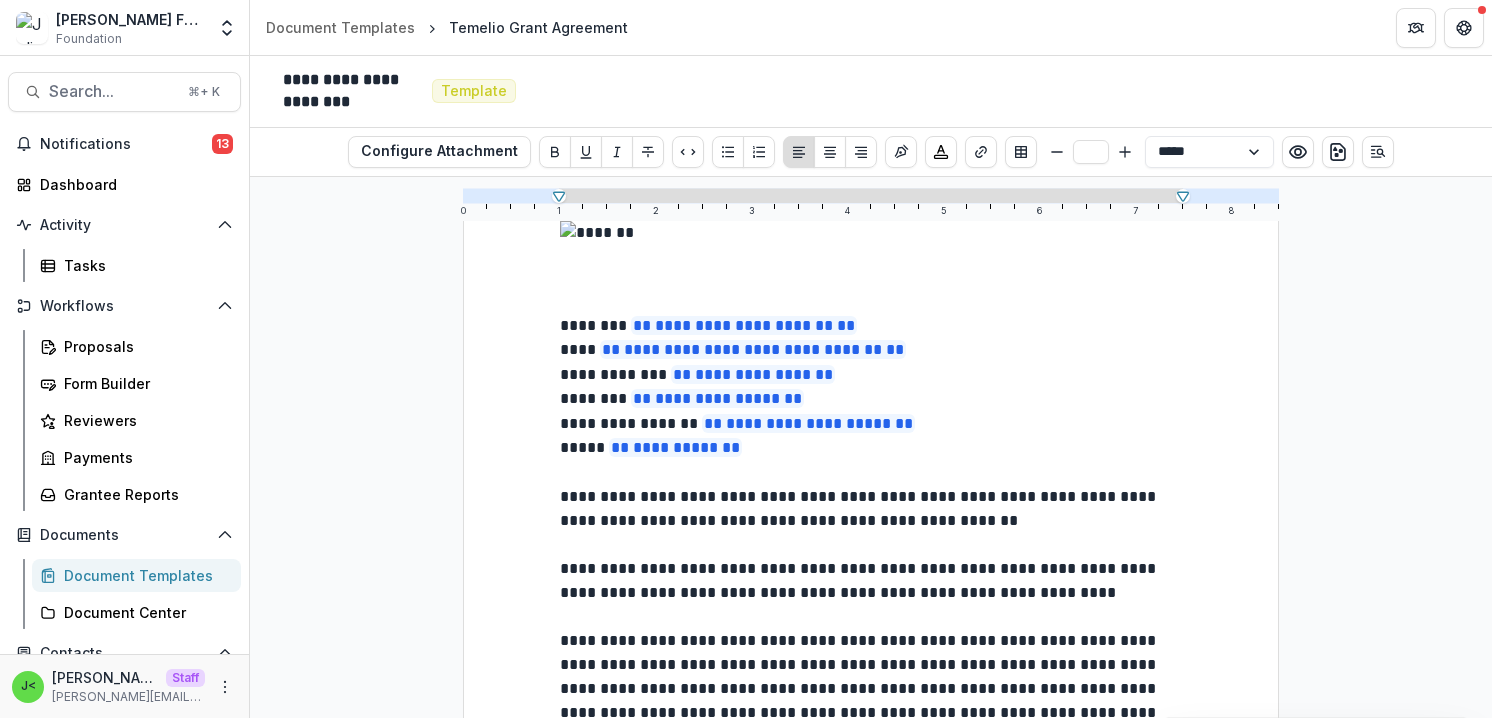
click at [1044, 520] on p "**********" at bounding box center [871, 509] width 622 height 48
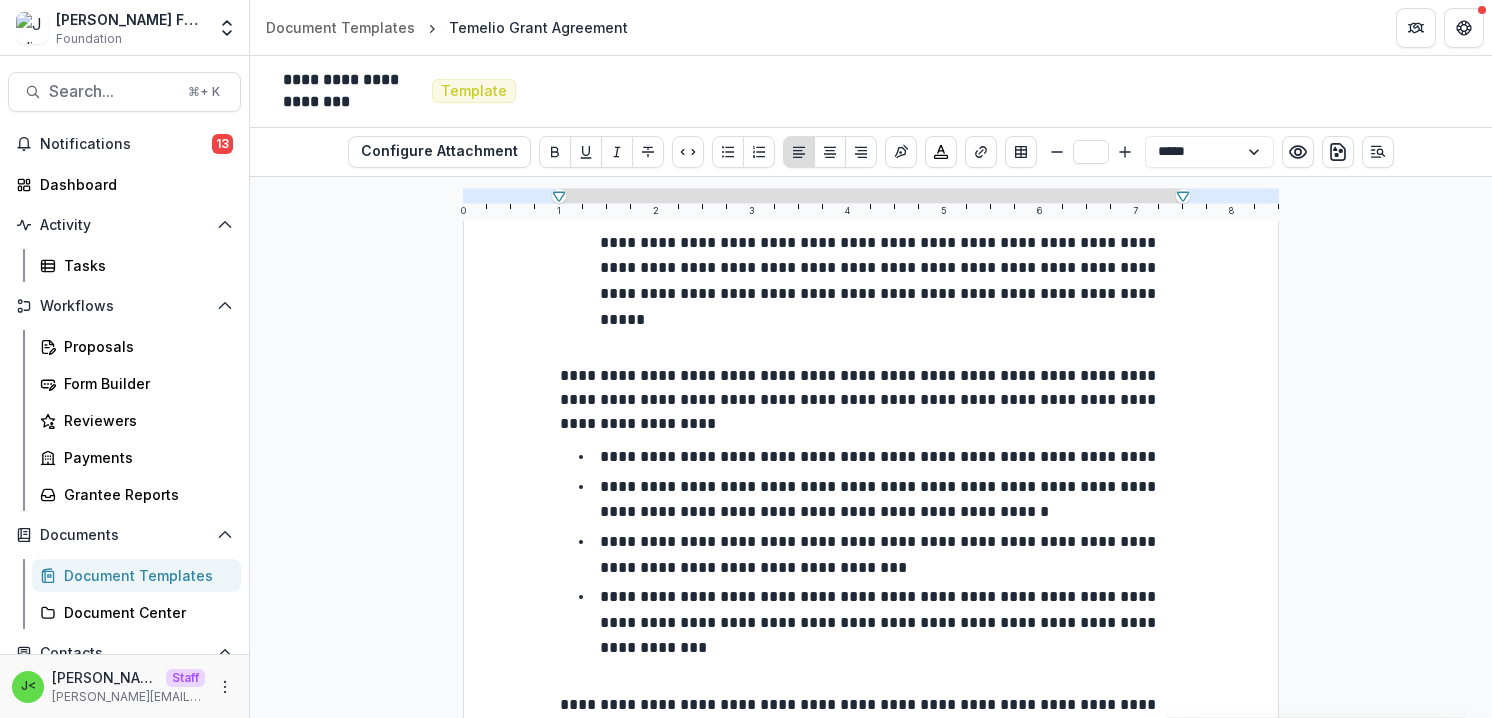
scroll to position [1362, 0]
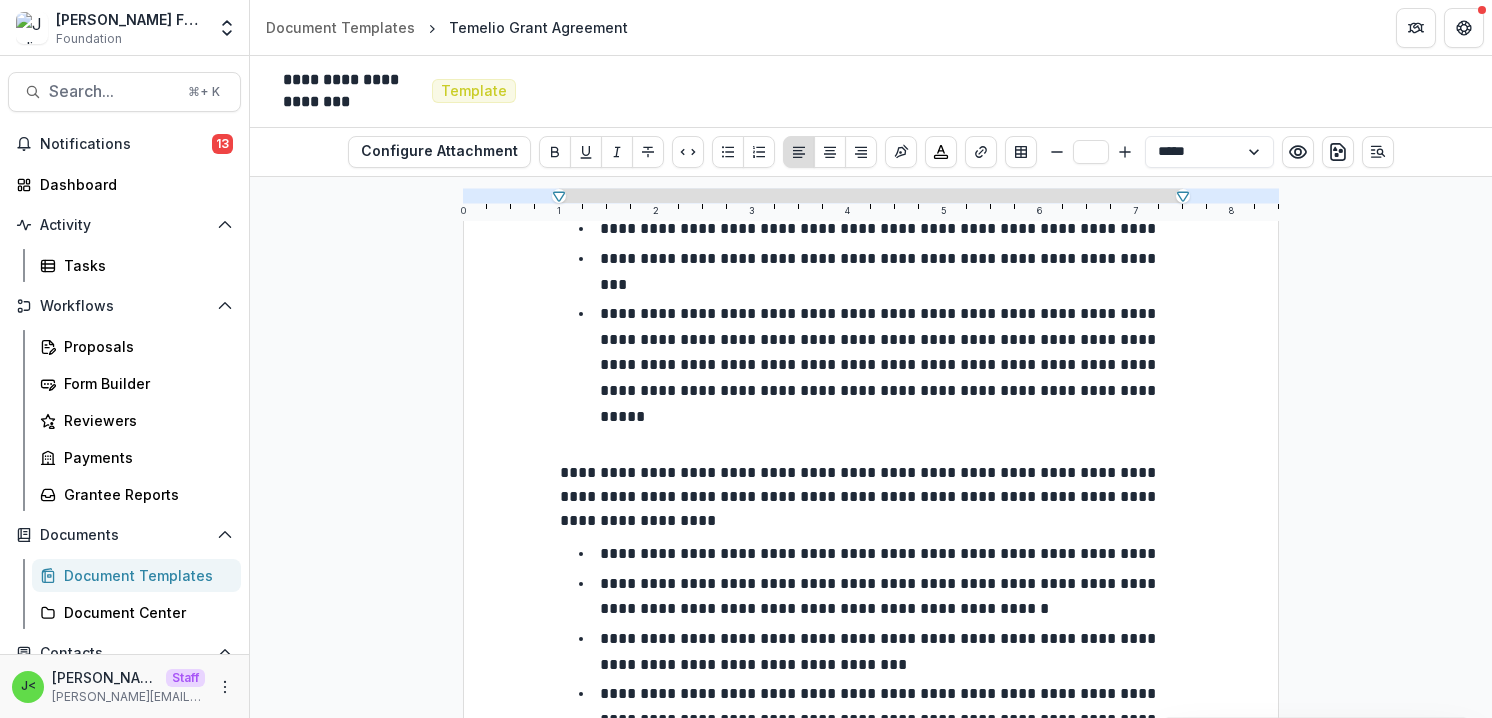
click at [947, 461] on p "**********" at bounding box center [871, 497] width 622 height 72
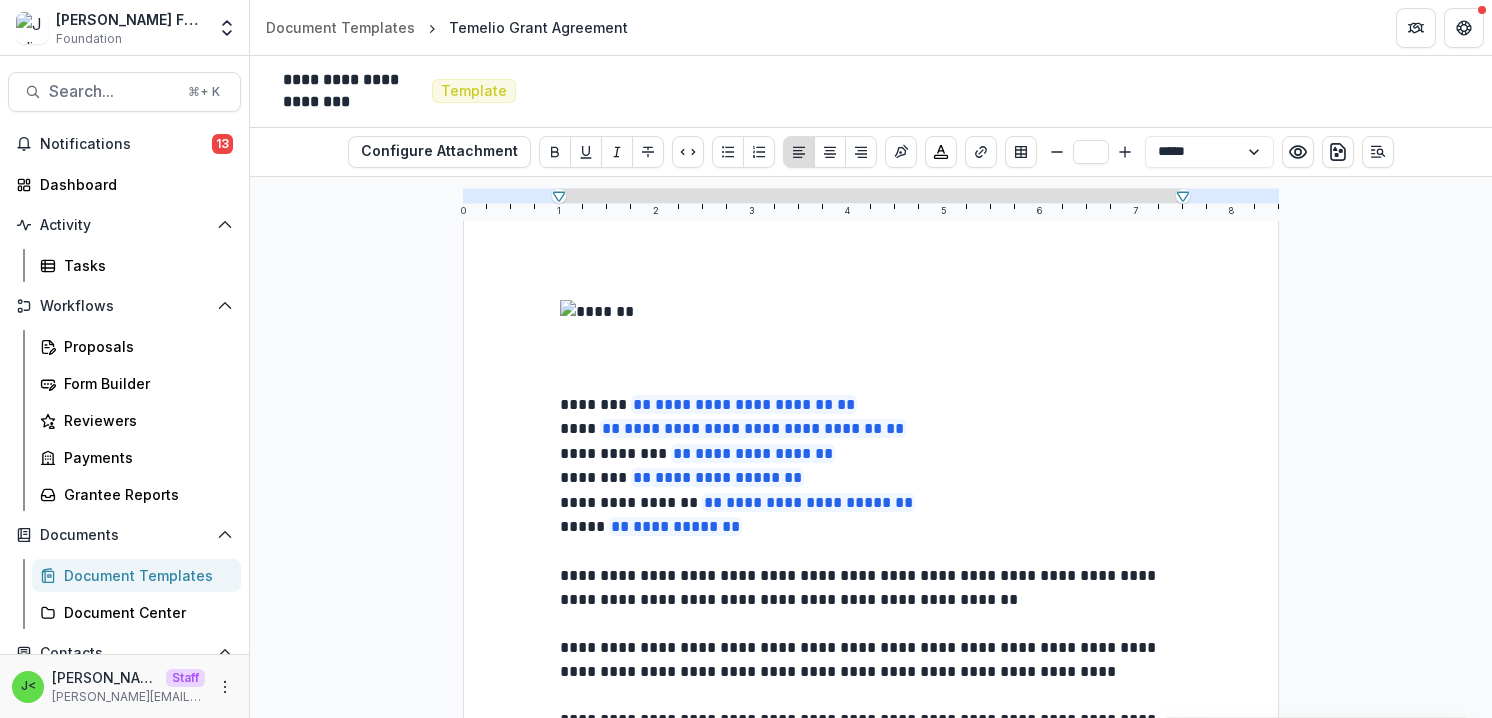
scroll to position [3, 0]
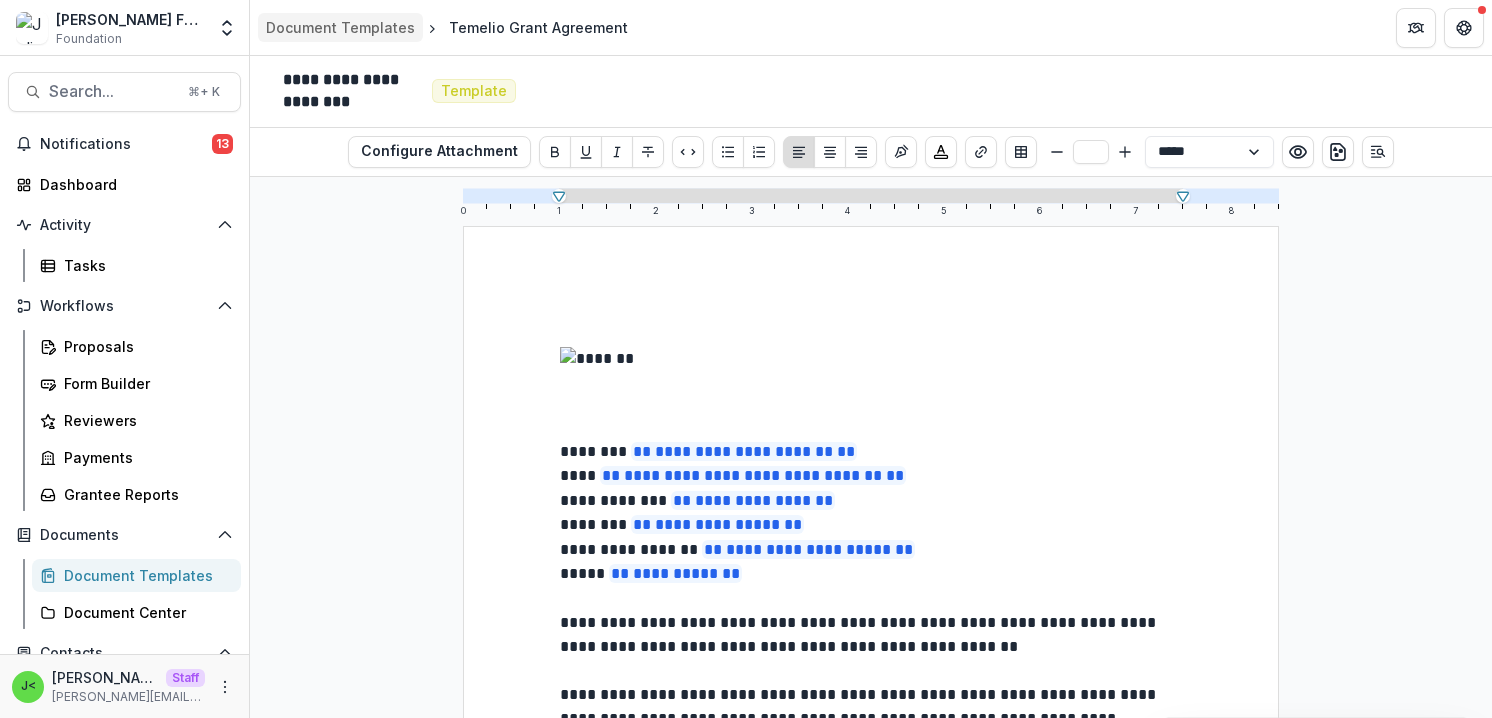
click at [339, 32] on div "Document Templates" at bounding box center [340, 27] width 149 height 21
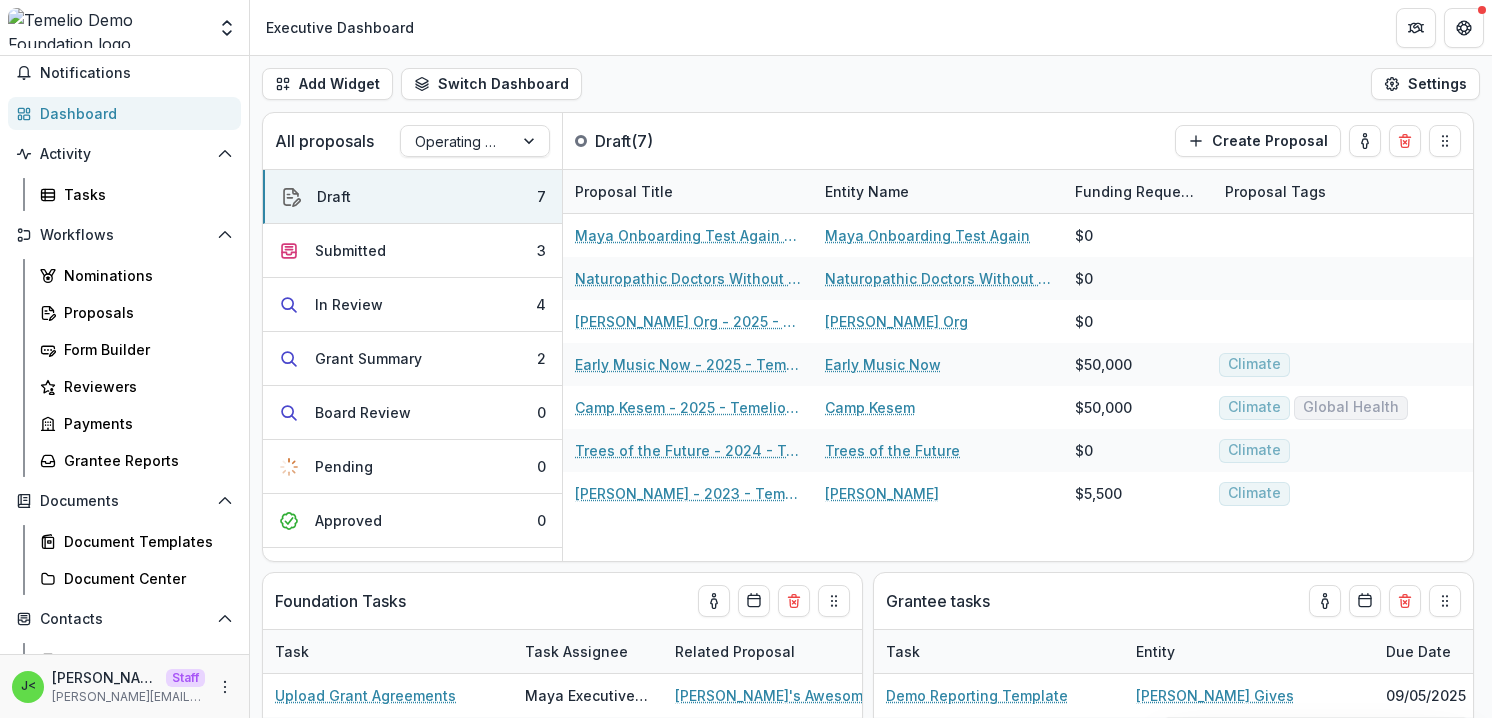
scroll to position [92, 0]
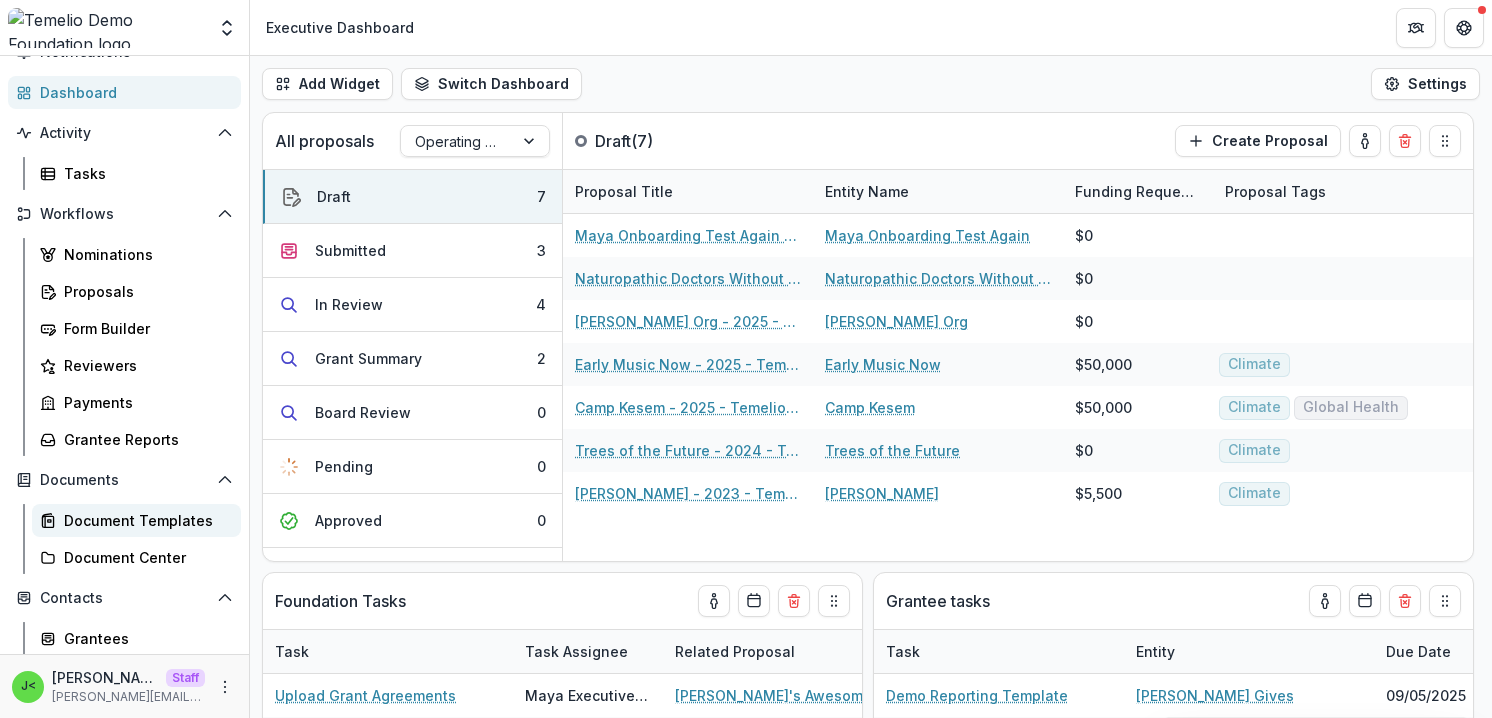
click at [133, 517] on div "Document Templates" at bounding box center [144, 520] width 161 height 21
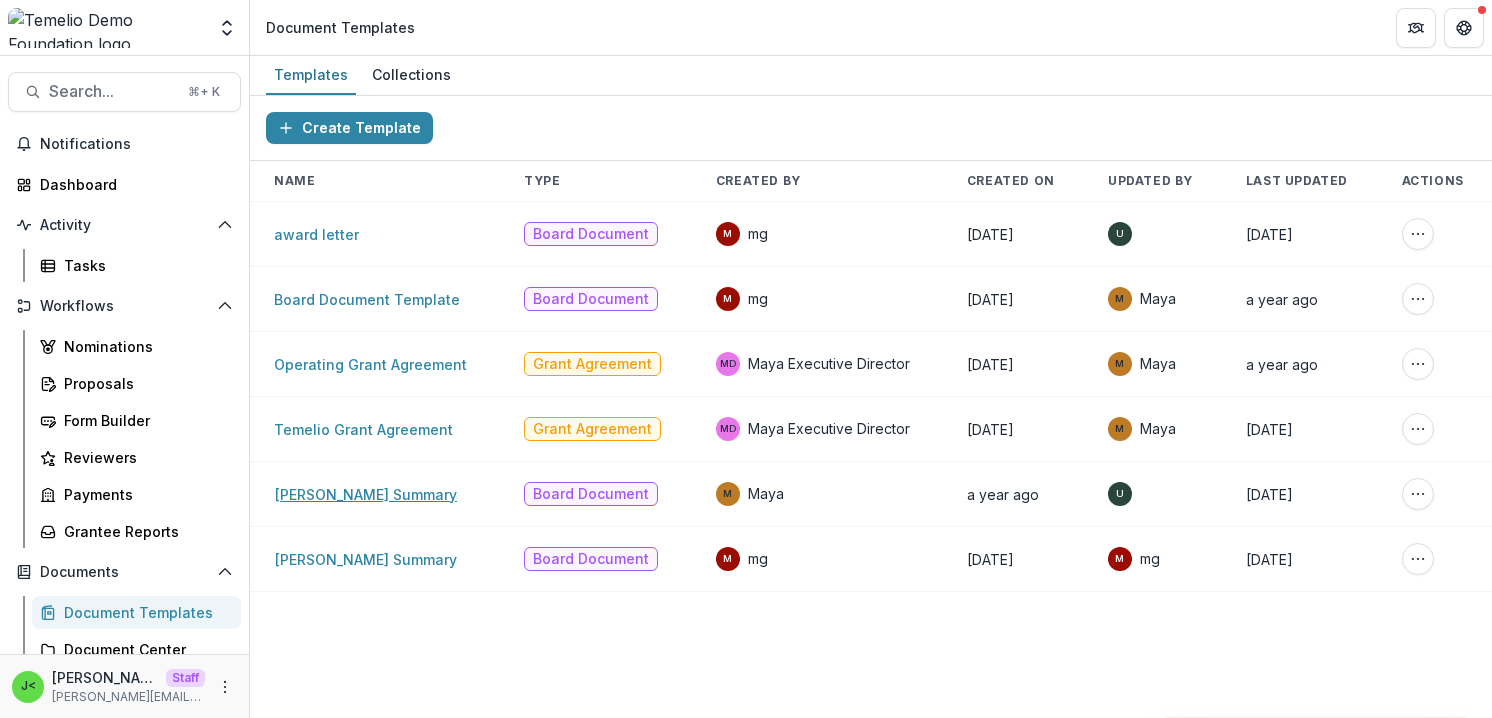
click at [364, 497] on link "[PERSON_NAME] Summary" at bounding box center [365, 494] width 183 height 17
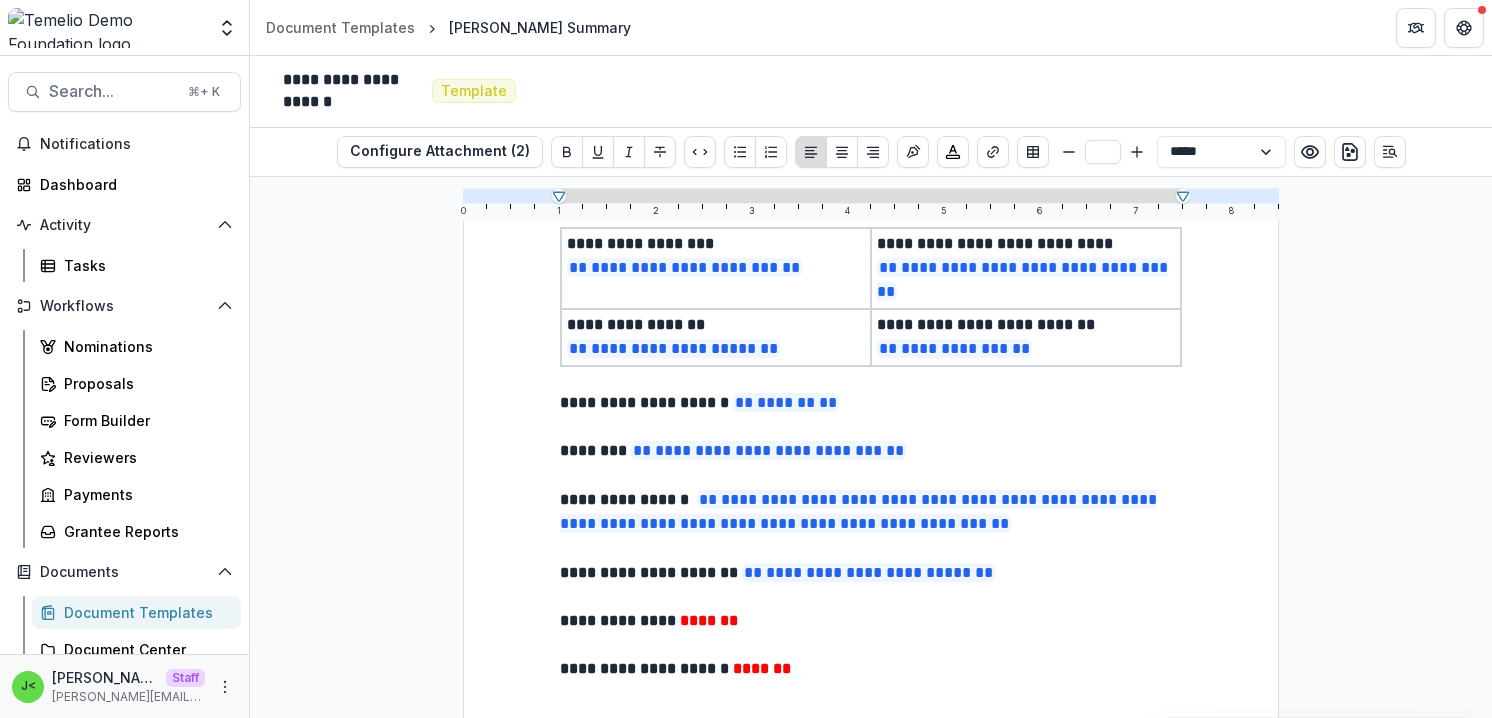
scroll to position [158, 0]
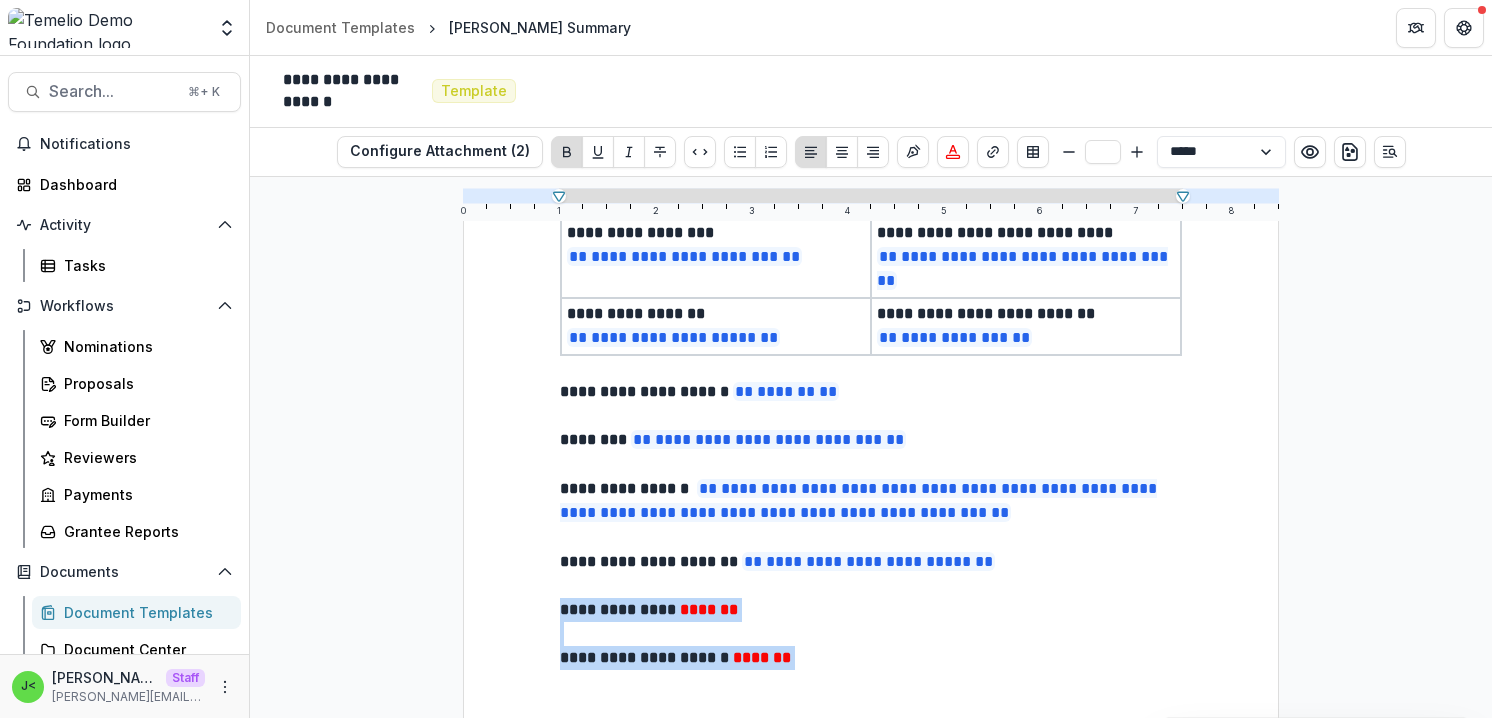
drag, startPoint x: 854, startPoint y: 650, endPoint x: 537, endPoint y: 600, distance: 320.8
click at [537, 600] on div "**********" at bounding box center [871, 599] width 816 height 1056
click at [790, 613] on p "**********" at bounding box center [871, 610] width 622 height 24
drag, startPoint x: 790, startPoint y: 613, endPoint x: 687, endPoint y: 612, distance: 103.0
click at [687, 612] on p "**********" at bounding box center [871, 610] width 622 height 24
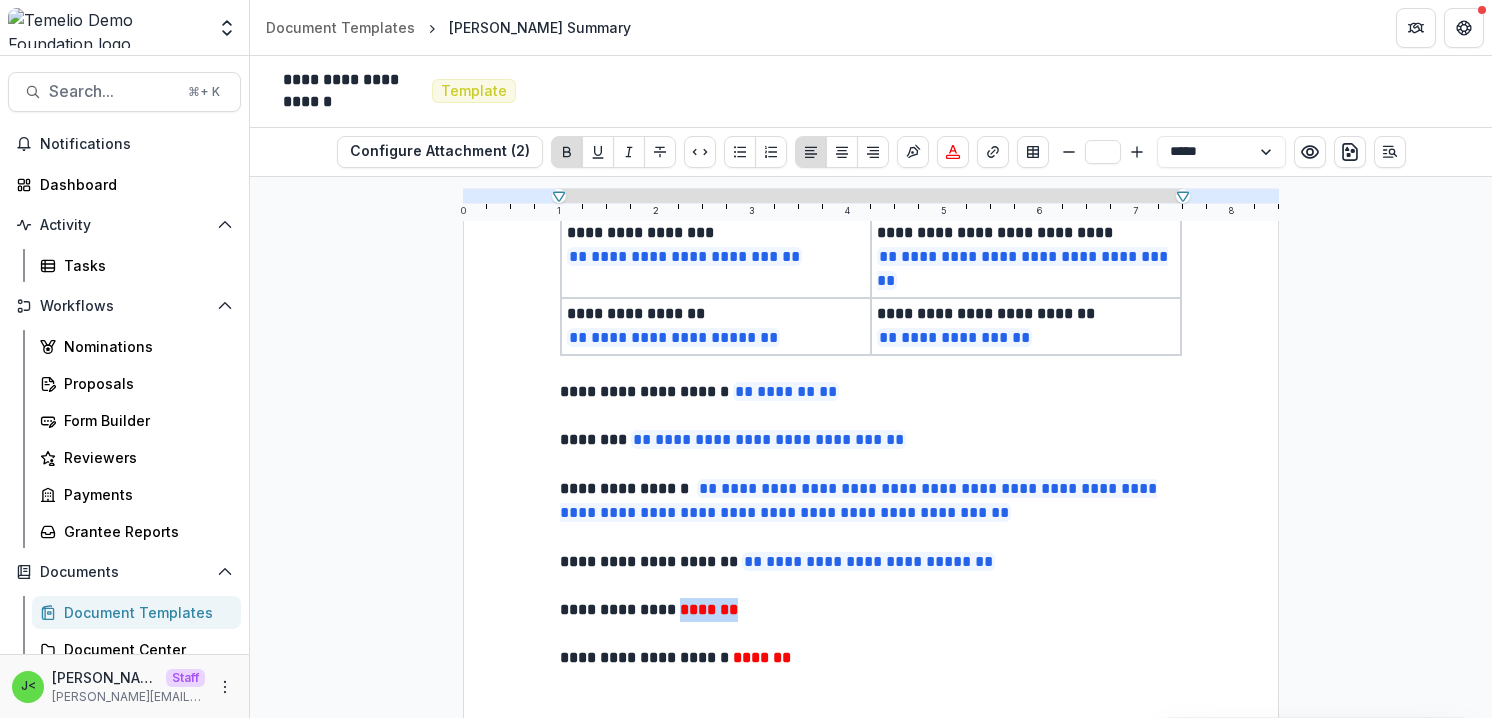
click at [813, 602] on p "**********" at bounding box center [871, 610] width 622 height 24
click at [329, 27] on div "Document Templates" at bounding box center [340, 27] width 149 height 21
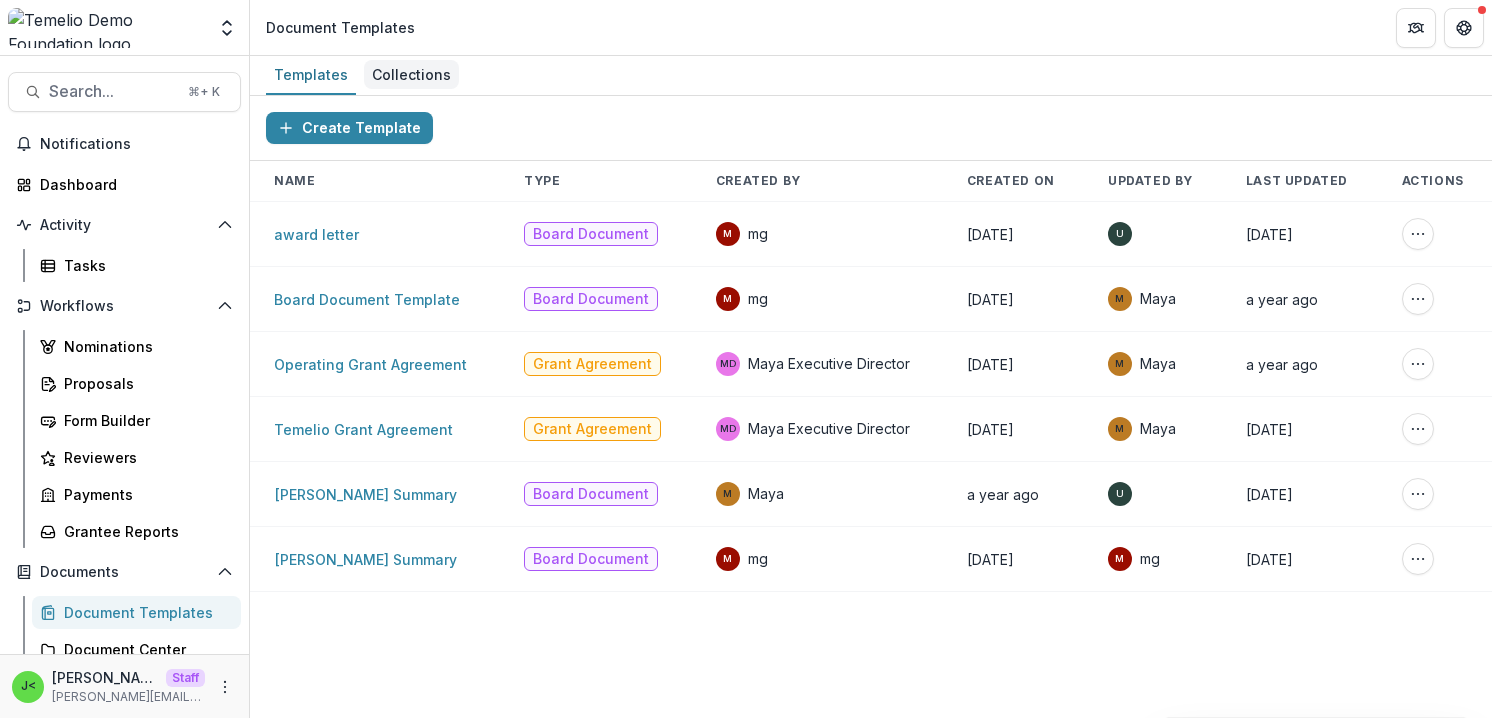
click at [409, 79] on div "Collections" at bounding box center [411, 74] width 95 height 29
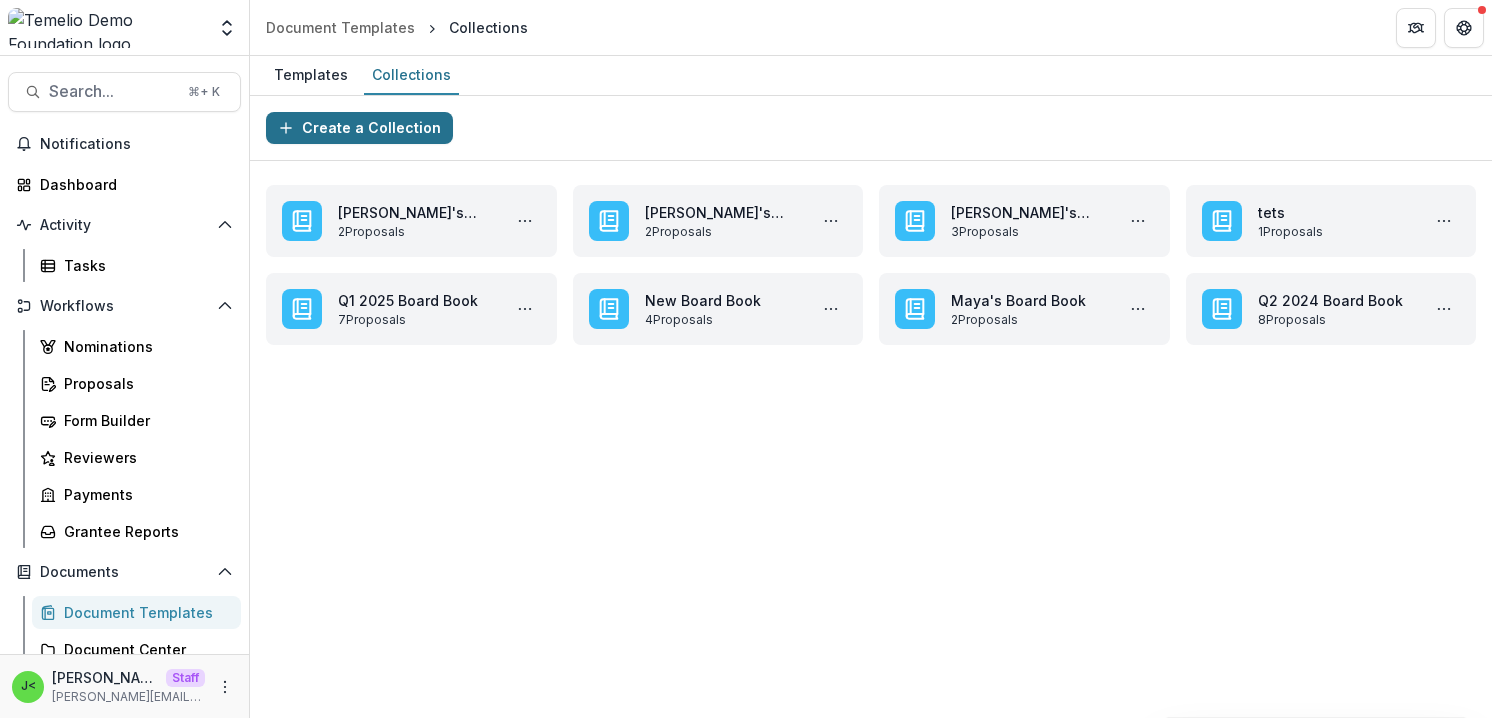
click at [373, 125] on button "Create a Collection" at bounding box center [359, 128] width 187 height 32
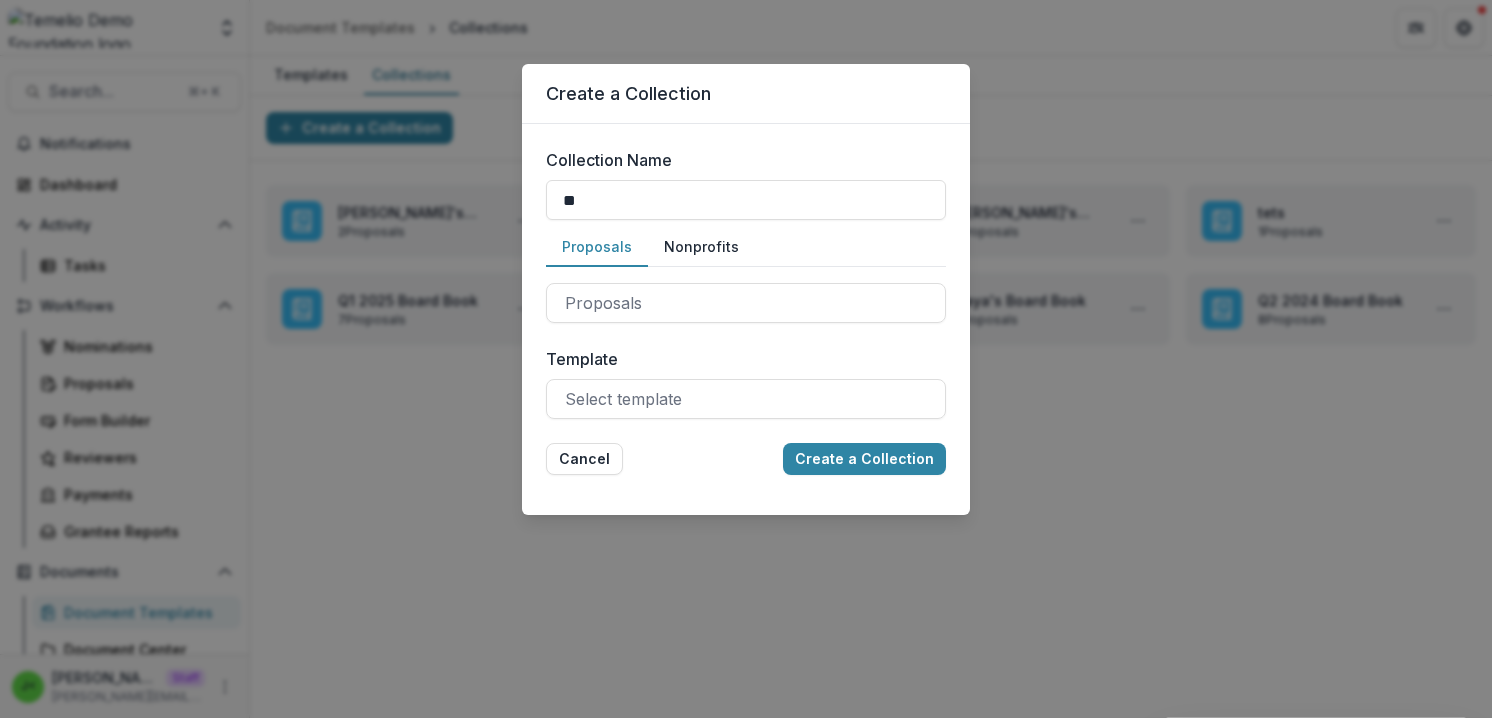
type input "**********"
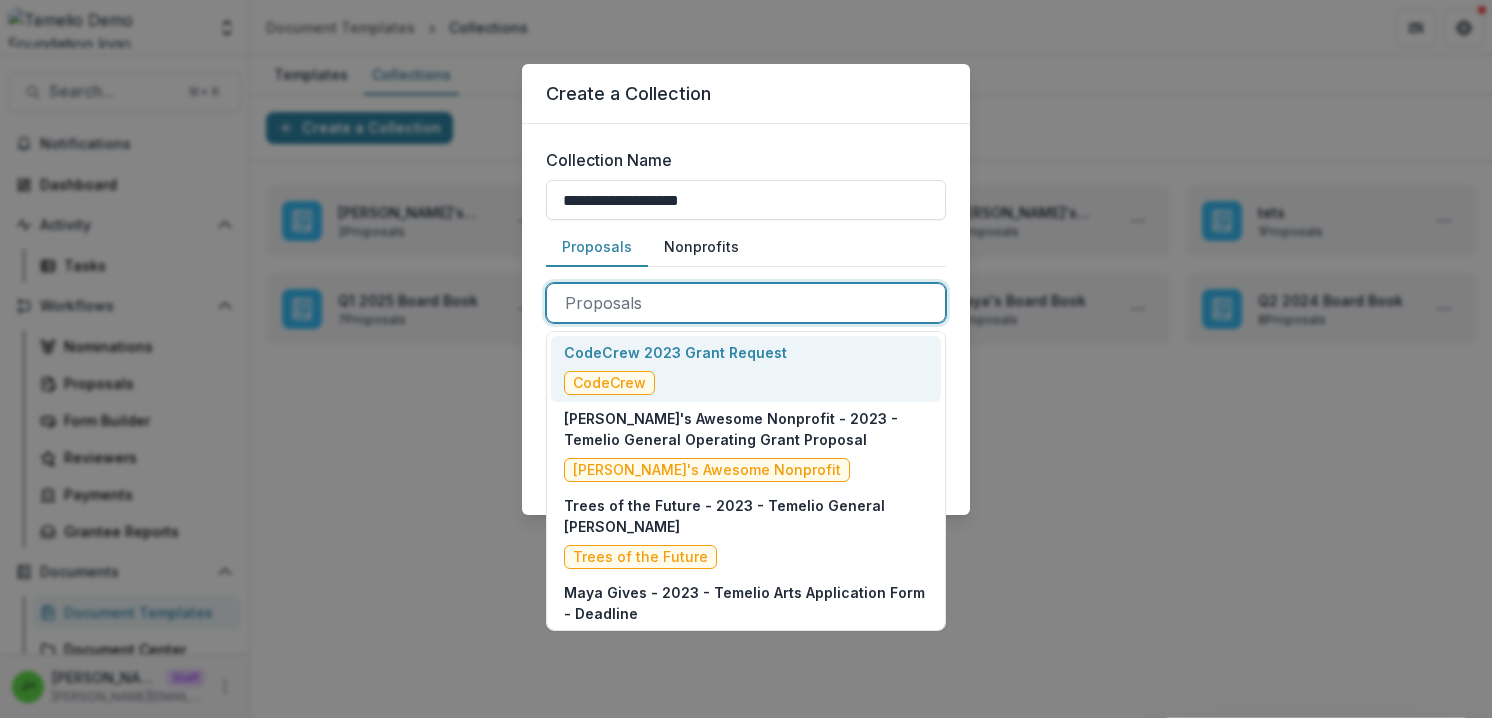
click at [643, 303] on div at bounding box center [746, 303] width 362 height 28
click at [715, 371] on div "CodeCrew 2023 Grant Request CodeCrew" at bounding box center [675, 368] width 223 height 53
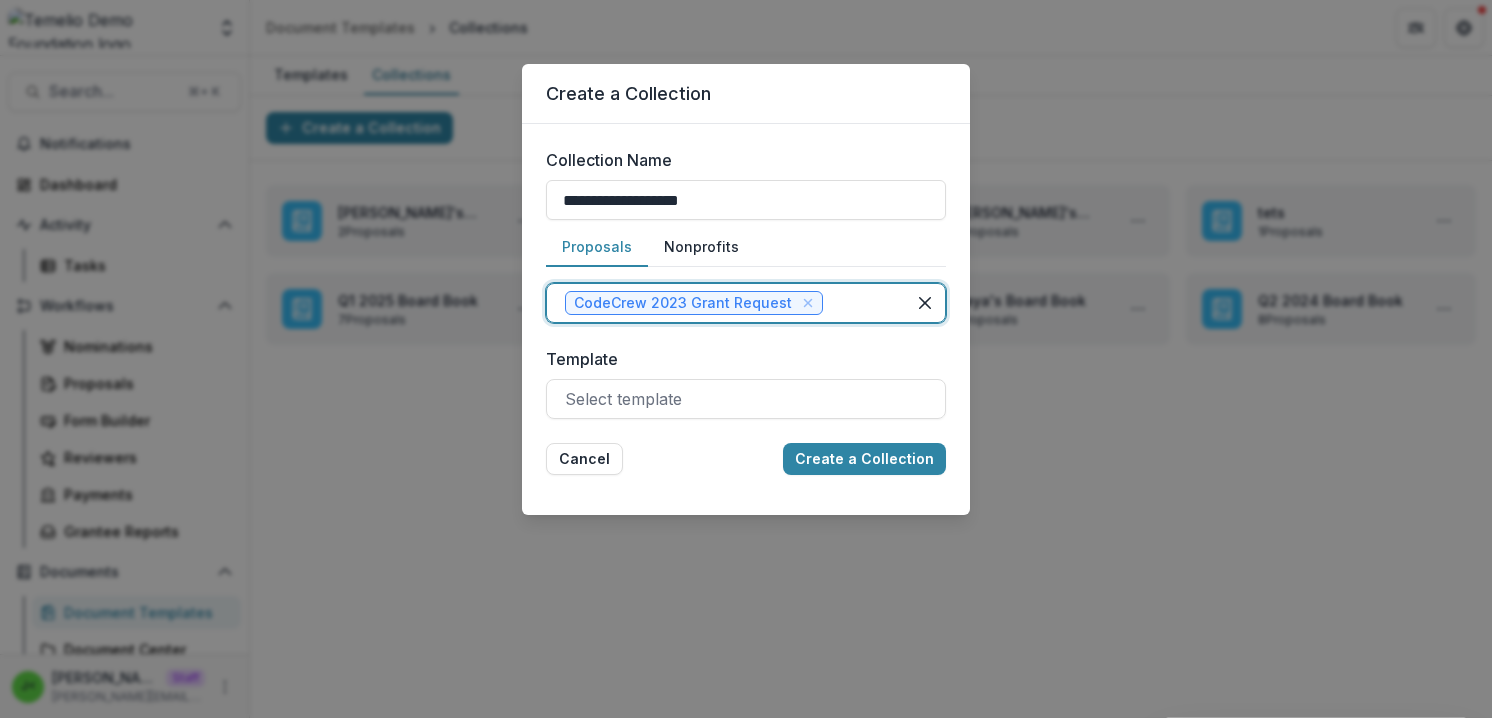
click at [836, 308] on div at bounding box center [857, 303] width 60 height 28
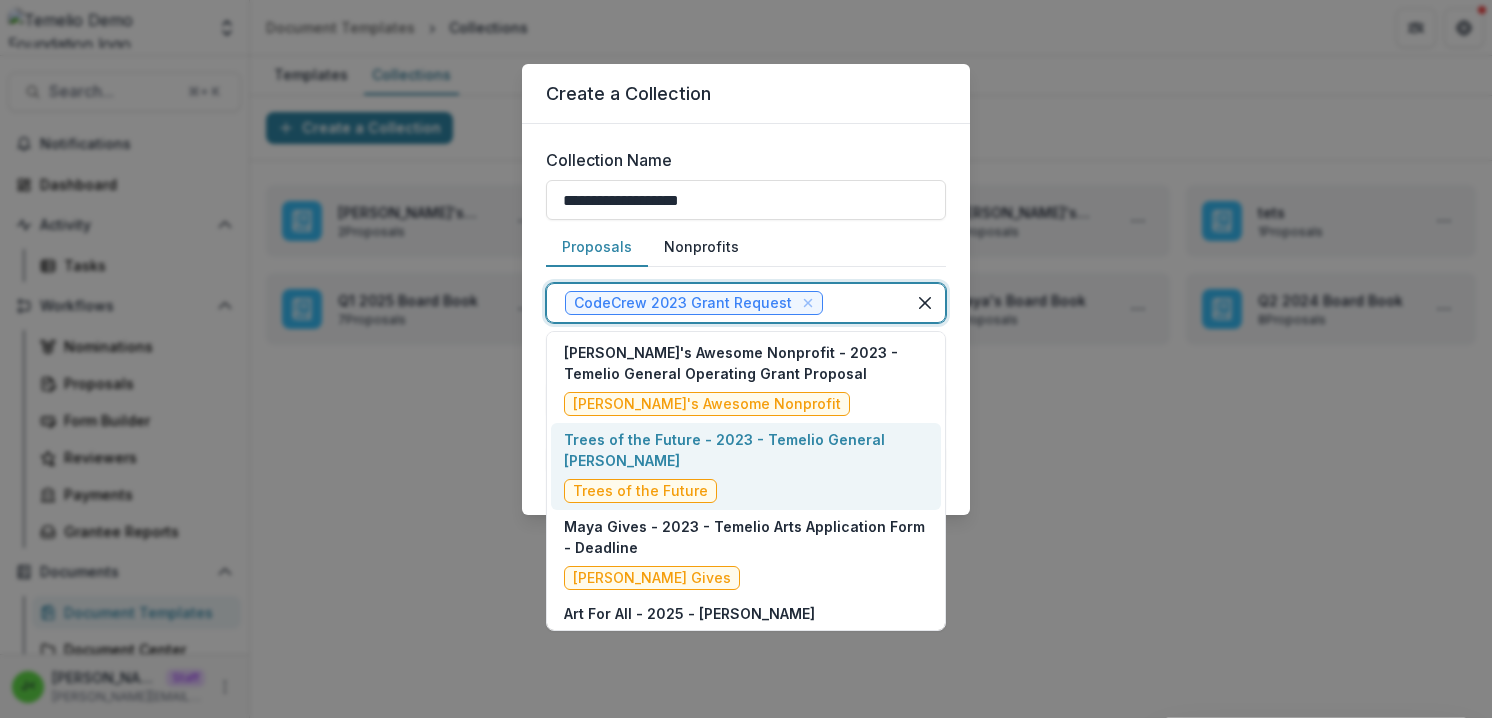
click at [749, 473] on div "Trees of the Future - 2023 - Temelio General [PERSON_NAME] Proposal Trees of th…" at bounding box center [746, 466] width 364 height 74
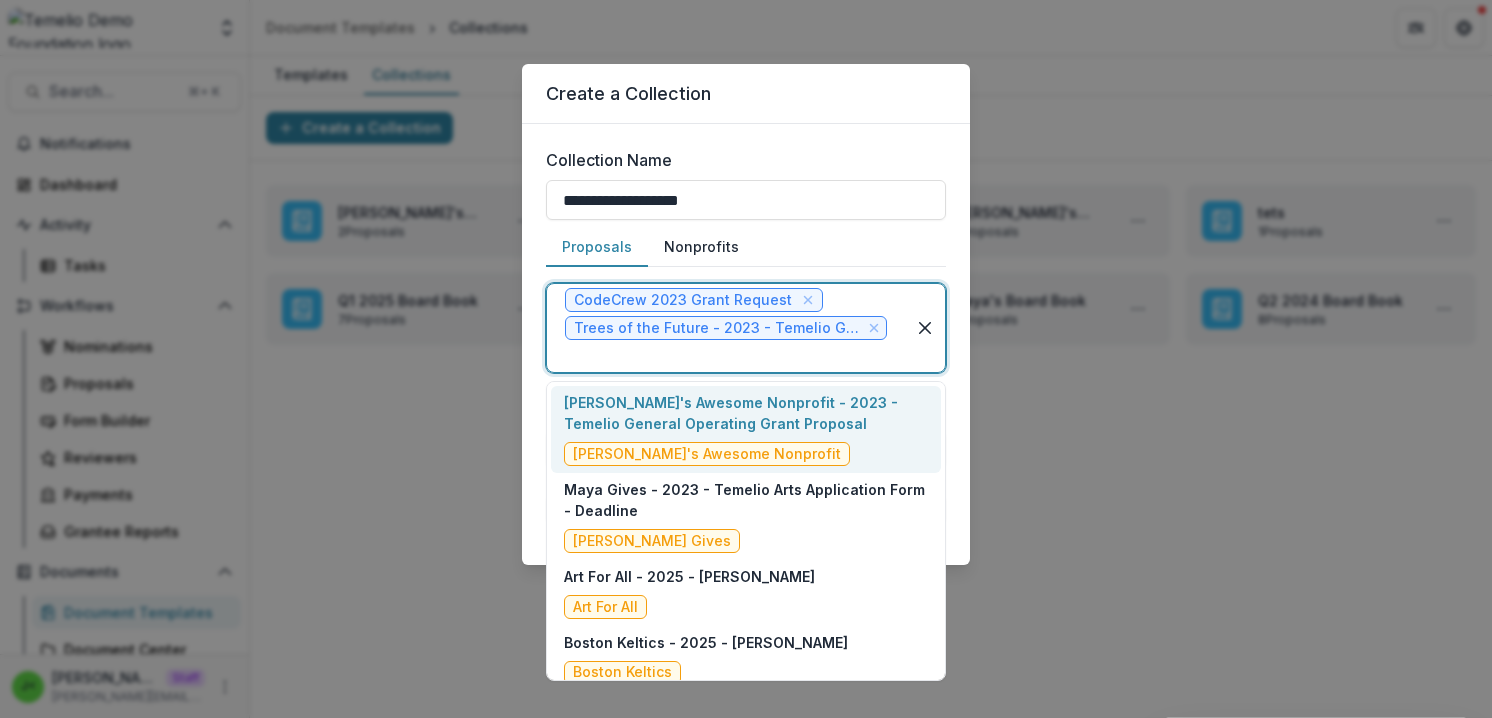
click at [775, 360] on div at bounding box center [726, 356] width 322 height 28
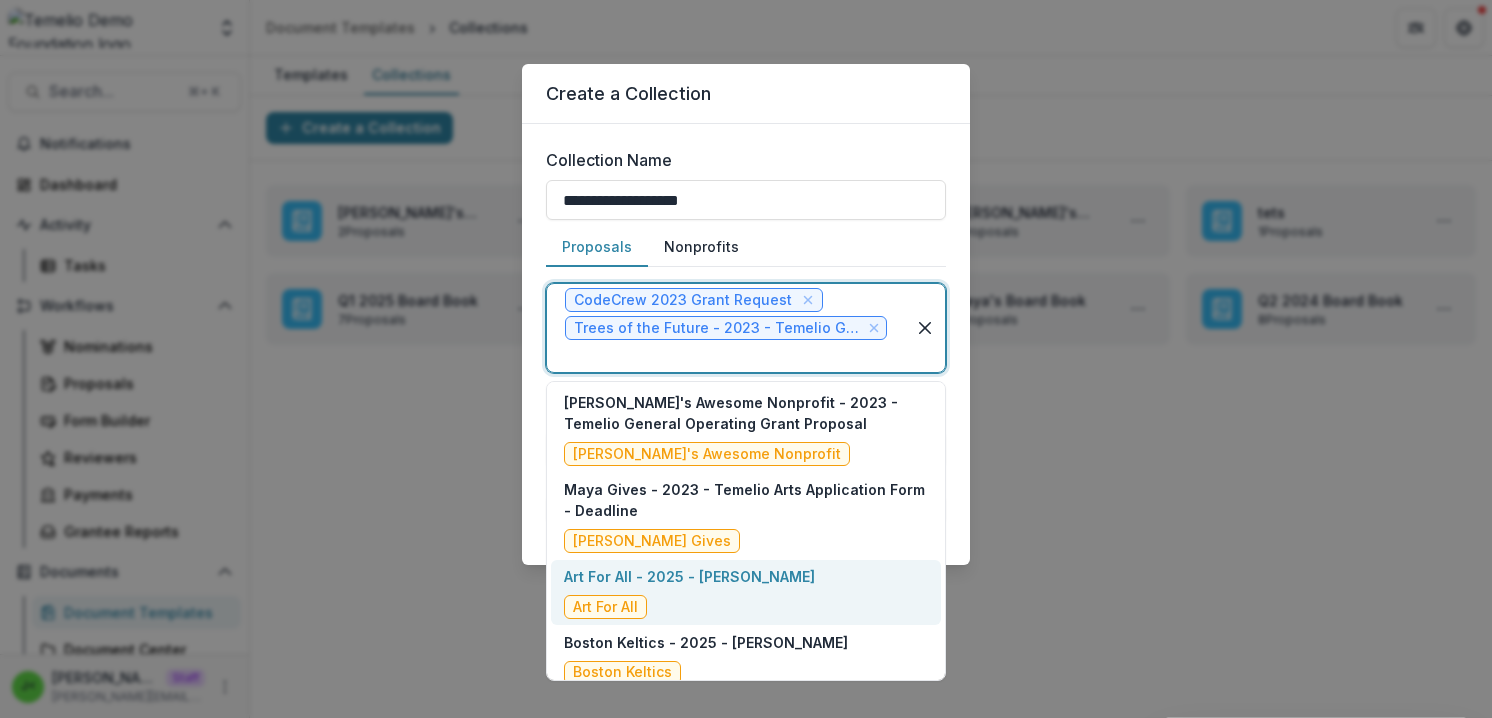
click at [723, 595] on div "Art For All - 2025 - Temelio LOI Art For All" at bounding box center [689, 592] width 251 height 53
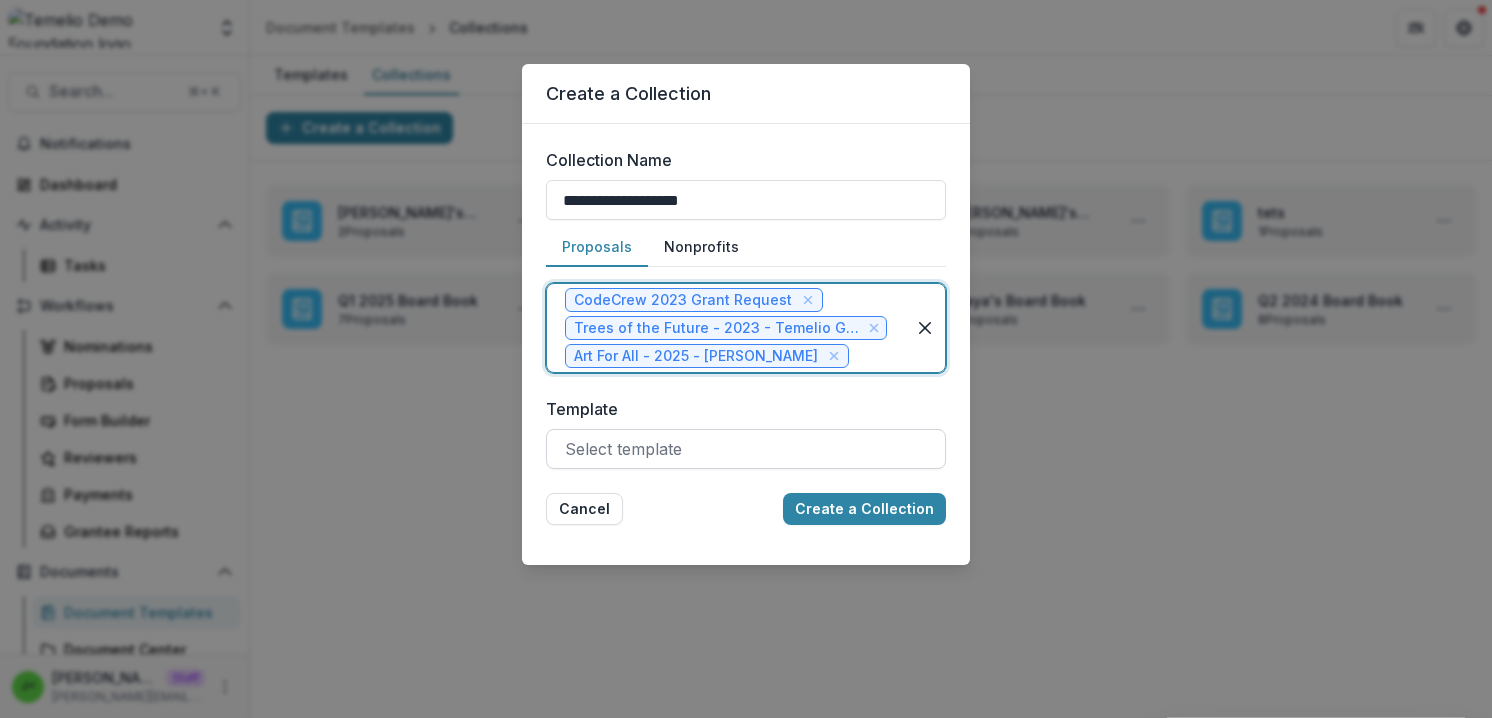
click at [705, 451] on div at bounding box center [746, 449] width 362 height 28
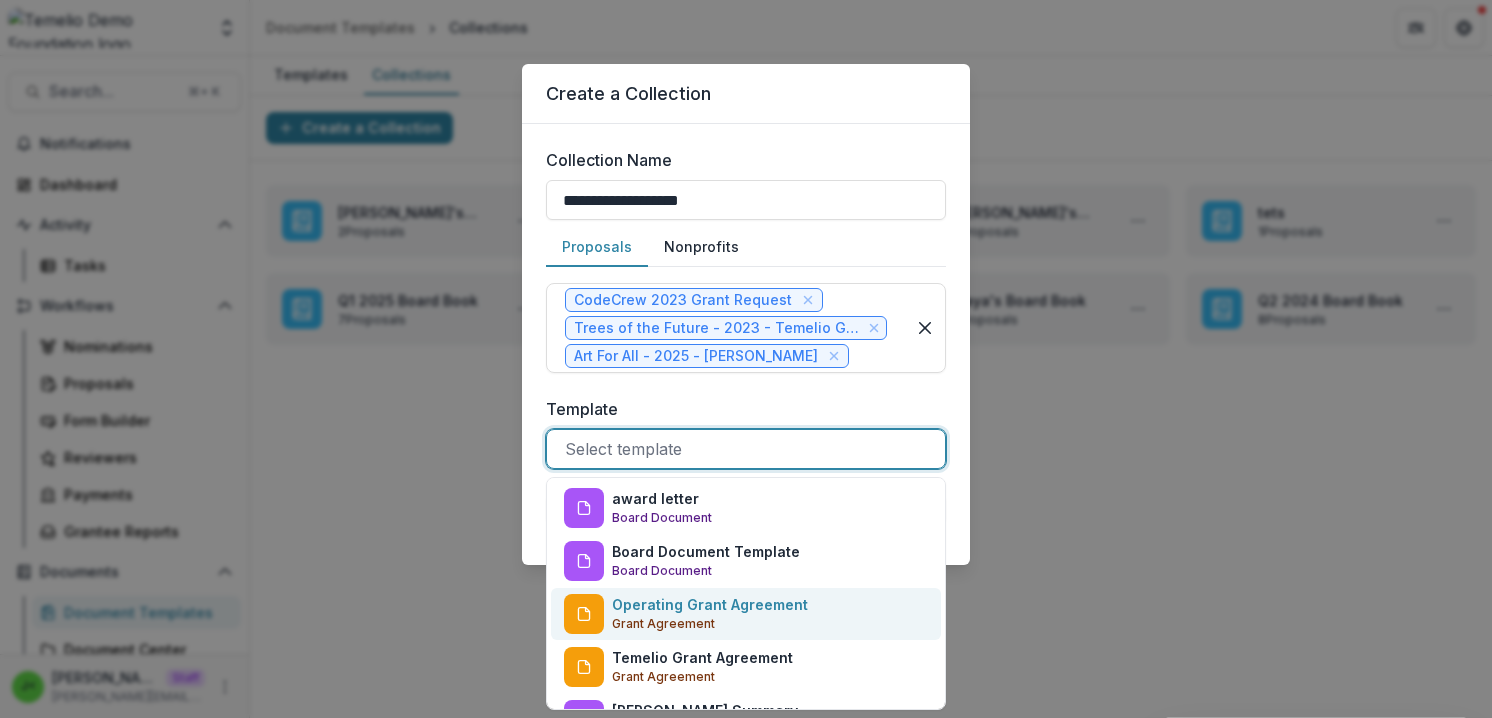
scroll to position [94, 0]
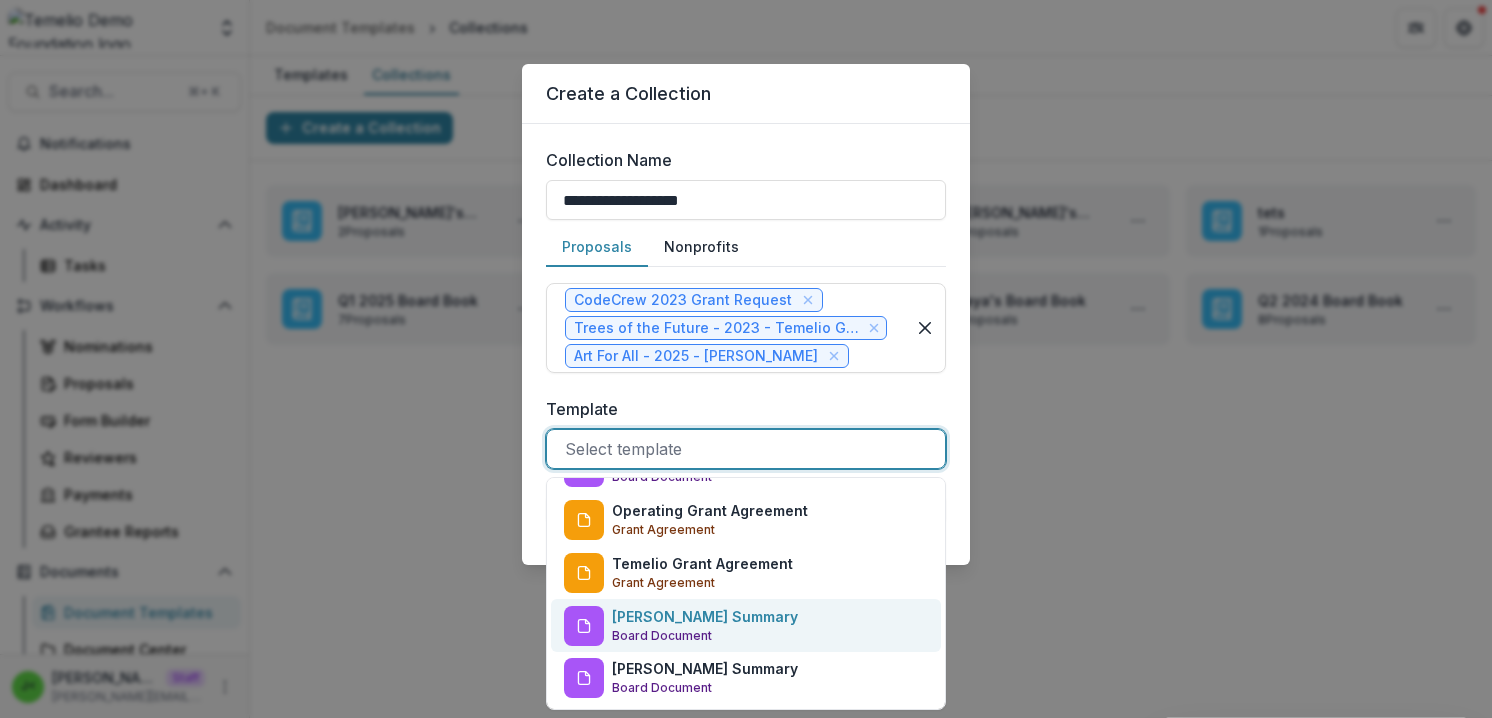
click at [694, 626] on p "[PERSON_NAME] Summary" at bounding box center [705, 616] width 186 height 21
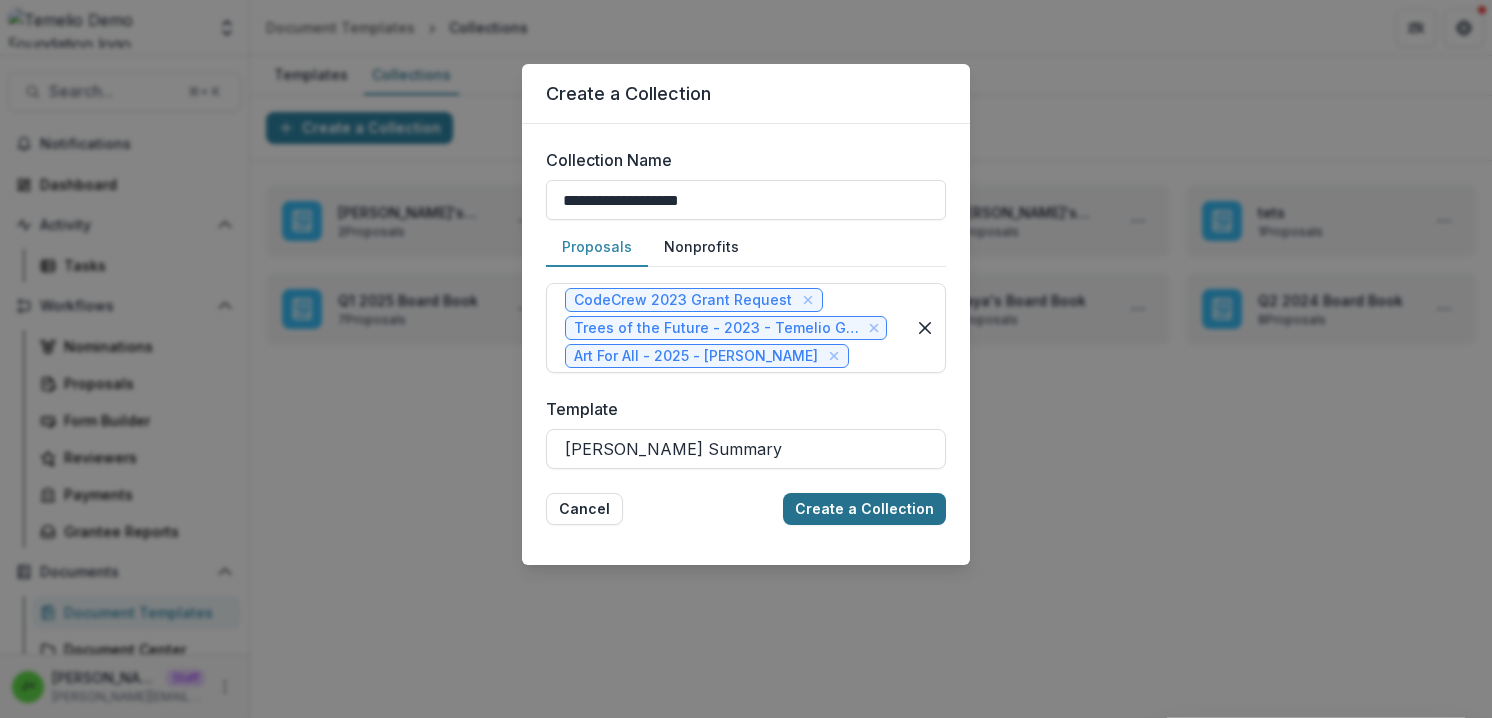
click at [863, 513] on button "Create a Collection" at bounding box center [864, 509] width 163 height 32
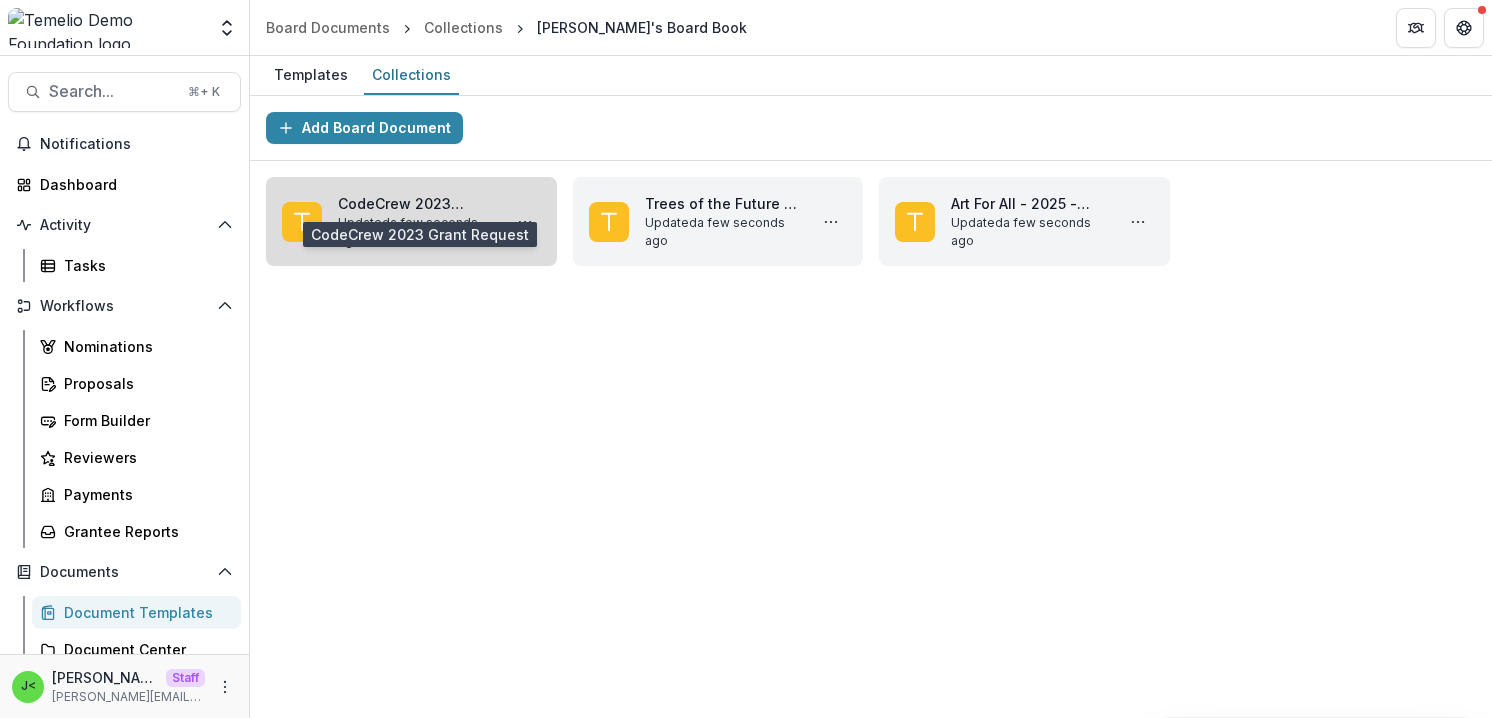
click at [406, 203] on link "CodeCrew 2023 Grant Request" at bounding box center [415, 203] width 155 height 21
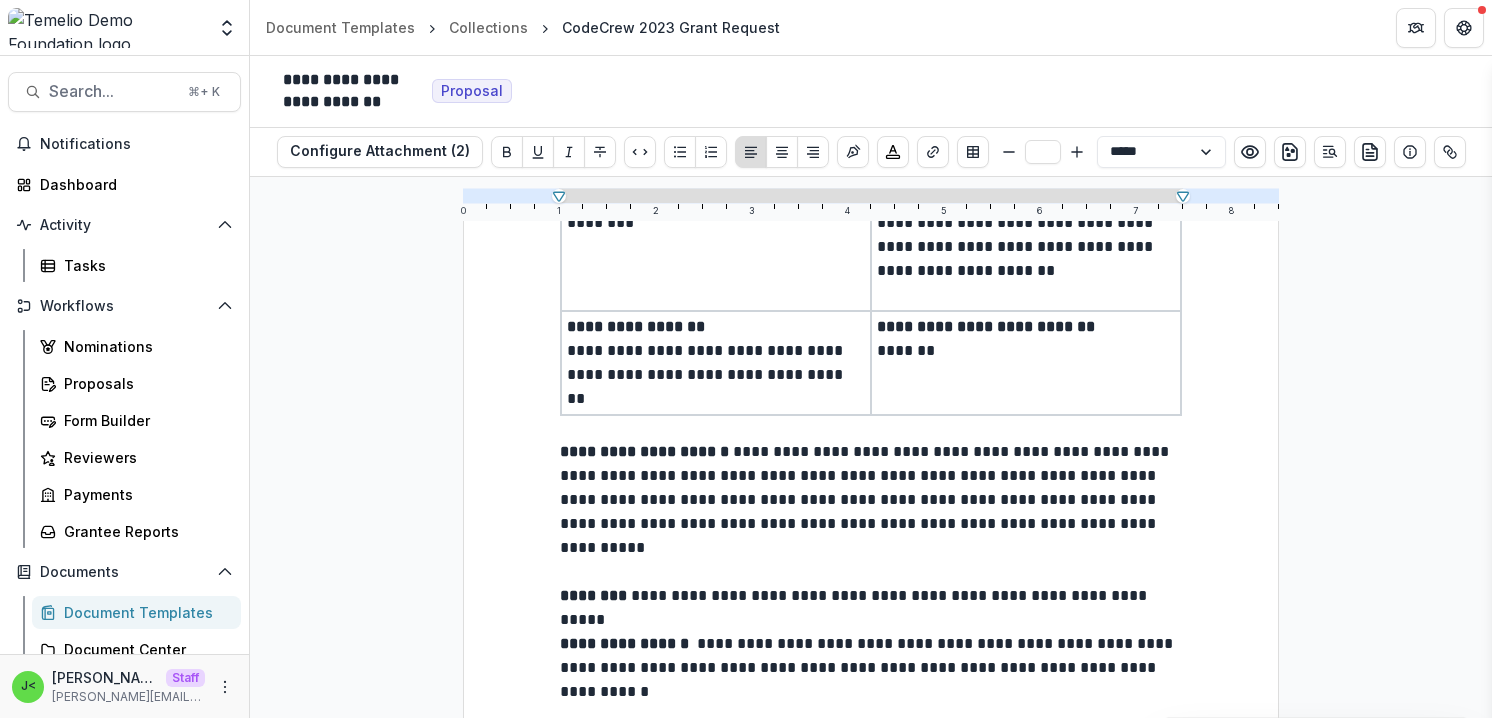
scroll to position [206, 0]
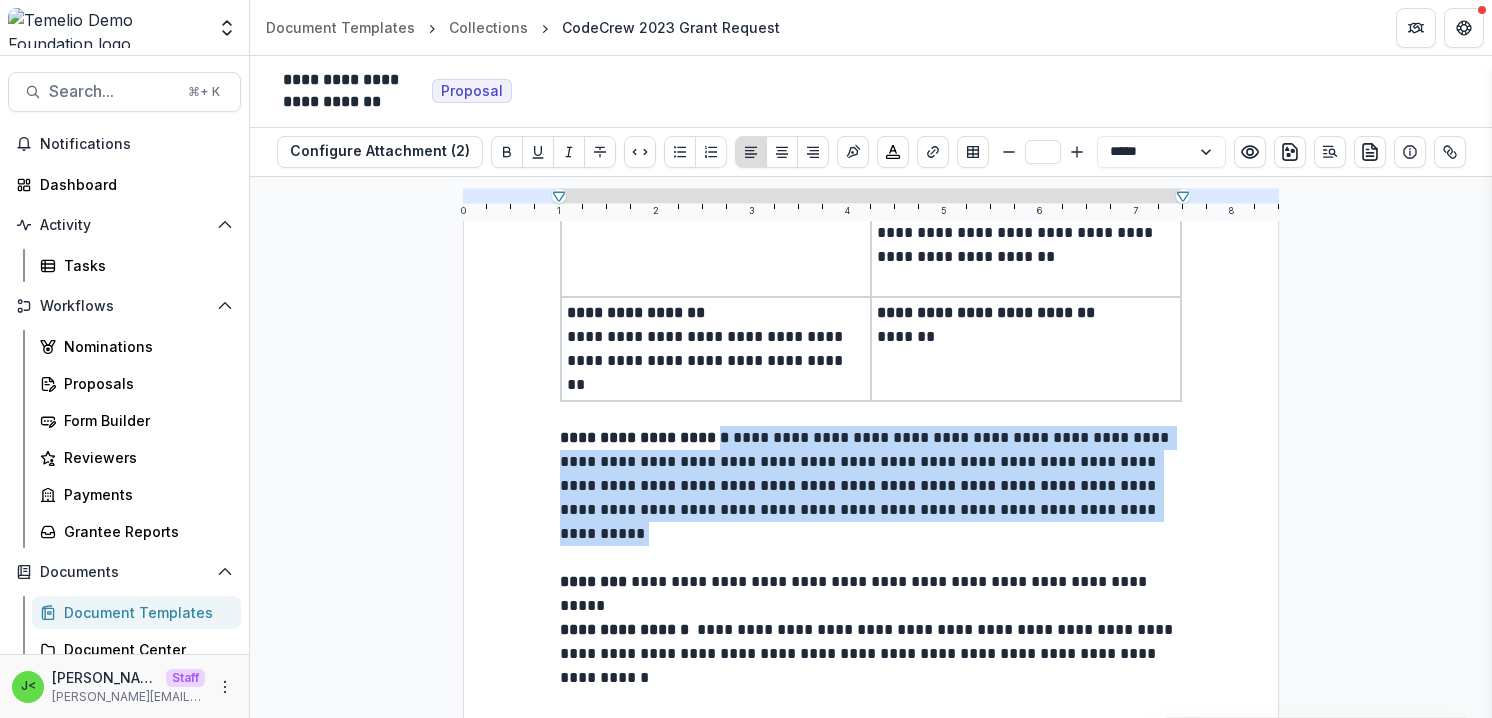
drag, startPoint x: 684, startPoint y: 528, endPoint x: 718, endPoint y: 432, distance: 101.8
click at [718, 432] on p "**********" at bounding box center [871, 486] width 622 height 120
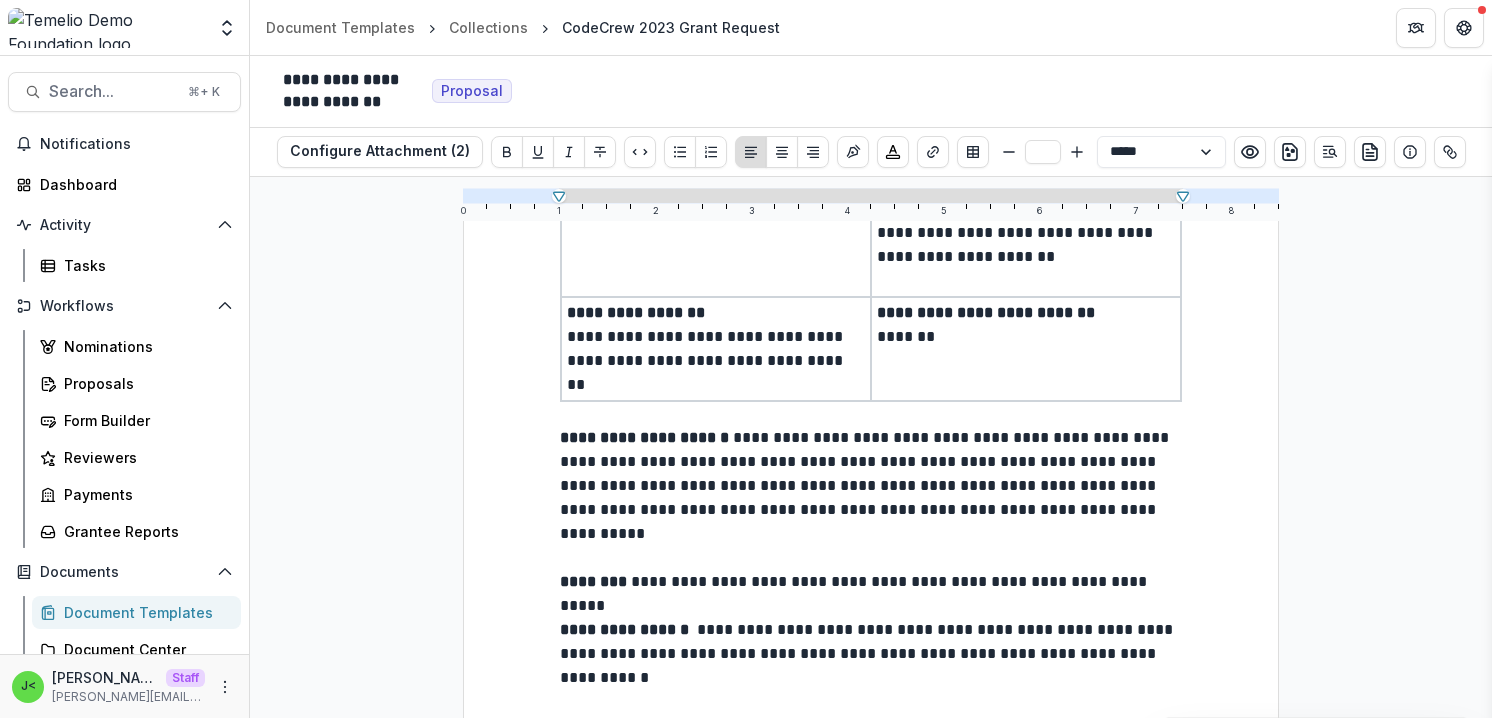
click at [751, 574] on p "**********" at bounding box center [871, 582] width 622 height 24
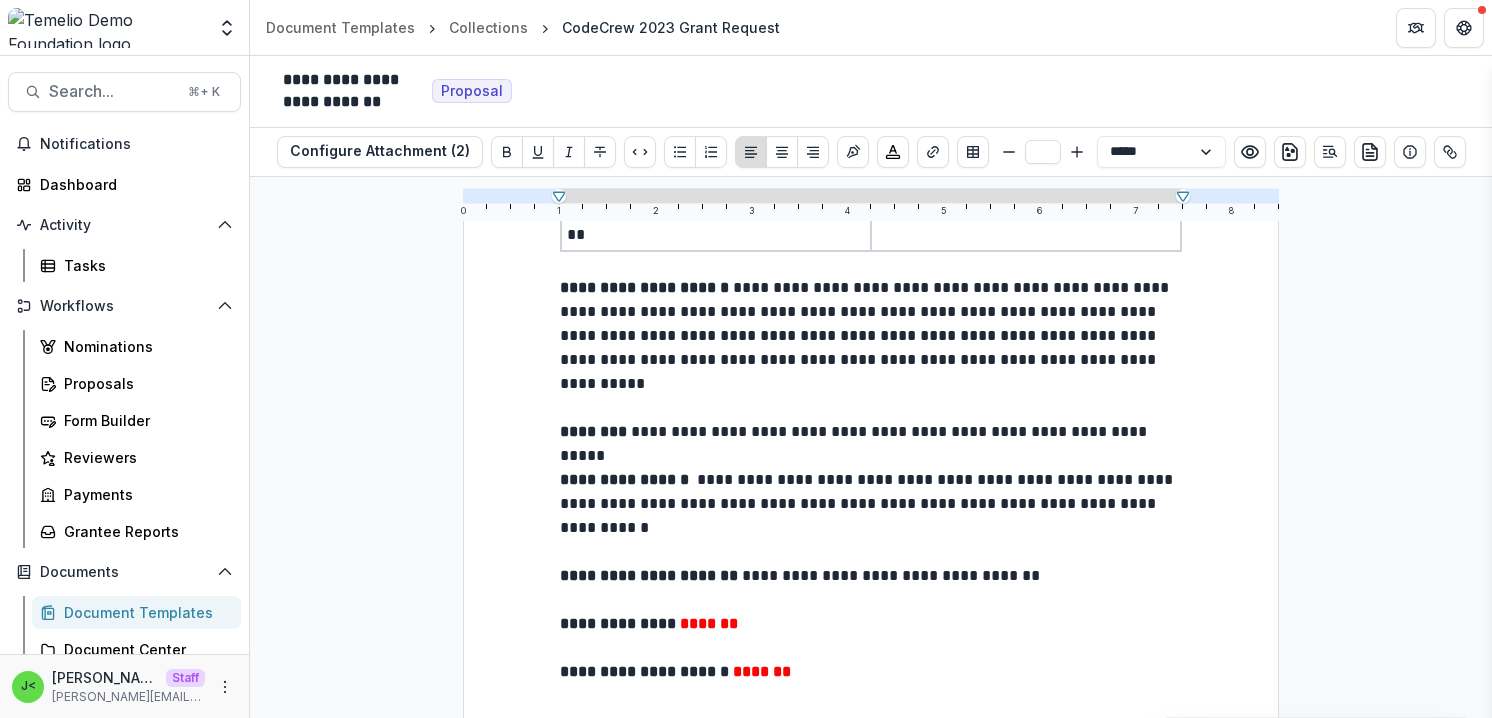
scroll to position [358, 0]
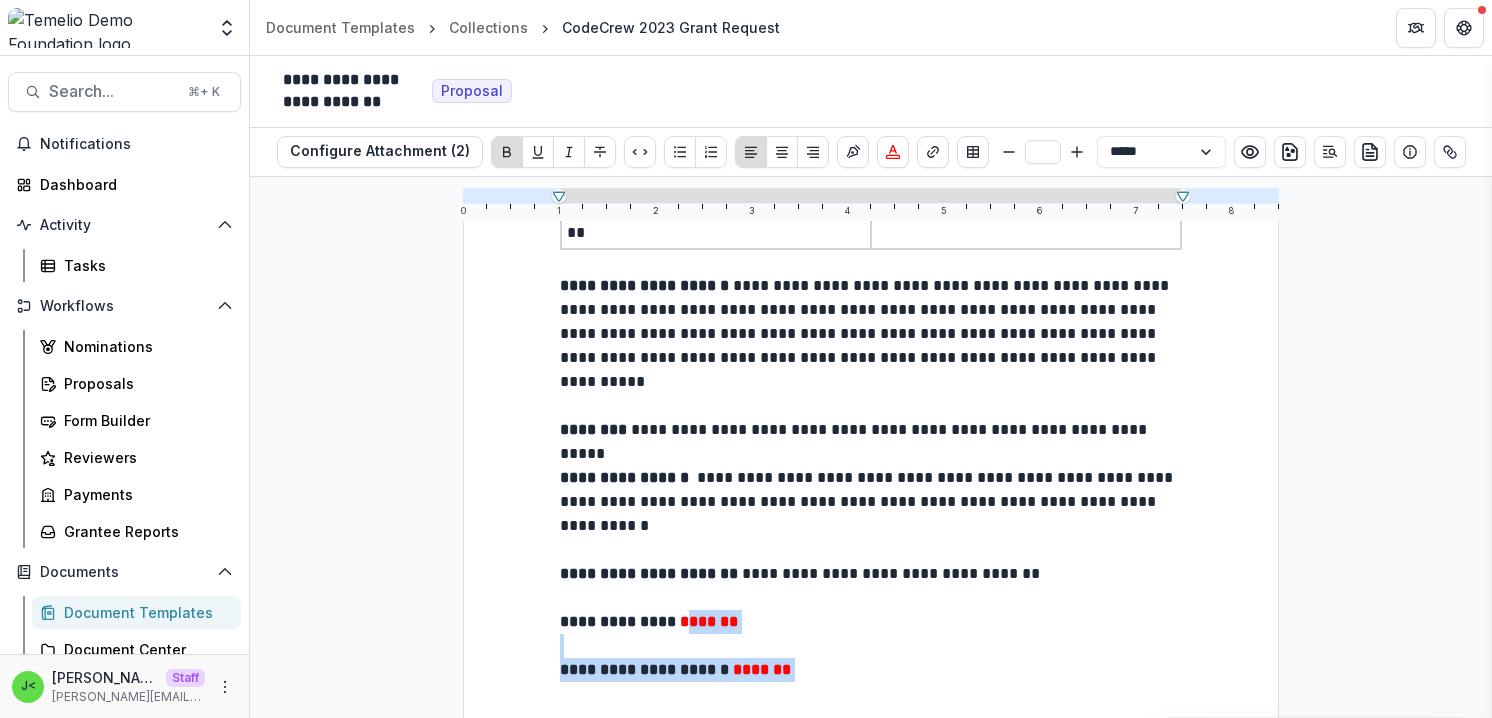
drag, startPoint x: 845, startPoint y: 688, endPoint x: 703, endPoint y: 632, distance: 152.6
click at [702, 632] on div "**********" at bounding box center [871, 399] width 622 height 862
click at [847, 636] on p at bounding box center [871, 646] width 622 height 24
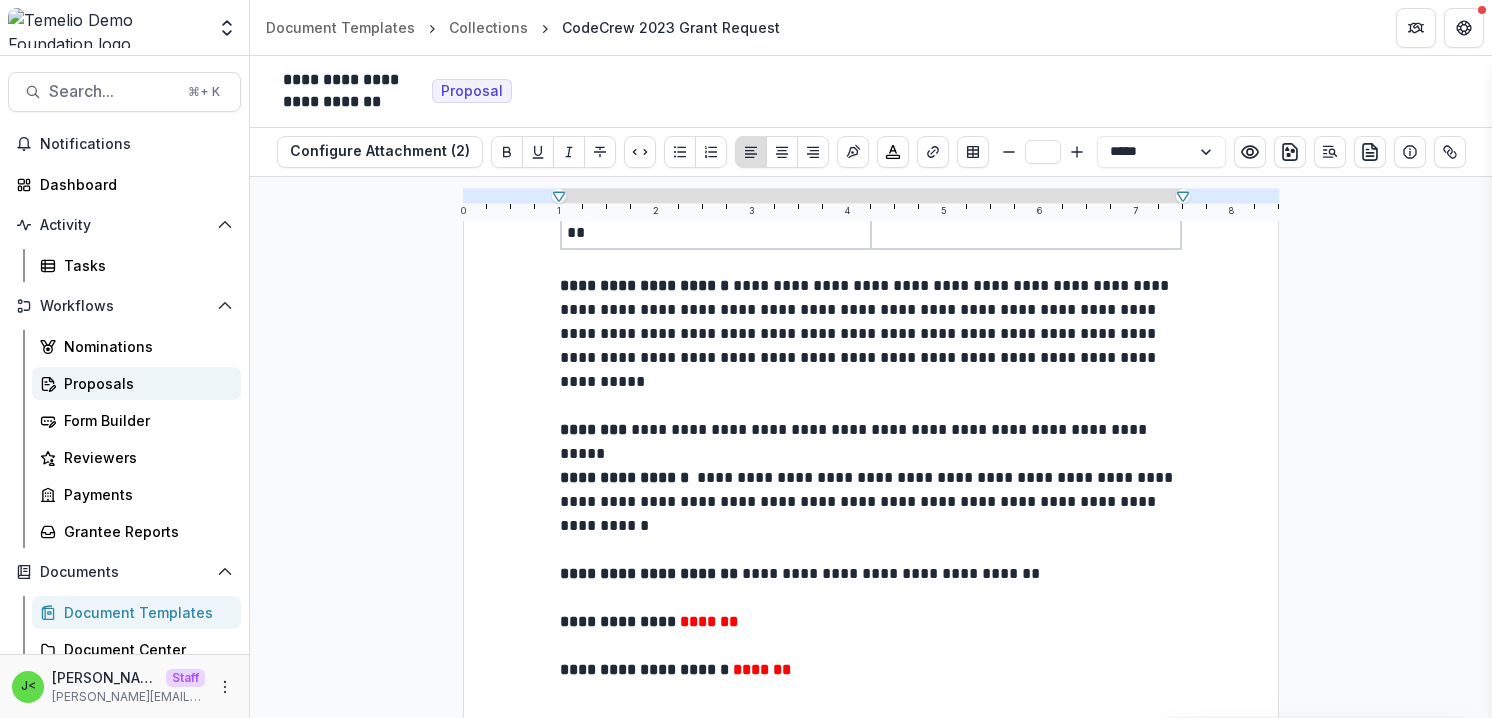
click at [134, 383] on div "Proposals" at bounding box center [144, 383] width 161 height 21
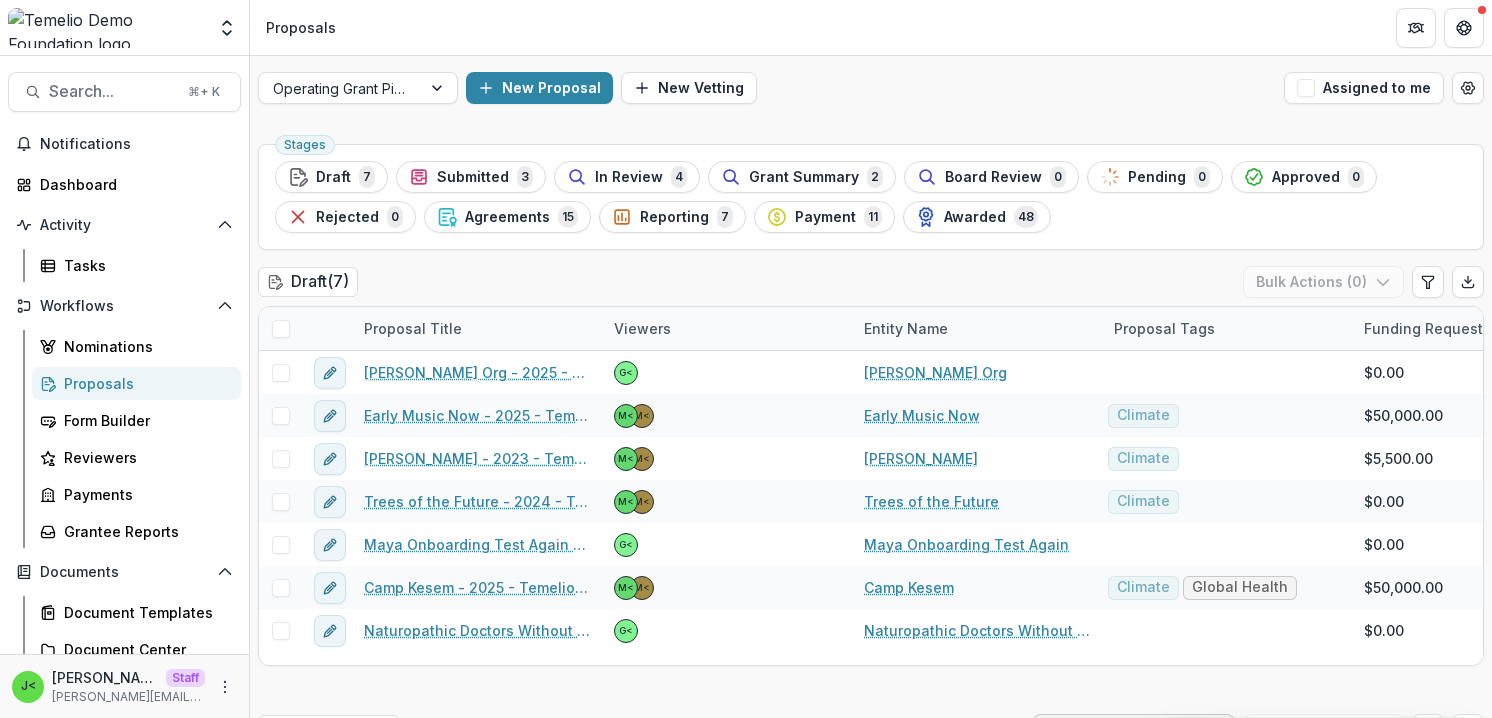
click at [495, 180] on span "Submitted" at bounding box center [473, 177] width 72 height 17
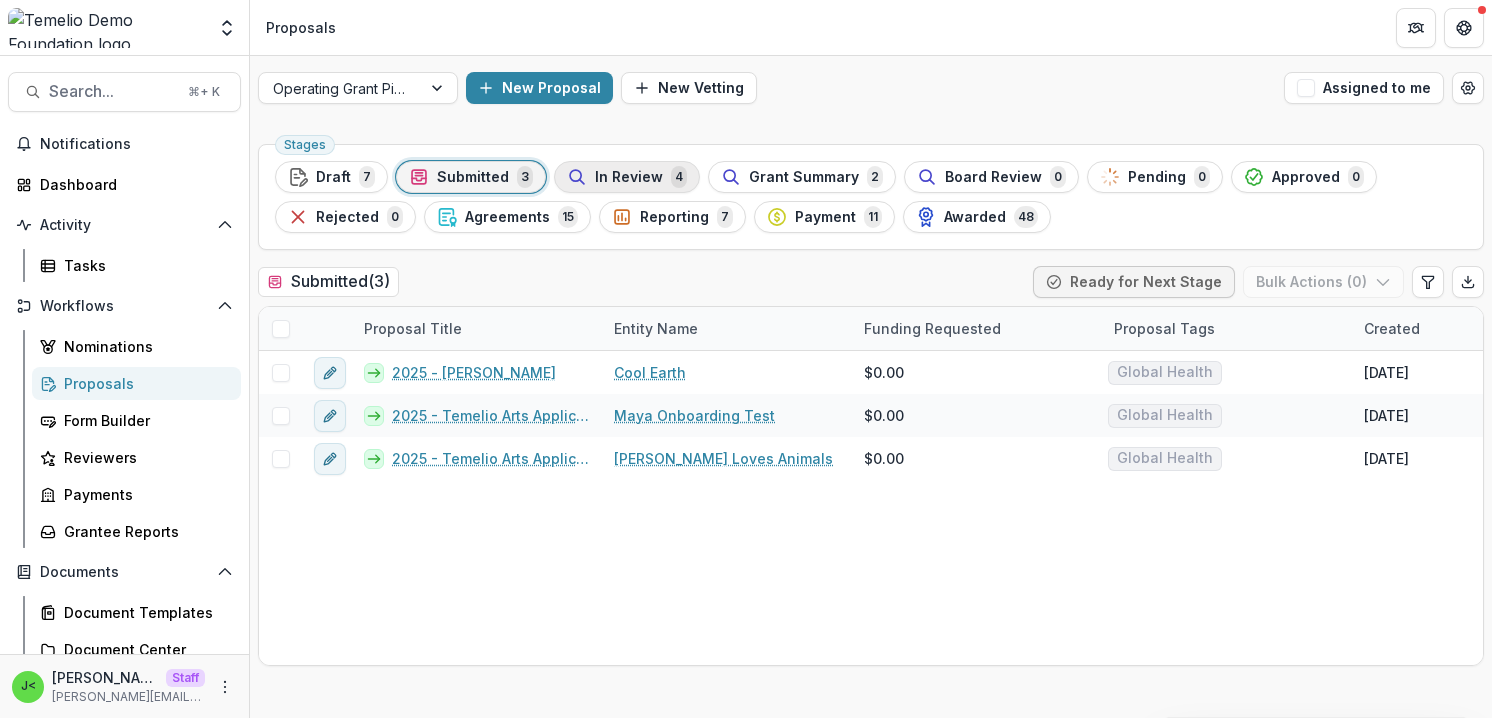
click at [596, 185] on span "In Review" at bounding box center [629, 177] width 68 height 17
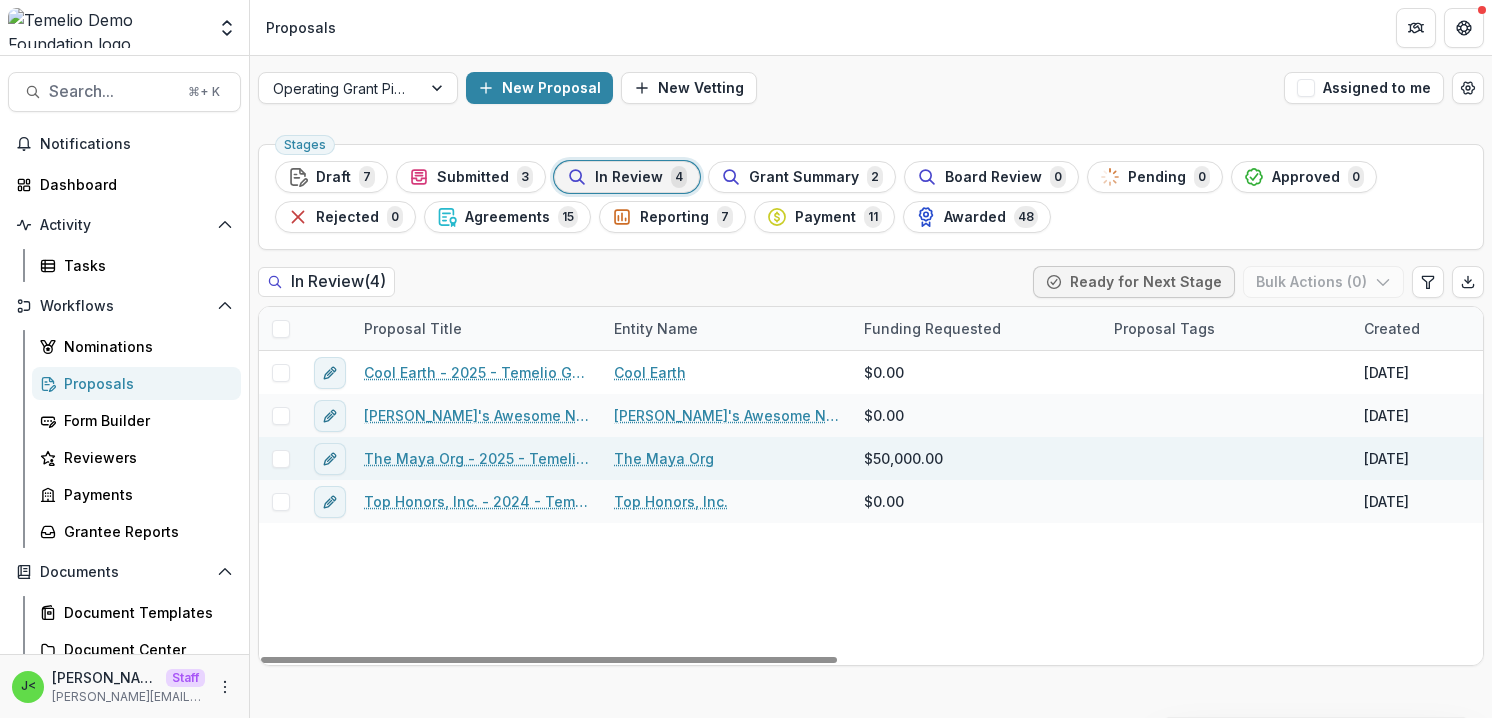
click at [431, 458] on link "The Maya Org - 2025 - Temelio General [PERSON_NAME]" at bounding box center [477, 458] width 226 height 21
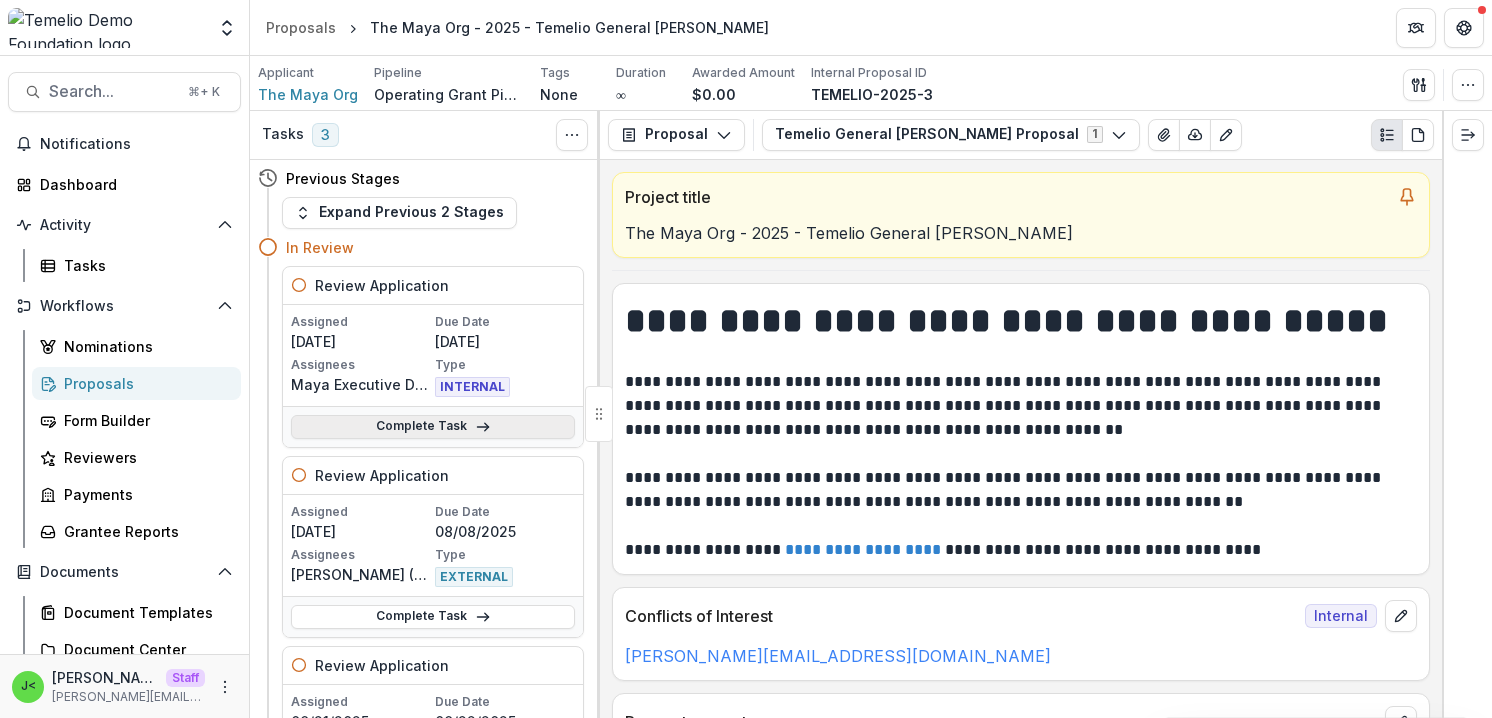
click at [403, 431] on link "Complete Task" at bounding box center [433, 427] width 284 height 24
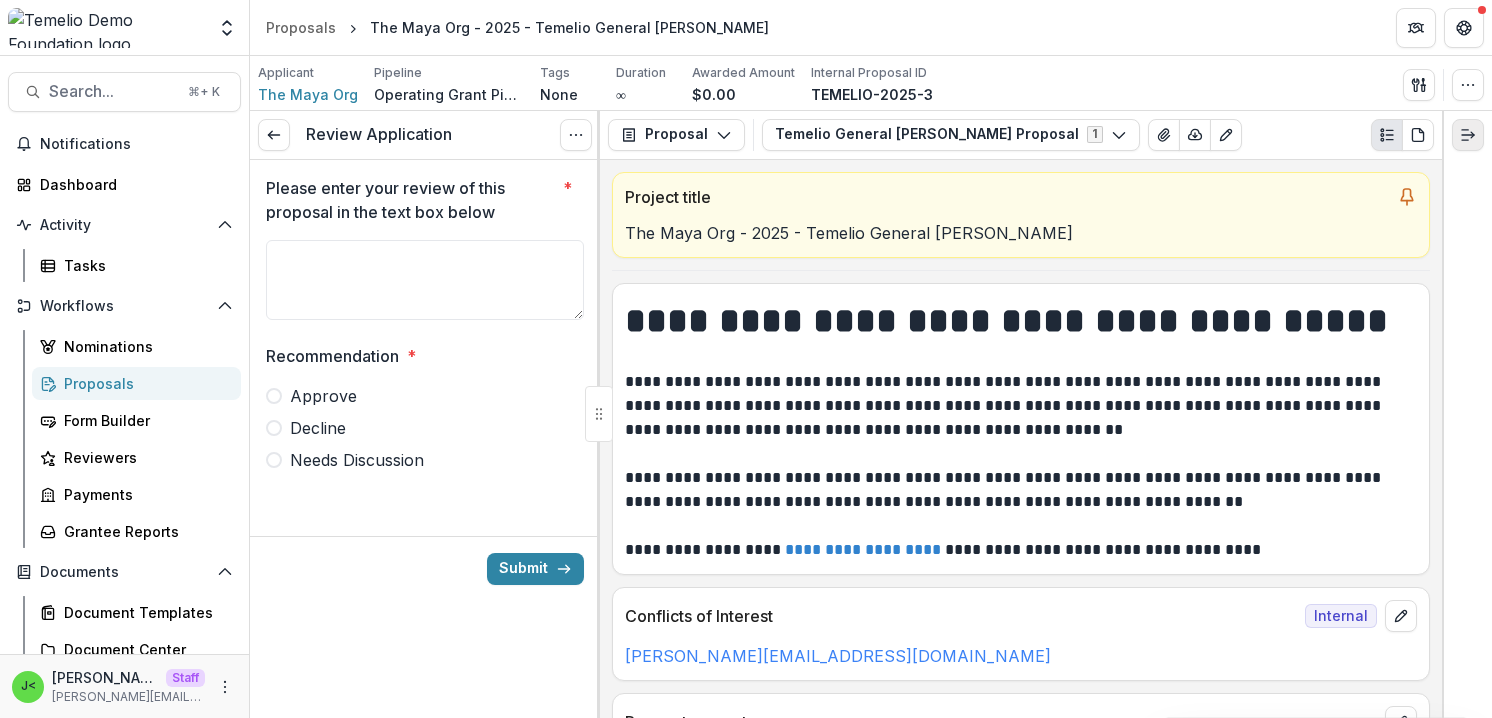
click at [1474, 130] on icon "Expand right" at bounding box center [1468, 135] width 16 height 16
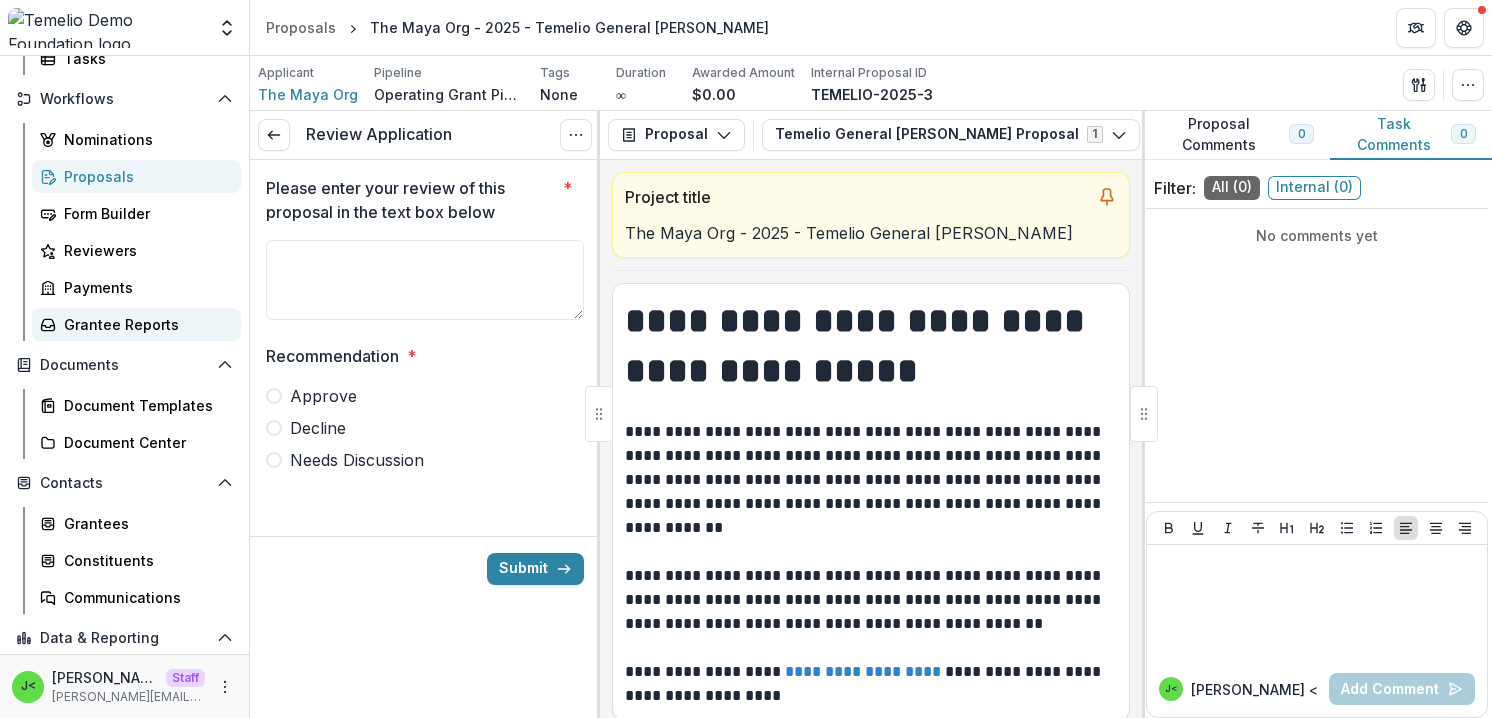
scroll to position [265, 0]
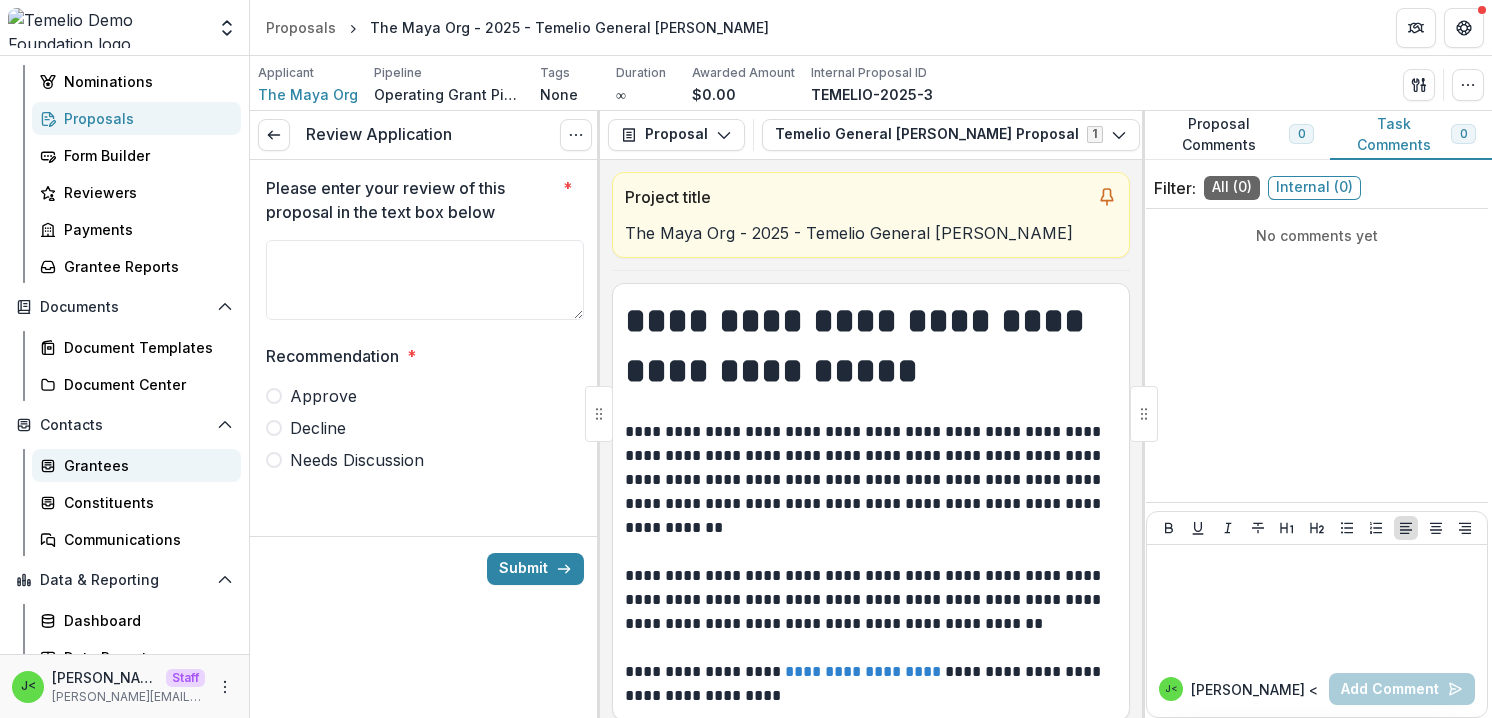
click at [126, 465] on div "Grantees" at bounding box center [144, 465] width 161 height 21
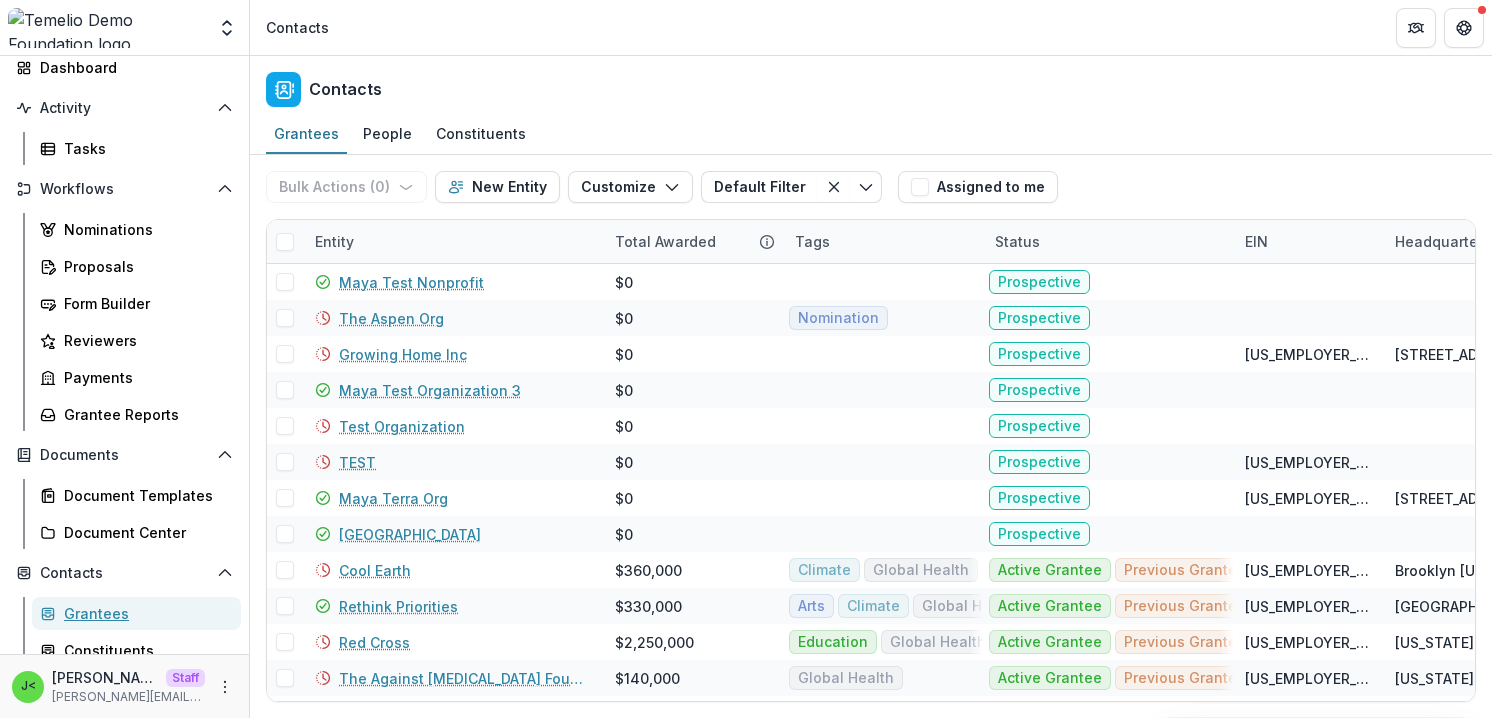
scroll to position [116, 0]
click at [103, 269] on div "Proposals" at bounding box center [144, 267] width 161 height 21
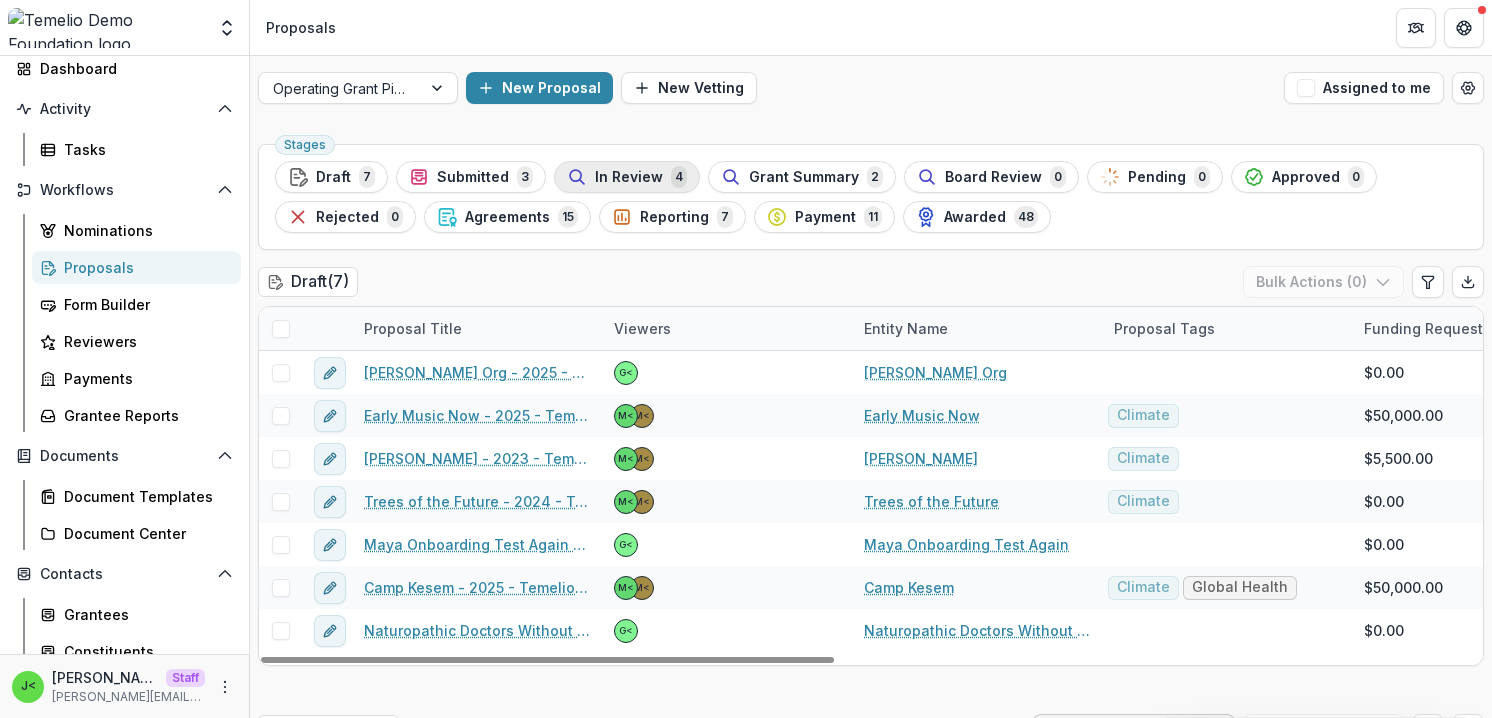
click at [615, 174] on span "In Review" at bounding box center [629, 177] width 68 height 17
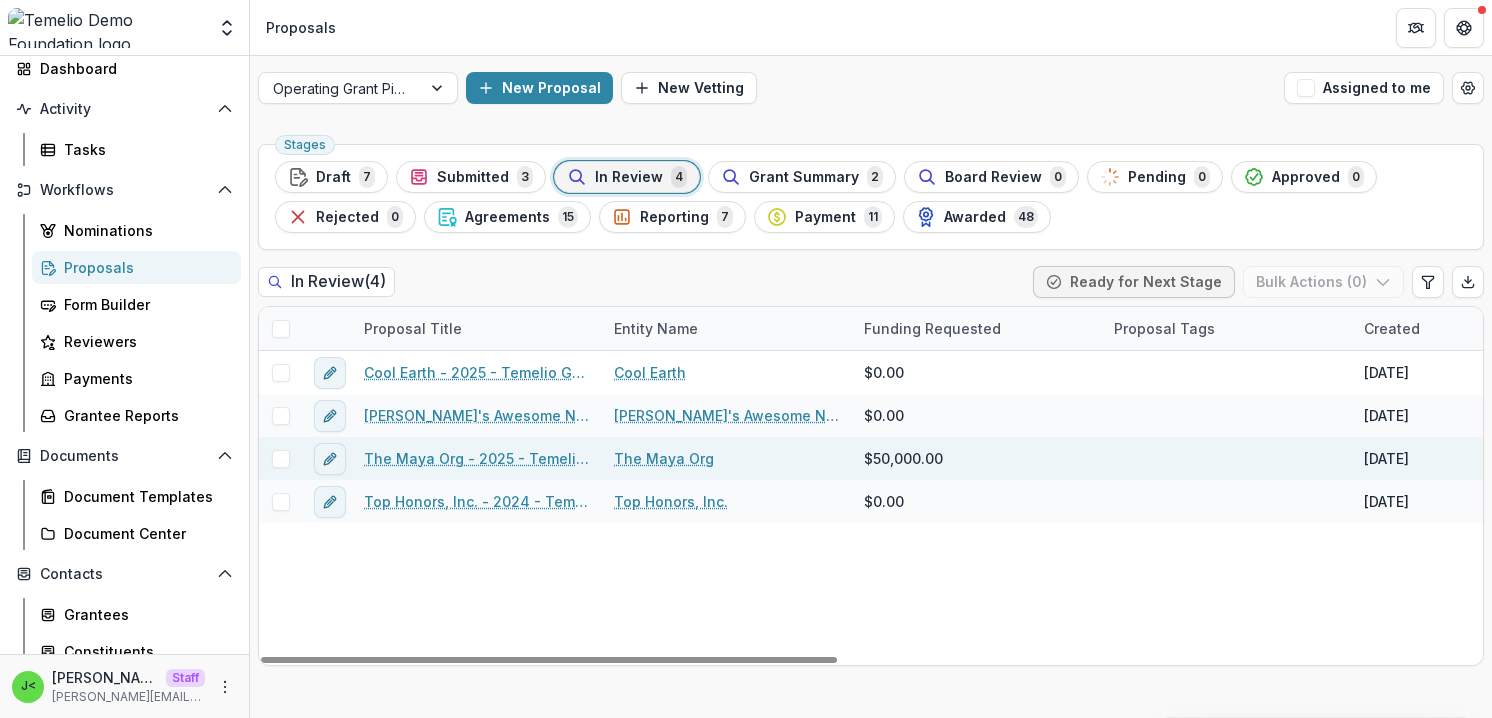
click at [435, 462] on link "The Maya Org - 2025 - Temelio General [PERSON_NAME]" at bounding box center [477, 458] width 226 height 21
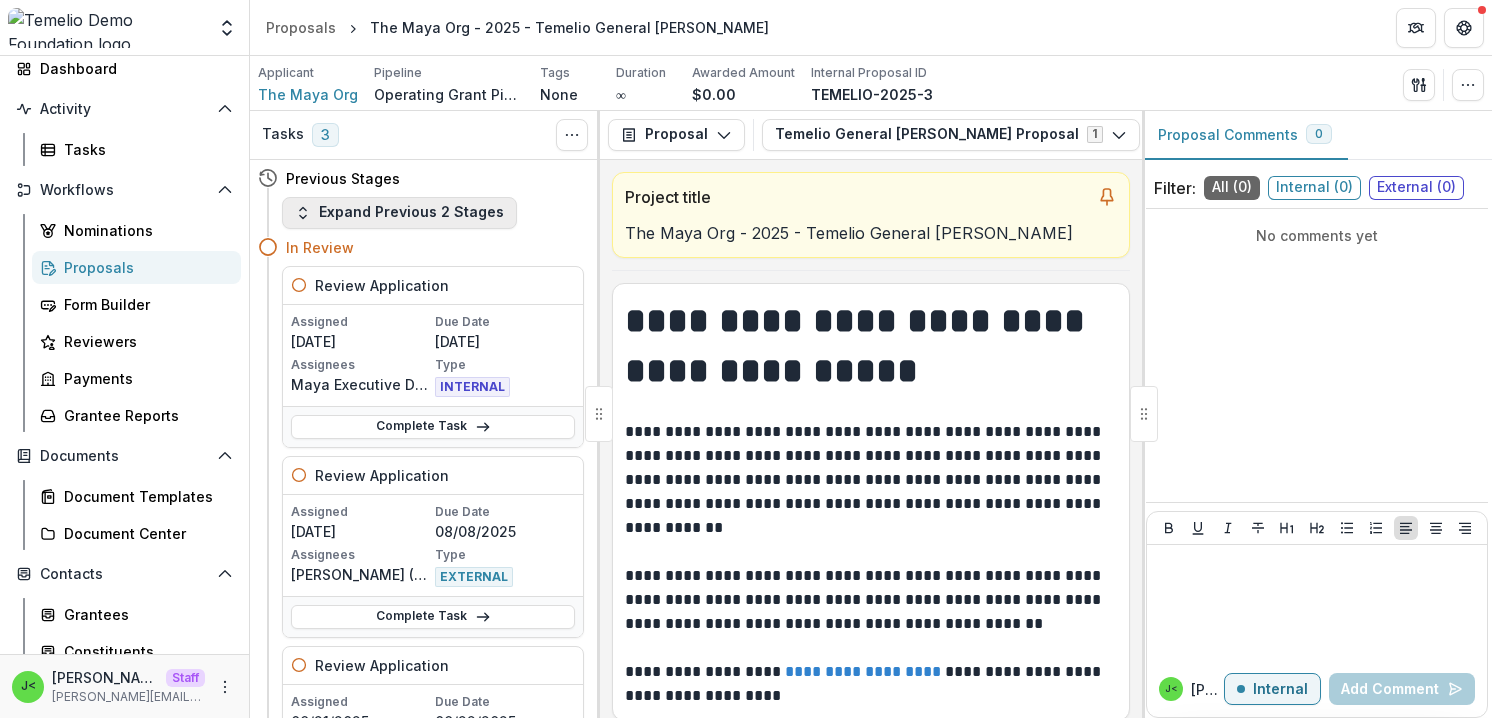
click at [421, 209] on button "Expand Previous 2 Stages" at bounding box center [399, 213] width 235 height 32
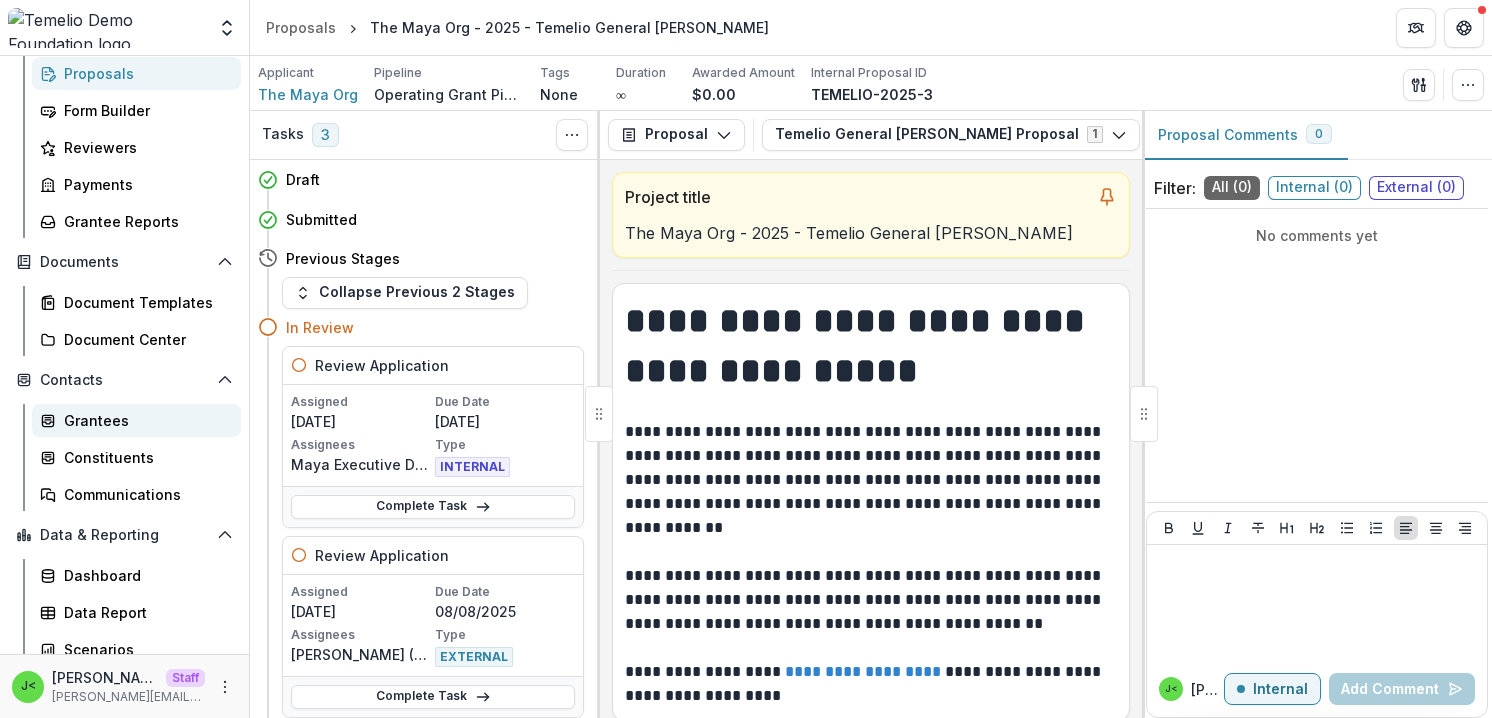
scroll to position [322, 0]
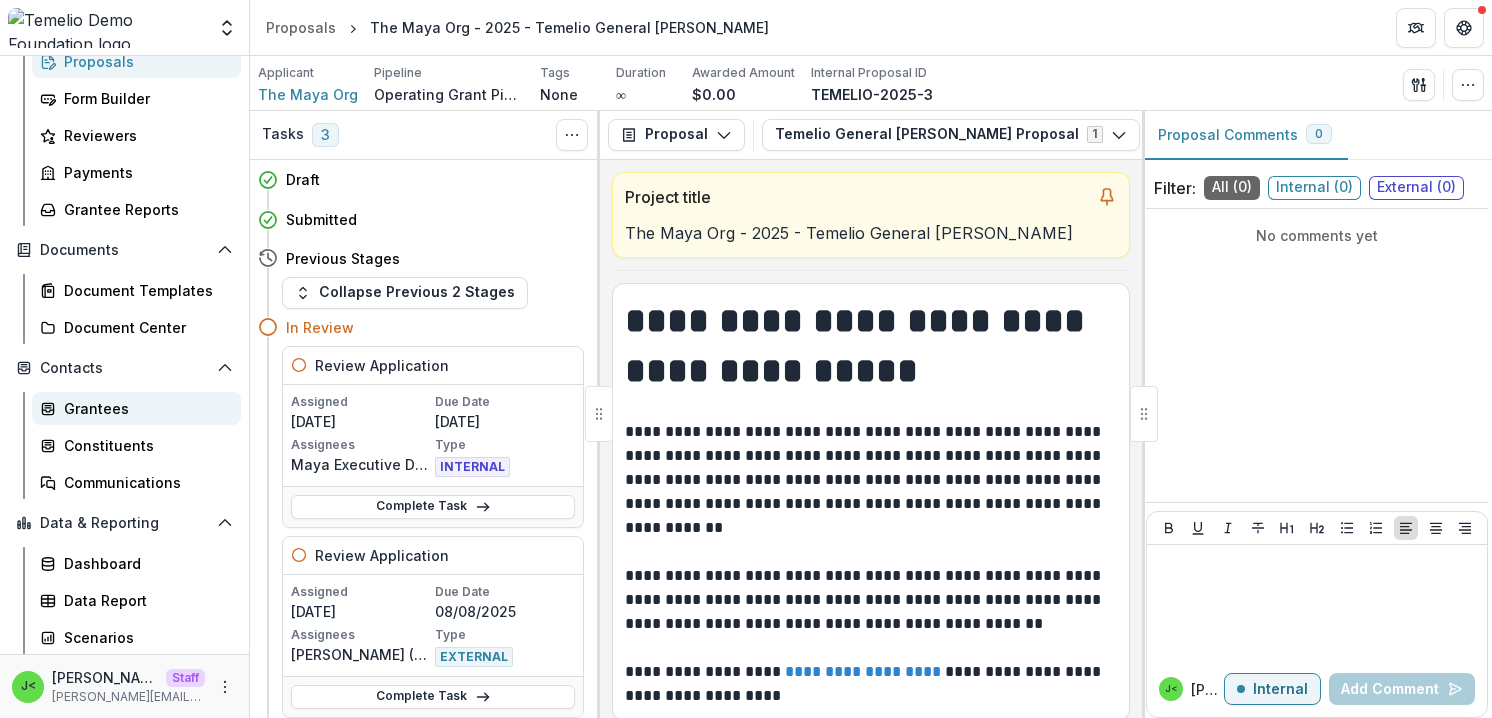
click at [126, 412] on div "Grantees" at bounding box center [144, 408] width 161 height 21
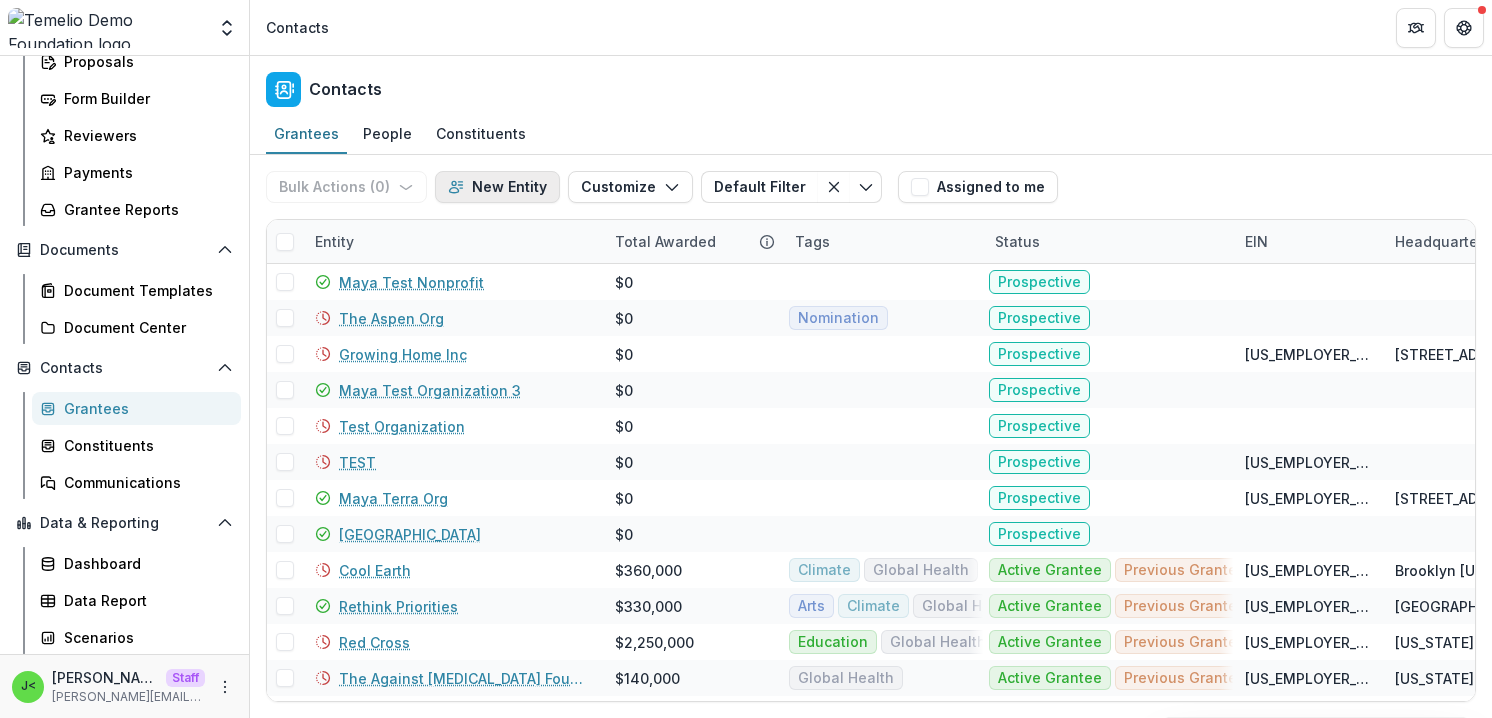
click at [501, 191] on button "New Entity" at bounding box center [497, 187] width 125 height 32
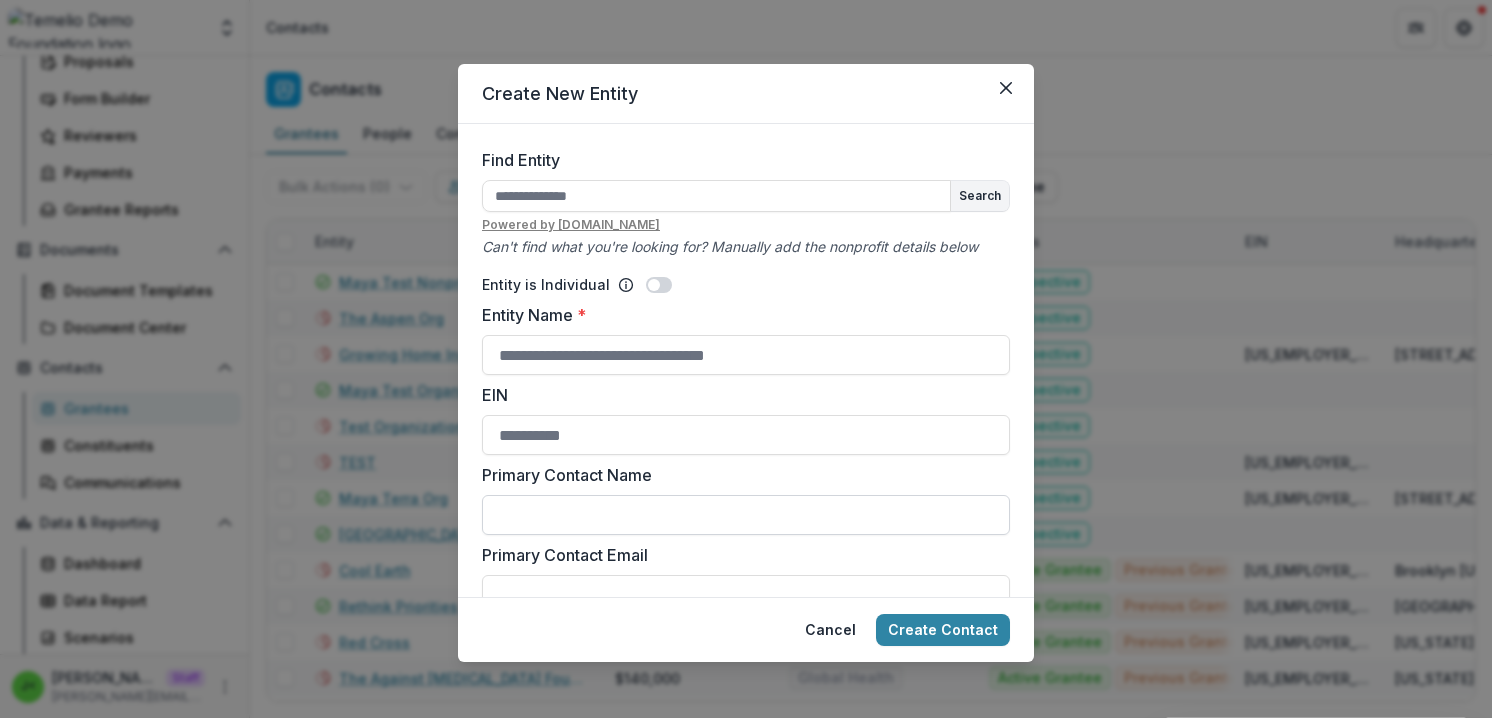
scroll to position [74, 0]
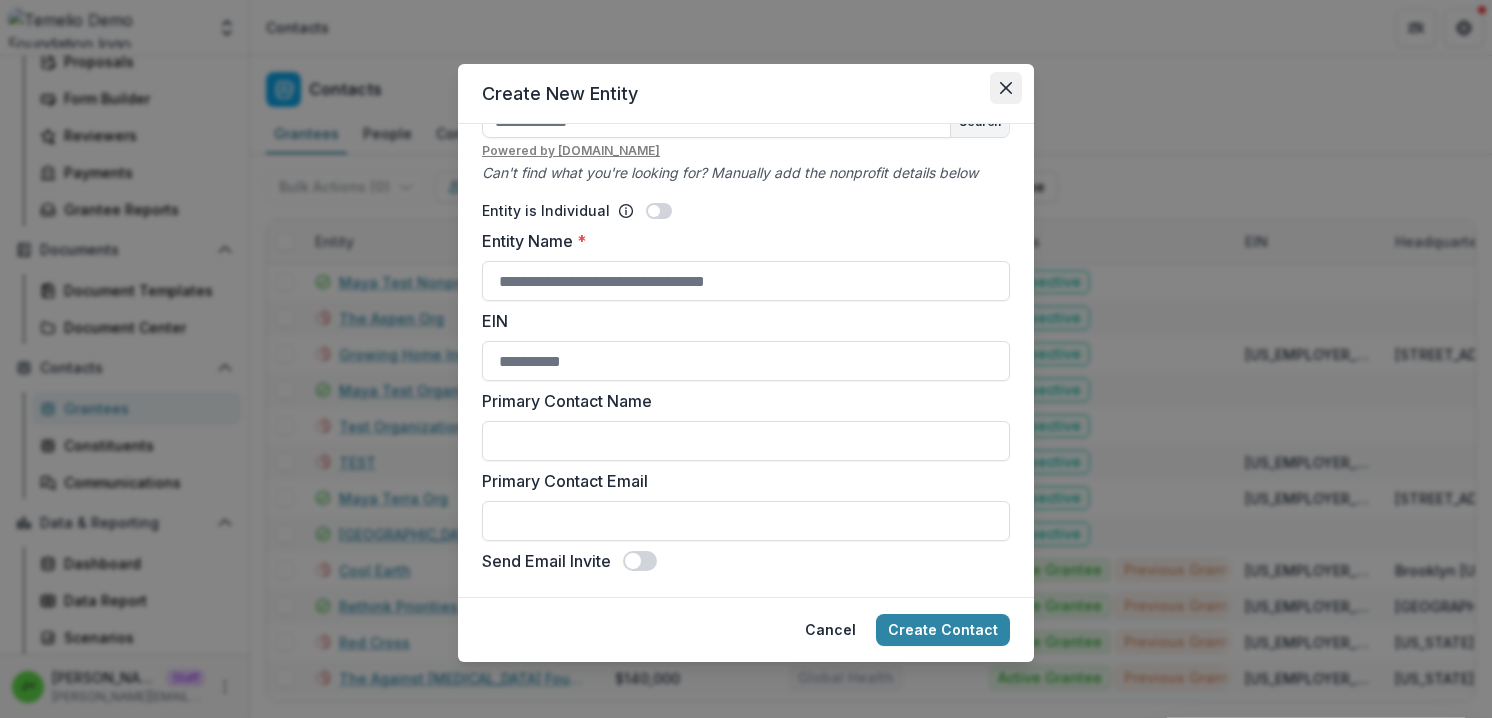
click at [1004, 85] on icon "Close" at bounding box center [1006, 88] width 12 height 12
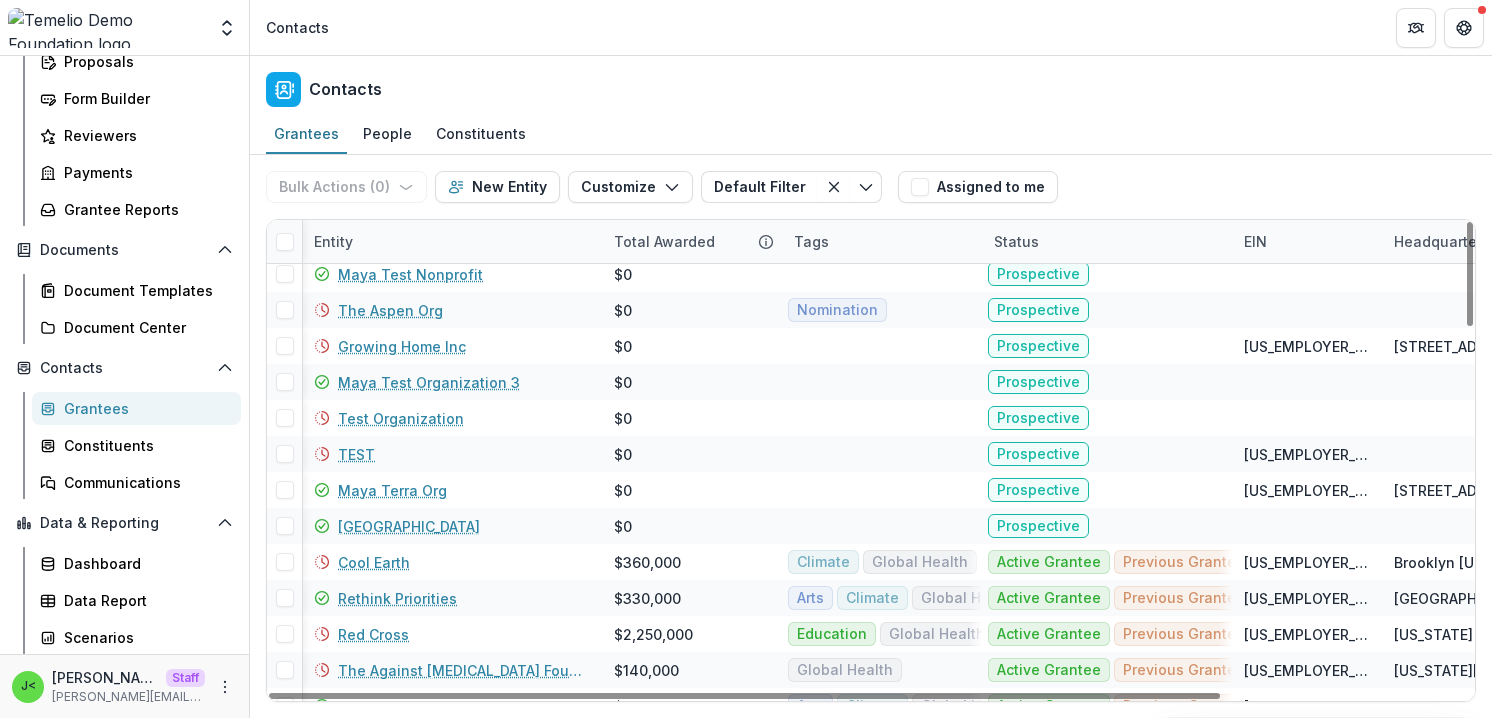
scroll to position [0, 1]
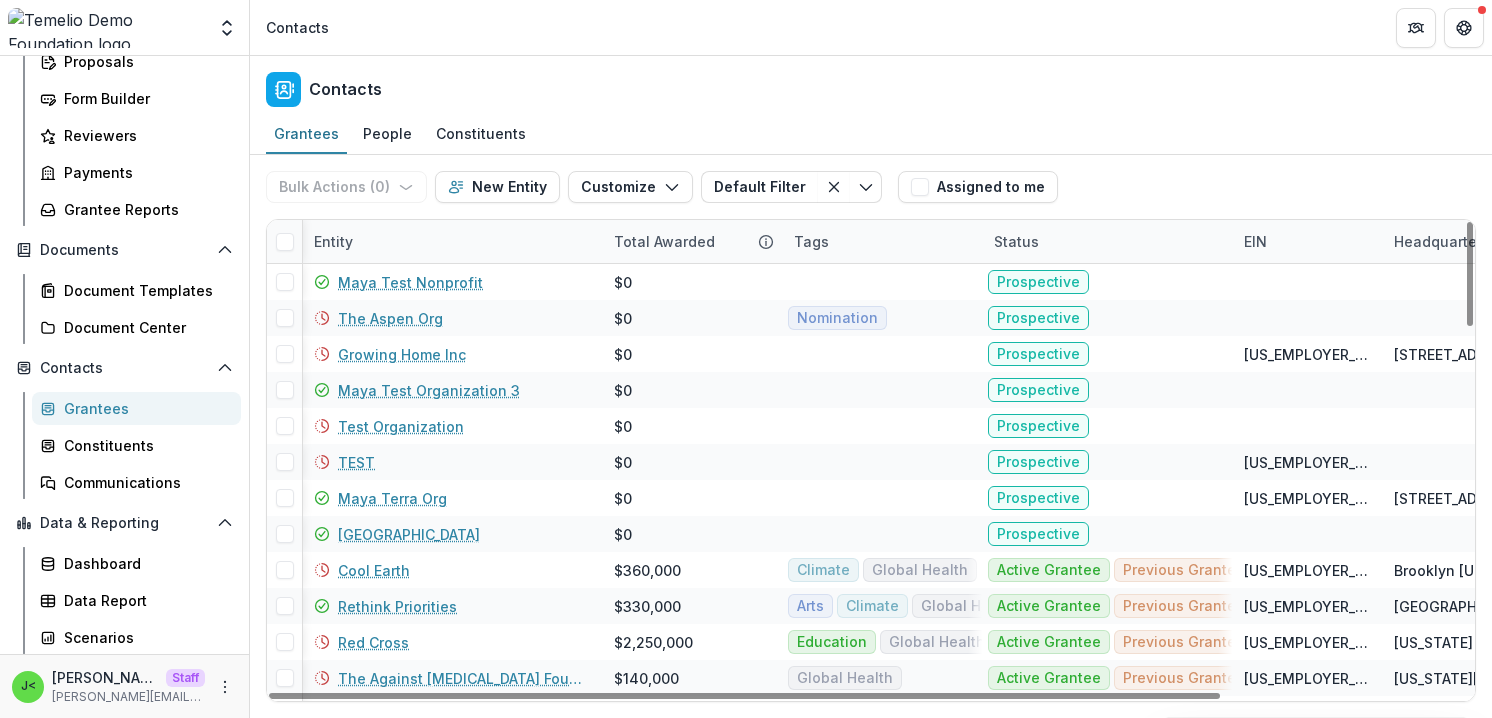
click at [827, 244] on div "Tags" at bounding box center [811, 241] width 59 height 21
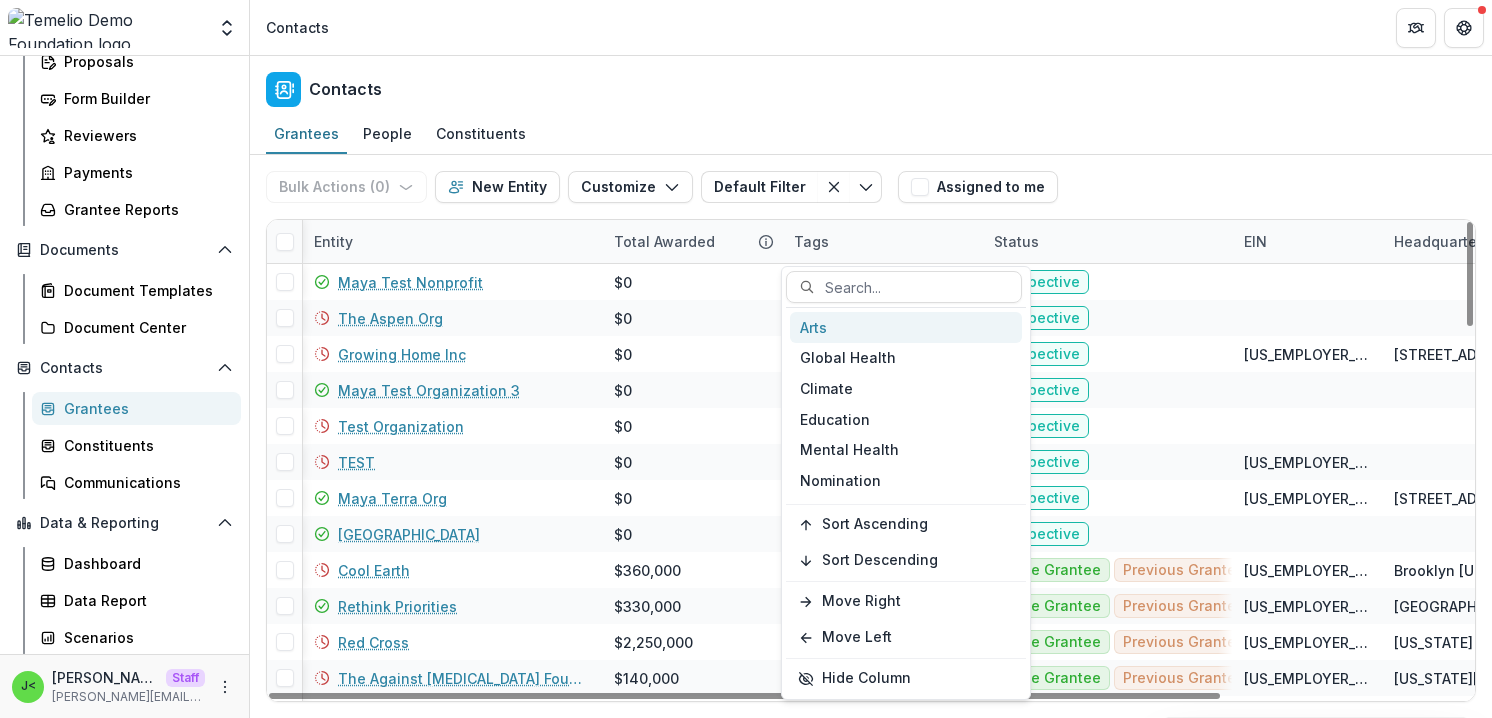
click at [837, 326] on div "Arts" at bounding box center [906, 327] width 232 height 31
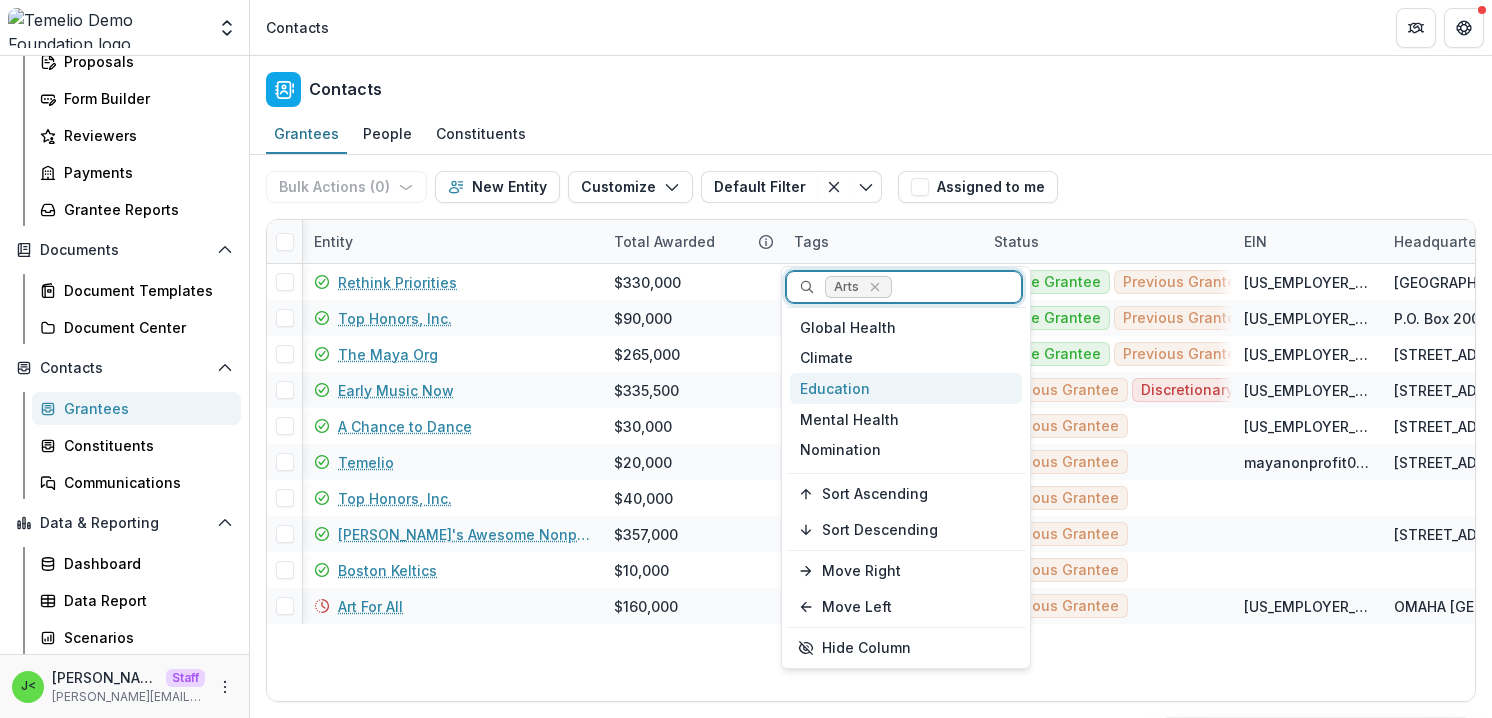
click at [858, 384] on div "Education" at bounding box center [906, 388] width 232 height 31
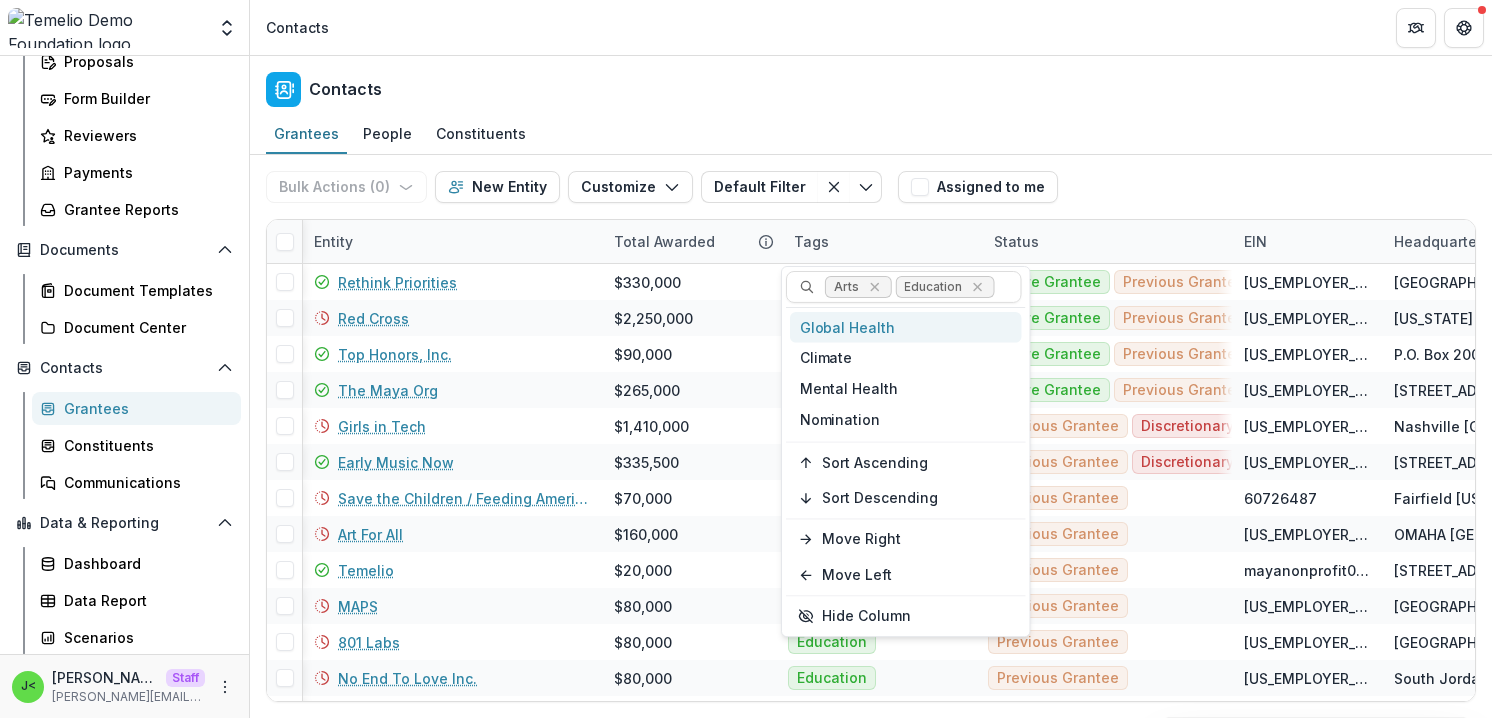
click at [948, 213] on div "Bulk Actions ( 0 ) Send Email Create Proposals Create Tasks New Entity Customiz…" at bounding box center [871, 187] width 1210 height 64
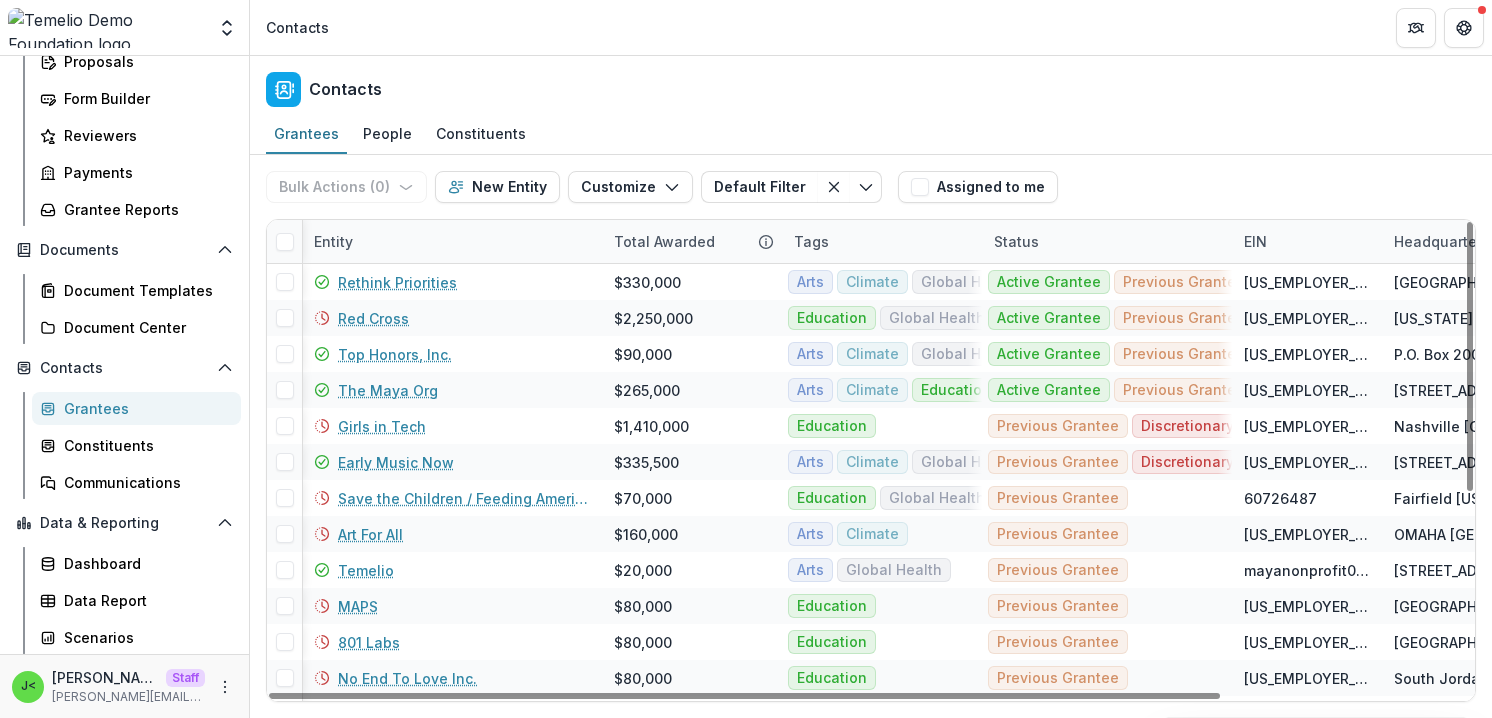
click at [1090, 236] on div "Status" at bounding box center [1107, 241] width 250 height 43
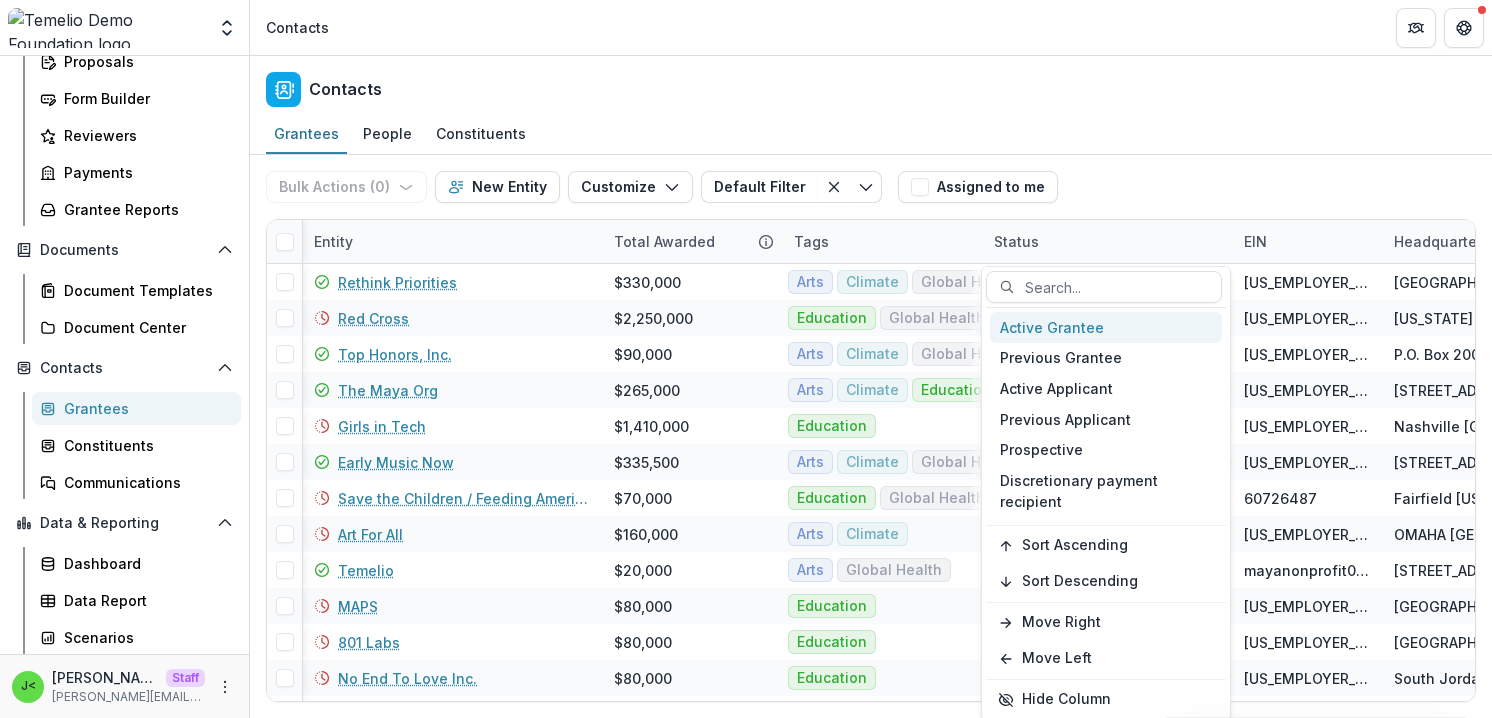
click at [1064, 330] on div "Active Grantee" at bounding box center [1106, 327] width 232 height 31
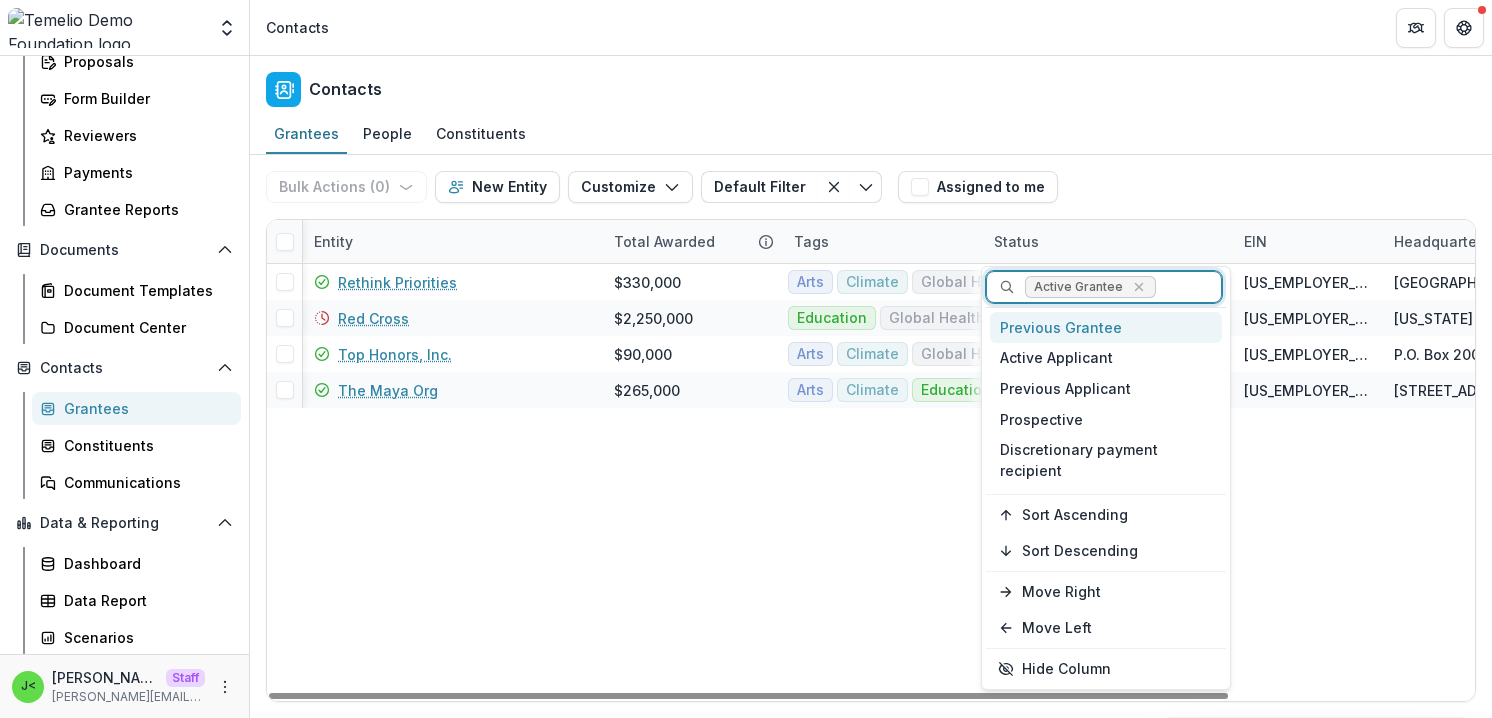
click at [1265, 176] on div "Bulk Actions ( 0 ) Send Email Create Proposals Create Tasks New Entity Customiz…" at bounding box center [871, 187] width 1210 height 64
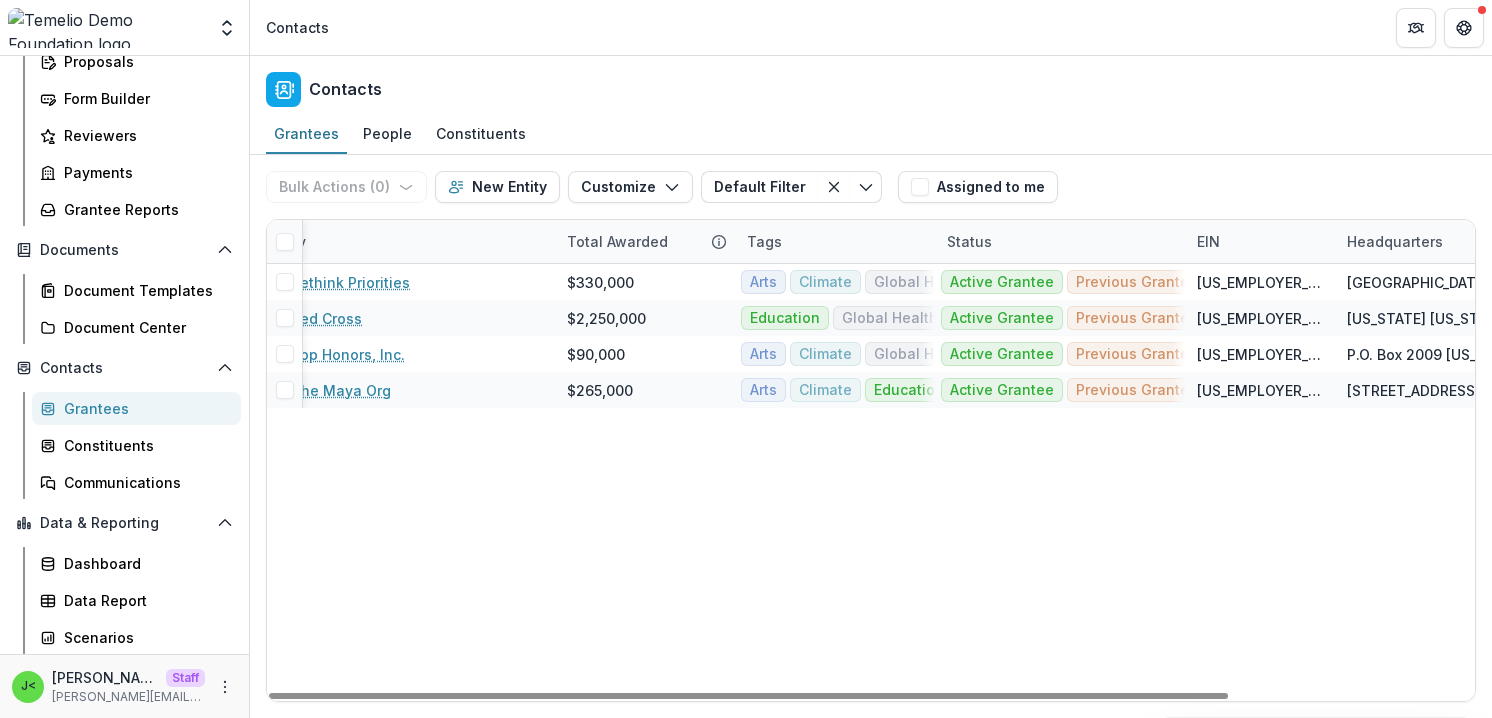
scroll to position [0, 36]
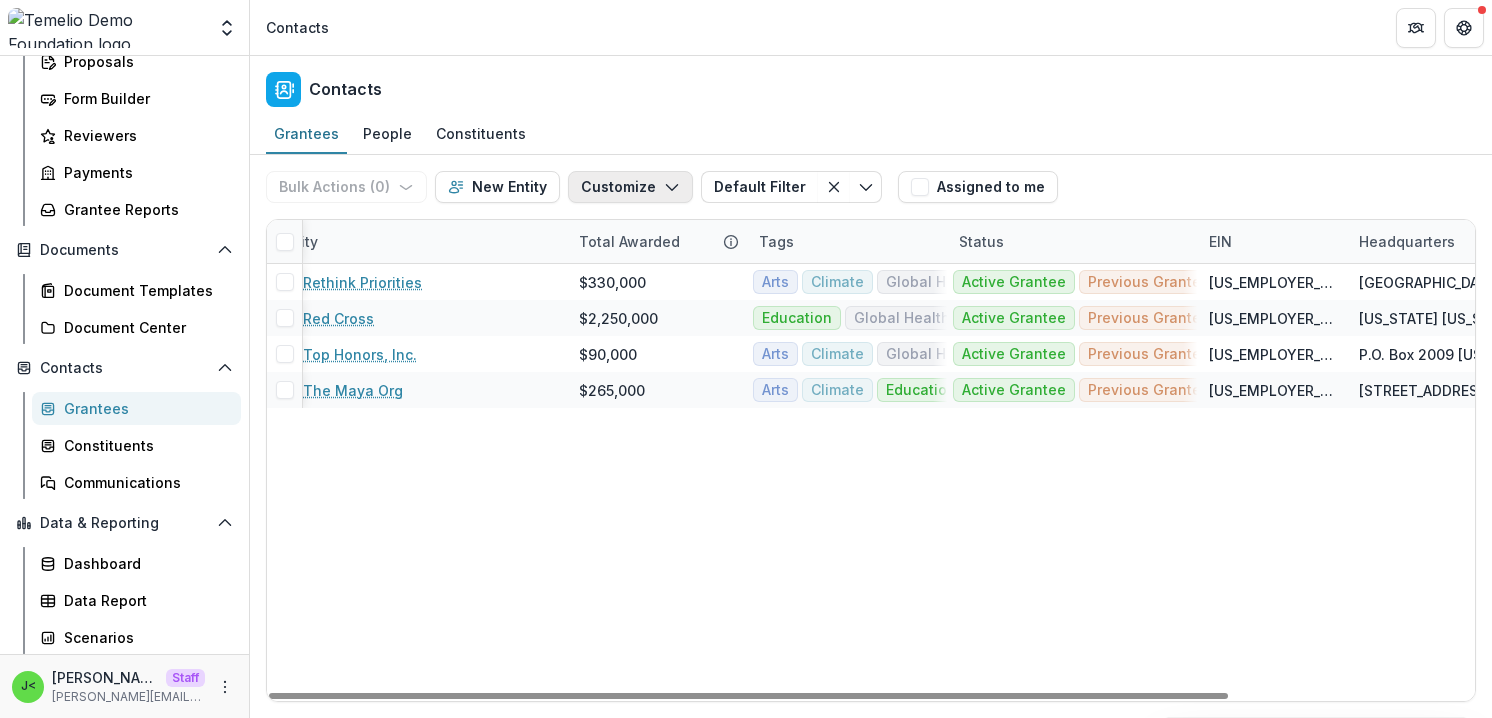
click at [673, 182] on button "Customize" at bounding box center [630, 187] width 125 height 32
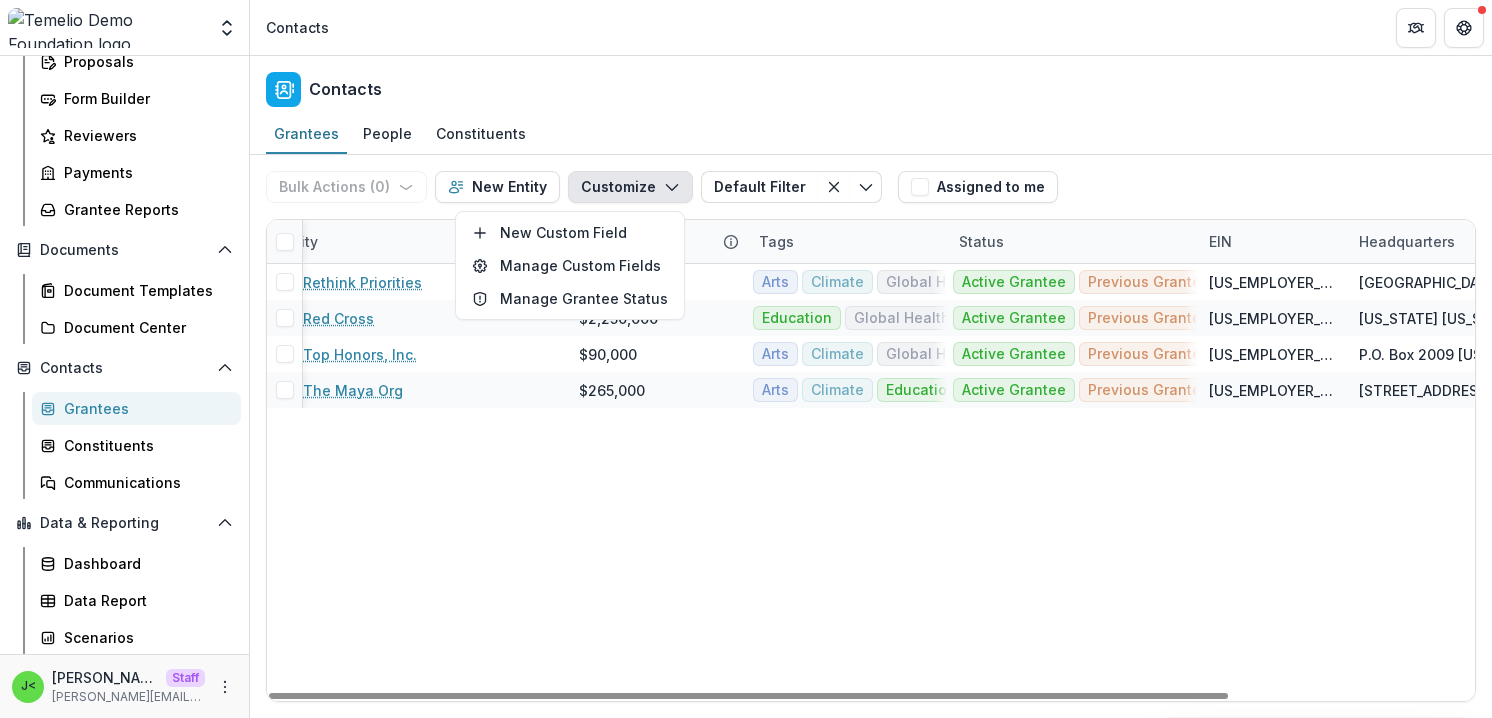
click at [1134, 191] on div "Bulk Actions ( 0 ) Send Email Create Proposals Create Tasks New Entity Customiz…" at bounding box center [871, 187] width 1210 height 64
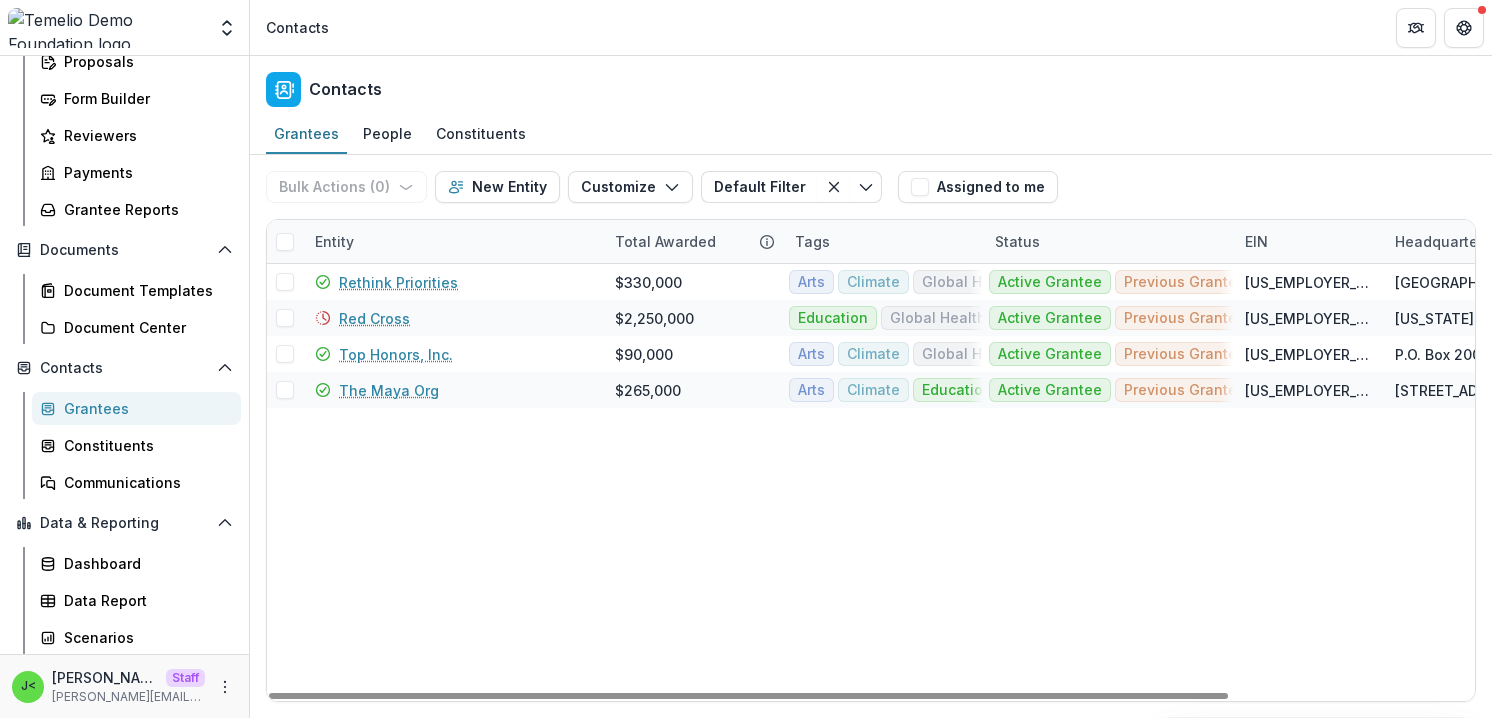
scroll to position [0, 2]
click at [875, 242] on div "Tags" at bounding box center [881, 241] width 200 height 43
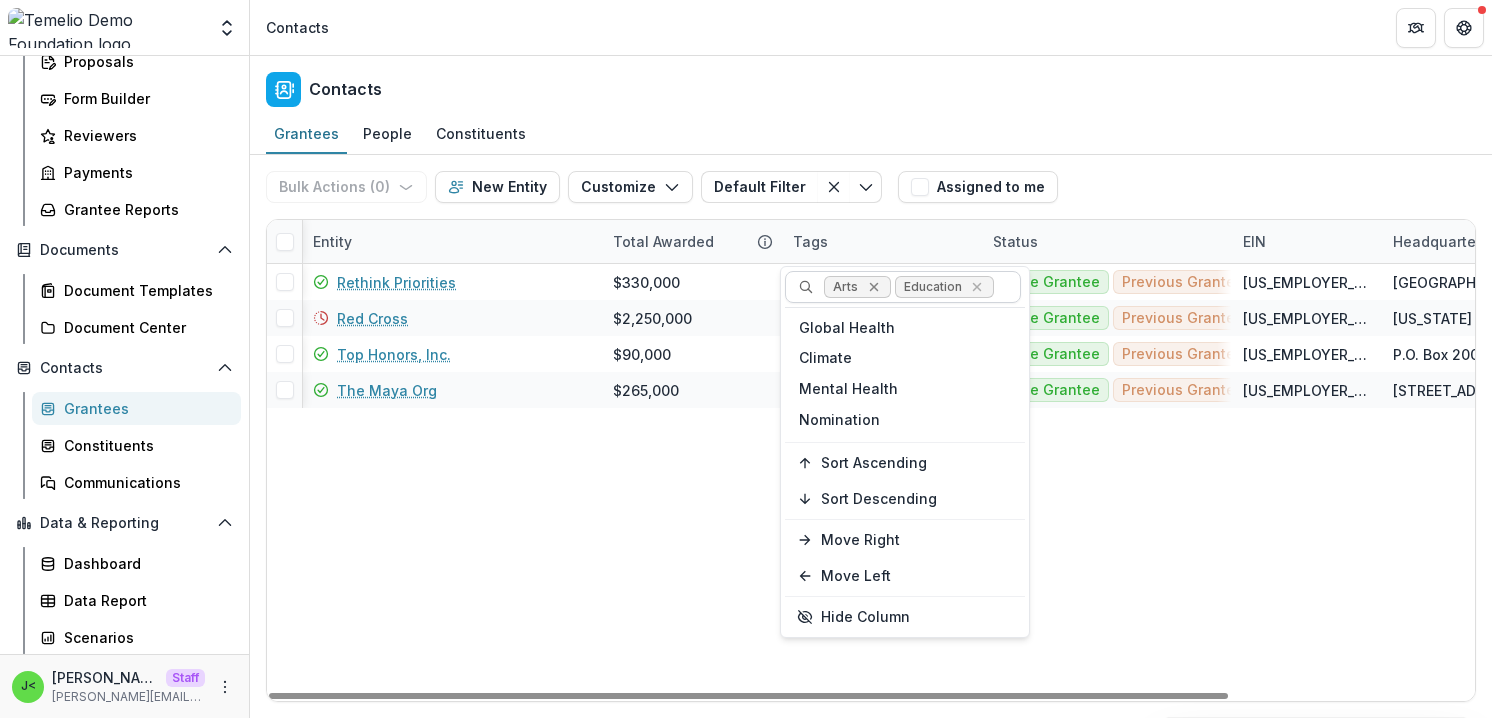
click at [875, 288] on icon "Remove Arts" at bounding box center [874, 287] width 16 height 16
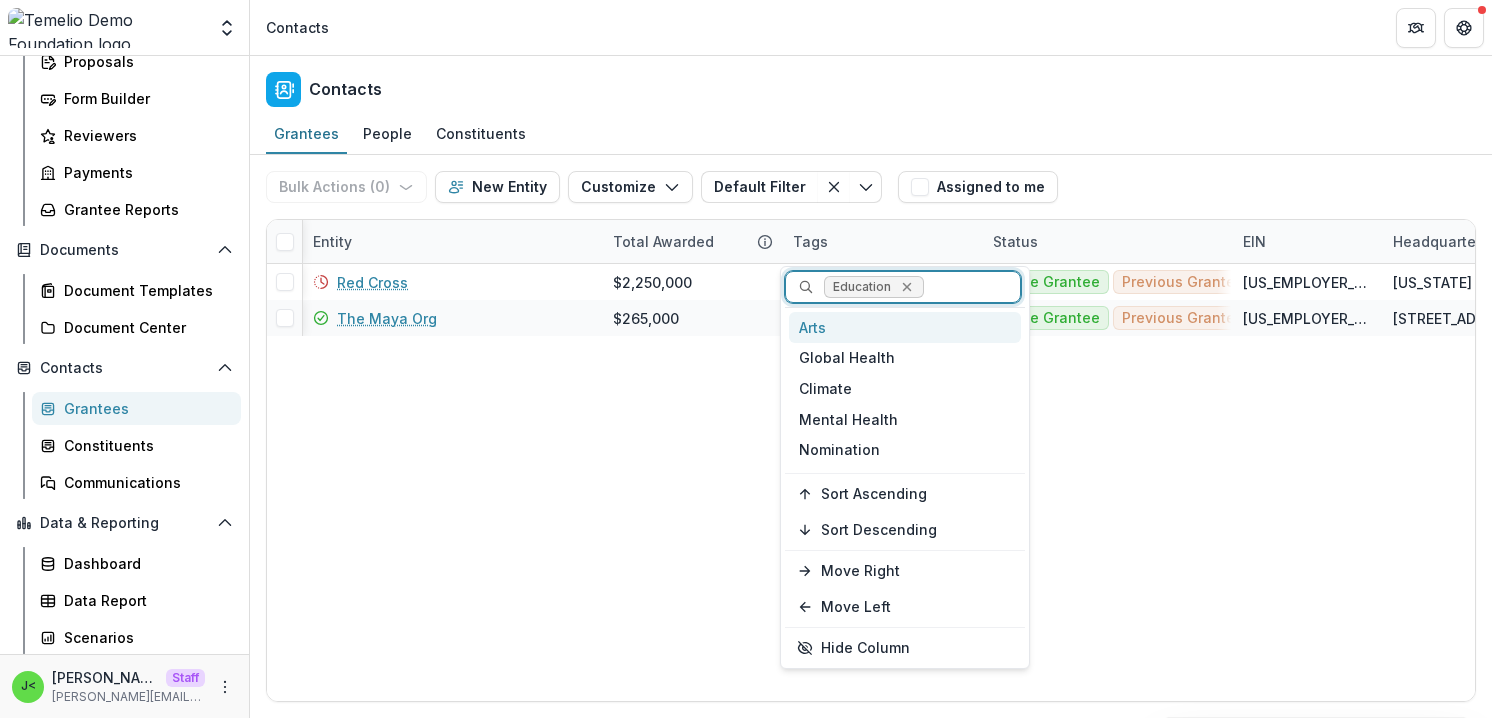
click at [908, 287] on icon "Remove Education" at bounding box center [907, 287] width 16 height 16
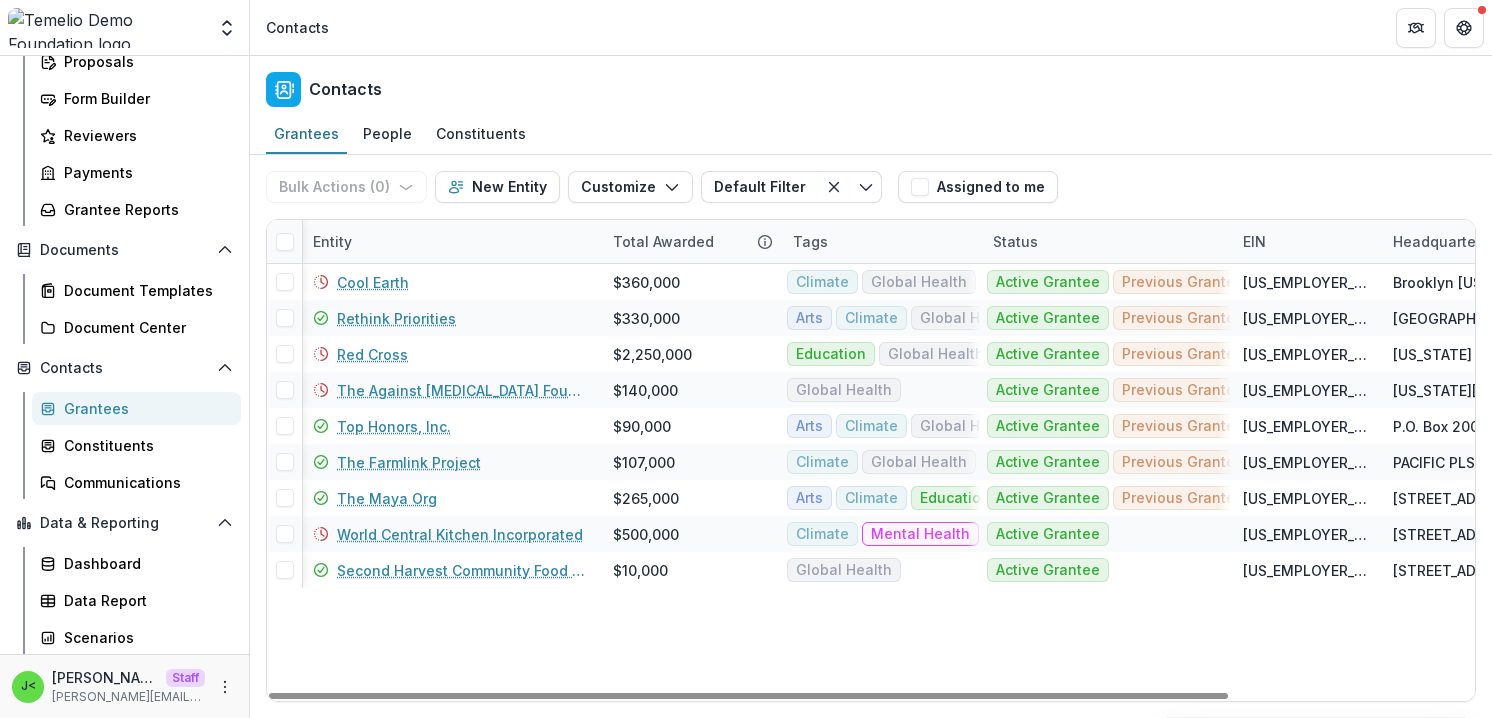
click at [1118, 243] on div "Status" at bounding box center [1106, 241] width 250 height 43
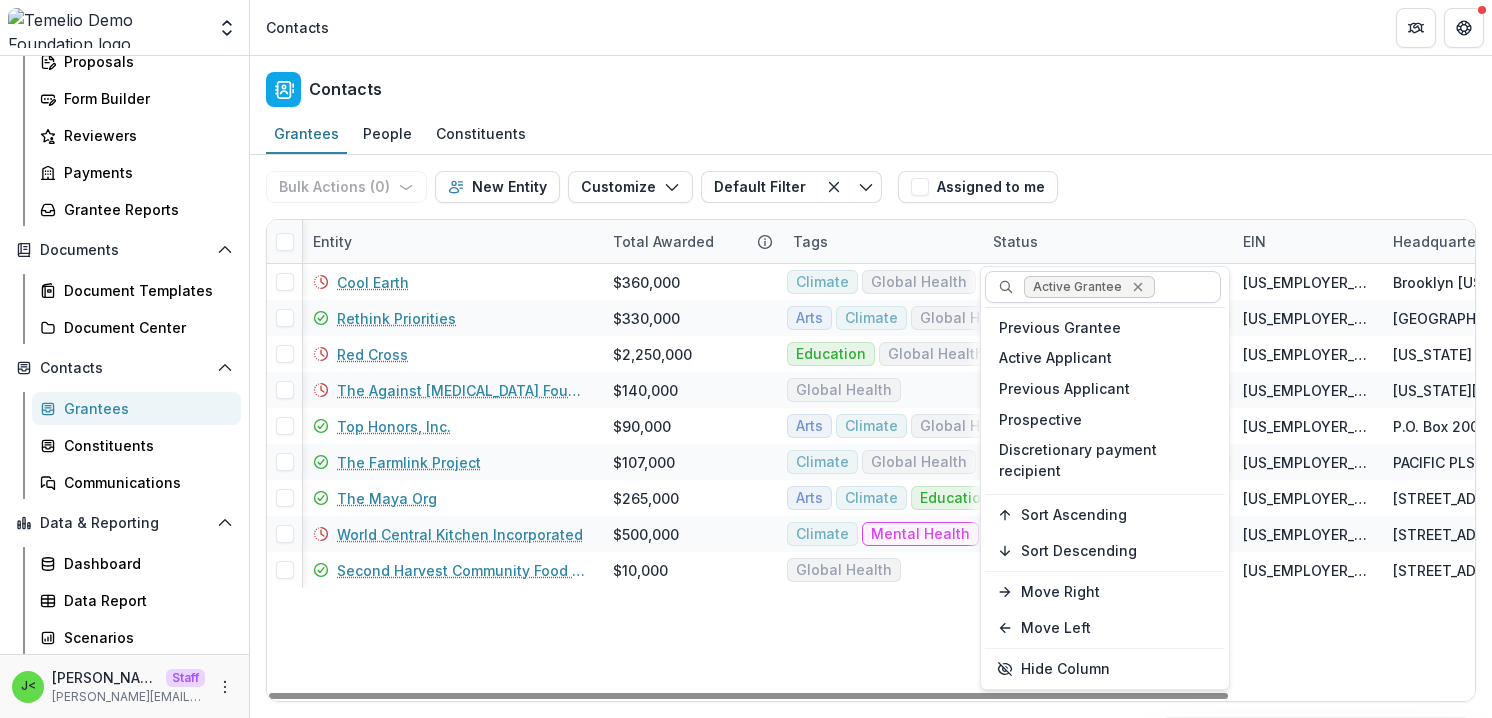
click at [1130, 285] on icon "Remove Active Grantee" at bounding box center [1138, 287] width 16 height 16
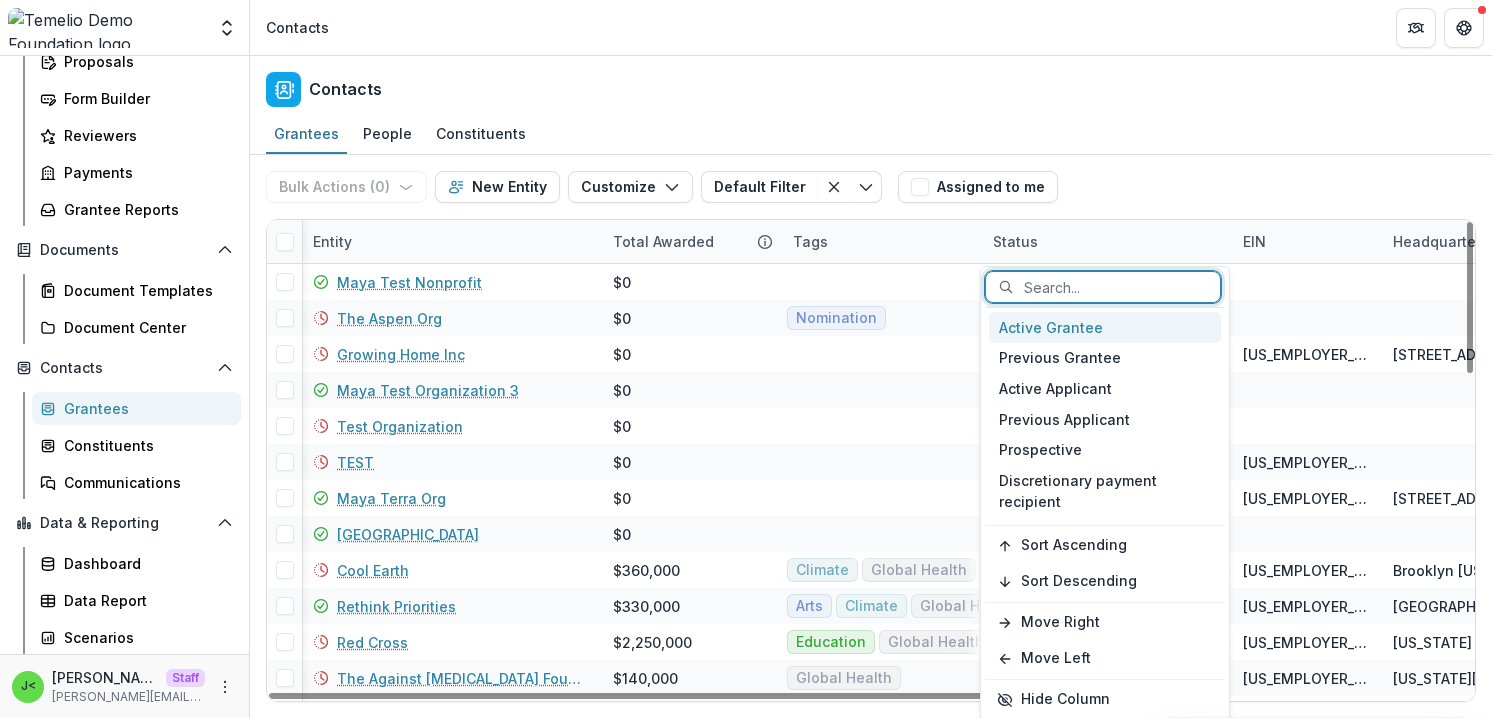
click at [374, 253] on div "Entity" at bounding box center [451, 241] width 300 height 43
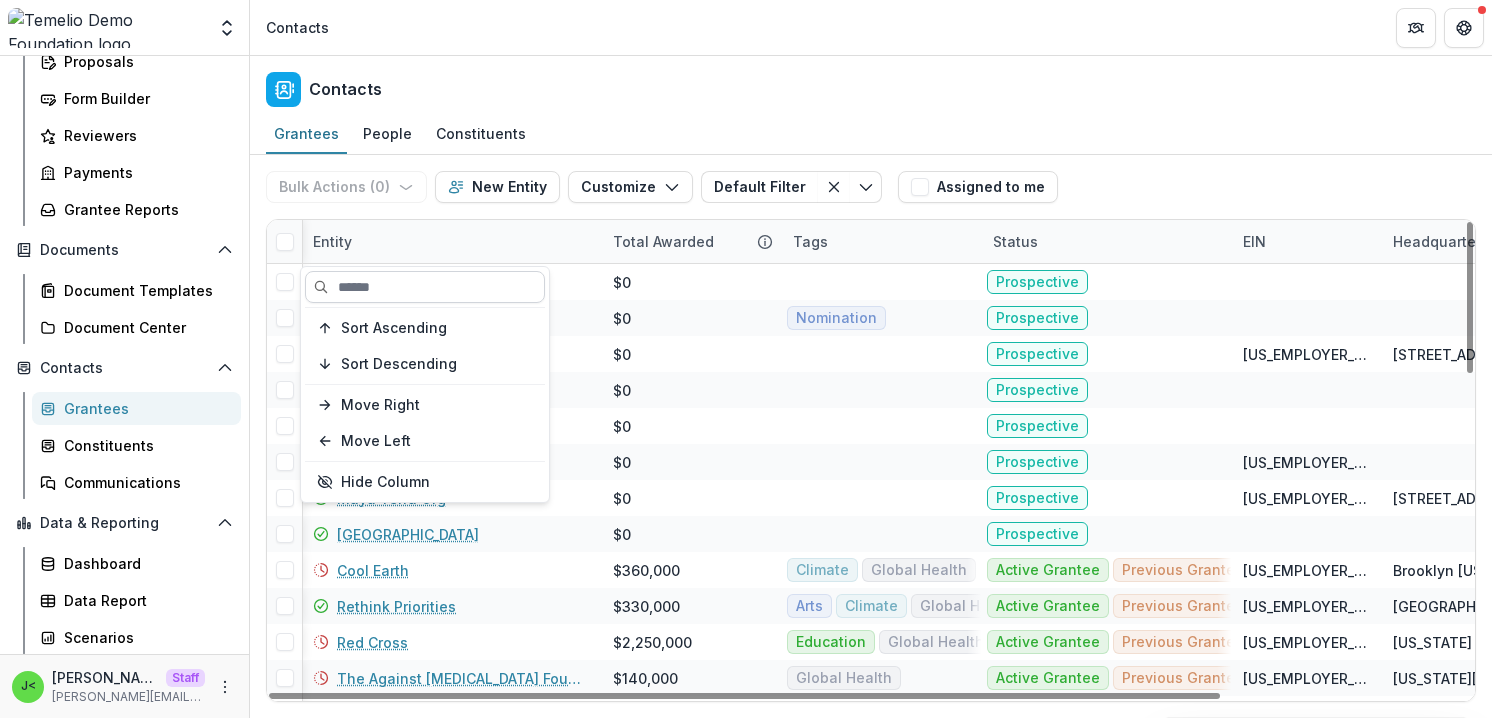
click at [389, 290] on input at bounding box center [425, 287] width 240 height 32
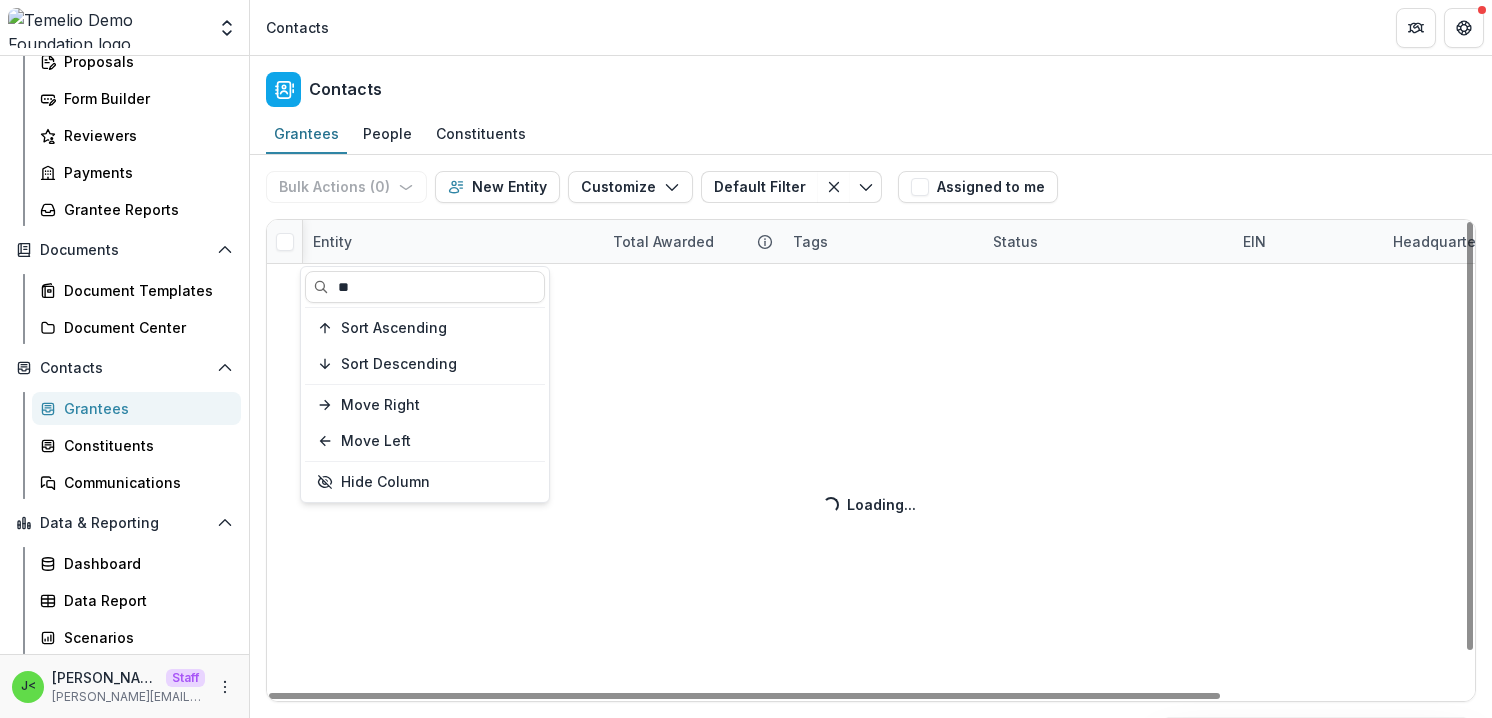
type input "*"
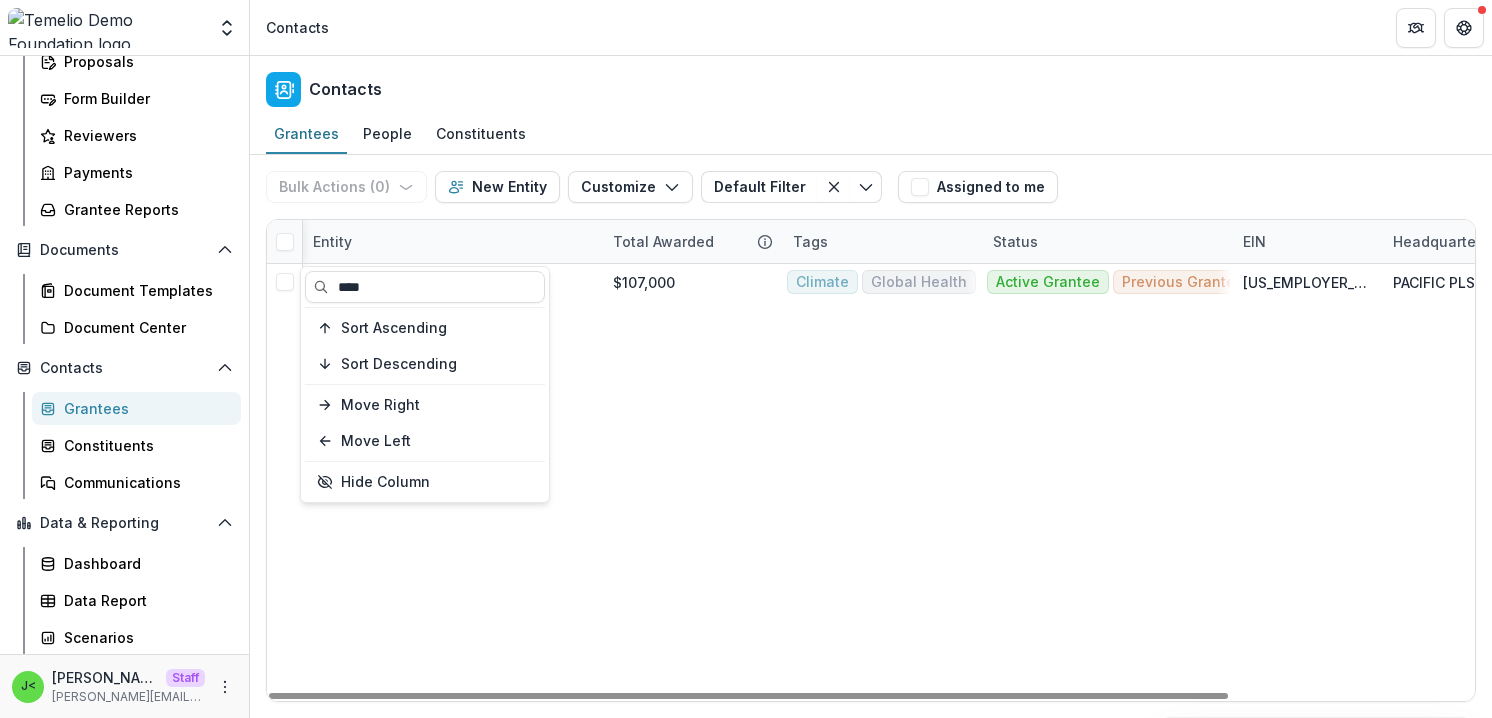
type input "****"
click at [832, 412] on div "The Farmlink Project $107,000 Climate Global Health Active Grantee Previous Gra…" at bounding box center [1023, 482] width 1516 height 437
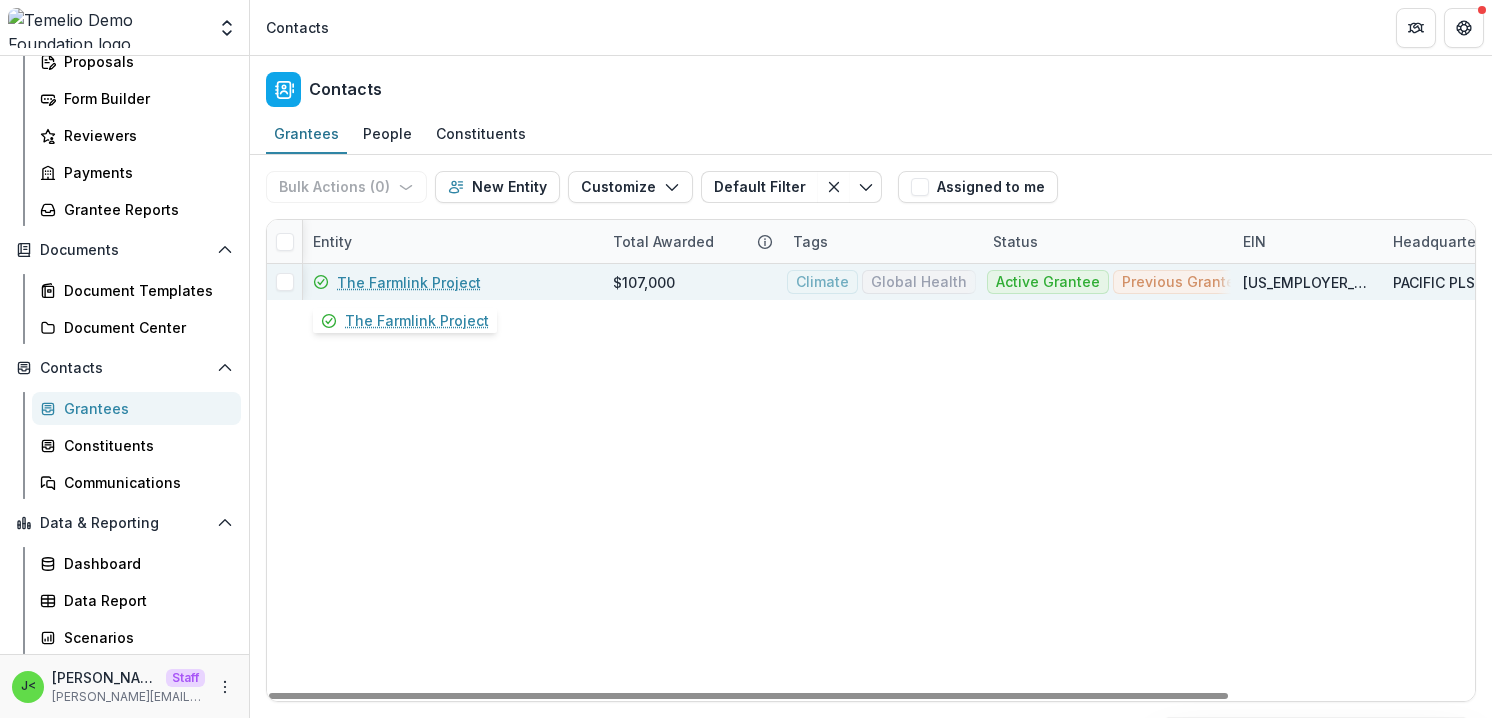
click at [403, 283] on link "The Farmlink Project" at bounding box center [409, 282] width 144 height 21
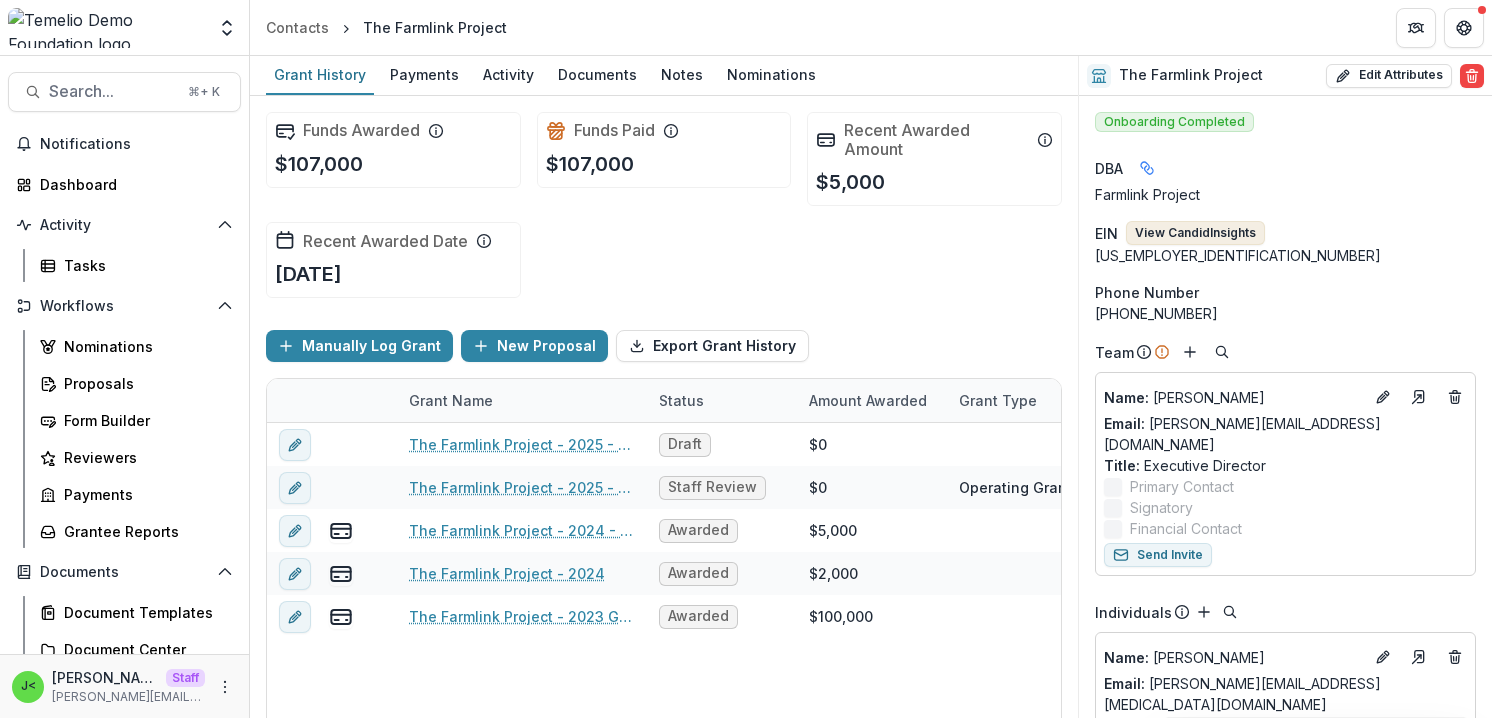
click at [1188, 234] on button "View Candid Insights" at bounding box center [1195, 233] width 139 height 24
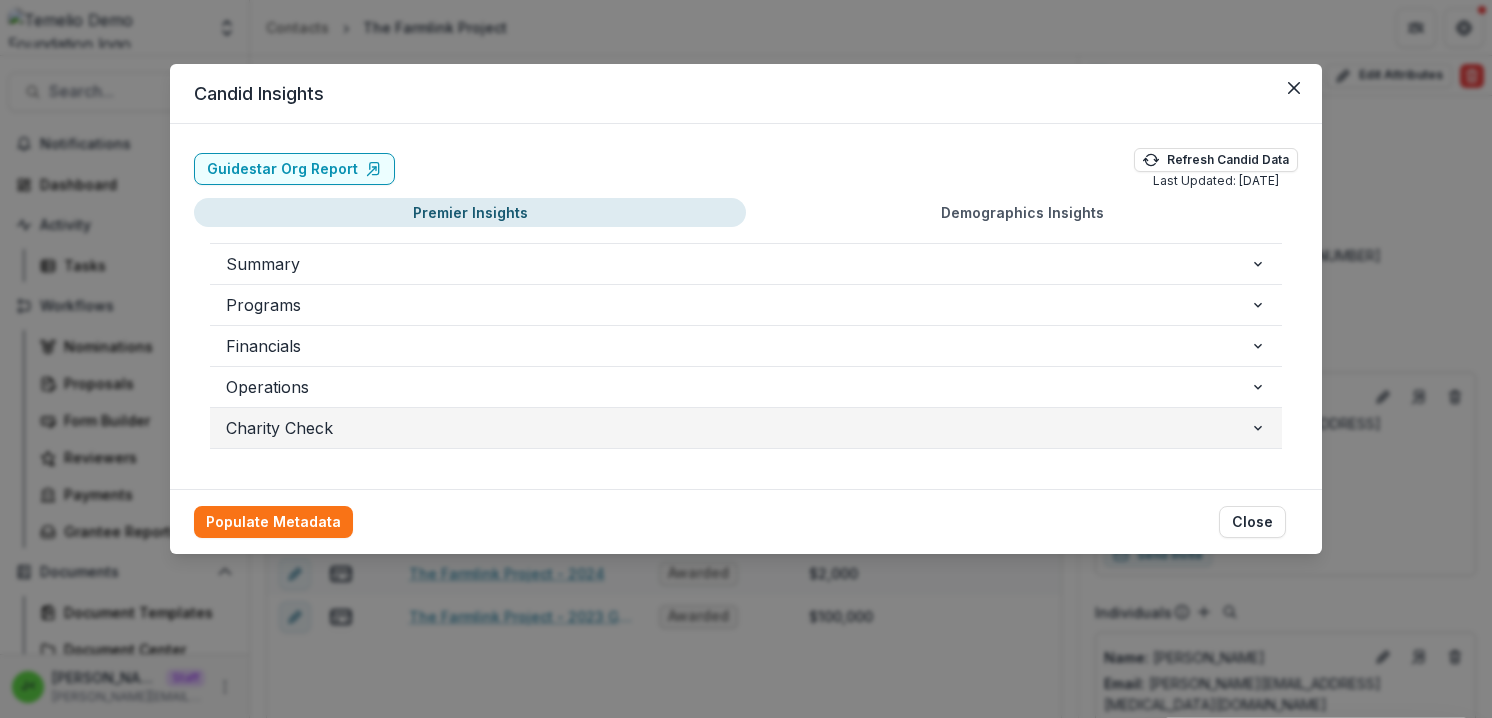
click at [554, 424] on span "Charity Check" at bounding box center [738, 428] width 1024 height 24
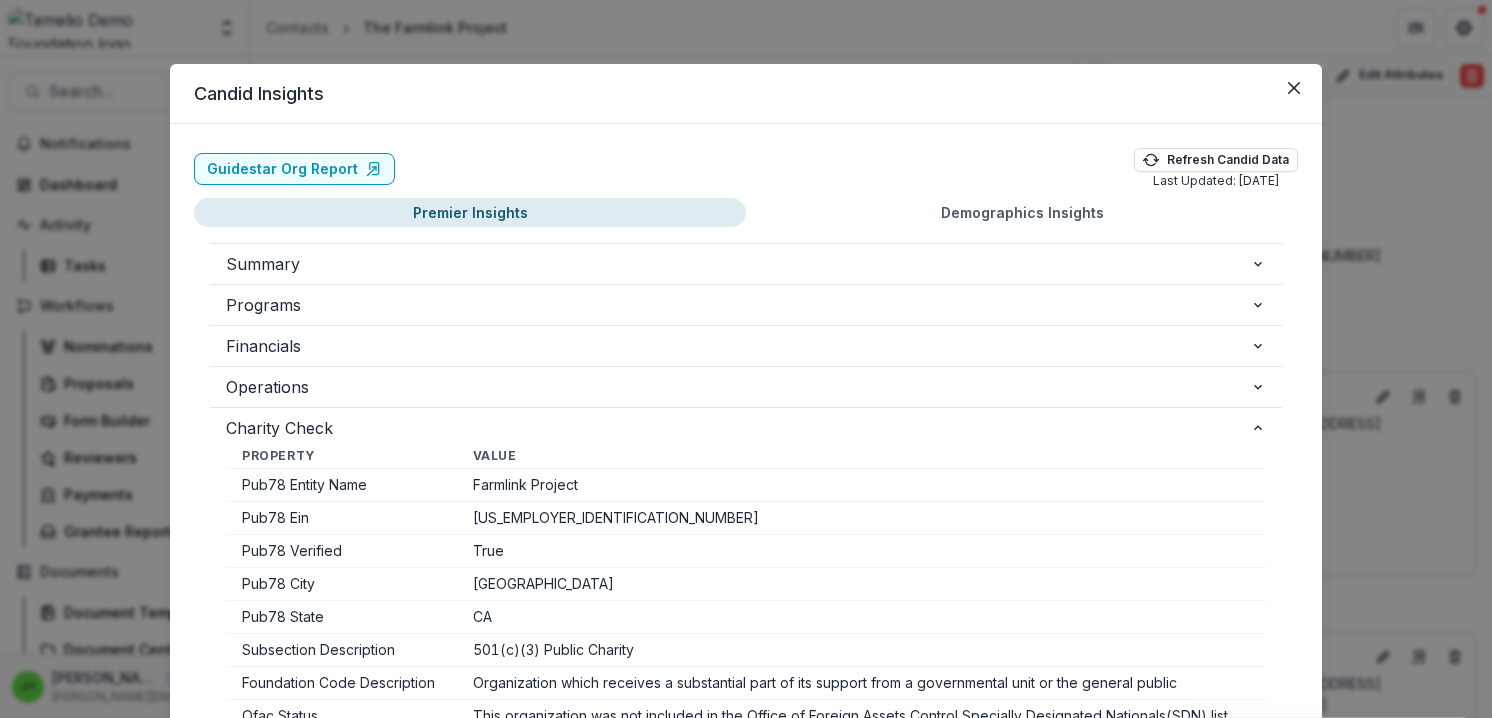
scroll to position [10, 0]
click at [1298, 84] on button "Close" at bounding box center [1294, 88] width 32 height 32
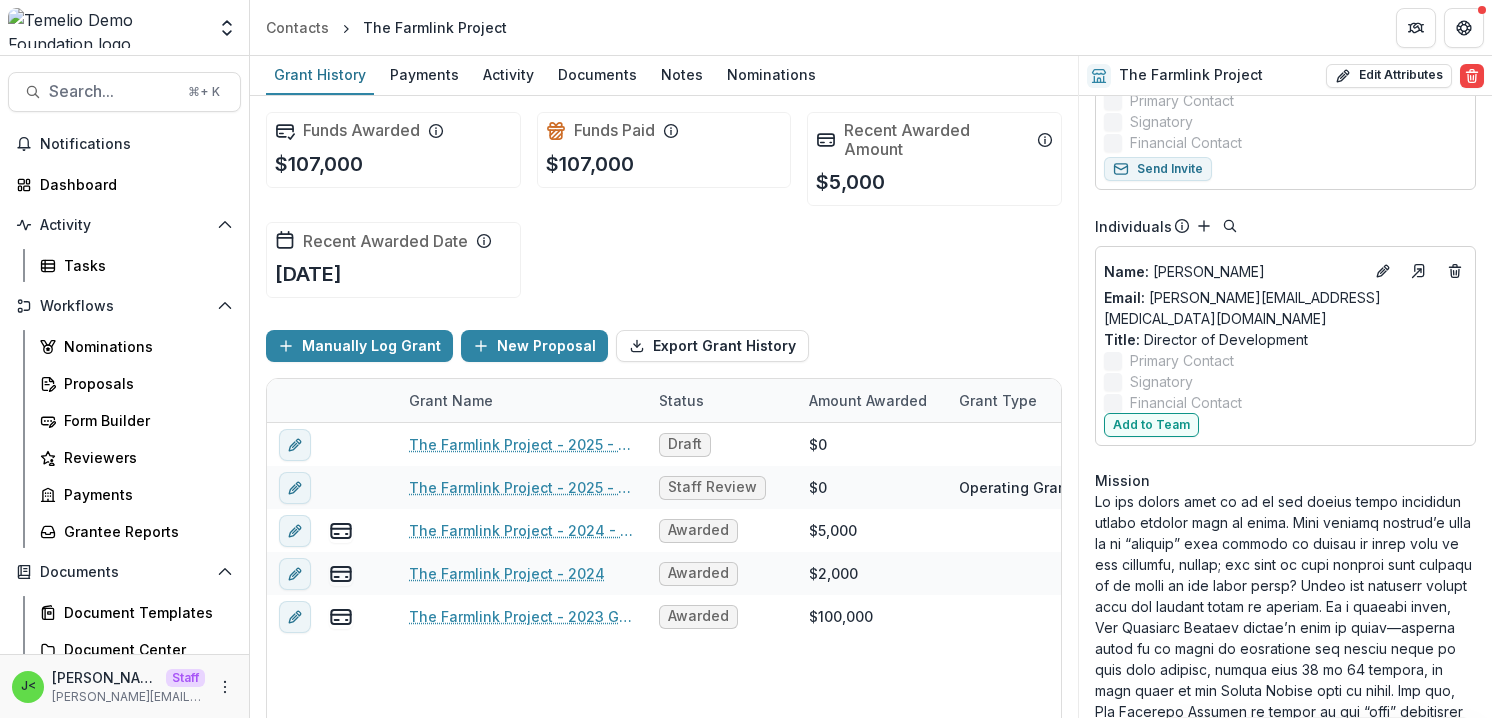
scroll to position [0, 0]
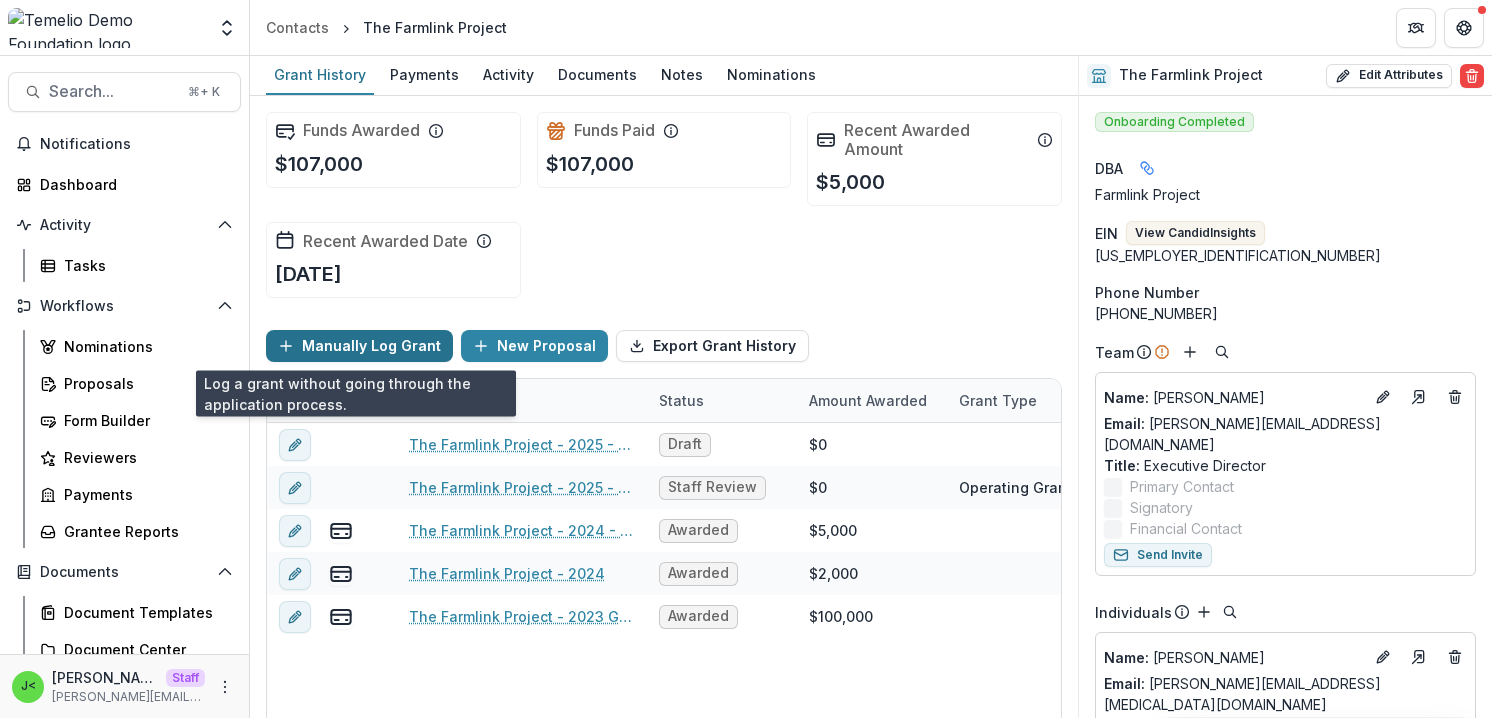
click at [359, 342] on button "Manually Log Grant" at bounding box center [359, 346] width 187 height 32
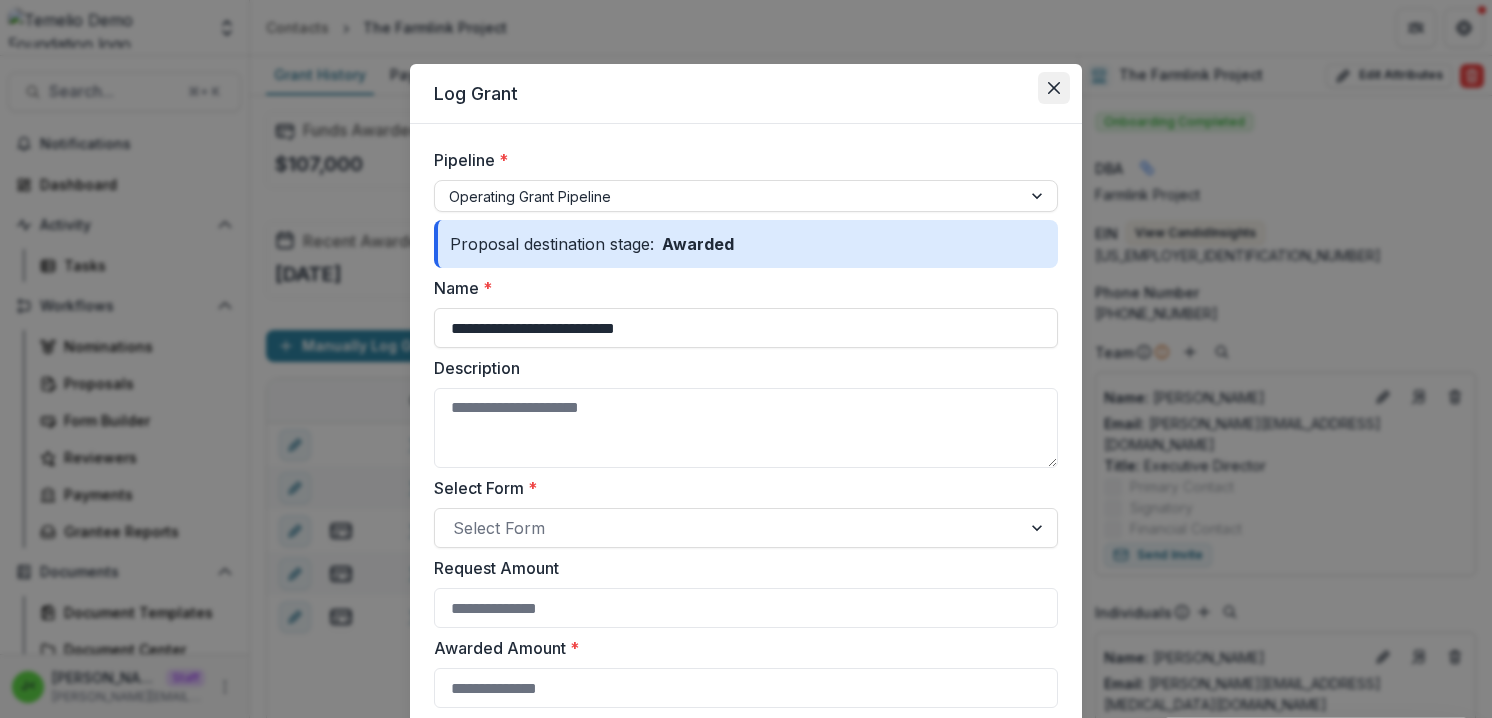
click at [1054, 86] on icon "Close" at bounding box center [1054, 88] width 12 height 12
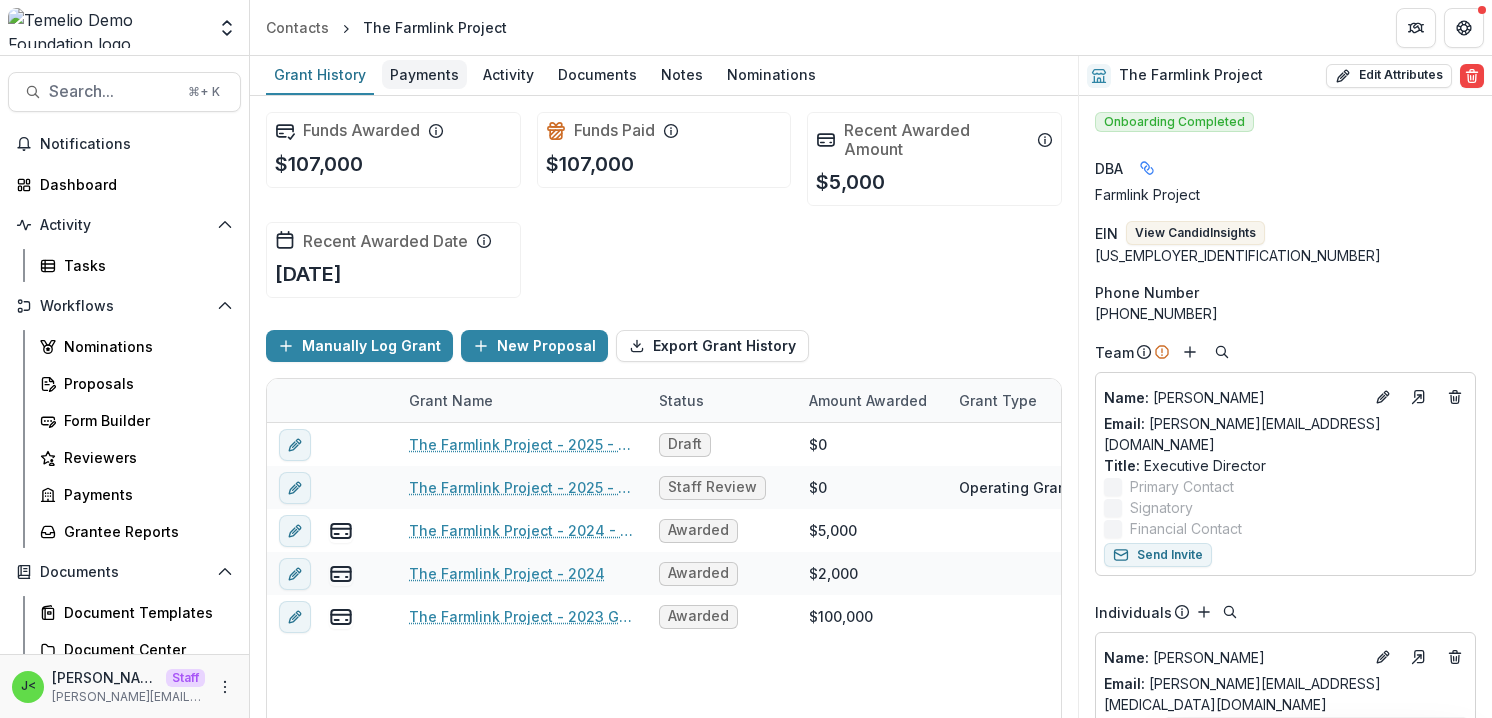
click at [408, 74] on div "Payments" at bounding box center [424, 74] width 85 height 29
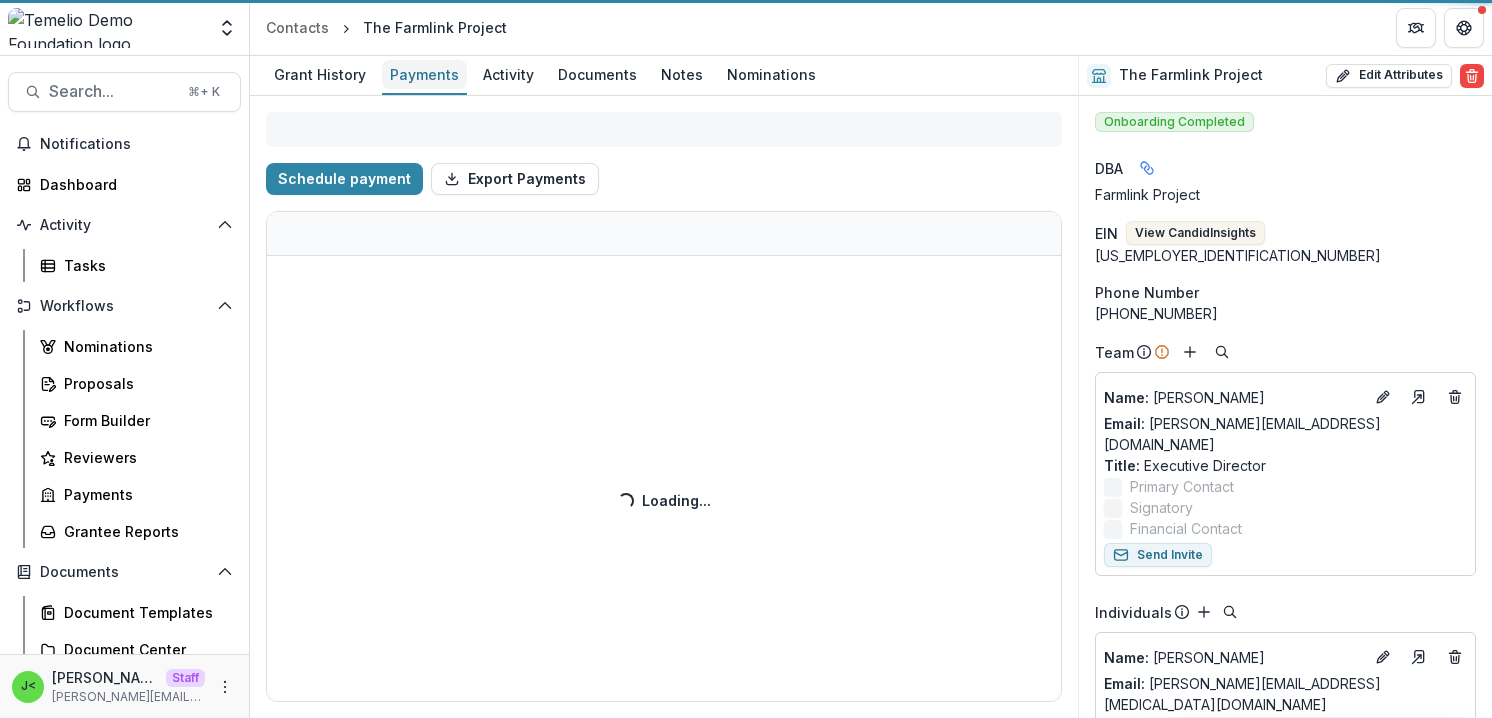
select select "****"
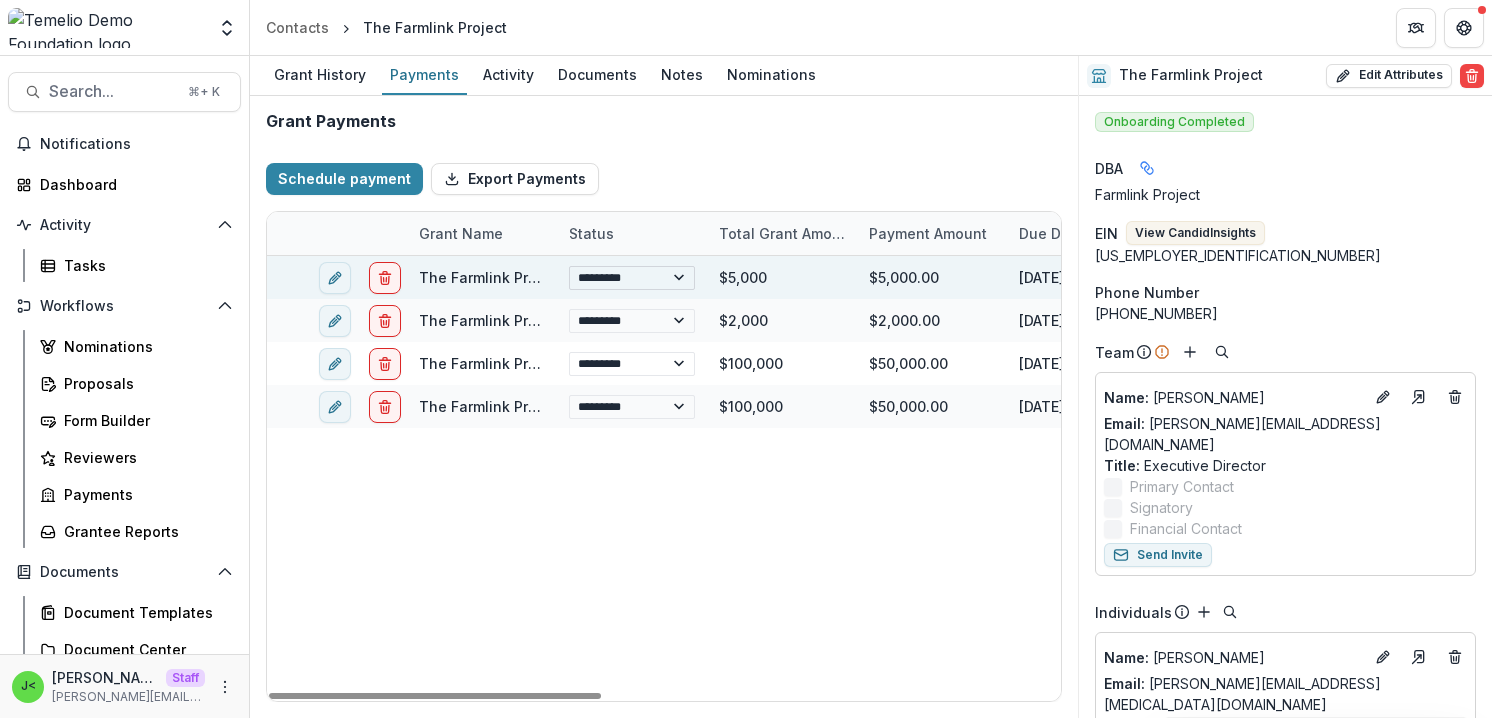
click at [609, 274] on select "**********" at bounding box center [632, 278] width 126 height 24
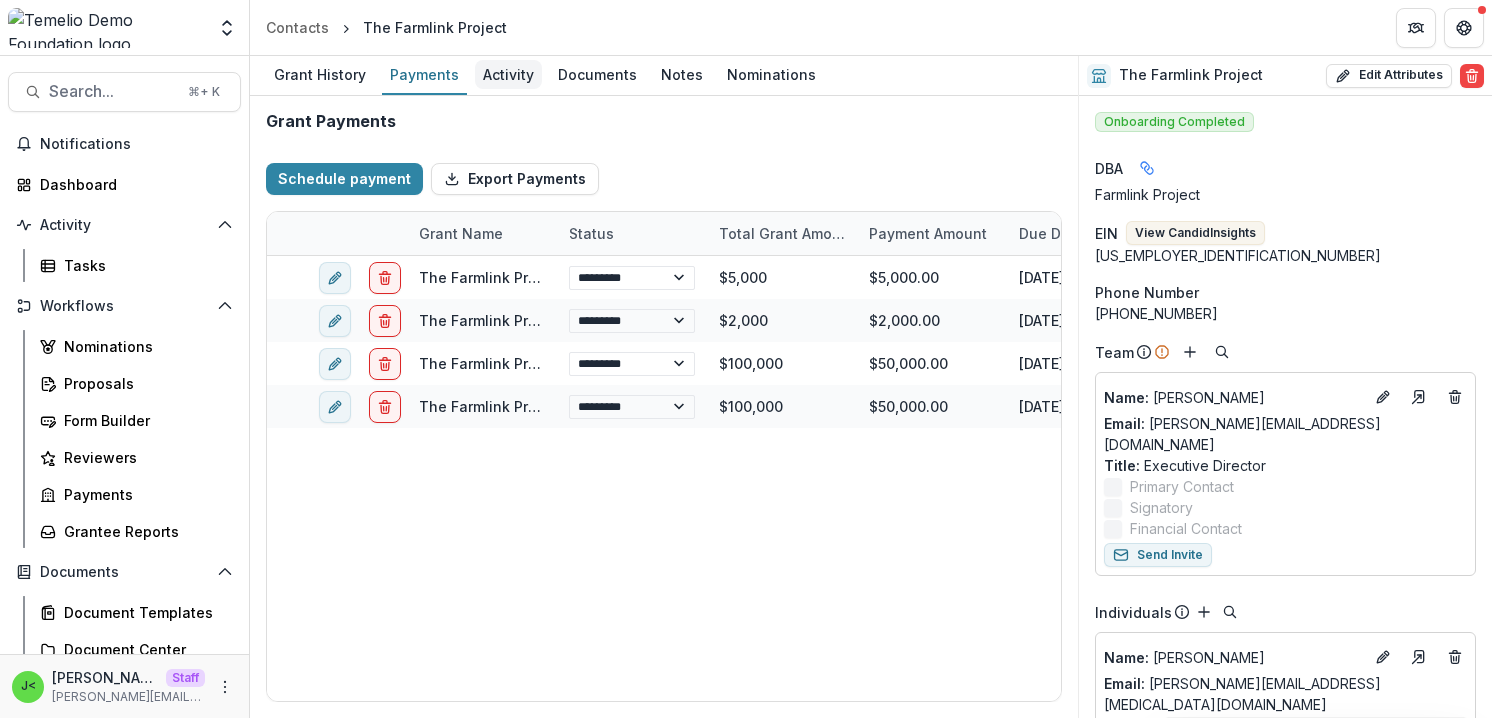
click at [507, 75] on div "Activity" at bounding box center [508, 74] width 67 height 29
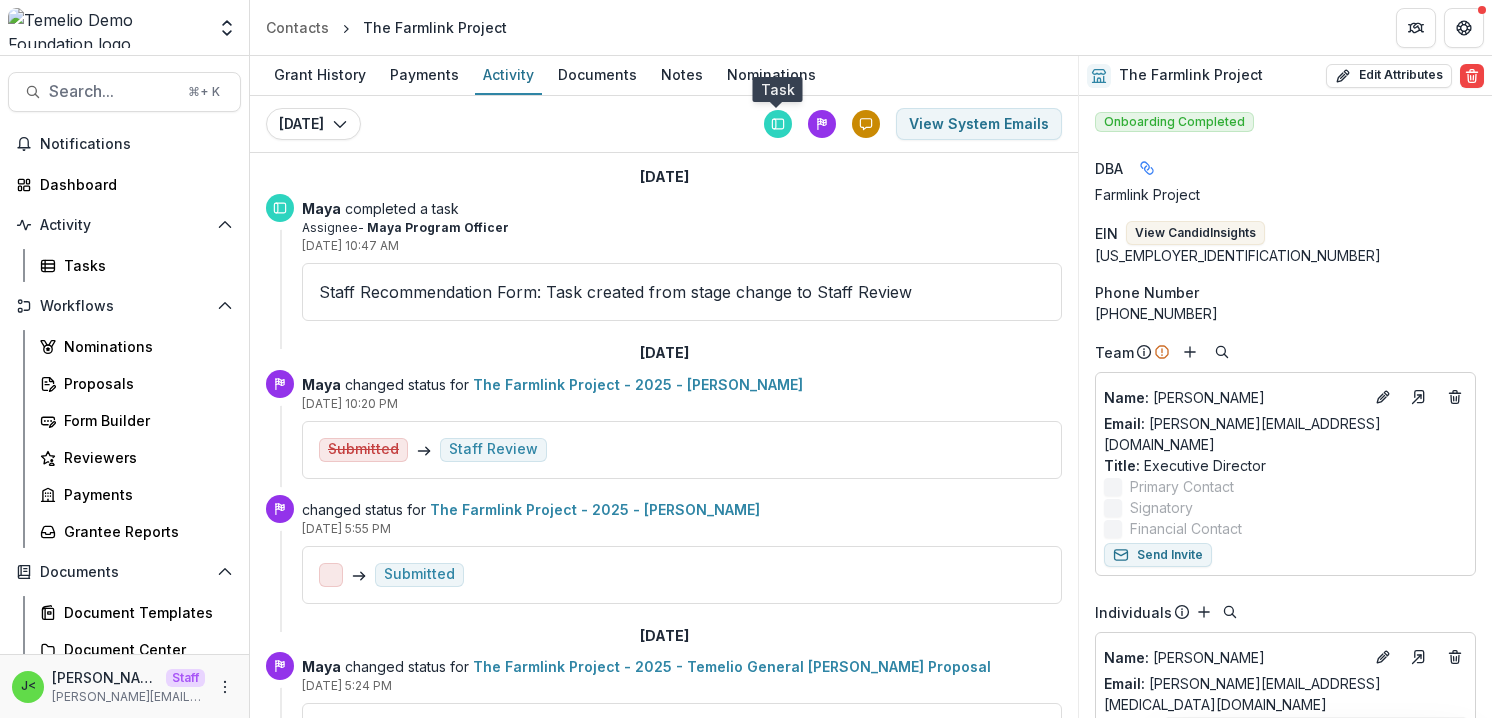
click at [776, 127] on icon at bounding box center [778, 124] width 14 height 14
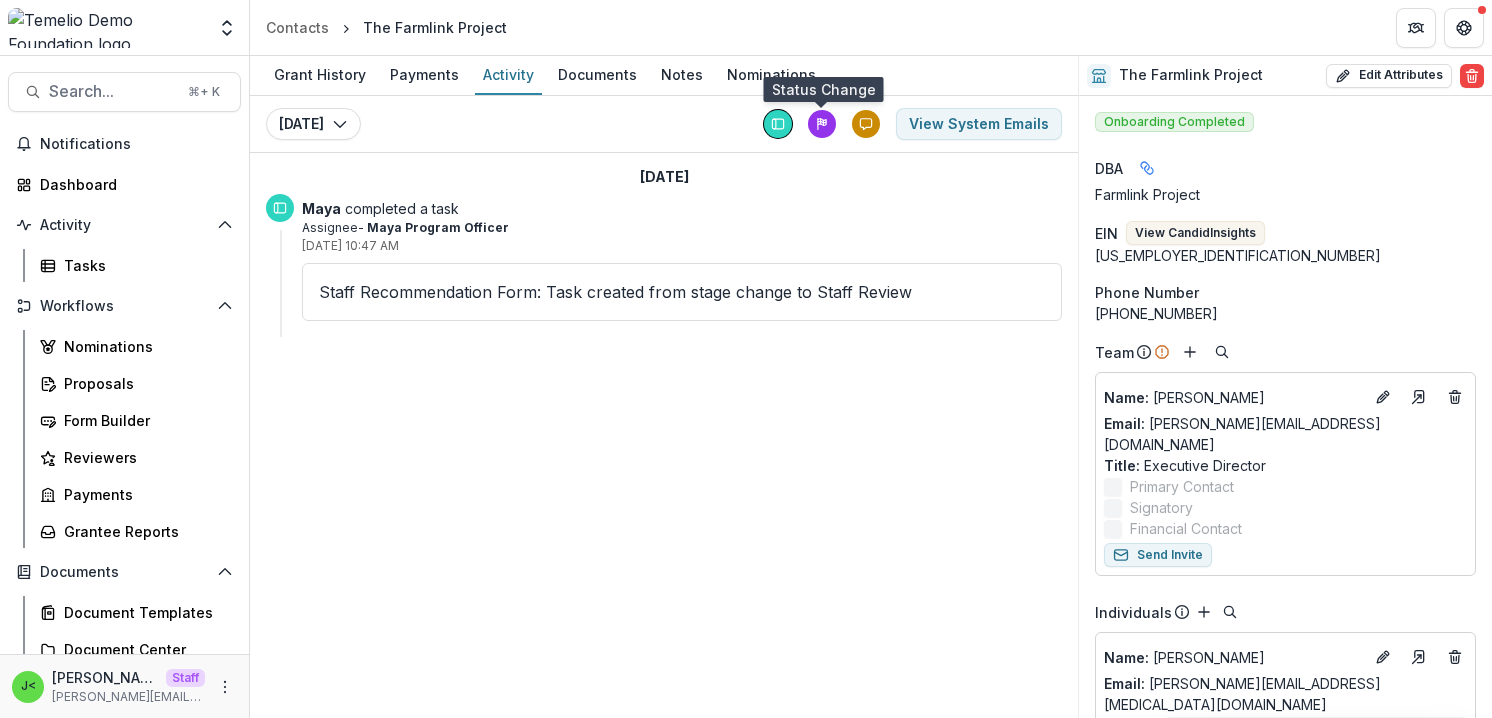
click at [823, 122] on icon at bounding box center [822, 122] width 8 height 2
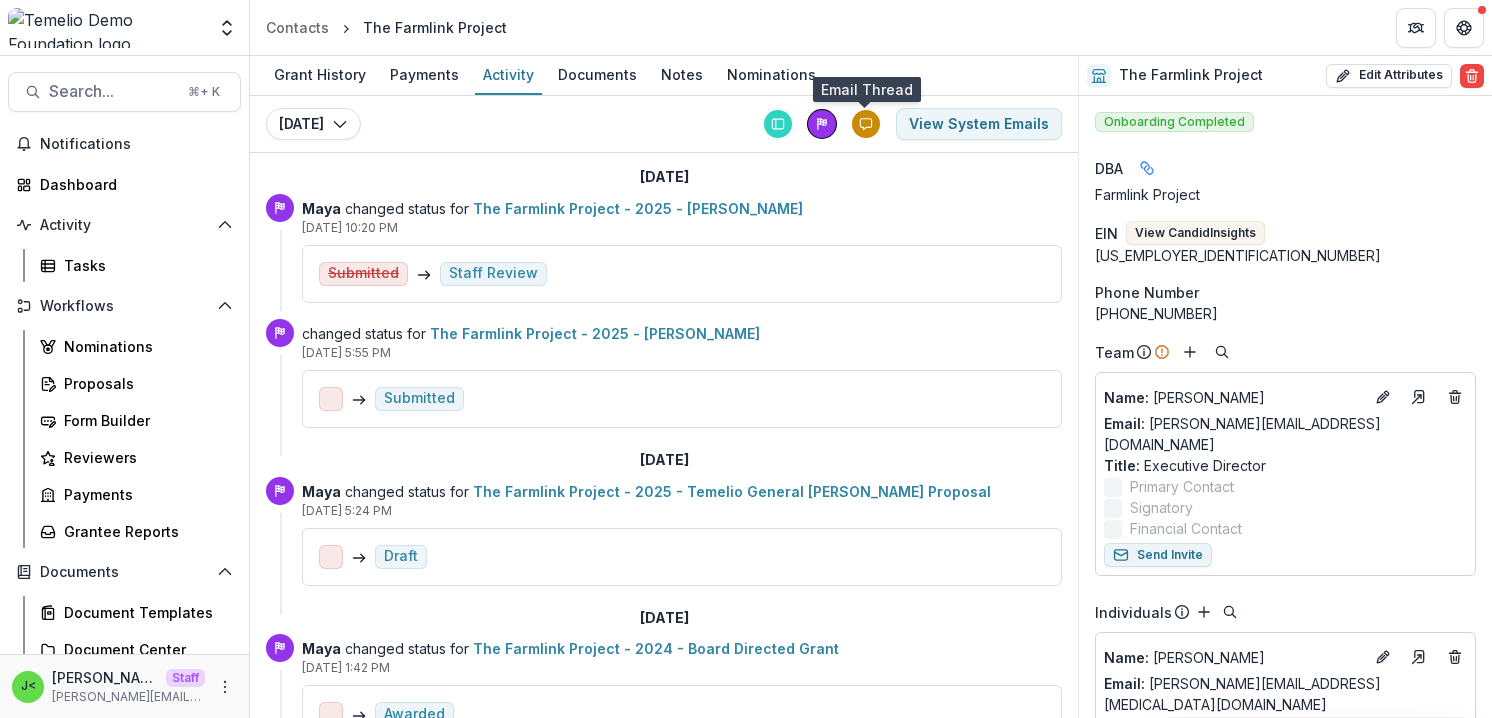
click at [867, 126] on icon at bounding box center [866, 124] width 14 height 14
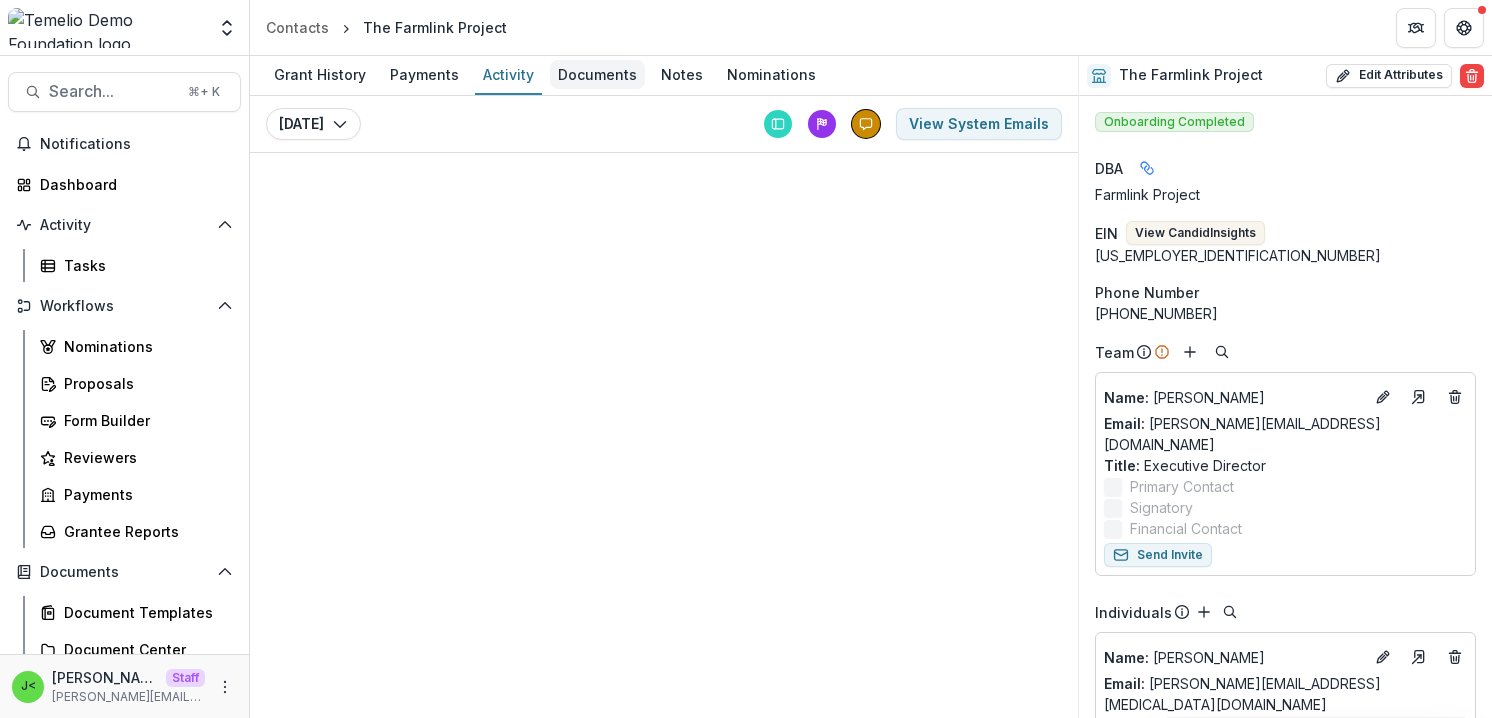
click at [595, 76] on div "Documents" at bounding box center [597, 74] width 95 height 29
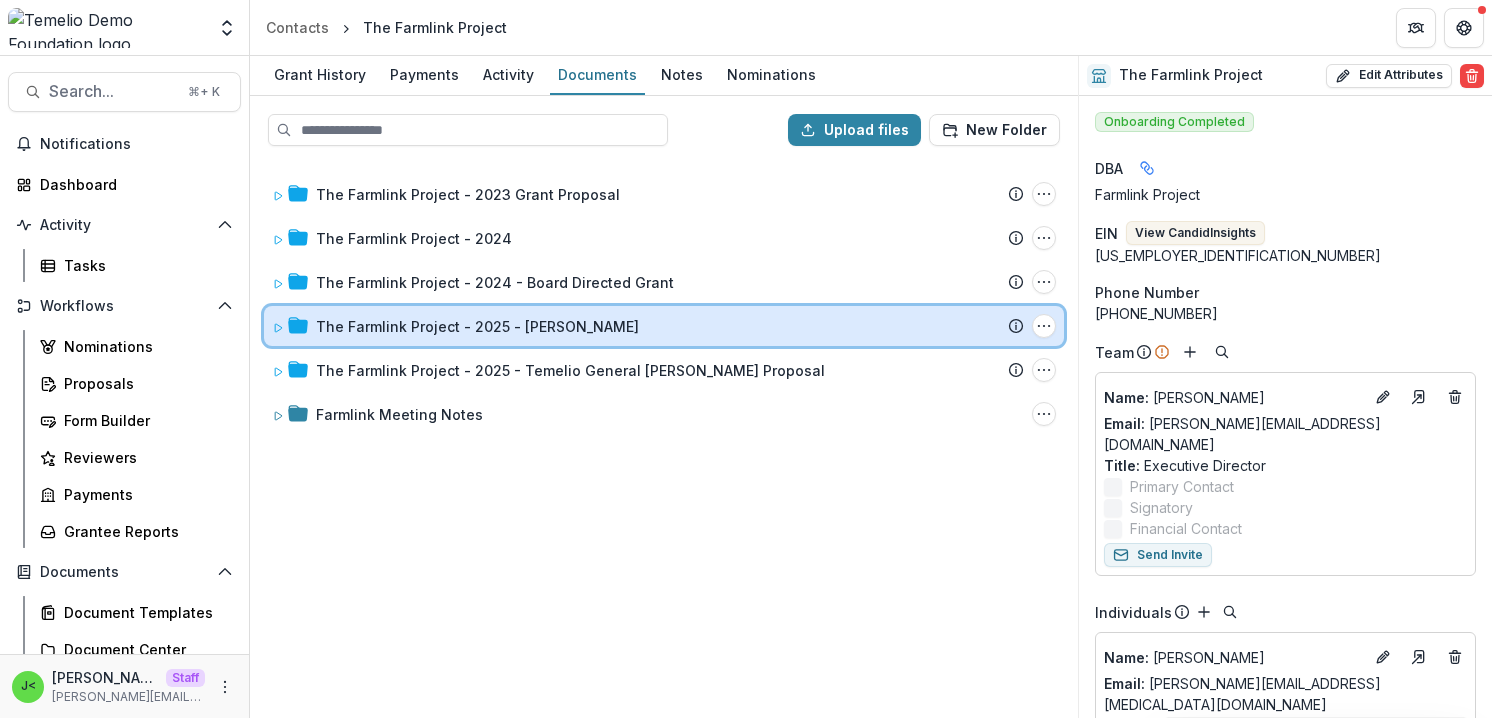
click at [280, 327] on icon at bounding box center [278, 328] width 12 height 12
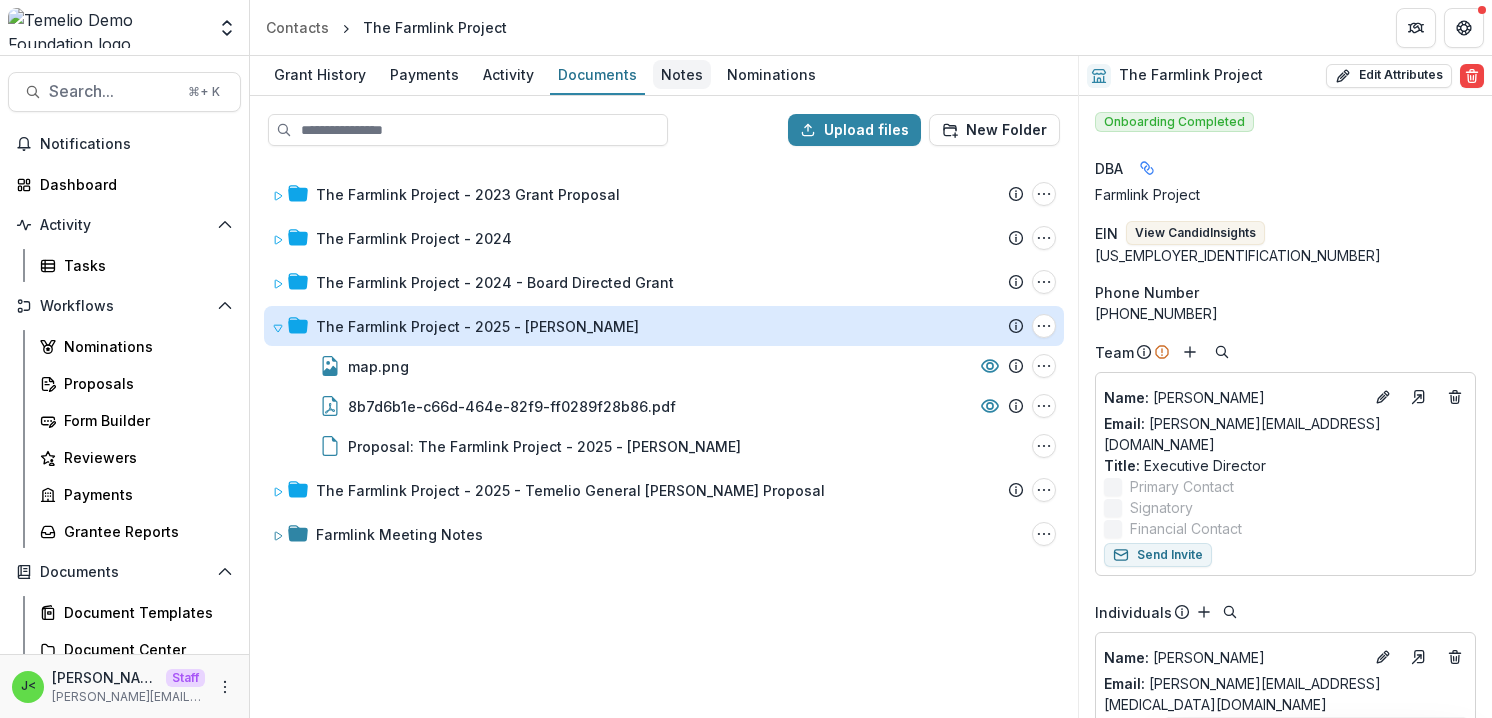
click at [675, 75] on div "Notes" at bounding box center [682, 74] width 58 height 29
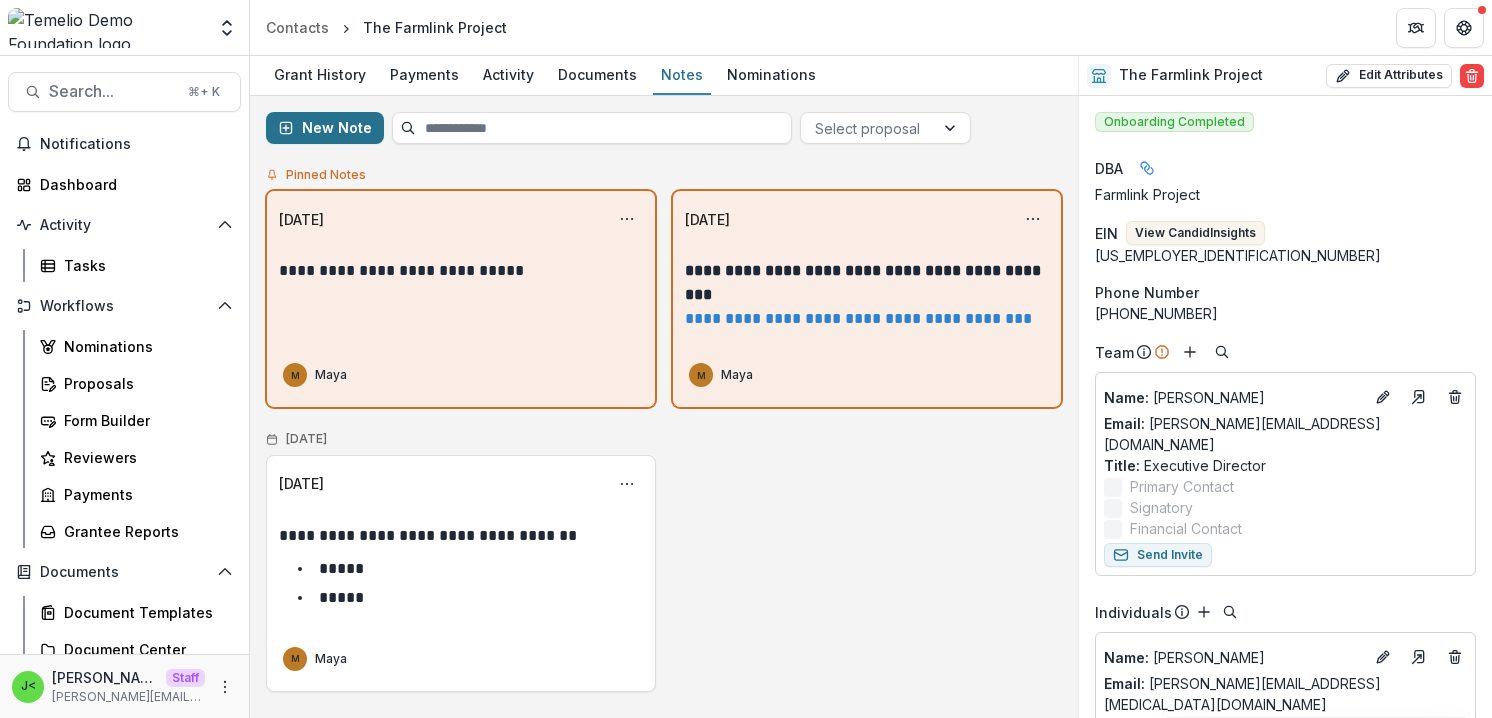
click at [342, 121] on button "New Note" at bounding box center [325, 128] width 118 height 32
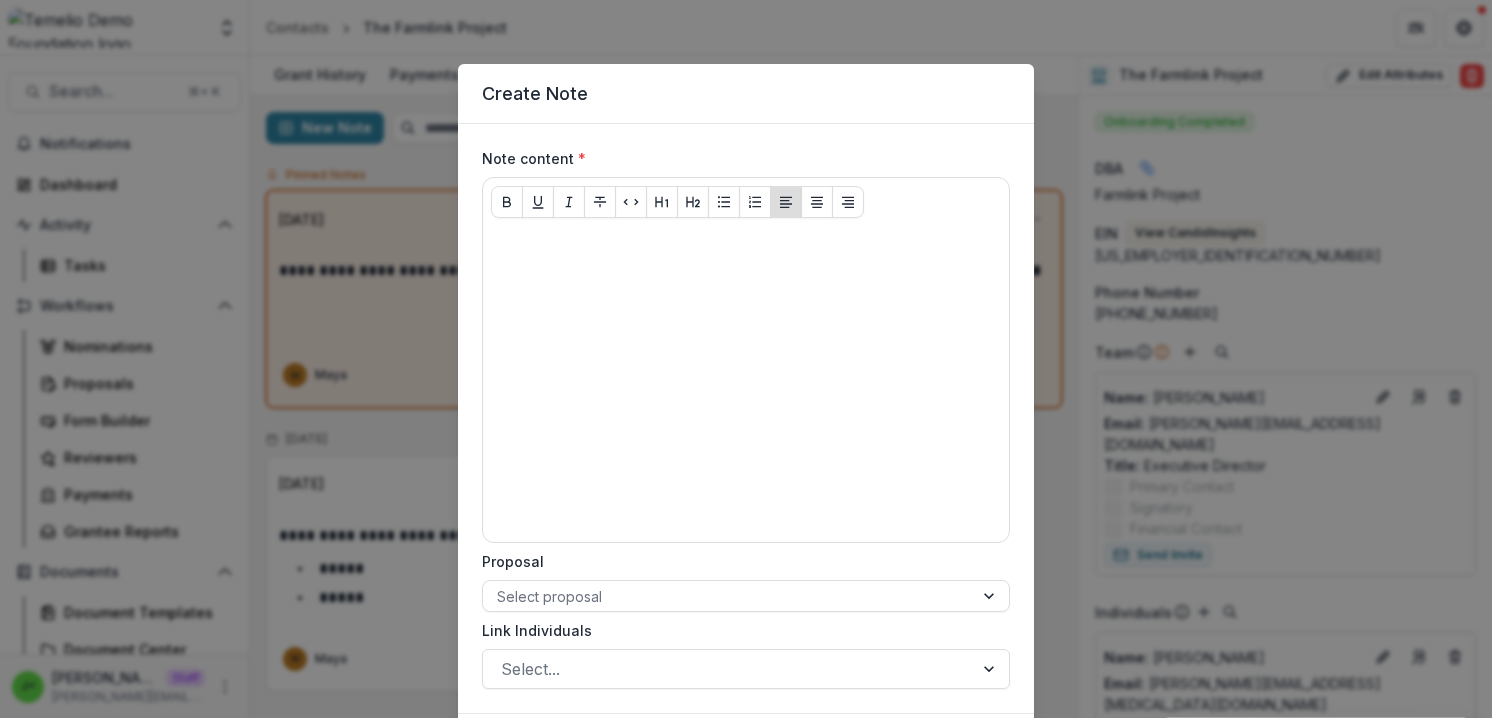
scroll to position [124, 0]
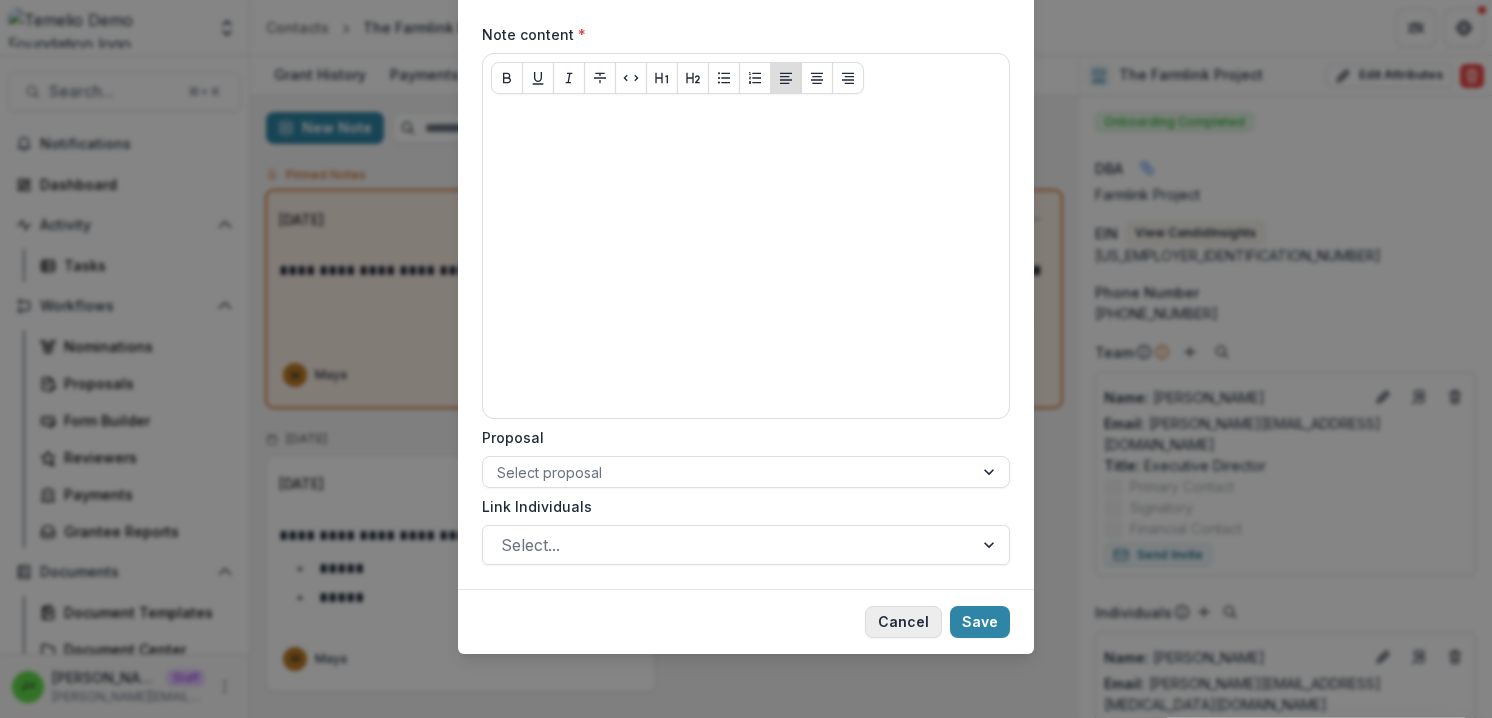
click at [907, 622] on button "Cancel" at bounding box center [903, 622] width 77 height 32
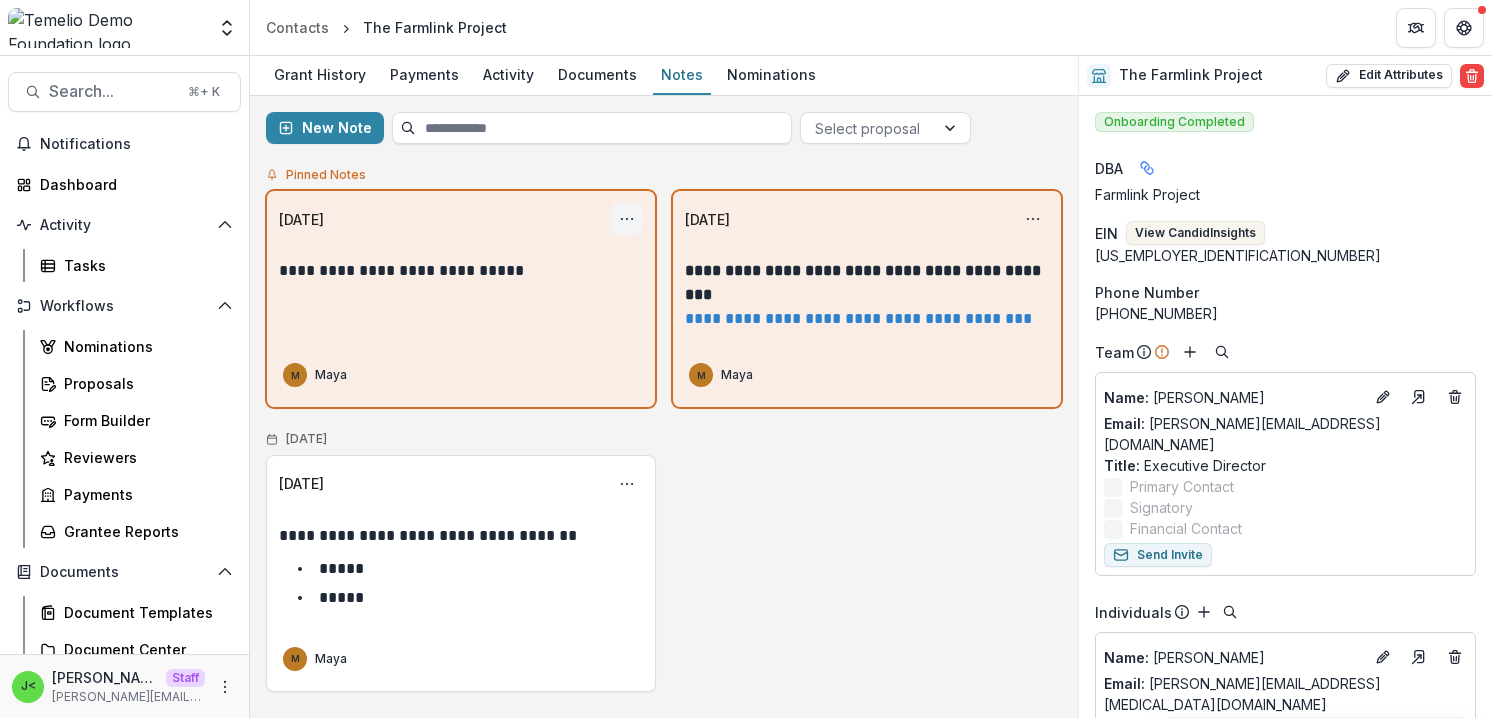
click at [632, 217] on button "Options" at bounding box center [627, 219] width 32 height 32
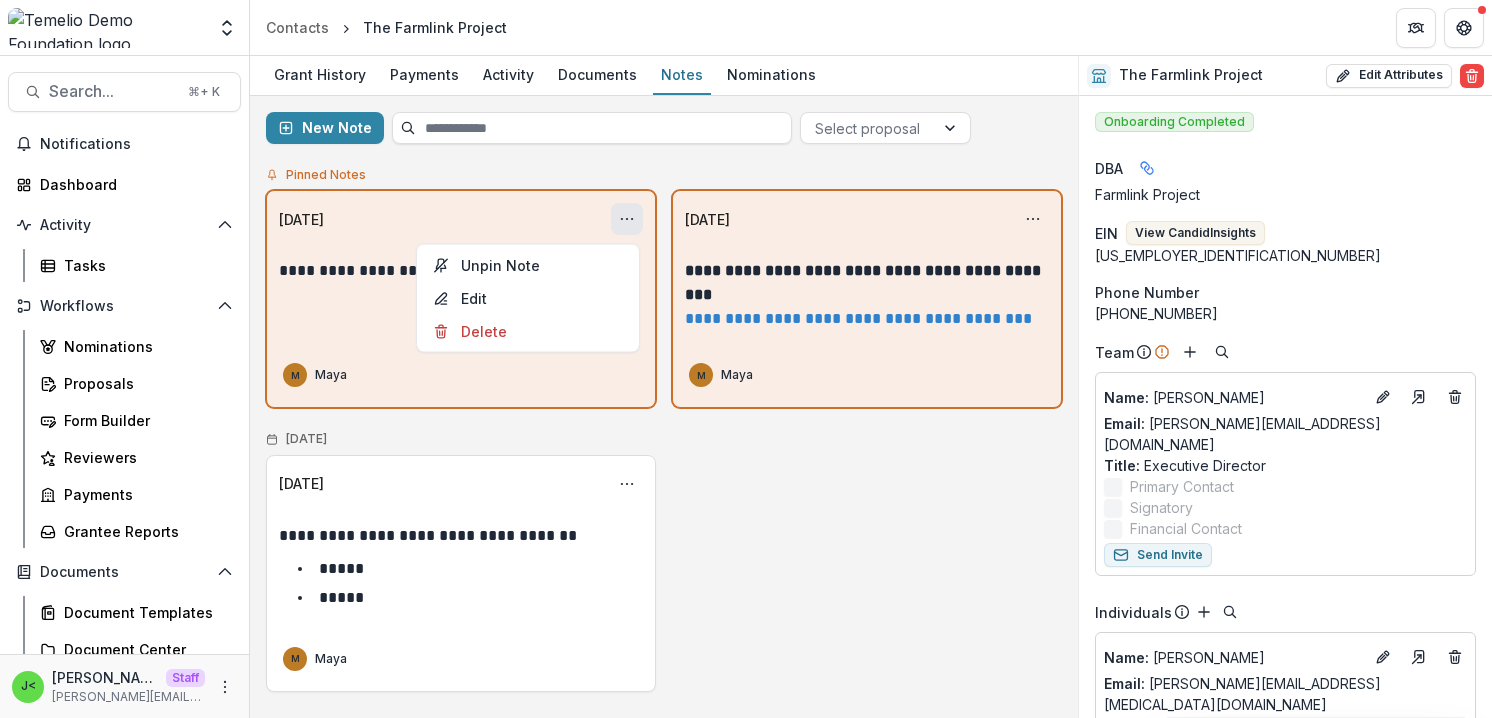
click at [633, 217] on button "Options" at bounding box center [627, 219] width 32 height 32
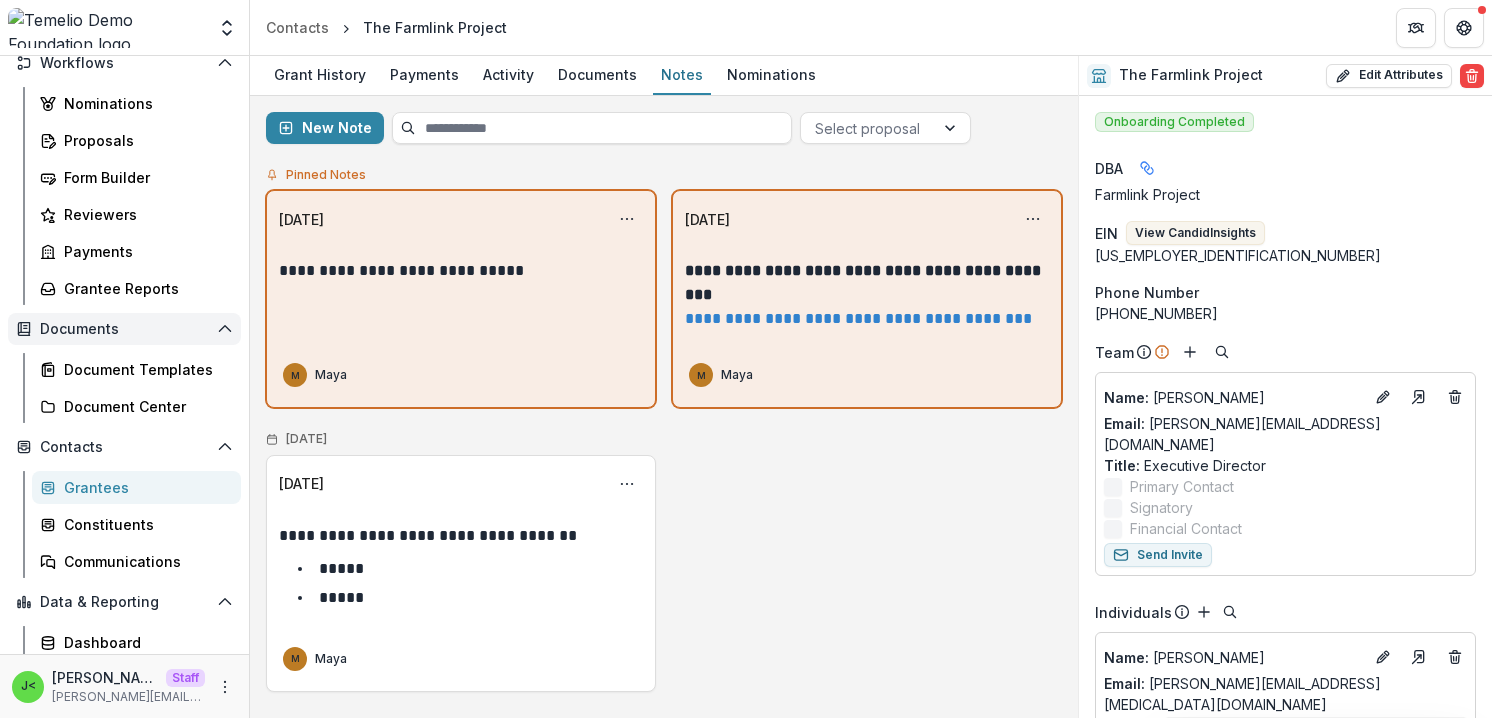
scroll to position [322, 0]
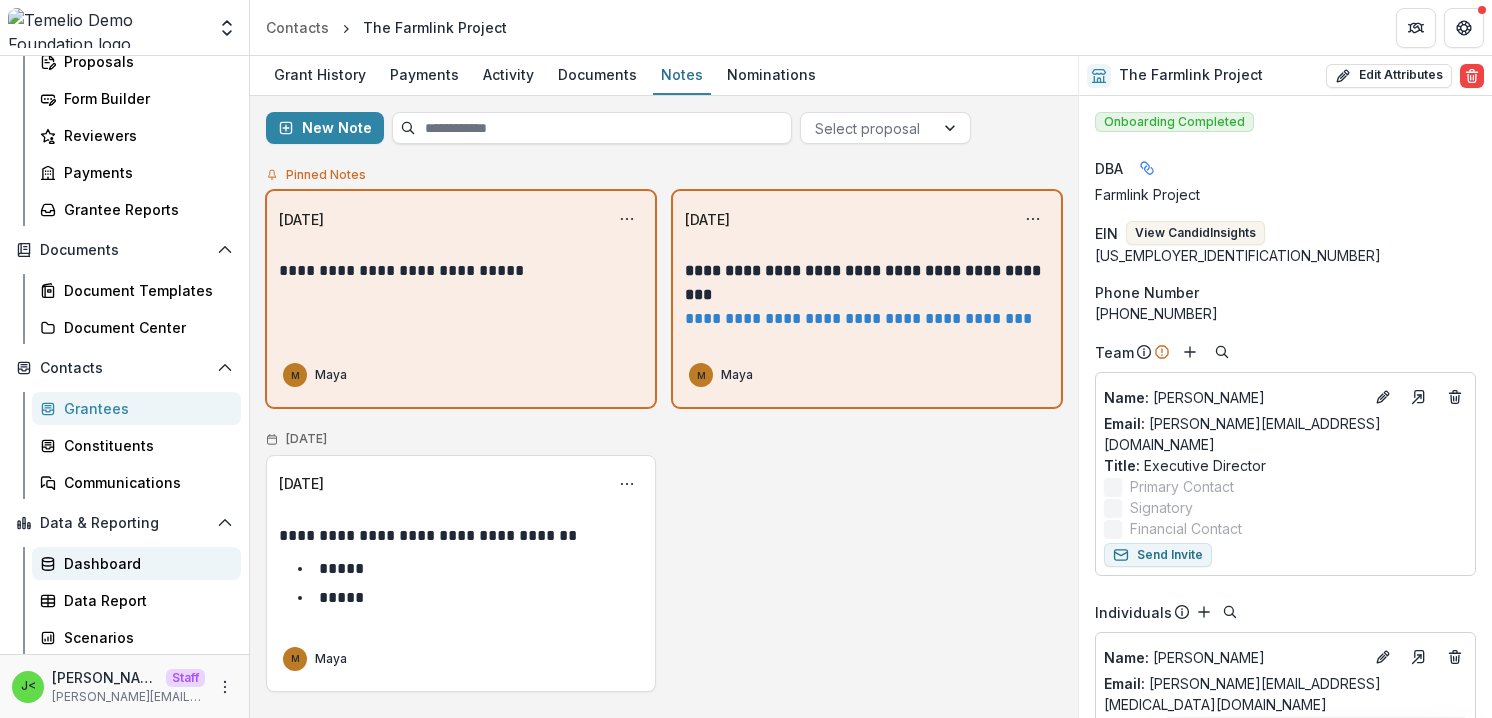
click at [127, 564] on div "Dashboard" at bounding box center [144, 563] width 161 height 21
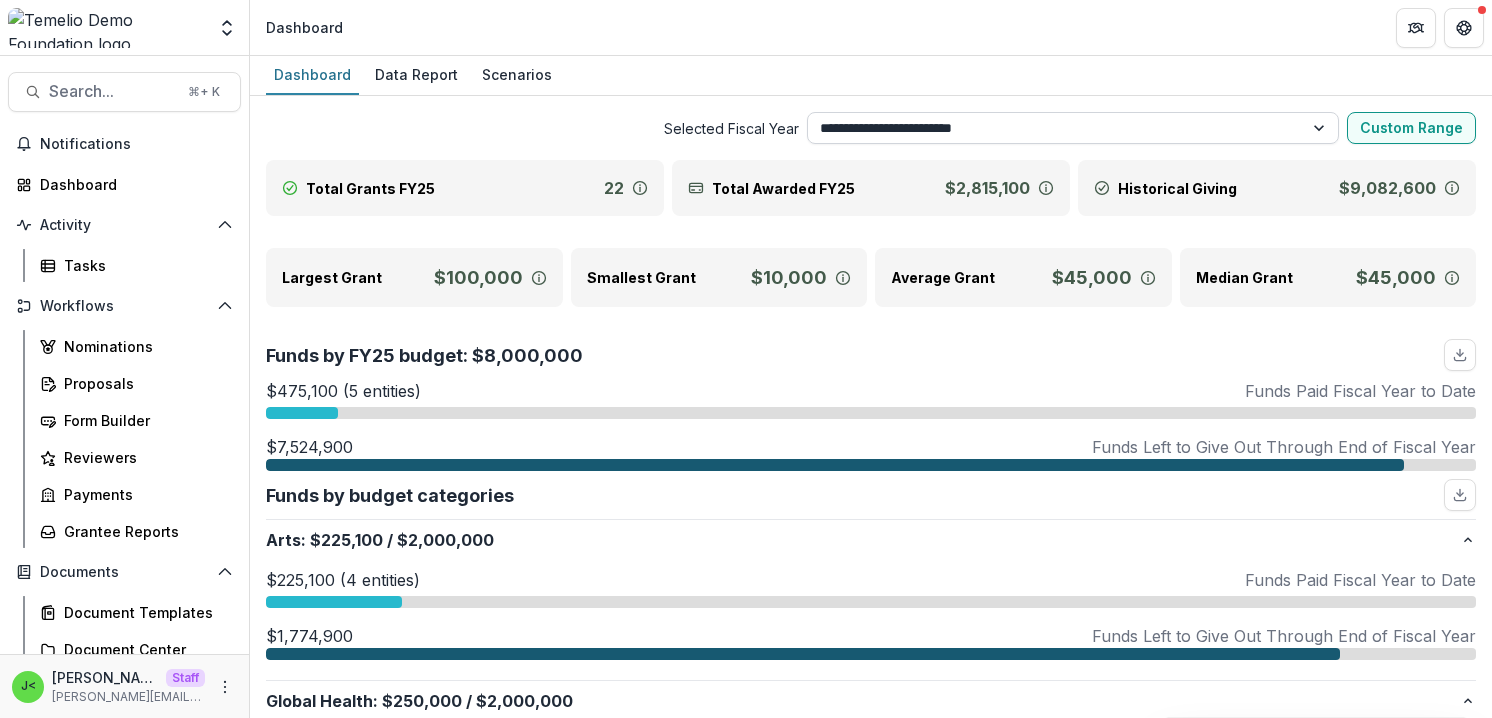
click at [948, 127] on select "**********" at bounding box center [1073, 128] width 533 height 32
select select "**********"
click at [807, 112] on select "**********" at bounding box center [1073, 128] width 533 height 32
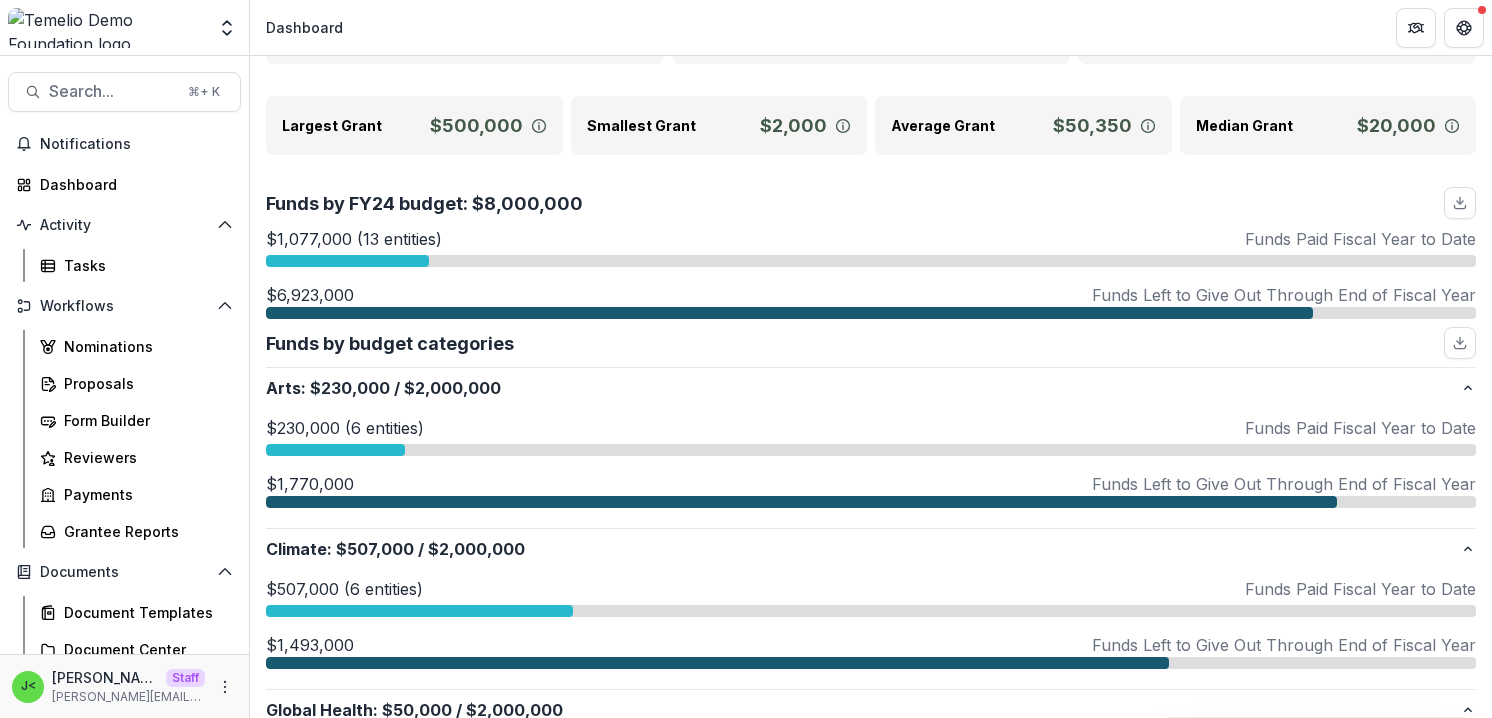
scroll to position [165, 0]
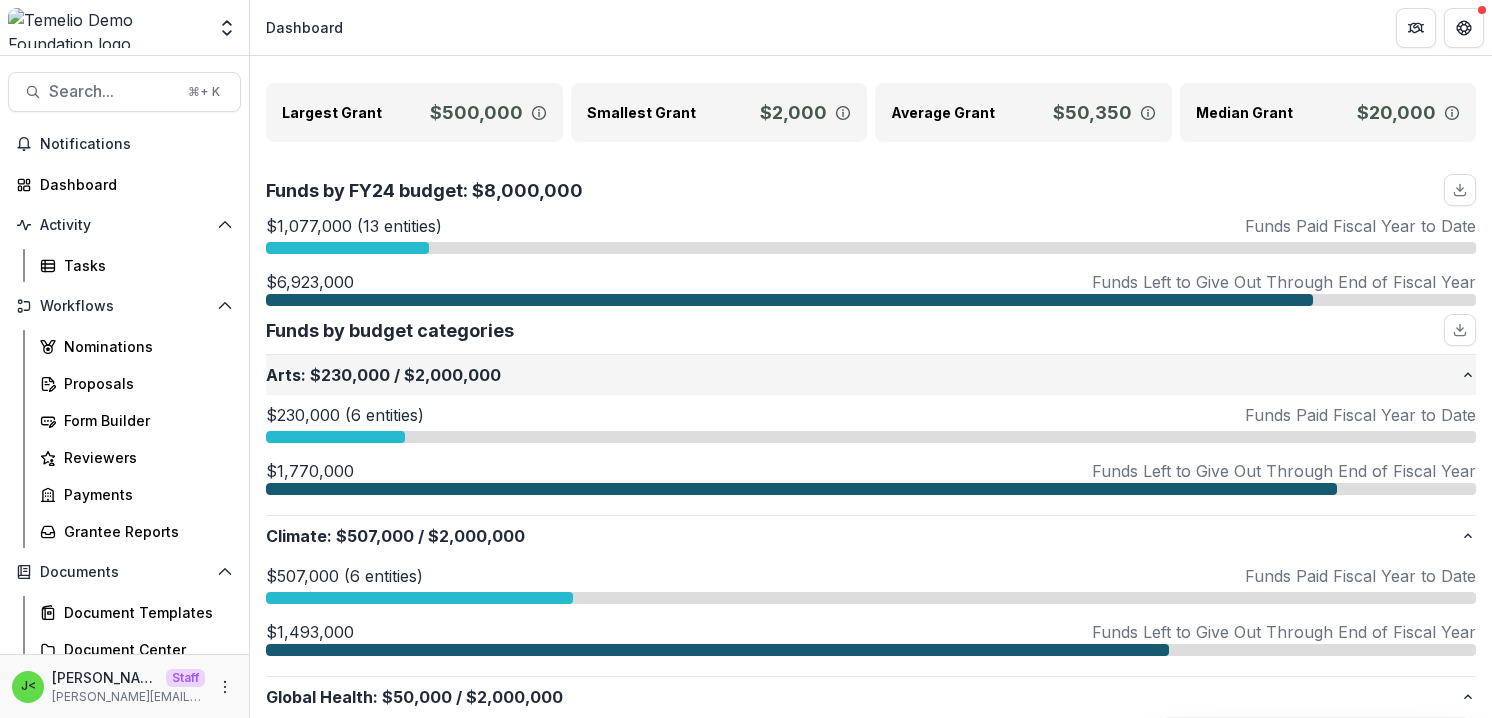
click at [439, 375] on p "Arts : $230,000 / $2,000,000" at bounding box center [863, 375] width 1194 height 24
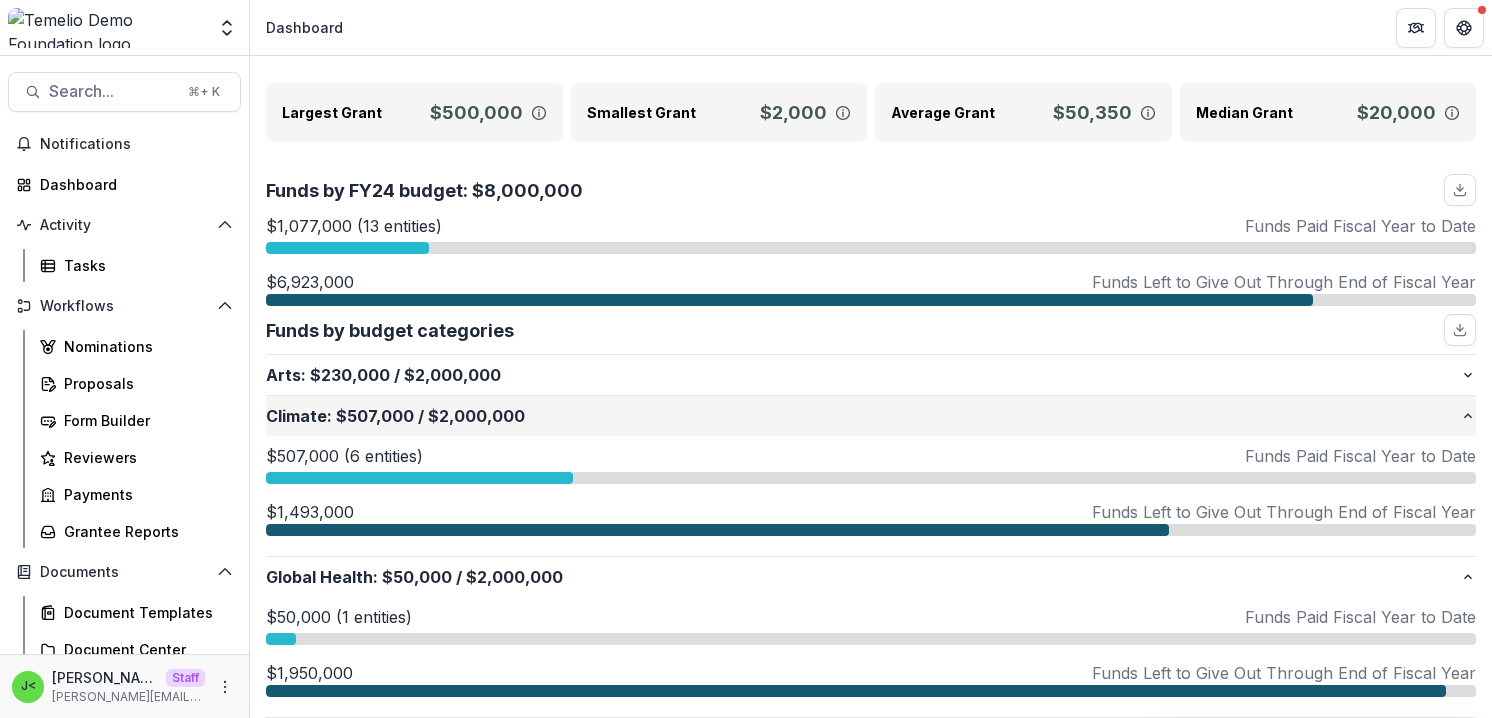
click at [442, 413] on p "Climate : $507,000 / $2,000,000" at bounding box center [863, 416] width 1194 height 24
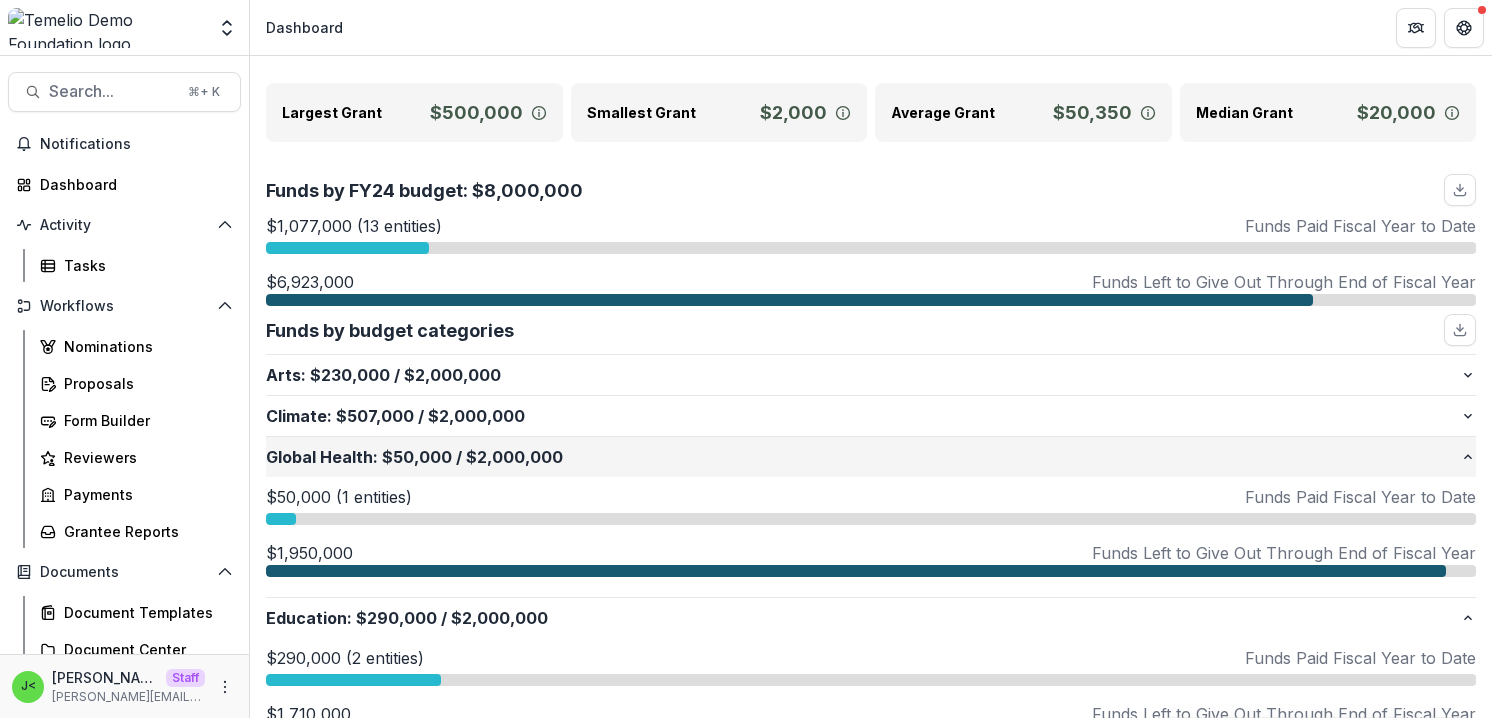
click at [449, 459] on p "Global Health : $50,000 / $2,000,000" at bounding box center [863, 457] width 1194 height 24
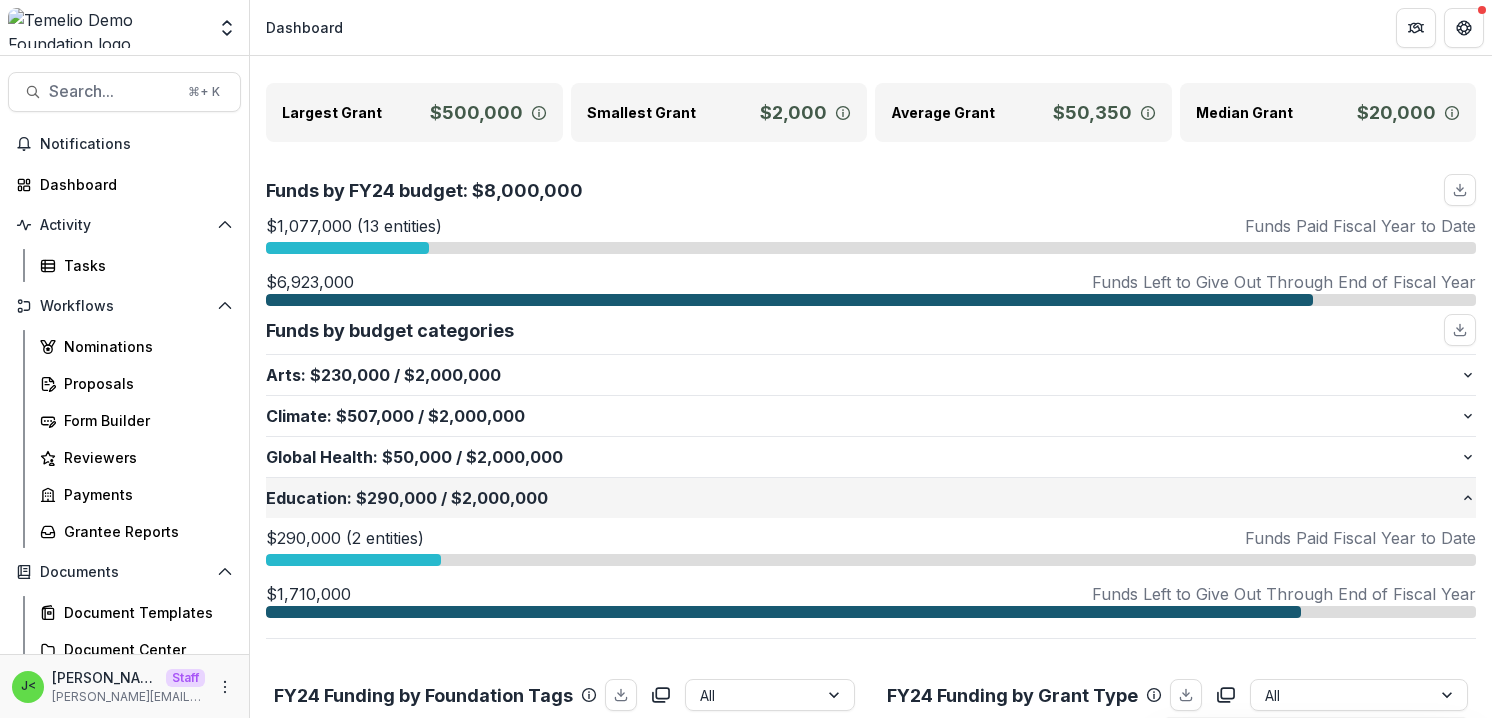
click at [470, 503] on p "Education : $290,000 / $2,000,000" at bounding box center [863, 498] width 1194 height 24
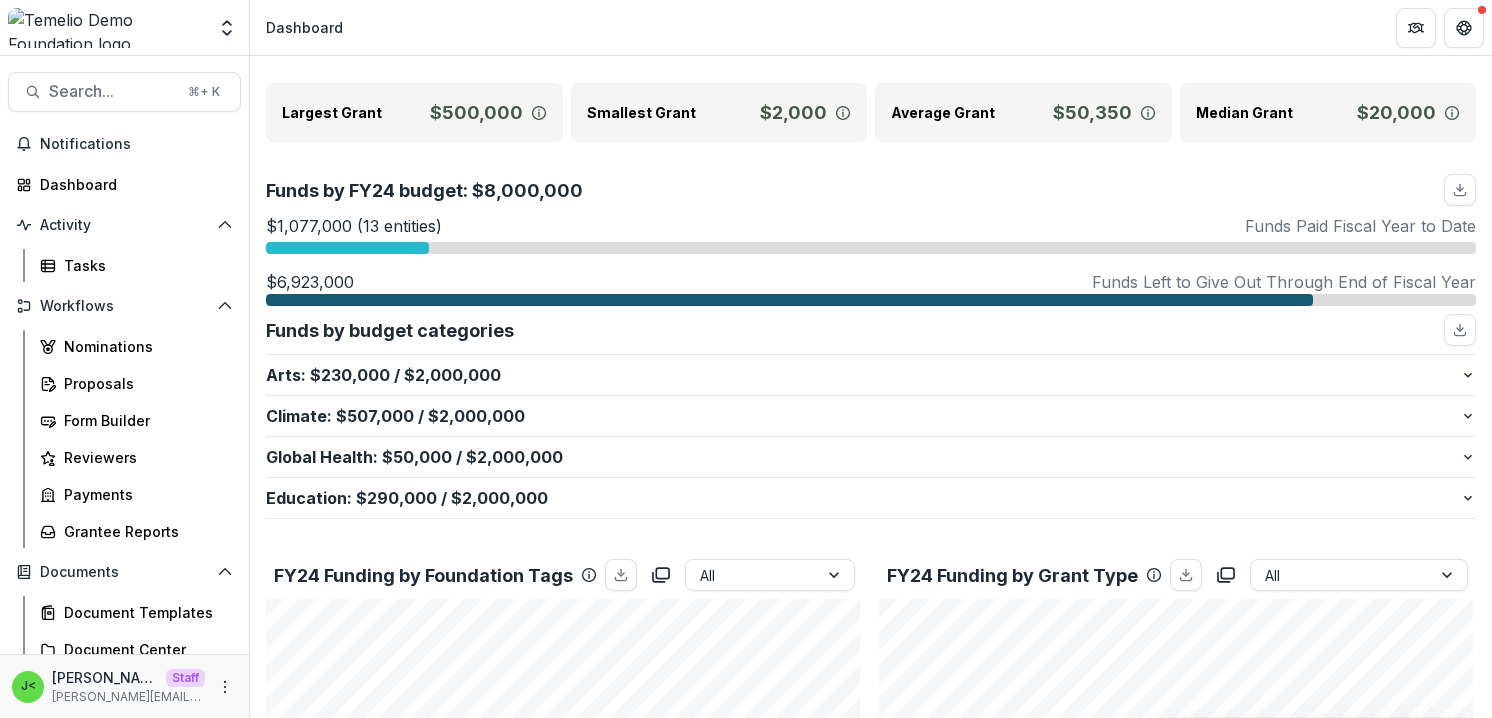
click at [346, 246] on div at bounding box center [347, 248] width 163 height 12
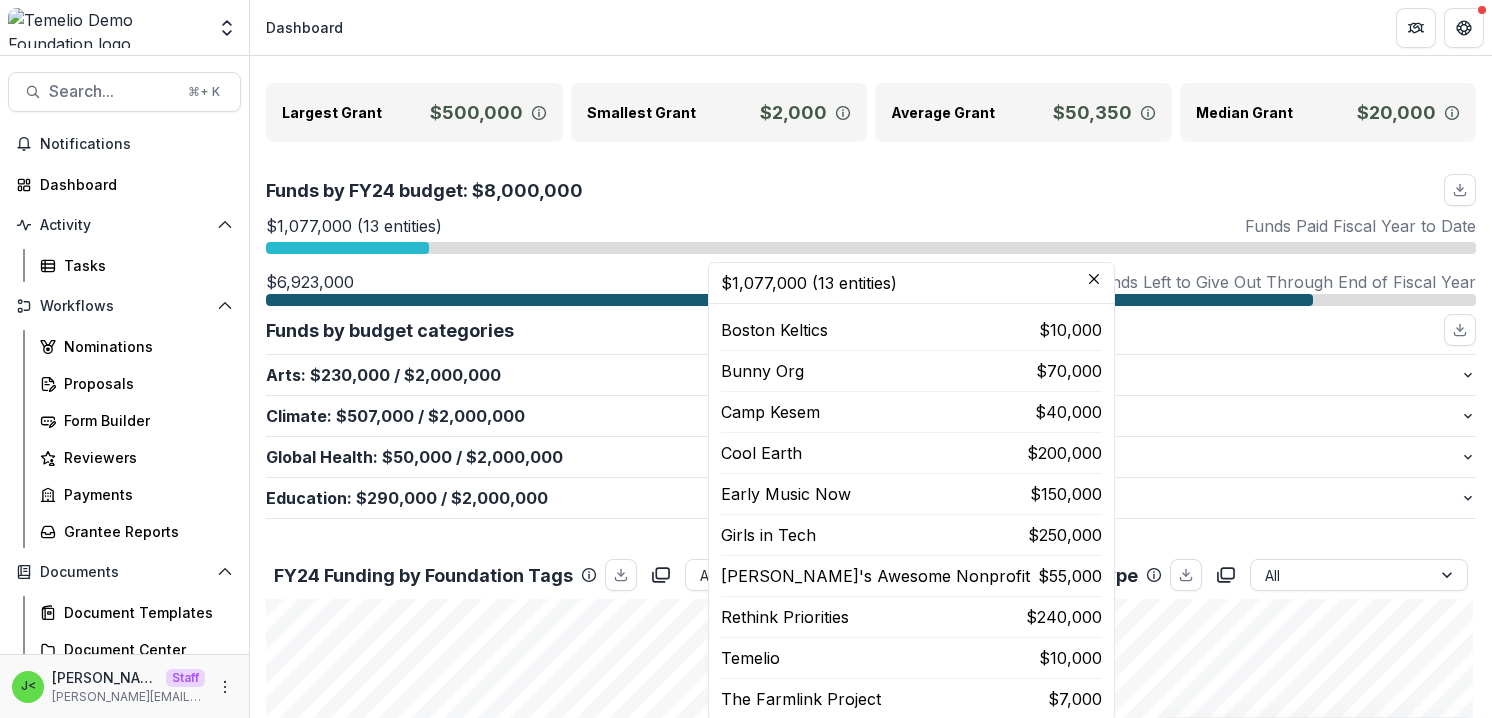
scroll to position [0, 0]
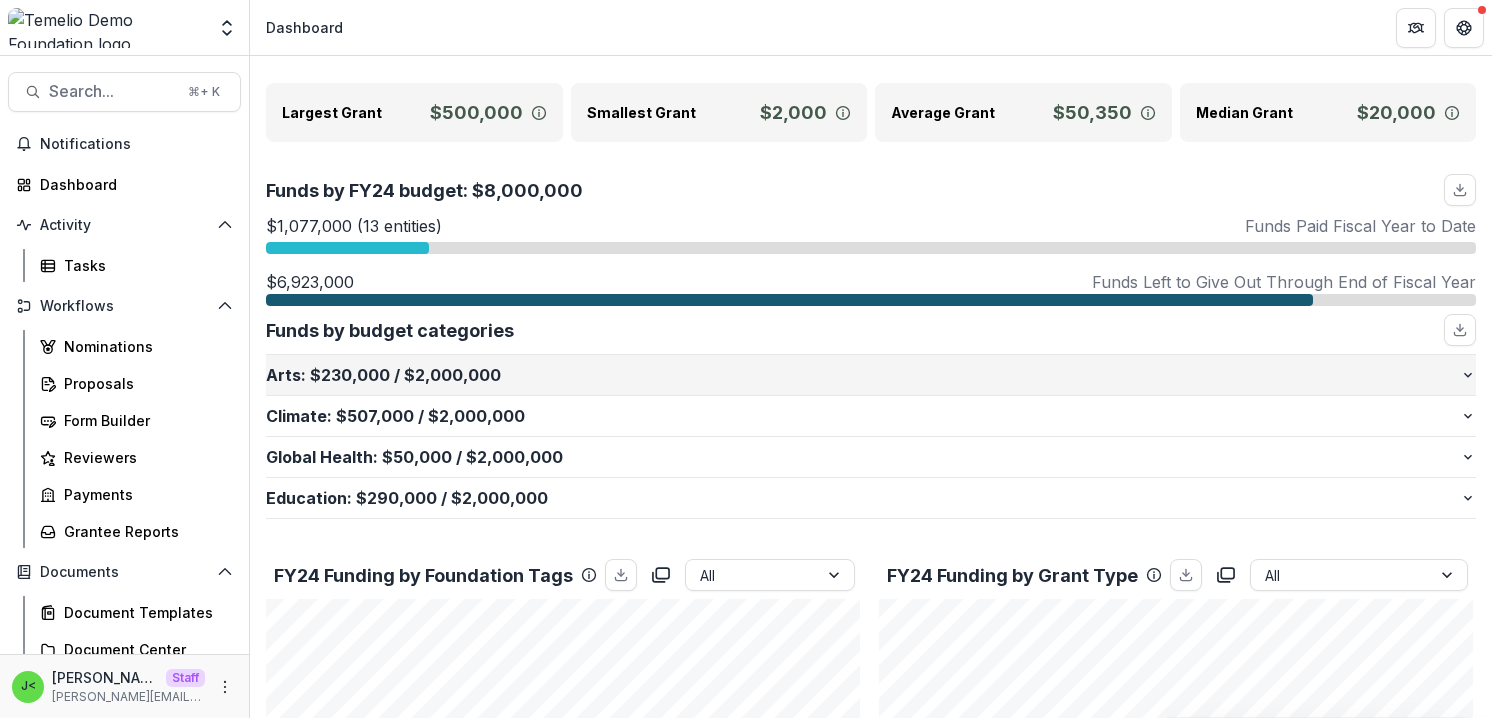
click at [446, 374] on p "Arts : $230,000 / $2,000,000" at bounding box center [863, 375] width 1194 height 24
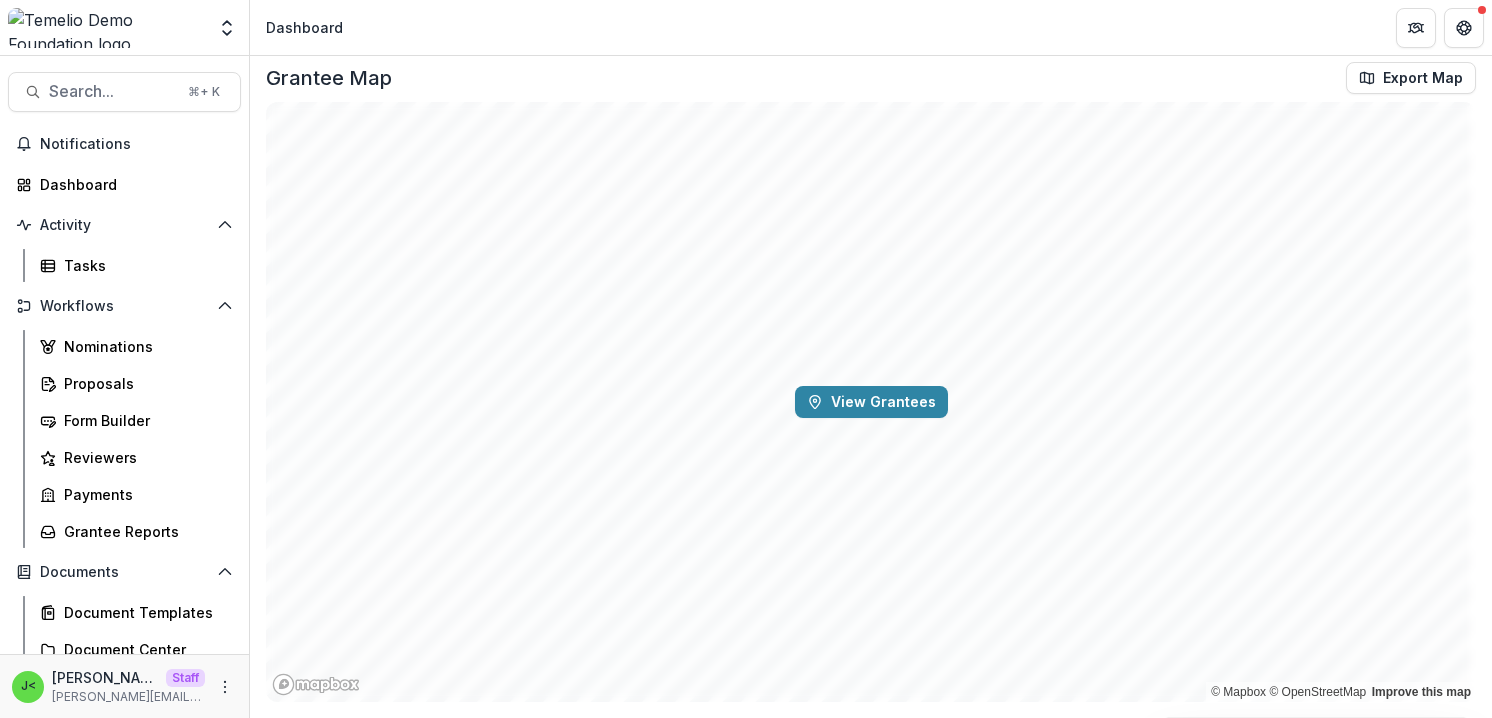
scroll to position [2817, 0]
click at [907, 400] on button "View Grantees" at bounding box center [871, 404] width 153 height 32
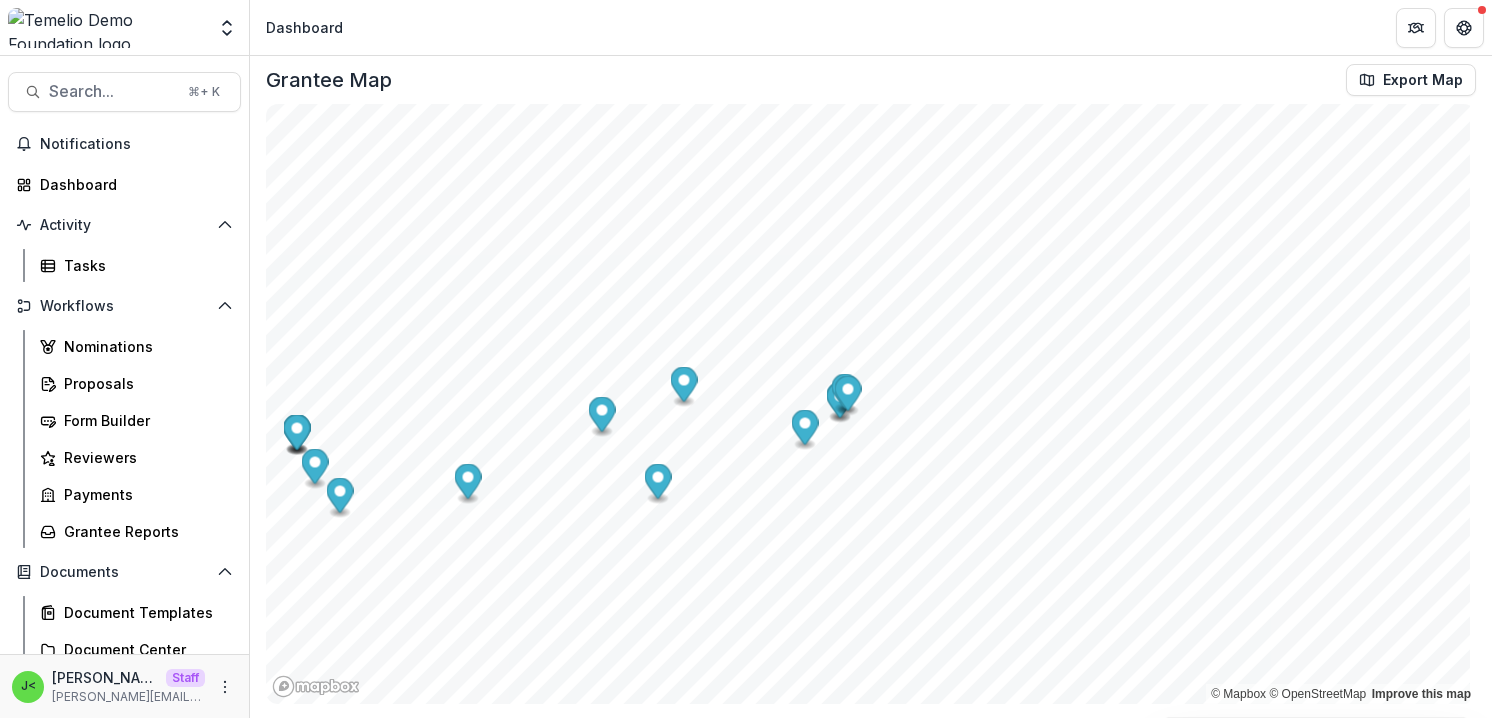
click at [852, 391] on circle "Map marker" at bounding box center [848, 389] width 11 height 11
click at [849, 386] on circle "Map marker" at bounding box center [848, 389] width 11 height 11
click at [936, 173] on span "×" at bounding box center [938, 172] width 7 height 14
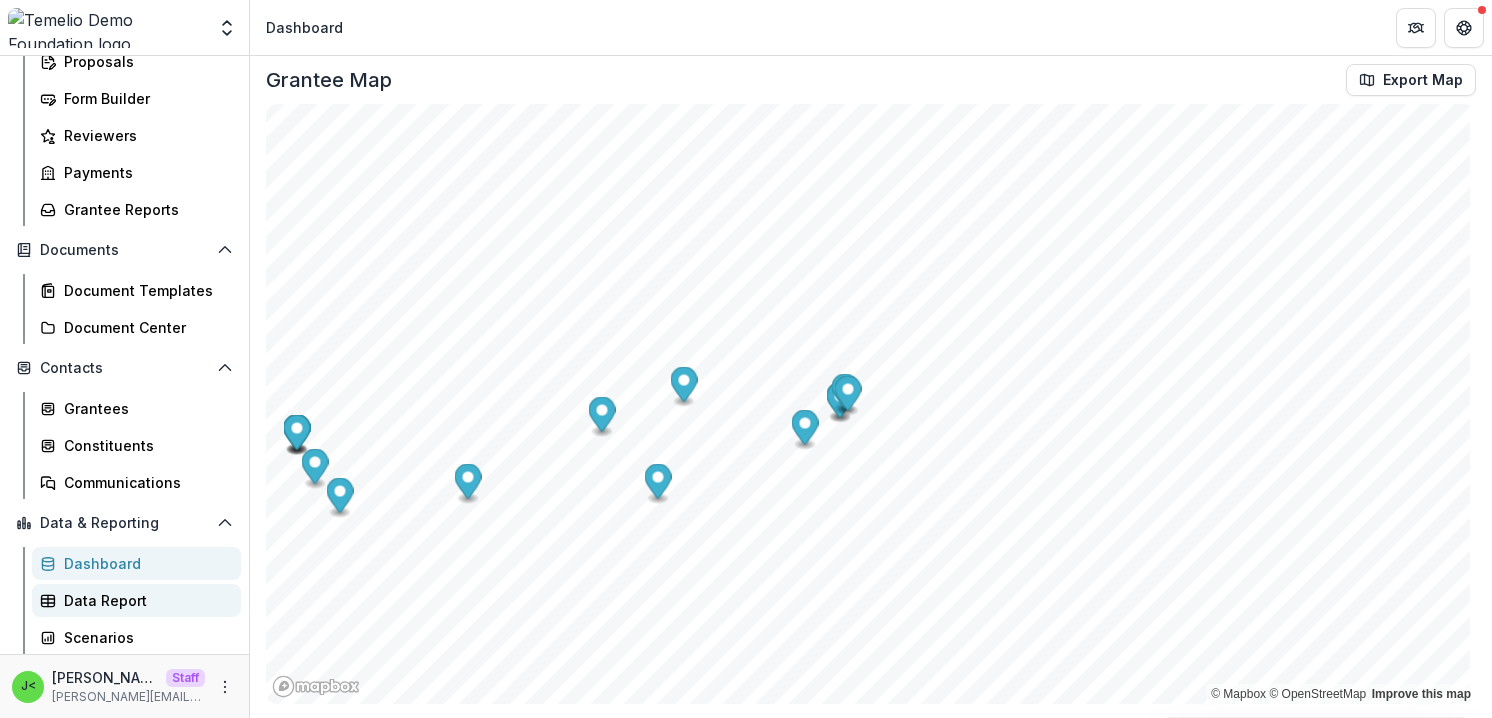
click at [130, 602] on div "Data Report" at bounding box center [144, 600] width 161 height 21
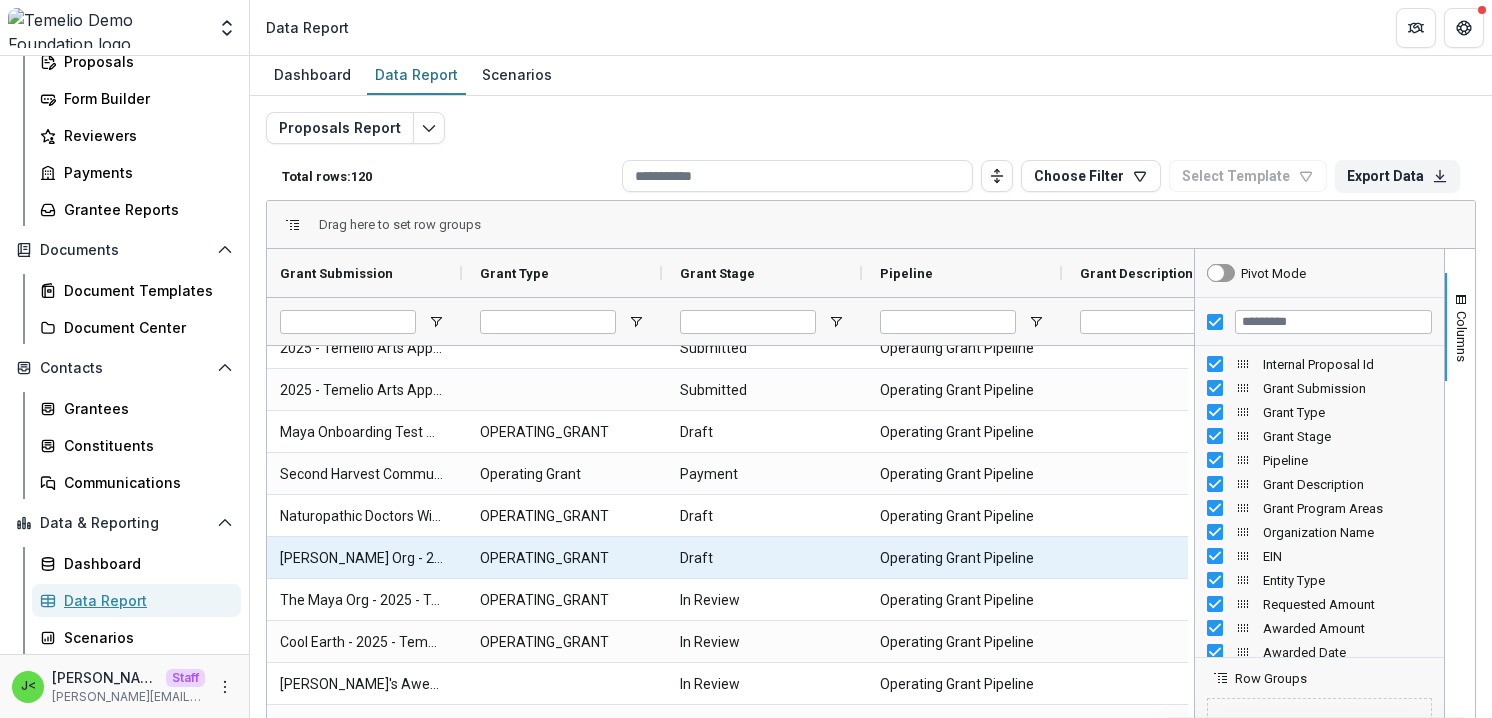
scroll to position [193, 0]
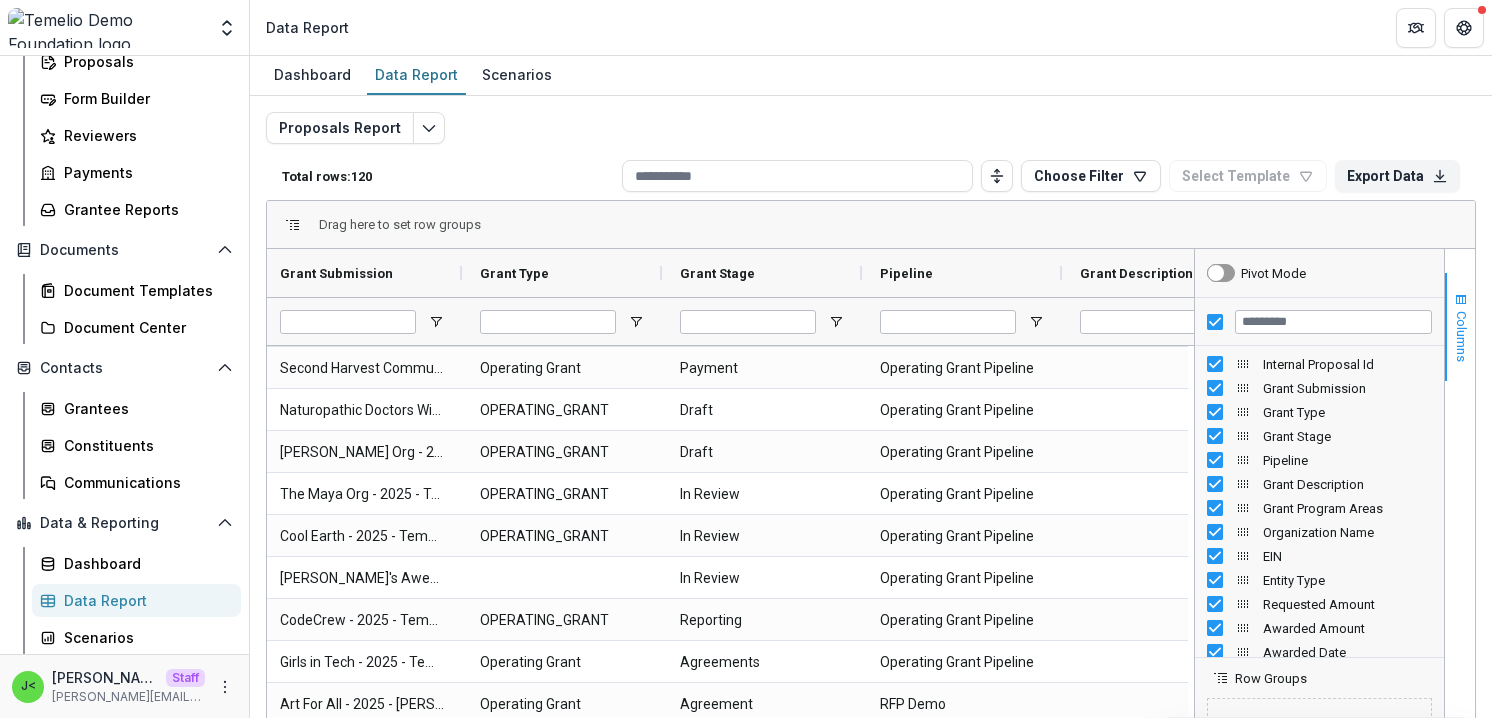
click at [1454, 348] on span "Columns" at bounding box center [1461, 336] width 15 height 51
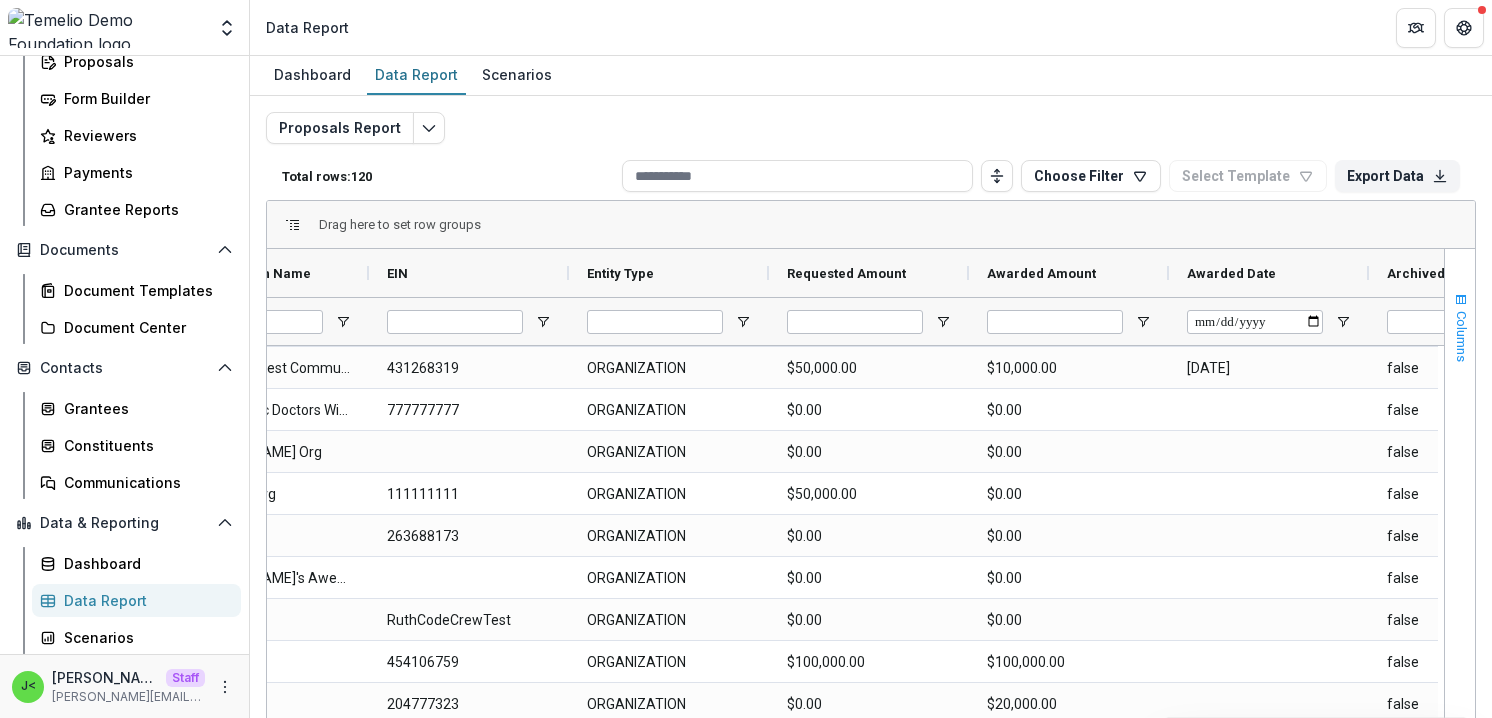
click at [1454, 321] on span "Columns" at bounding box center [1461, 336] width 15 height 51
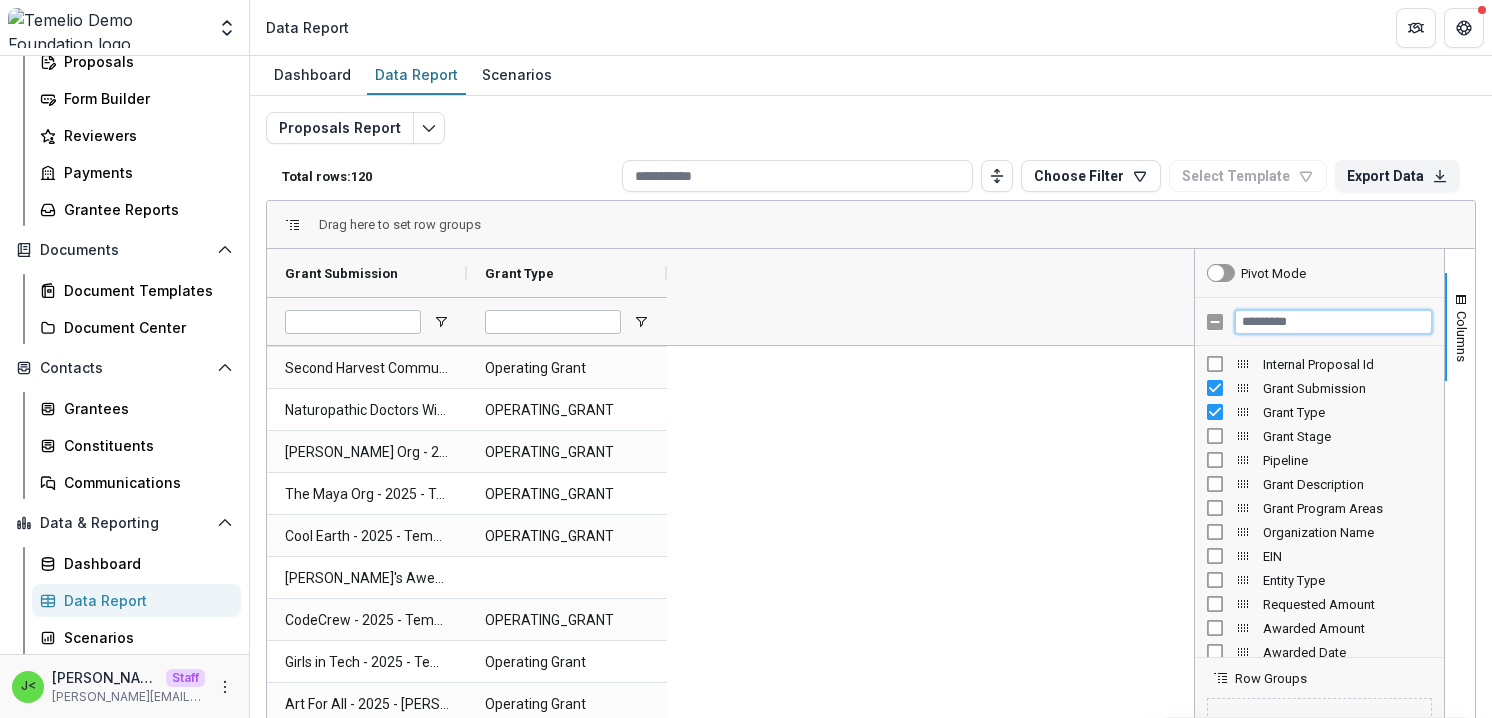
click at [1284, 326] on input "Filter Columns Input" at bounding box center [1333, 322] width 197 height 24
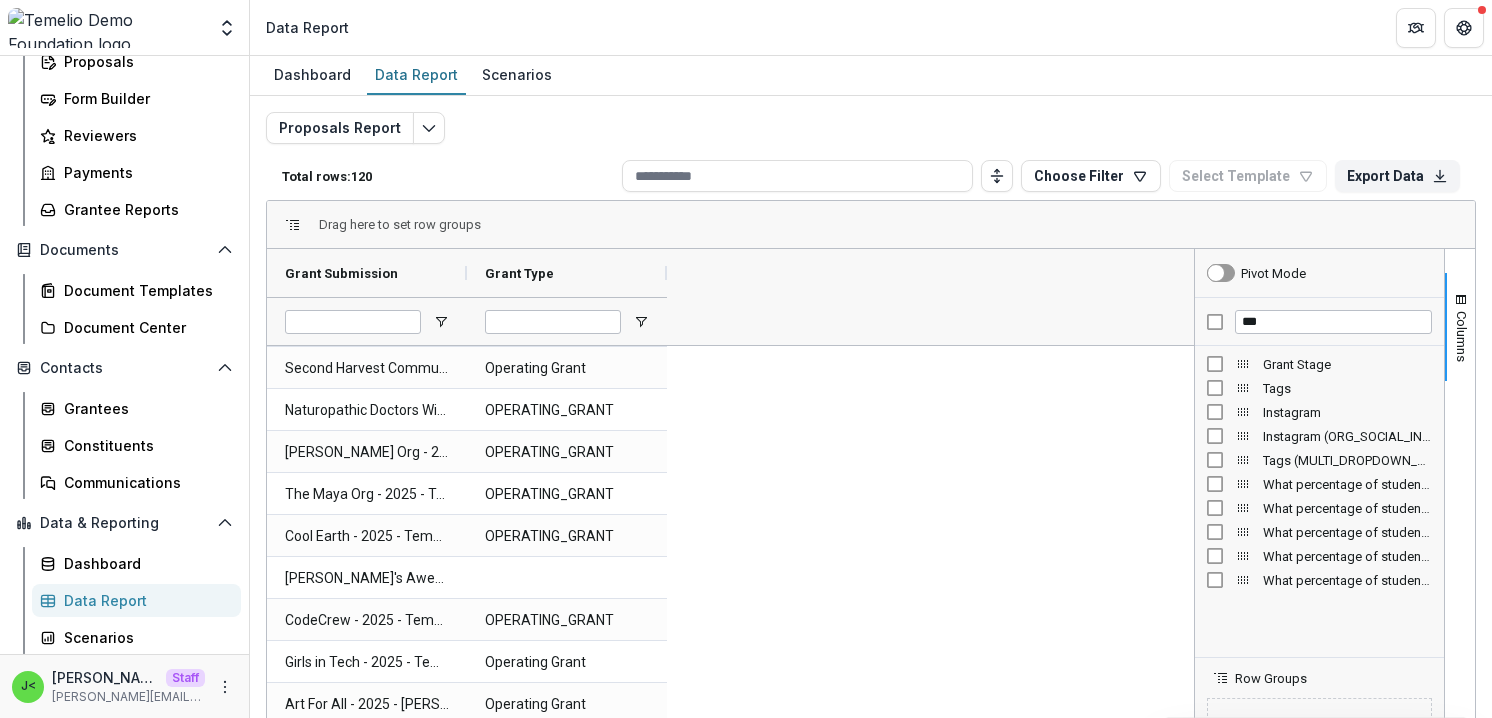
click at [1281, 388] on span "Tags" at bounding box center [1347, 388] width 169 height 15
click at [1277, 321] on input "***" at bounding box center [1333, 322] width 197 height 24
type input "*"
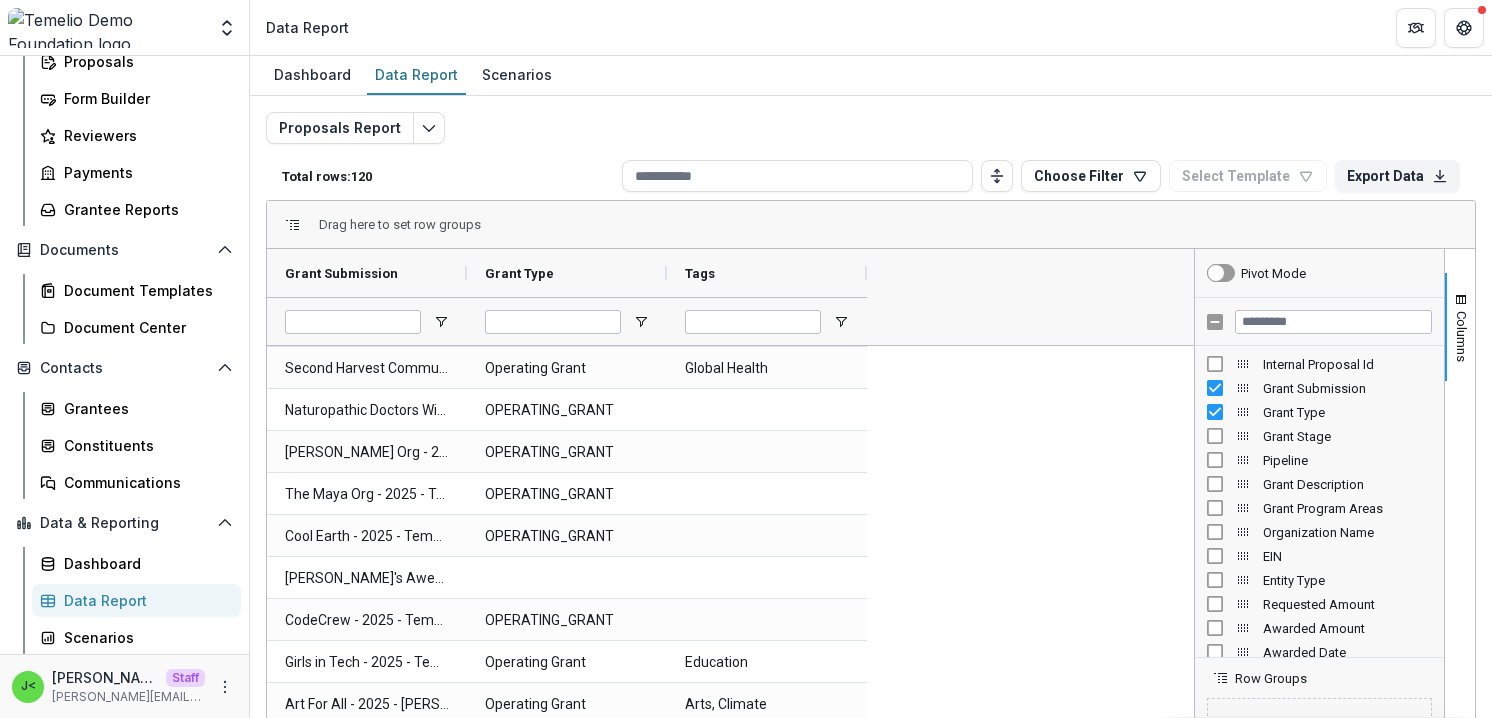
click at [1278, 631] on span "Awarded Amount" at bounding box center [1347, 628] width 169 height 15
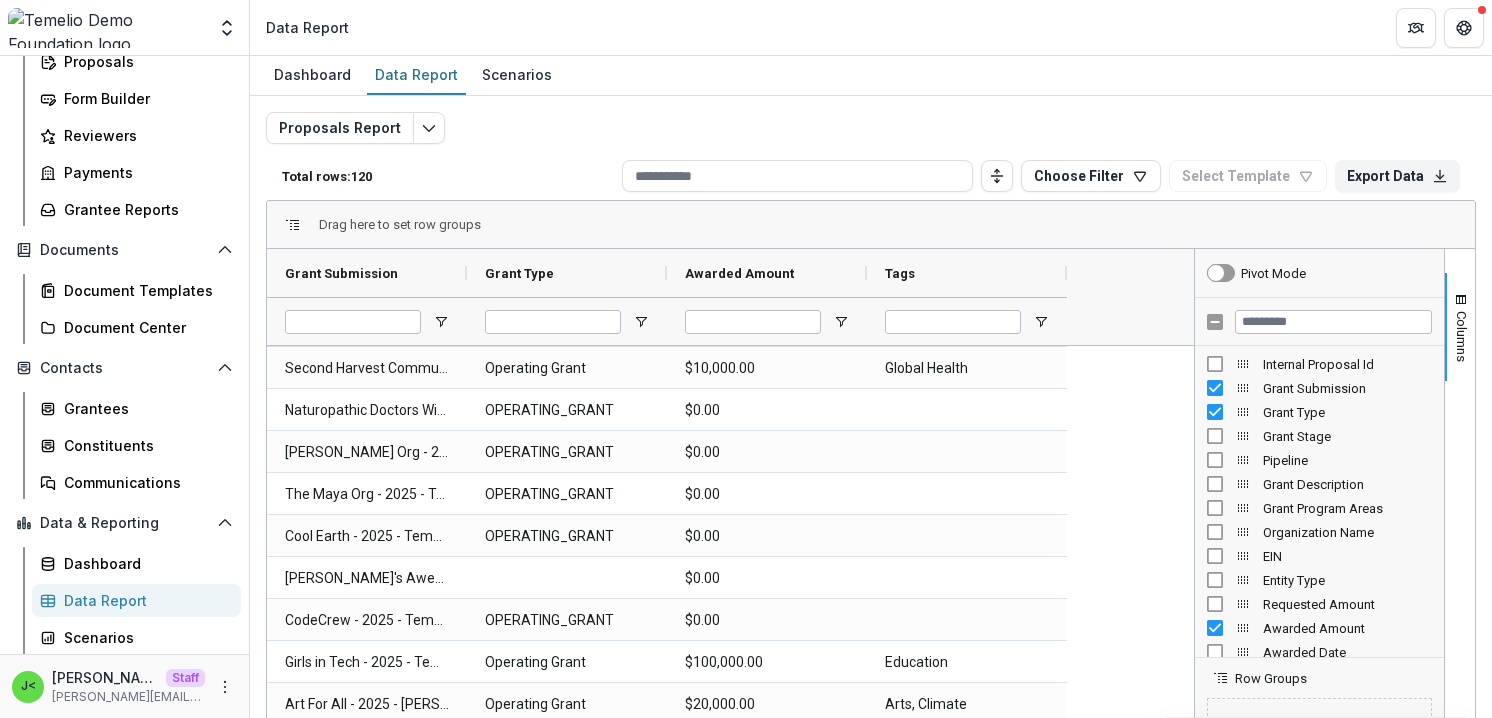
click at [1270, 654] on div at bounding box center [1319, 654] width 239 height 5
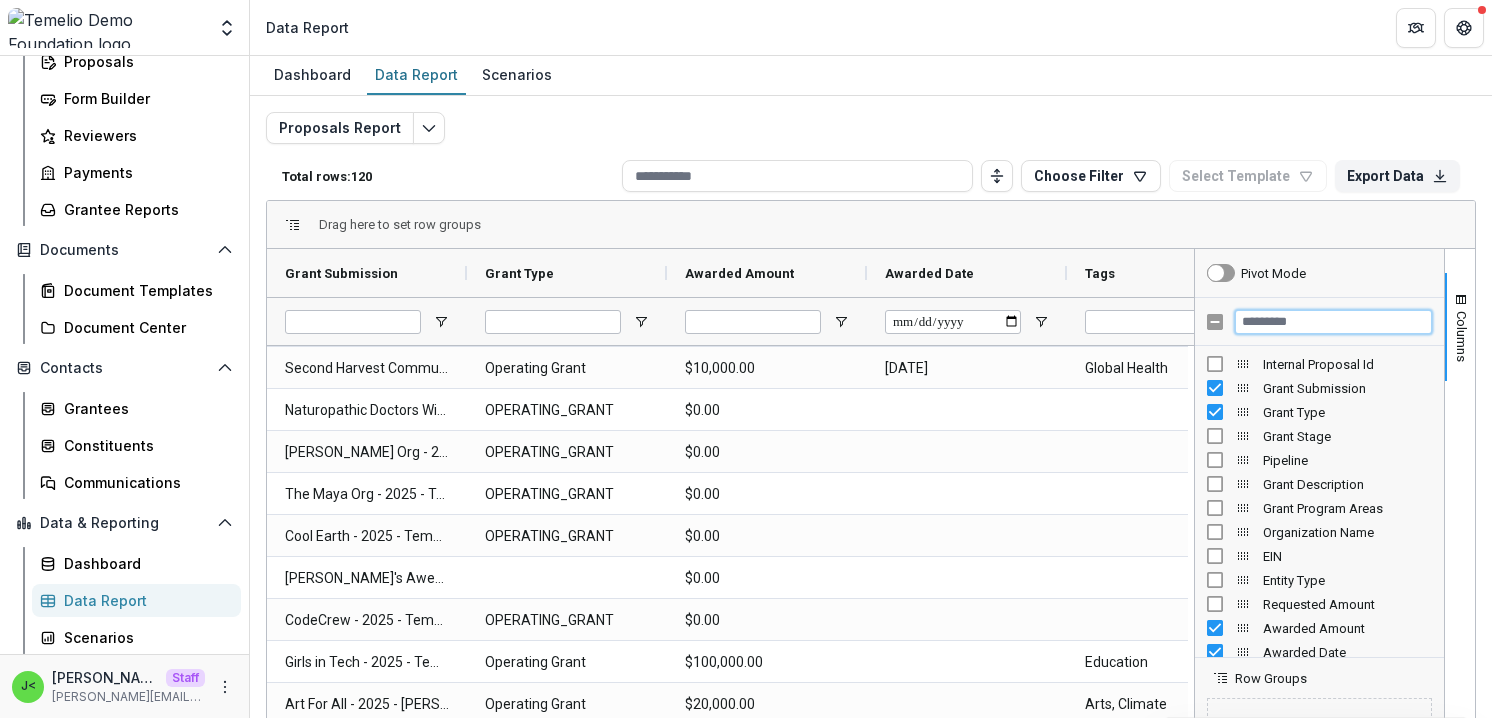
click at [1271, 323] on input "Filter Columns Input" at bounding box center [1333, 322] width 197 height 24
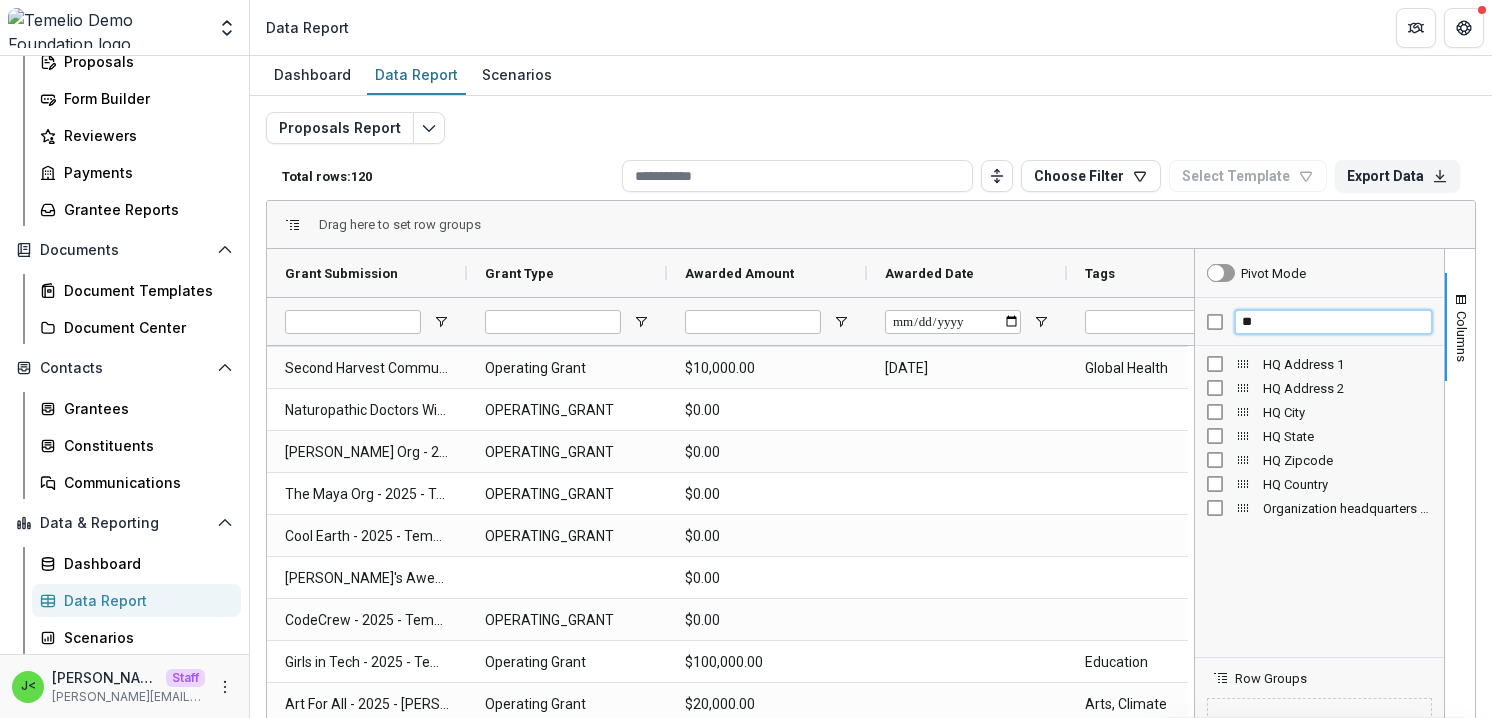
type input "**"
click at [1293, 414] on span "HQ City" at bounding box center [1347, 412] width 169 height 15
click at [1462, 336] on button "Columns" at bounding box center [1460, 327] width 30 height 108
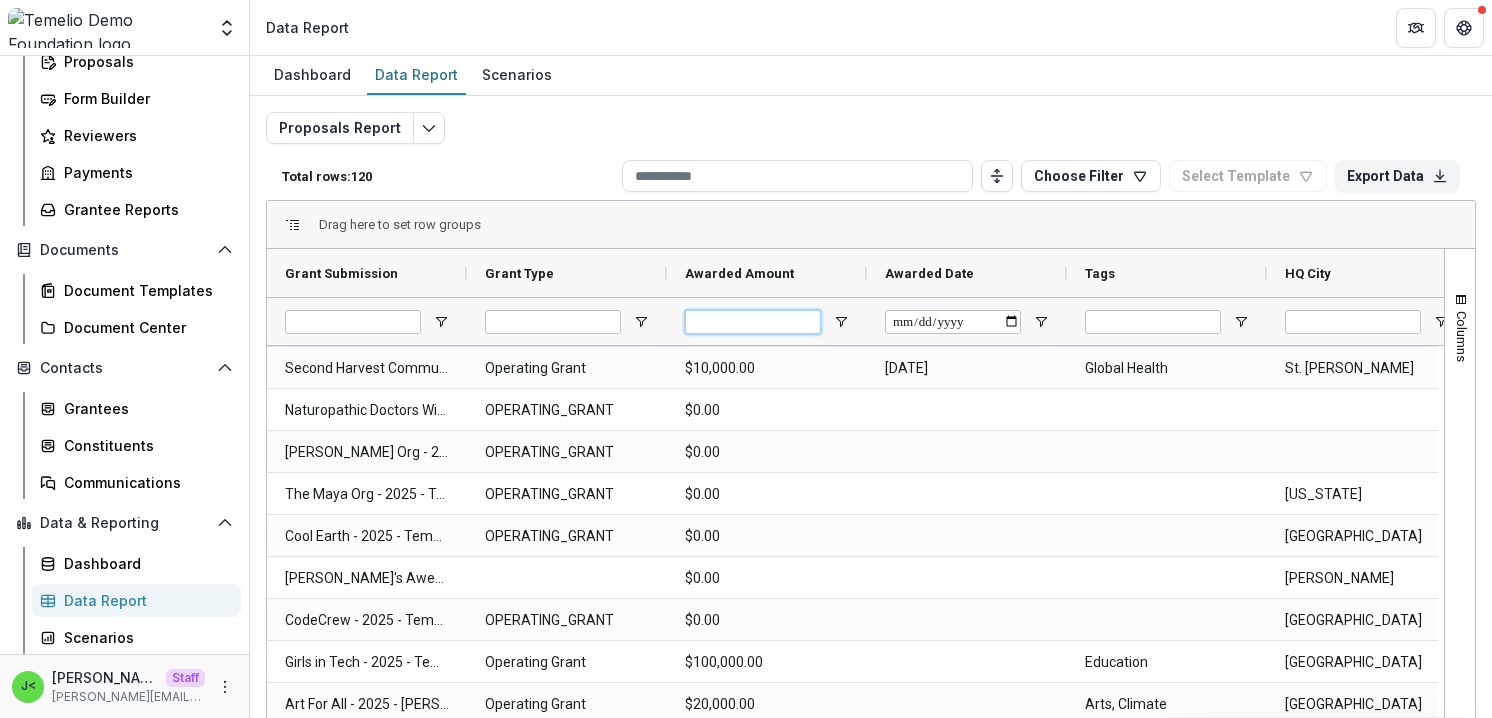
click at [766, 324] on input "Awarded Amount Filter Input" at bounding box center [753, 322] width 136 height 24
click at [841, 323] on span "Open Filter Menu" at bounding box center [841, 322] width 16 height 16
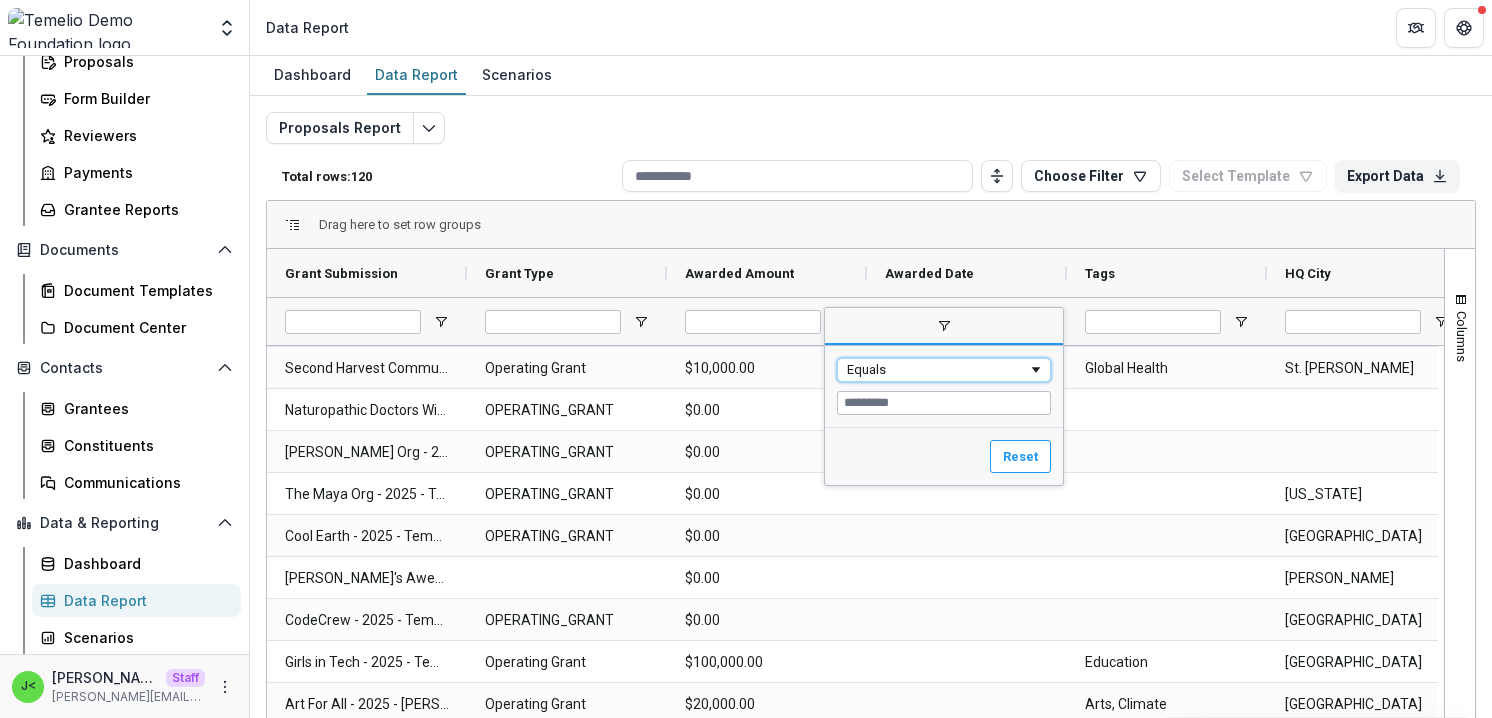
click at [886, 371] on div "Equals" at bounding box center [937, 369] width 181 height 15
click at [873, 399] on input "Filter Value" at bounding box center [944, 403] width 214 height 24
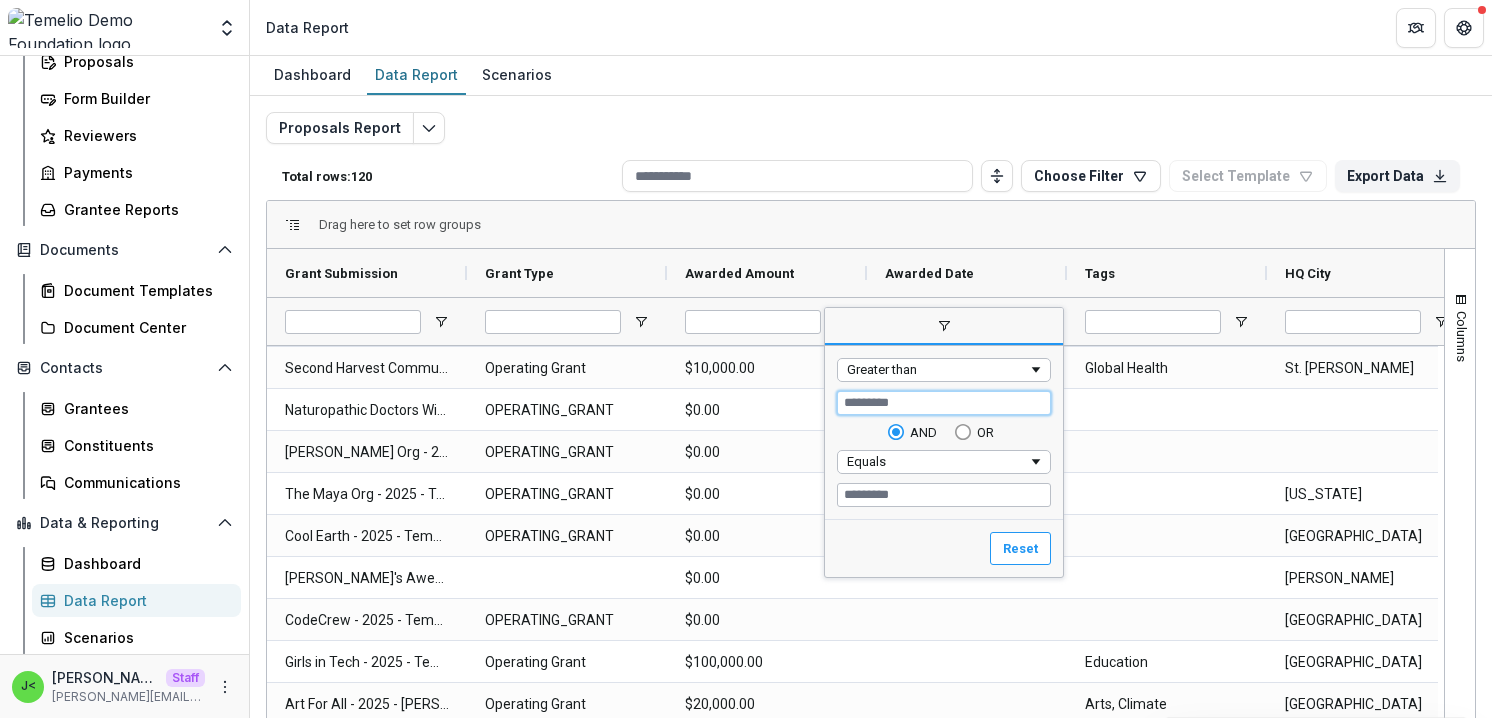
type input "****"
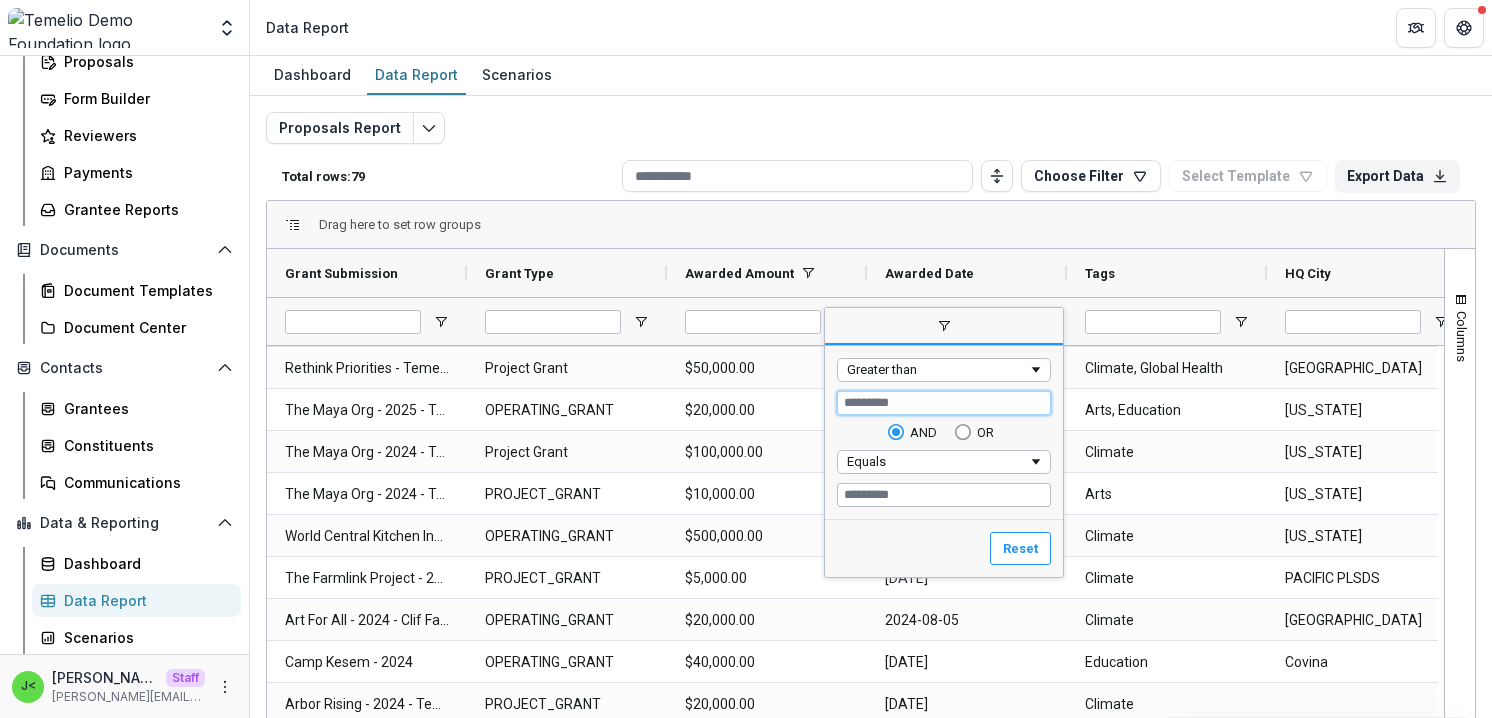
type input "*****"
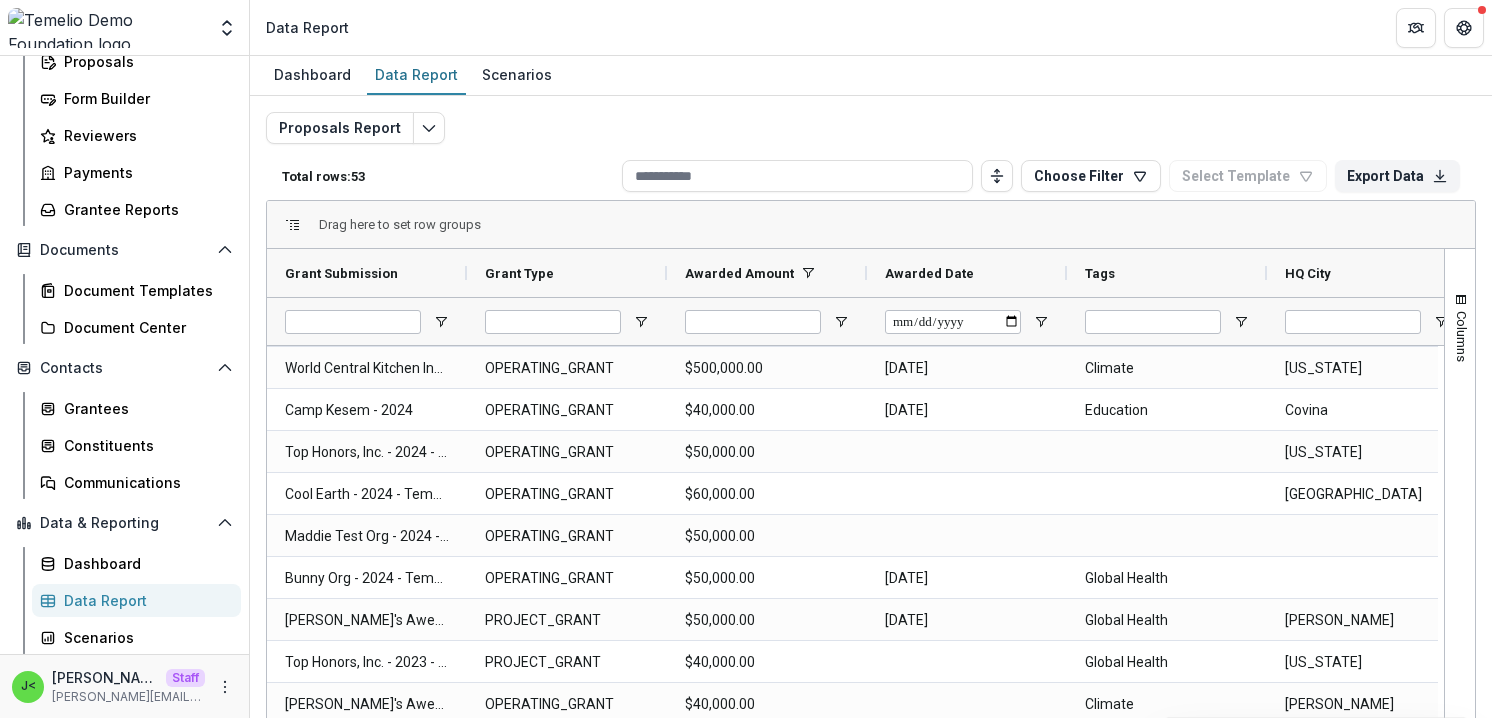
click at [1075, 340] on div at bounding box center [1167, 321] width 200 height 48
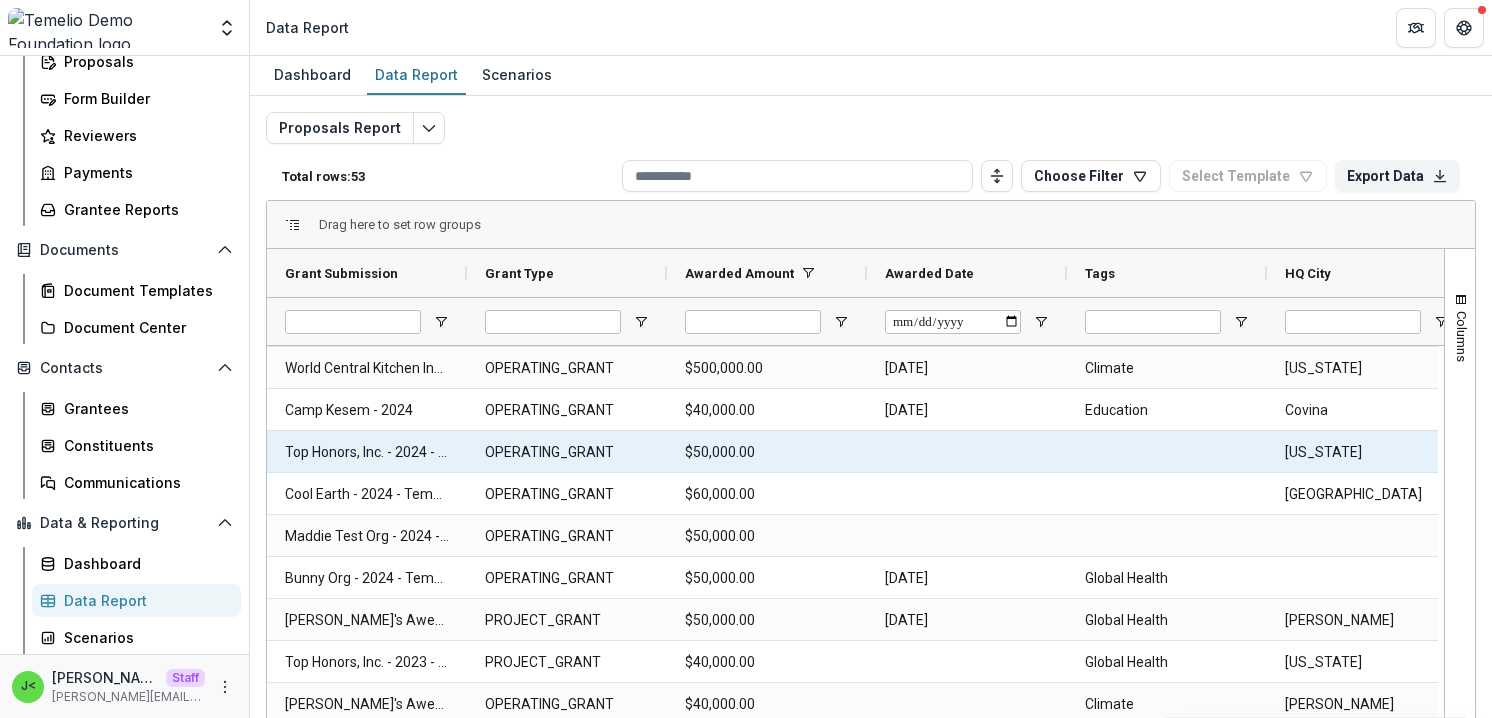
scroll to position [0, 35]
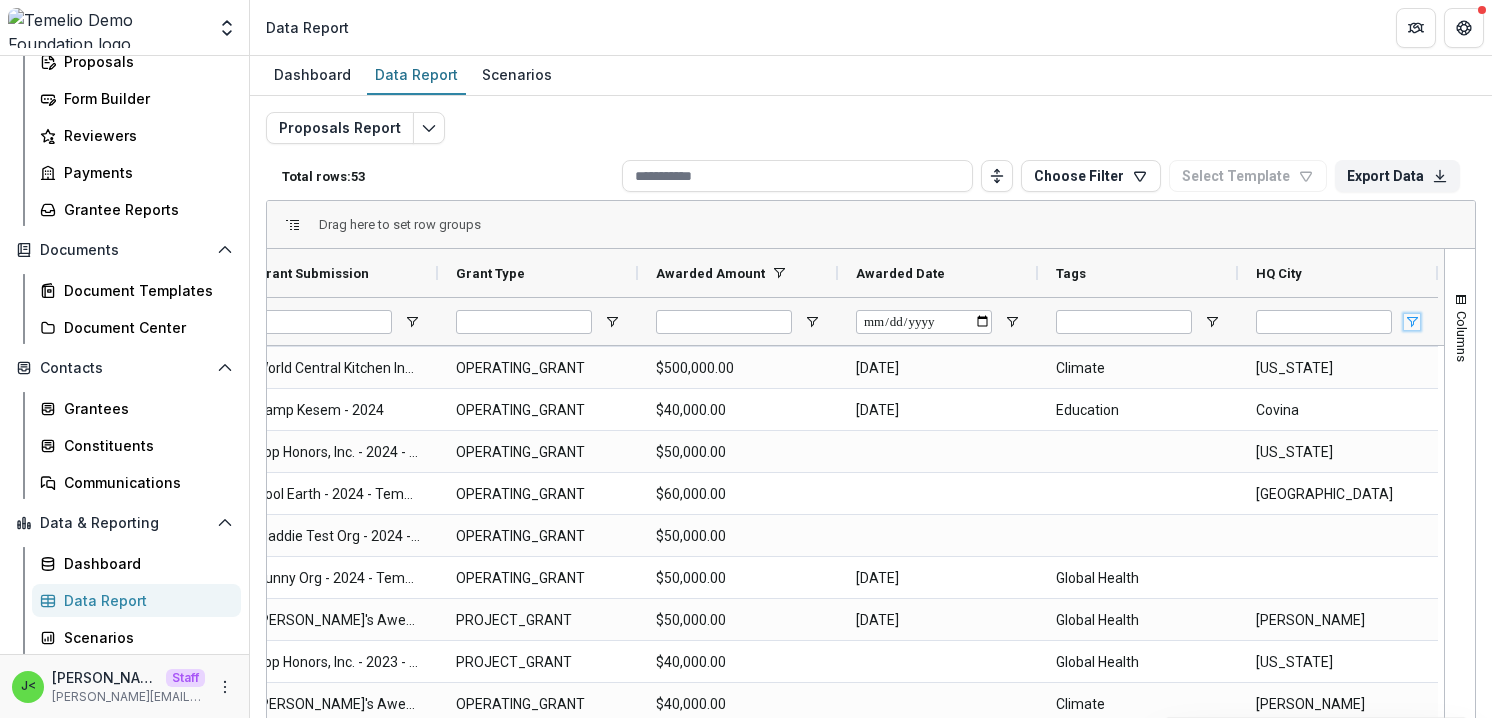
click at [1411, 320] on span "Open Filter Menu" at bounding box center [1412, 322] width 16 height 16
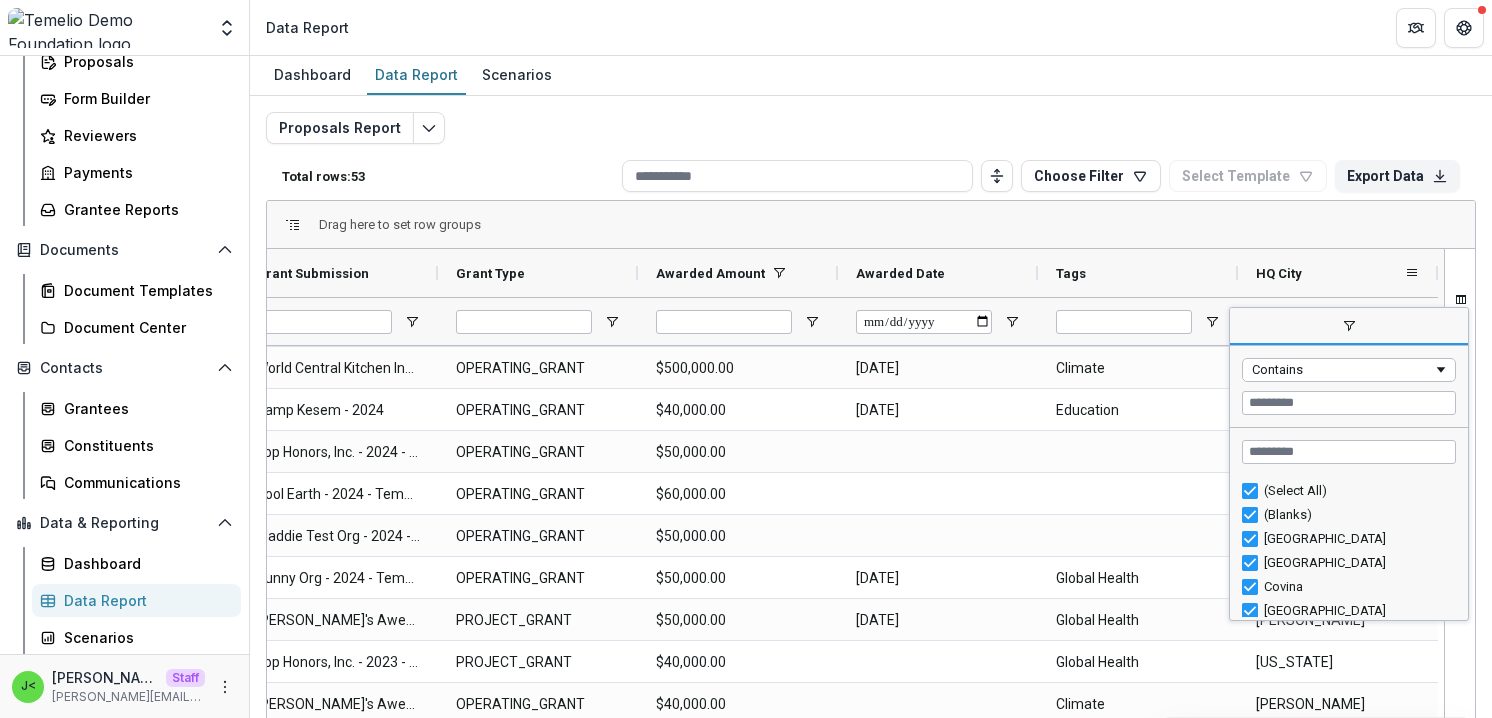
click at [1434, 294] on div at bounding box center [1438, 273] width 8 height 48
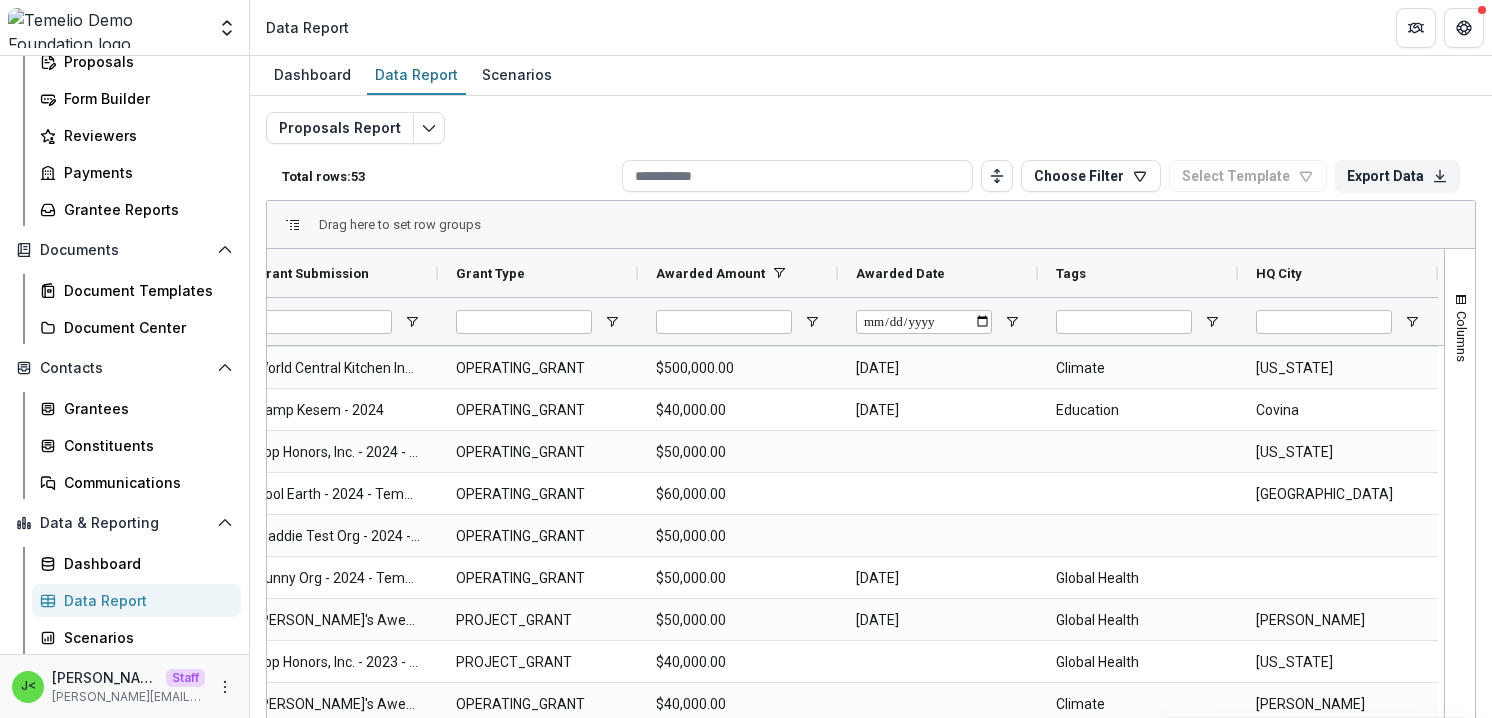
click at [1409, 329] on div at bounding box center [1338, 321] width 200 height 48
click at [1407, 326] on span "Open Filter Menu" at bounding box center [1412, 322] width 16 height 16
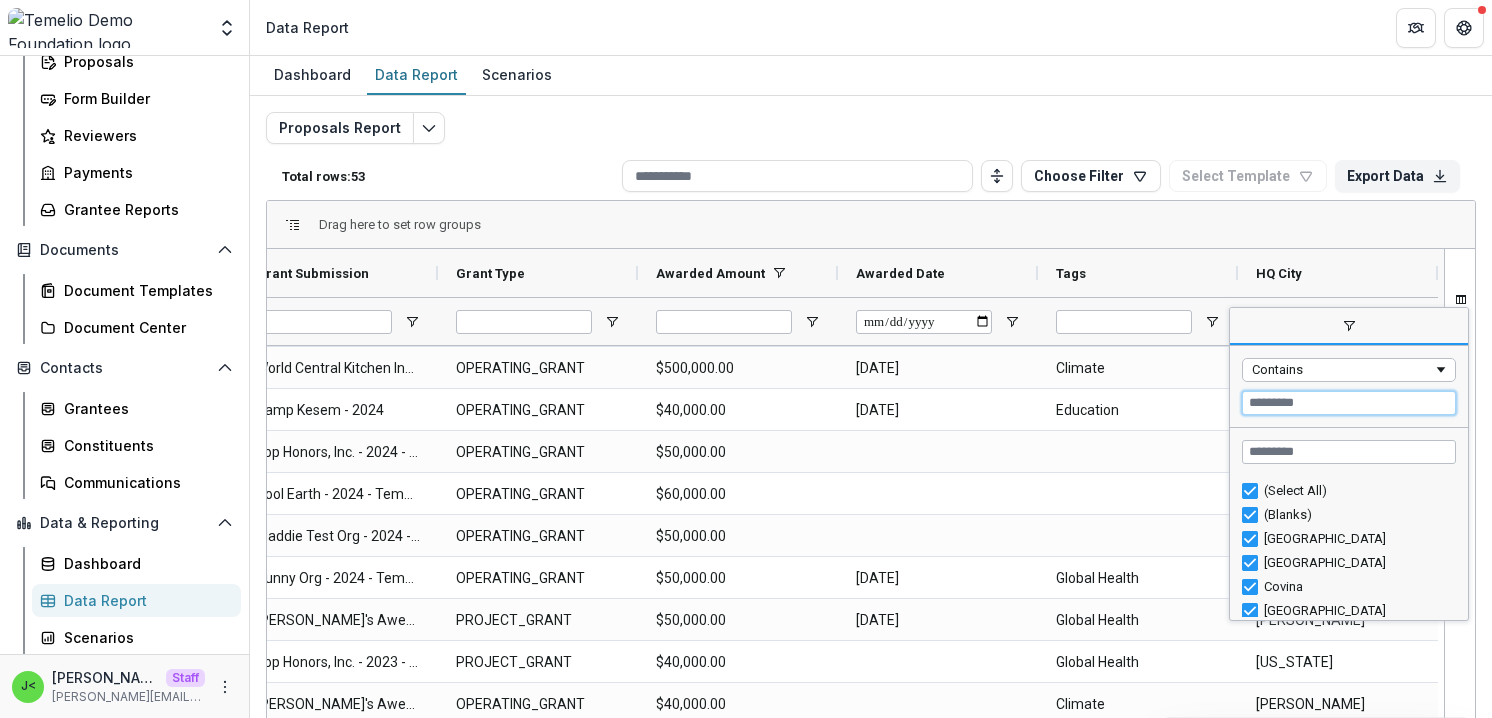
click at [1289, 404] on input "Filter Value" at bounding box center [1349, 403] width 214 height 24
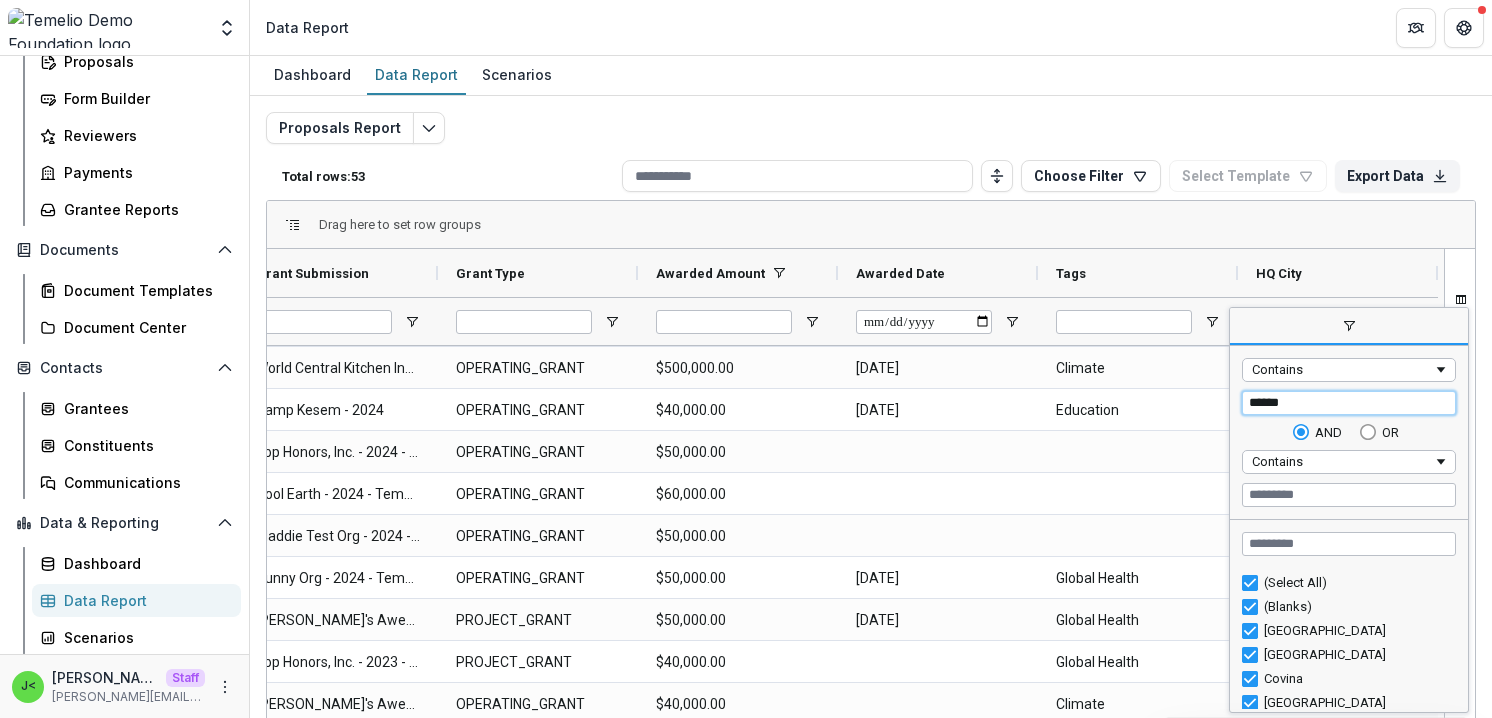
type input "*******"
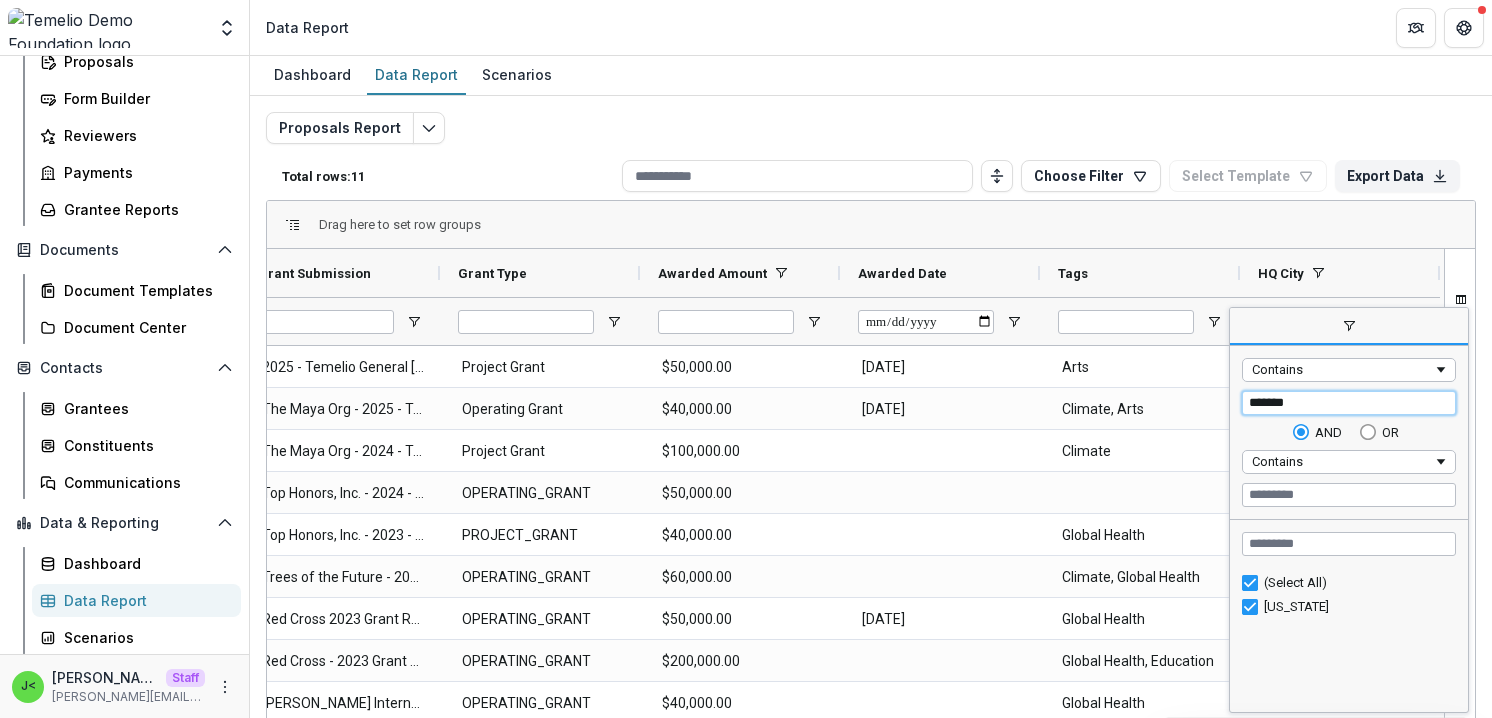
type input "*******"
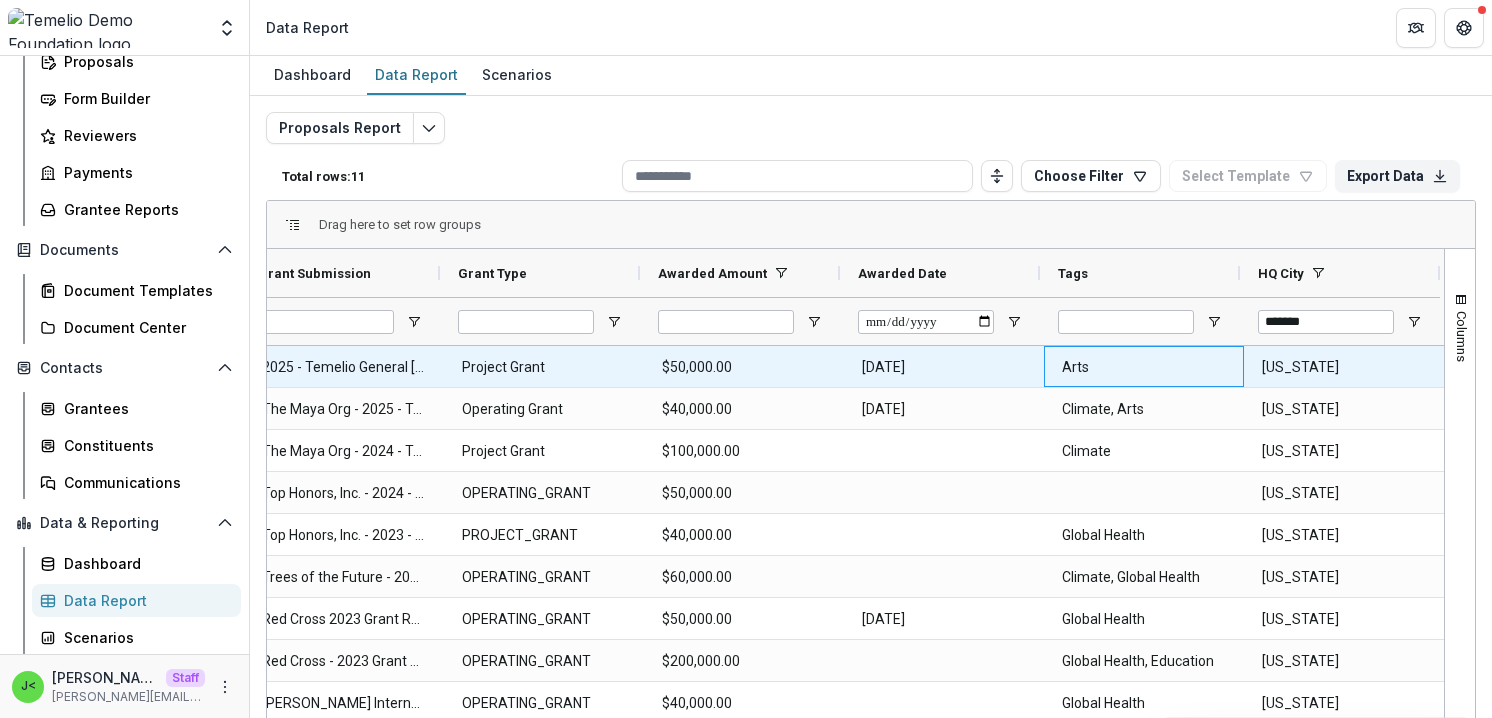
click at [1215, 350] on Tags-854 "Arts" at bounding box center [1144, 367] width 164 height 41
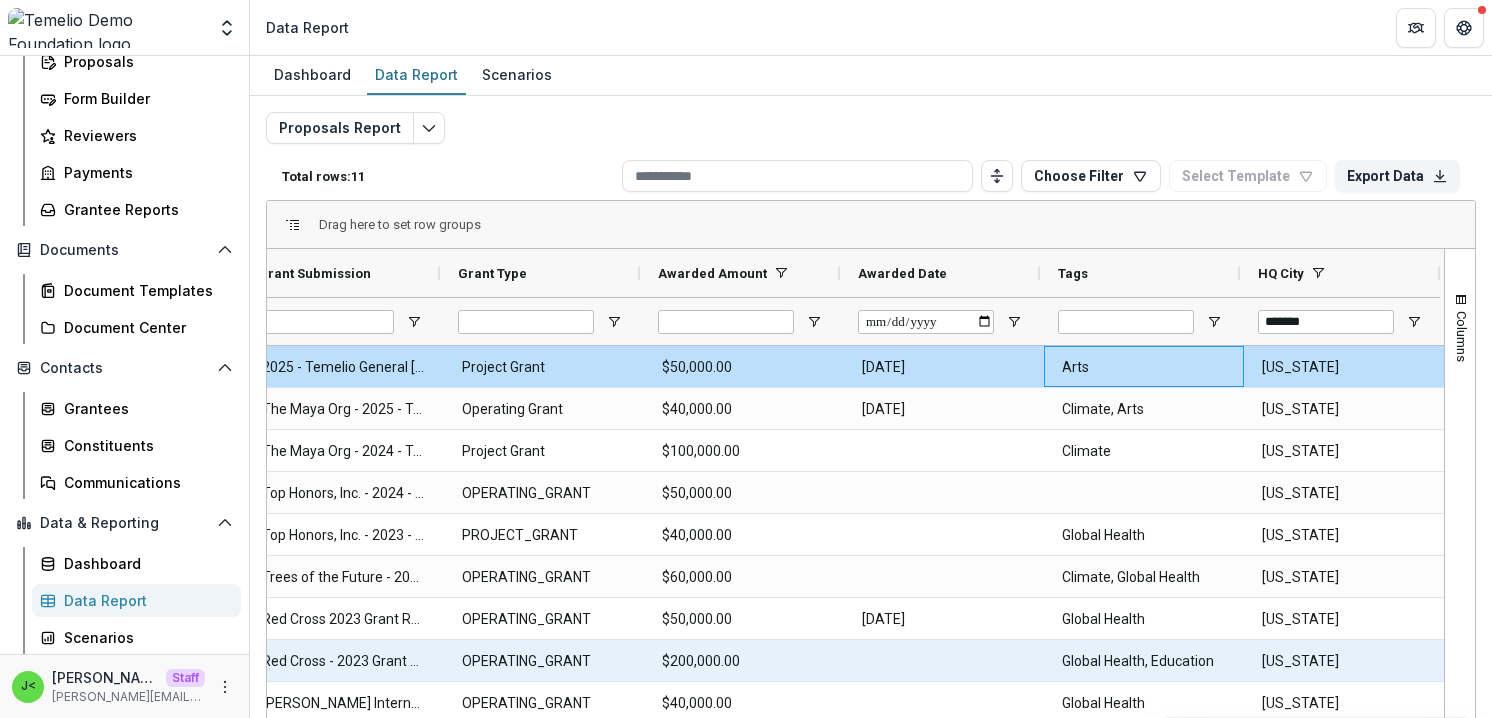
scroll to position [2, 0]
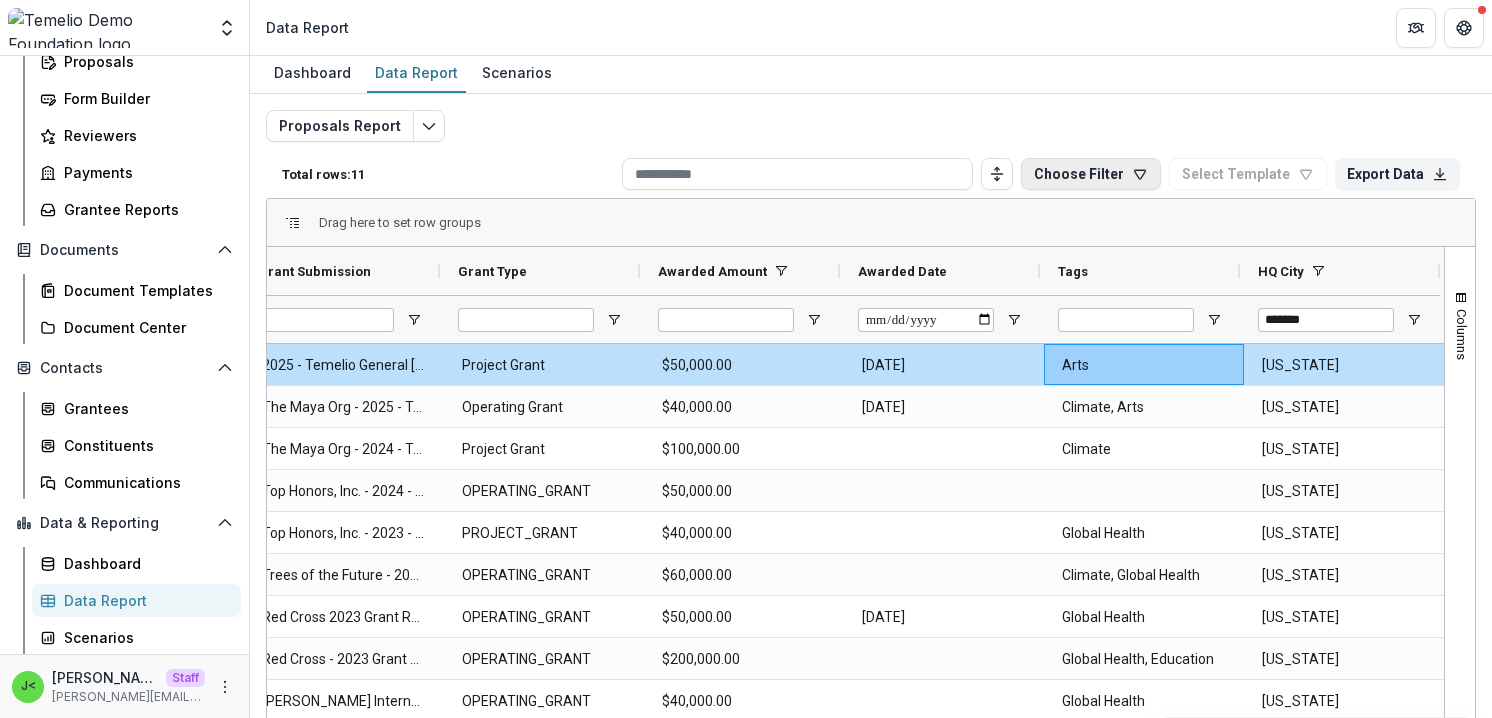
click at [1096, 178] on button "Choose Filter" at bounding box center [1091, 174] width 140 height 32
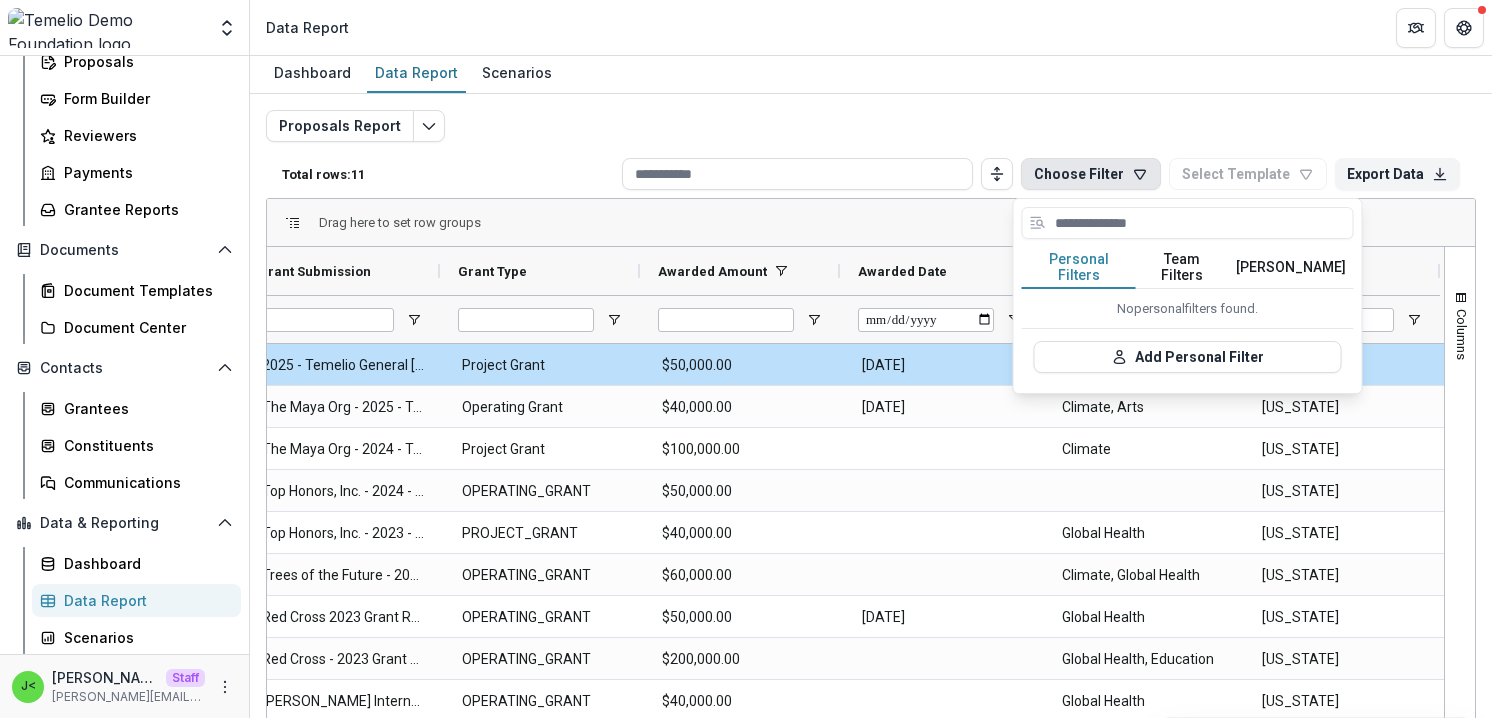
click at [1167, 130] on div "Proposals Report Total rows: 11 Choose Filter Personal Filters Team Filters Tem…" at bounding box center [871, 480] width 1210 height 740
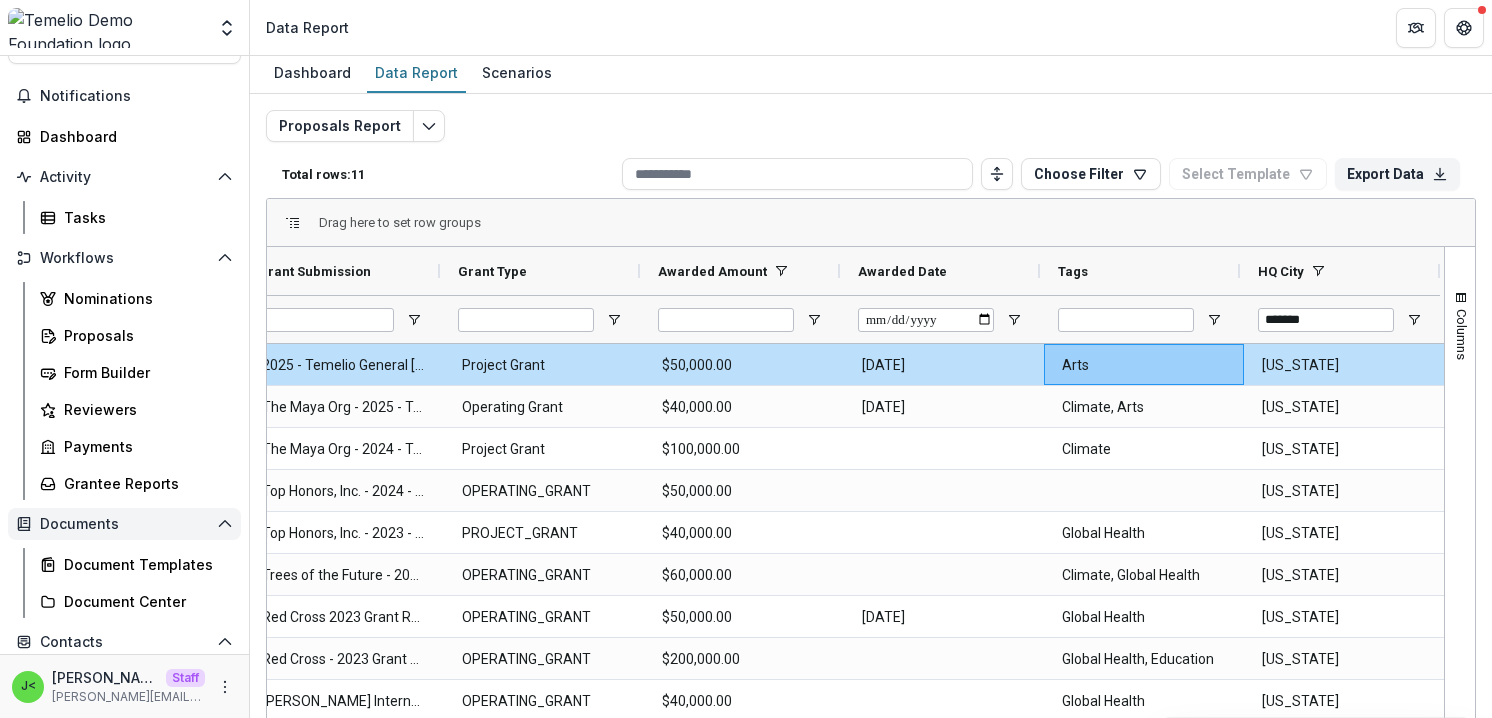
scroll to position [0, 0]
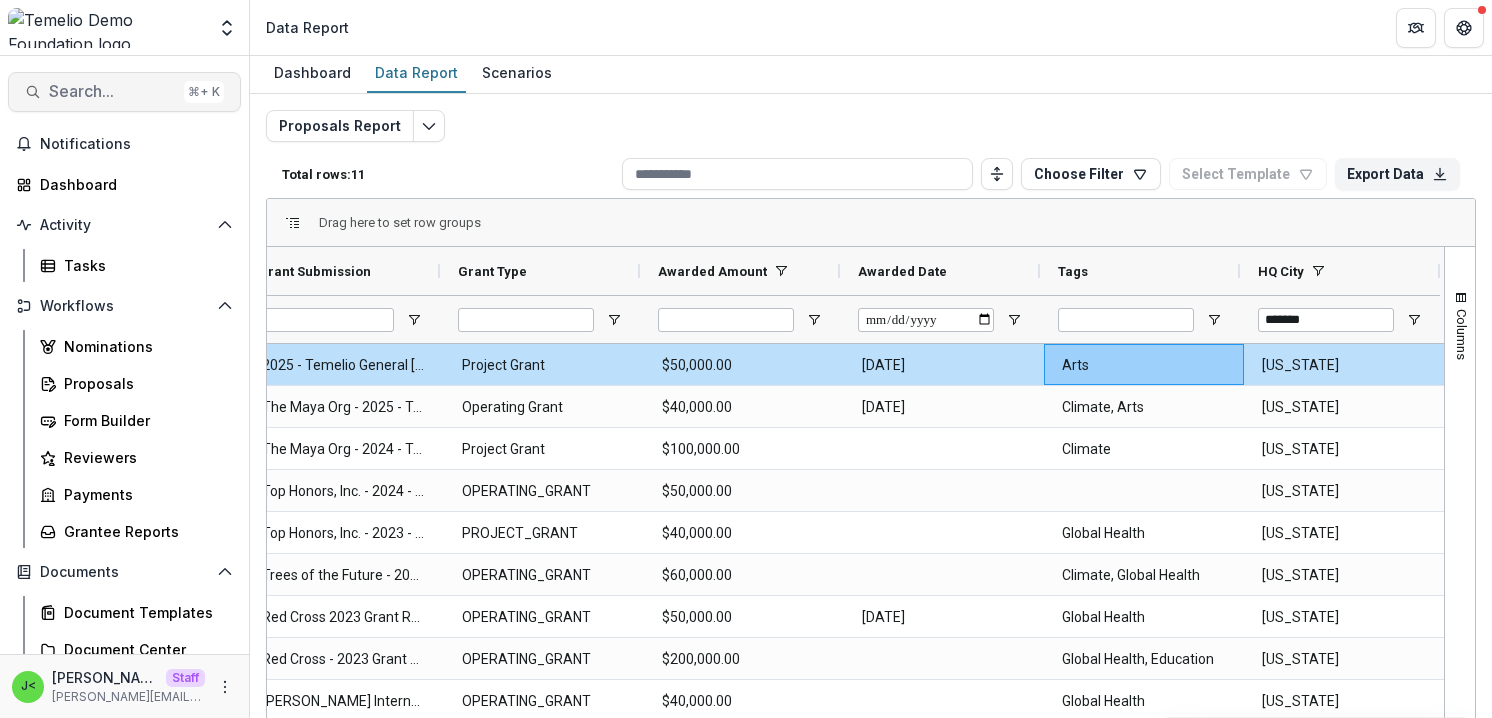
click at [117, 90] on span "Search..." at bounding box center [112, 91] width 127 height 19
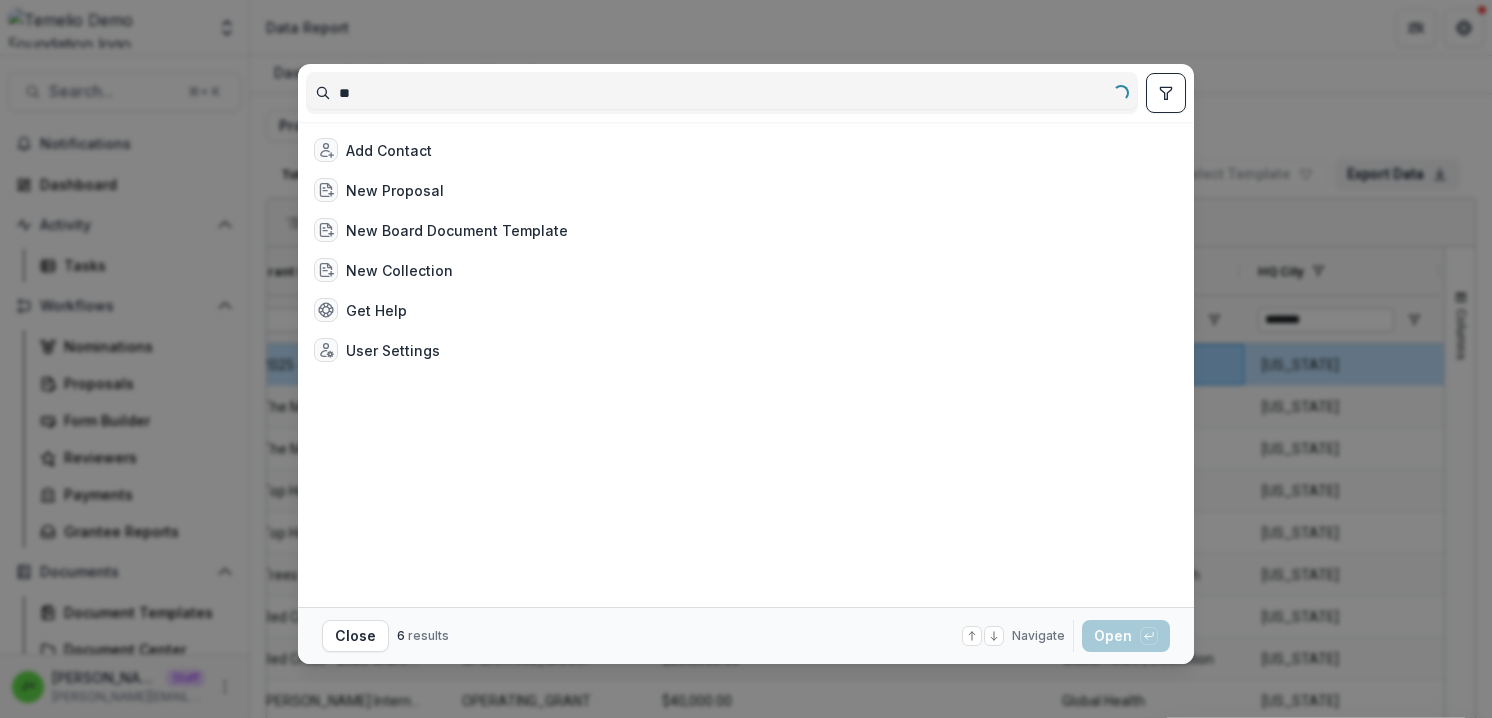
type input "*"
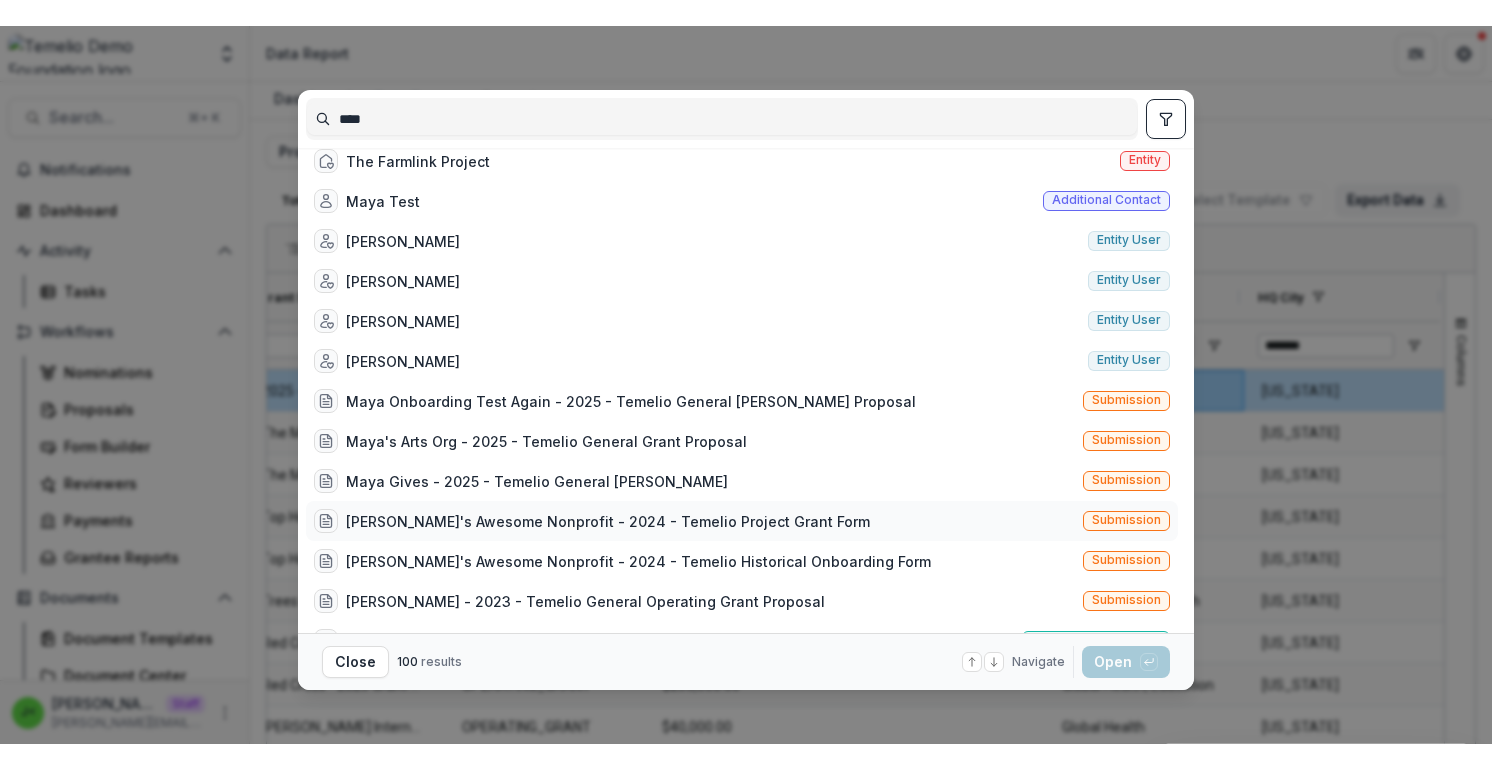
scroll to position [1258, 0]
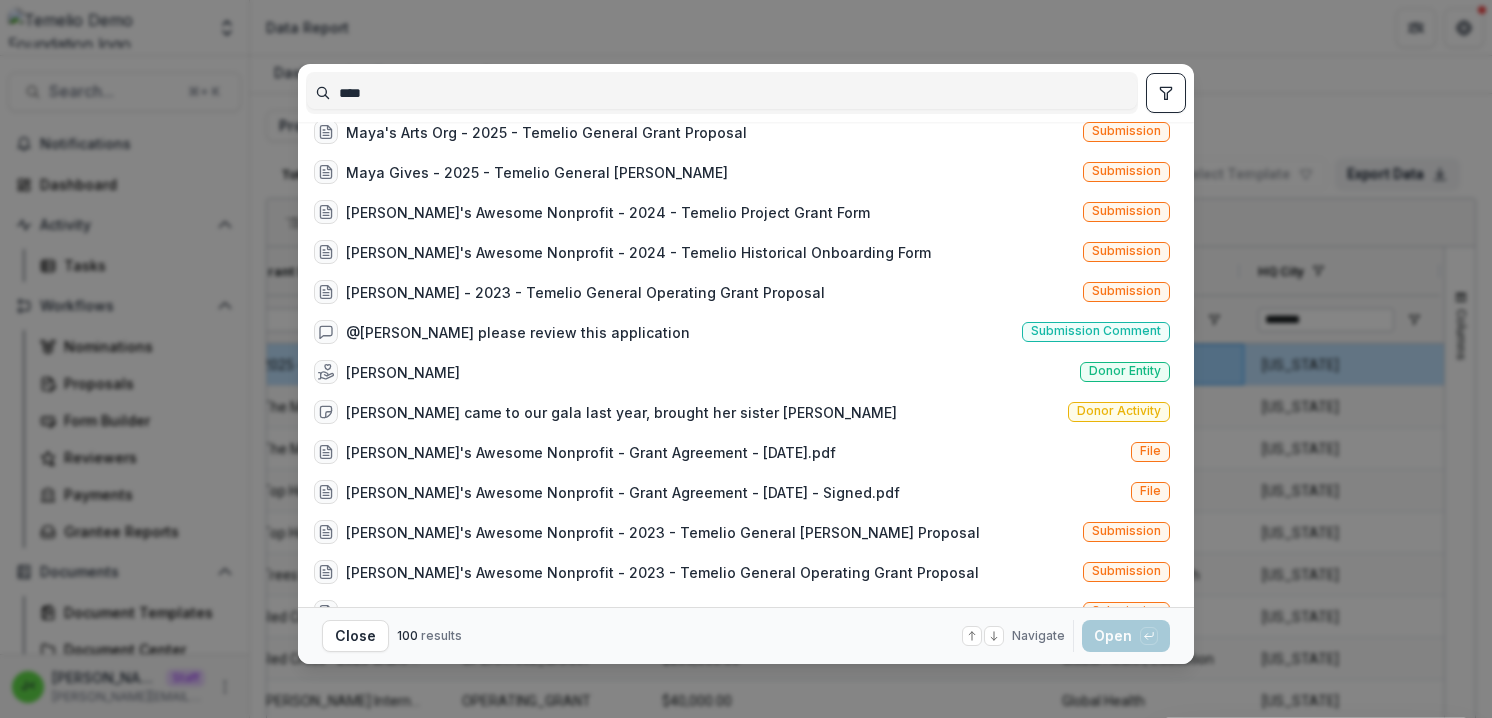
type input "****"
click at [1243, 114] on div "**** [PERSON_NAME] Entity Maya Test Organization 3 Entity Maya Test Nonprofit E…" at bounding box center [746, 359] width 1492 height 718
